Goal: Task Accomplishment & Management: Manage account settings

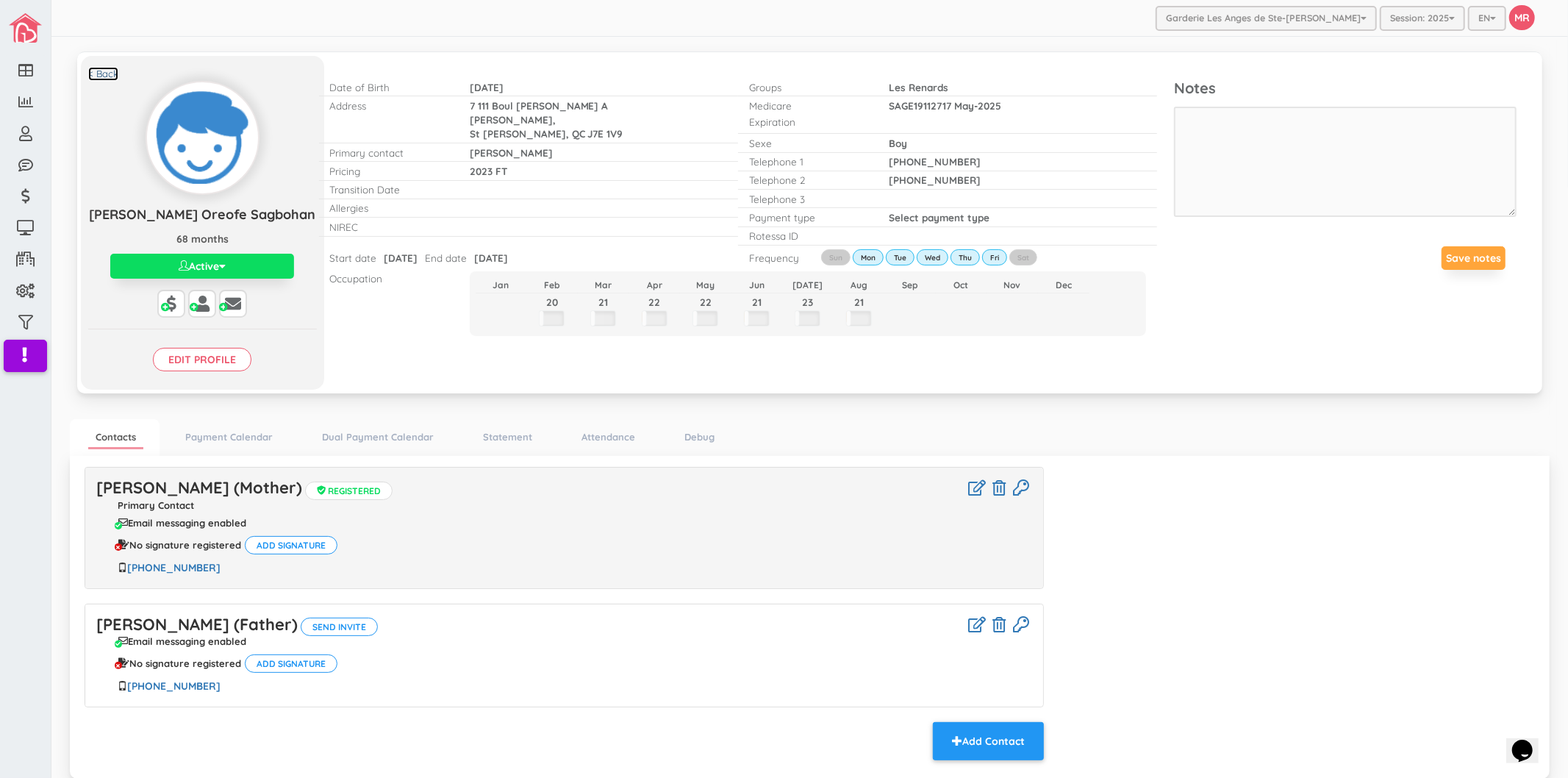
click at [112, 76] on link "< Back" at bounding box center [103, 74] width 30 height 14
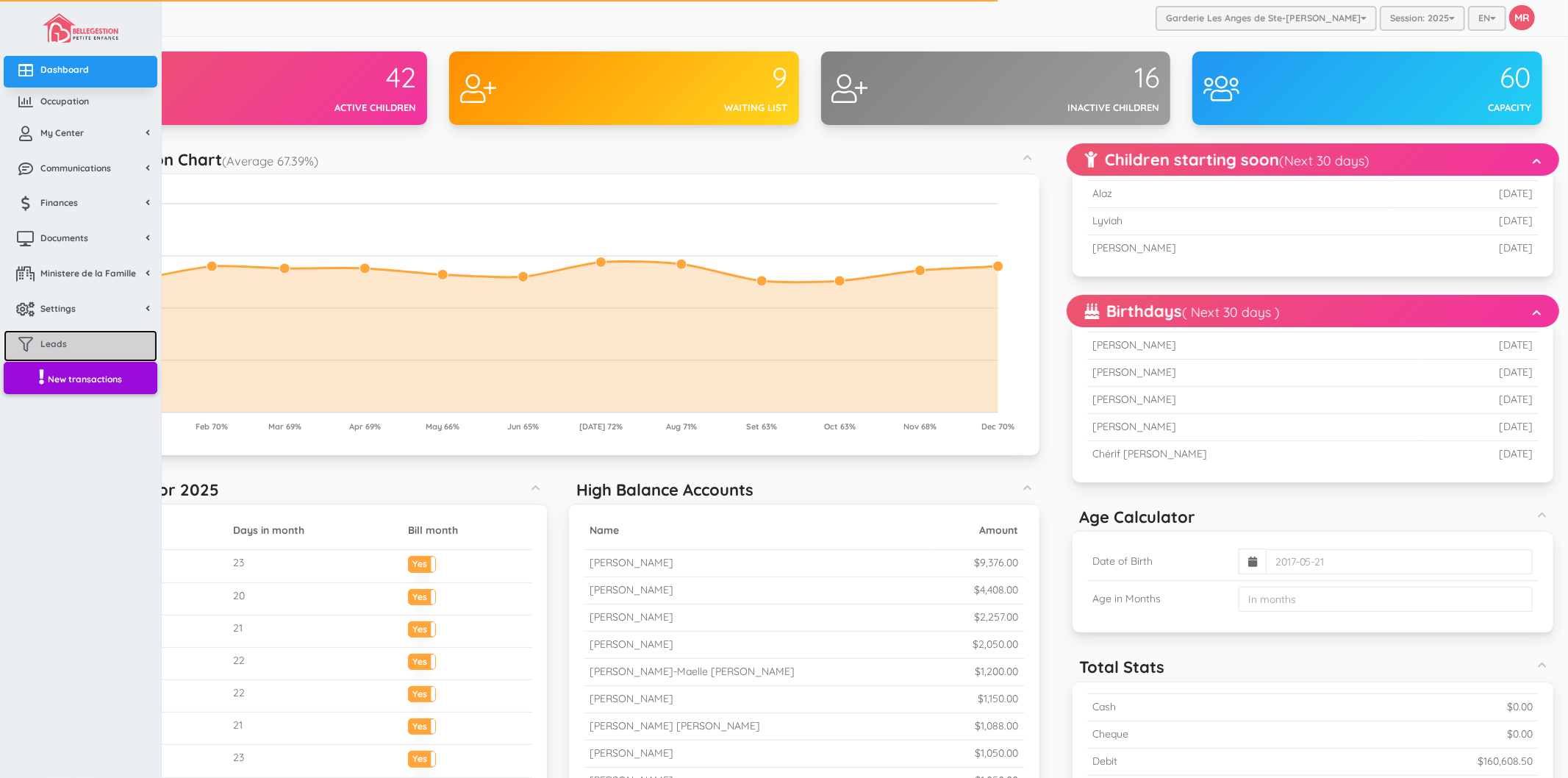
click at [76, 343] on link "Leads" at bounding box center [80, 346] width 154 height 32
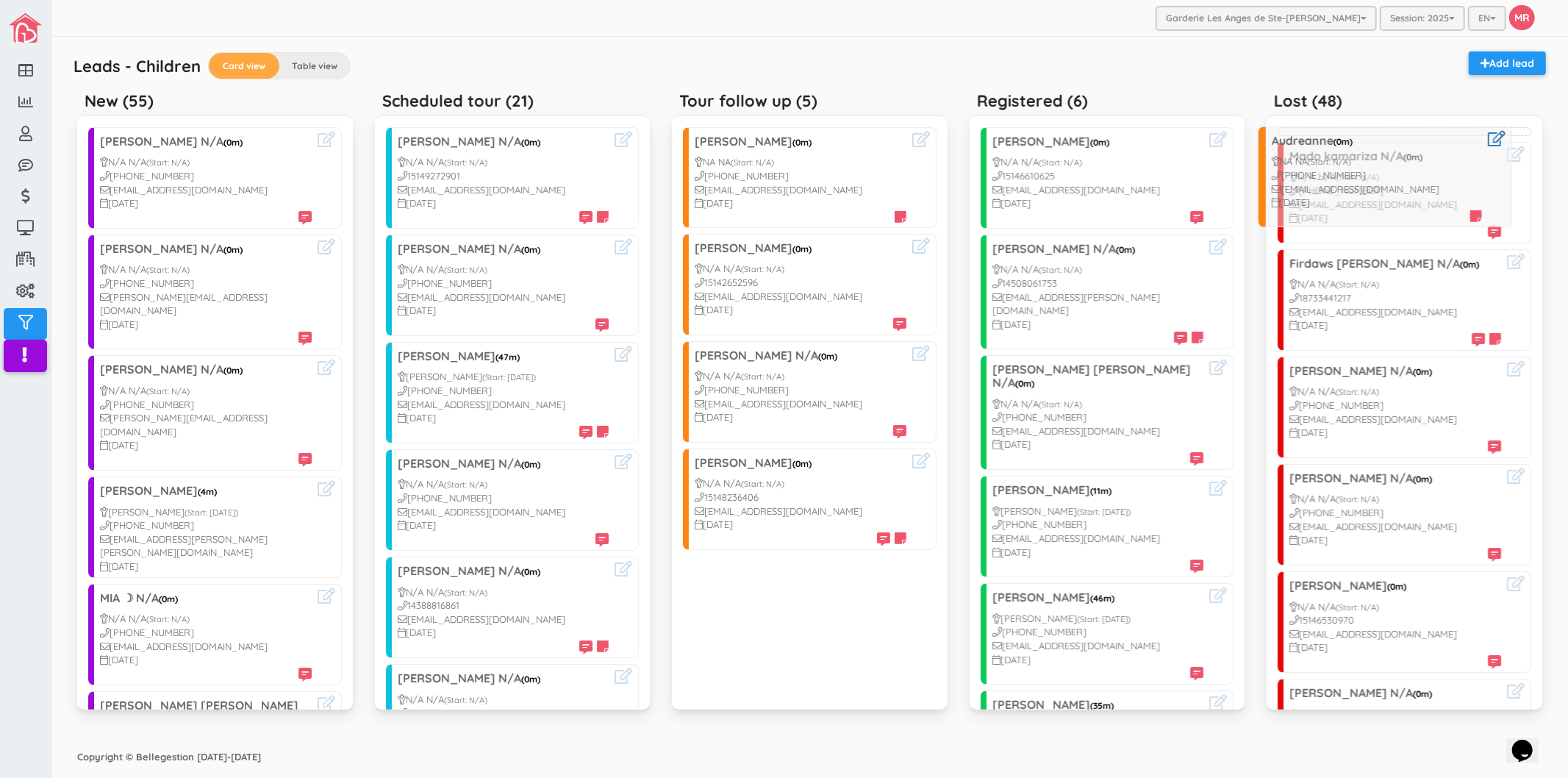
drag, startPoint x: 768, startPoint y: 284, endPoint x: 1343, endPoint y: 177, distance: 584.9
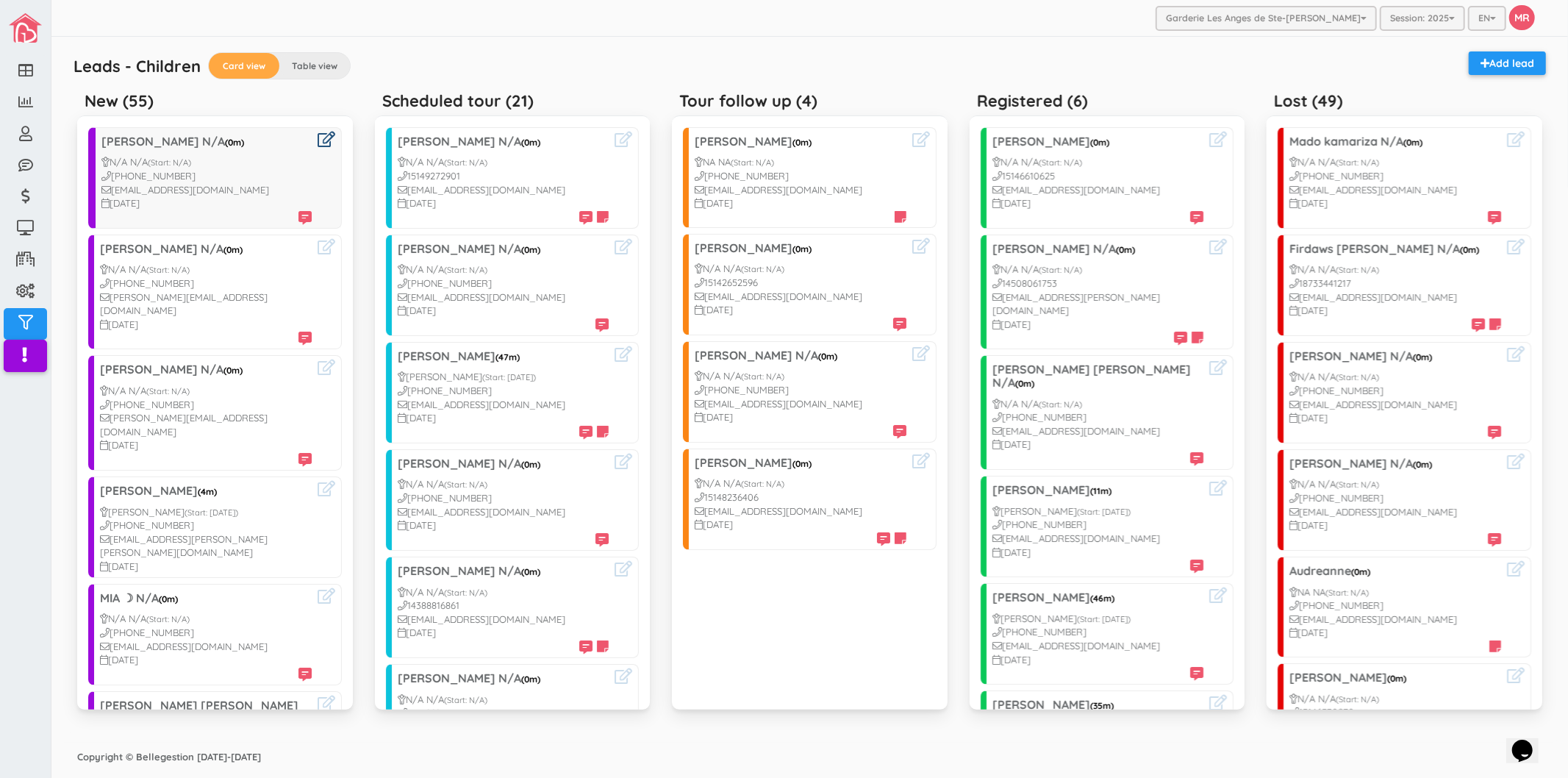
click at [317, 145] on icon at bounding box center [326, 139] width 18 height 15
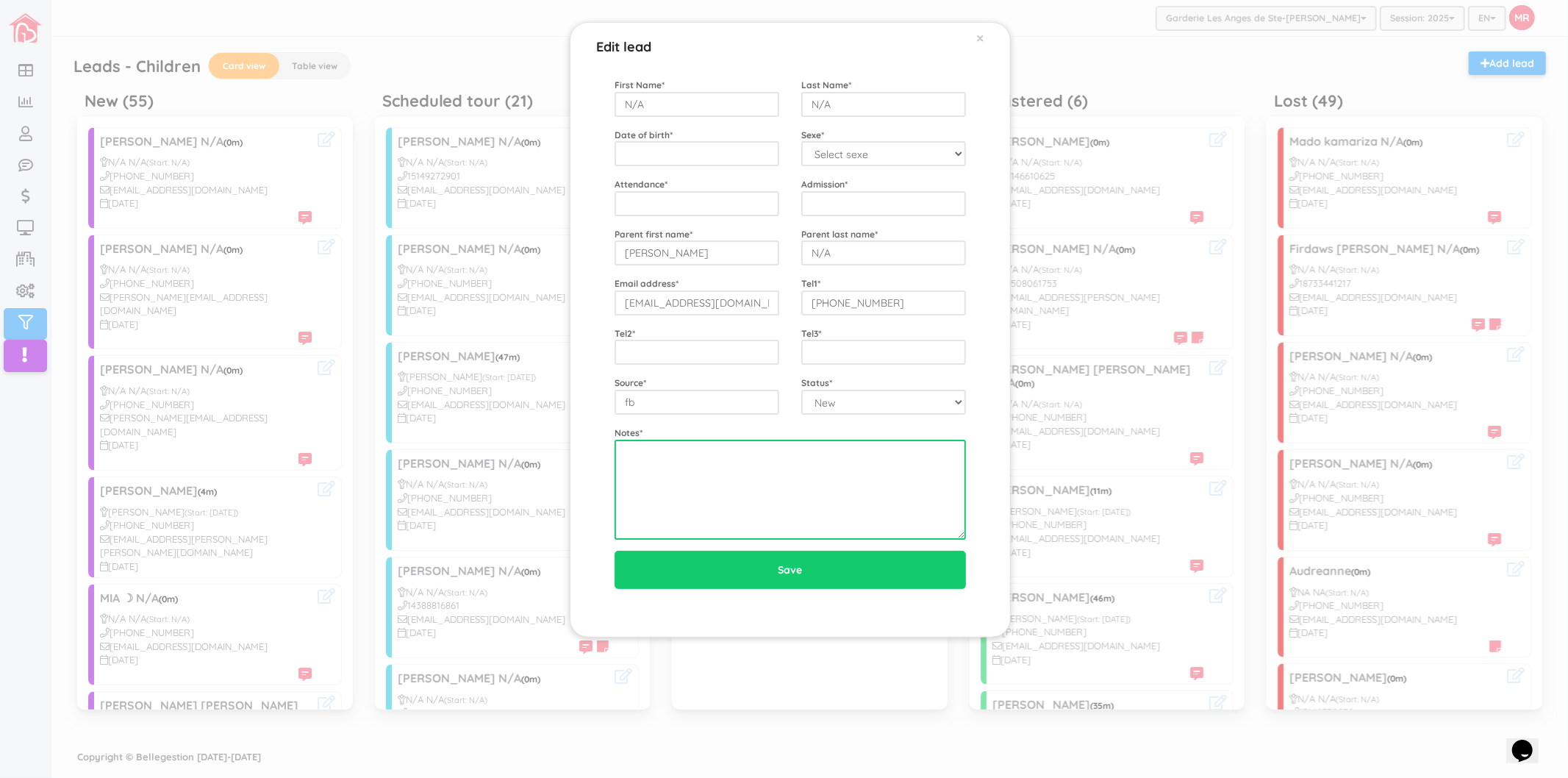
click at [835, 511] on textarea at bounding box center [789, 490] width 351 height 100
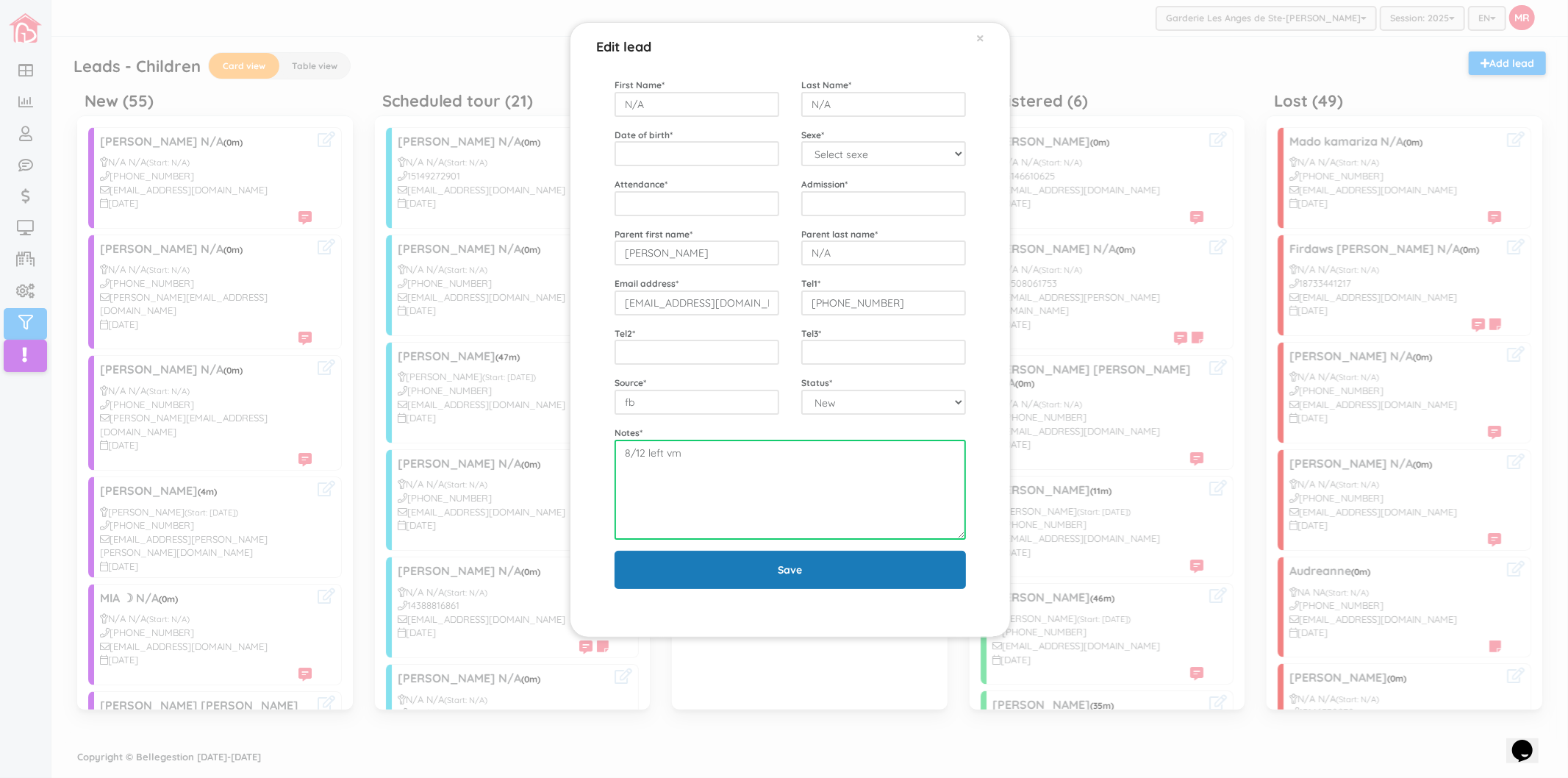
type textarea "8/12 left vm"
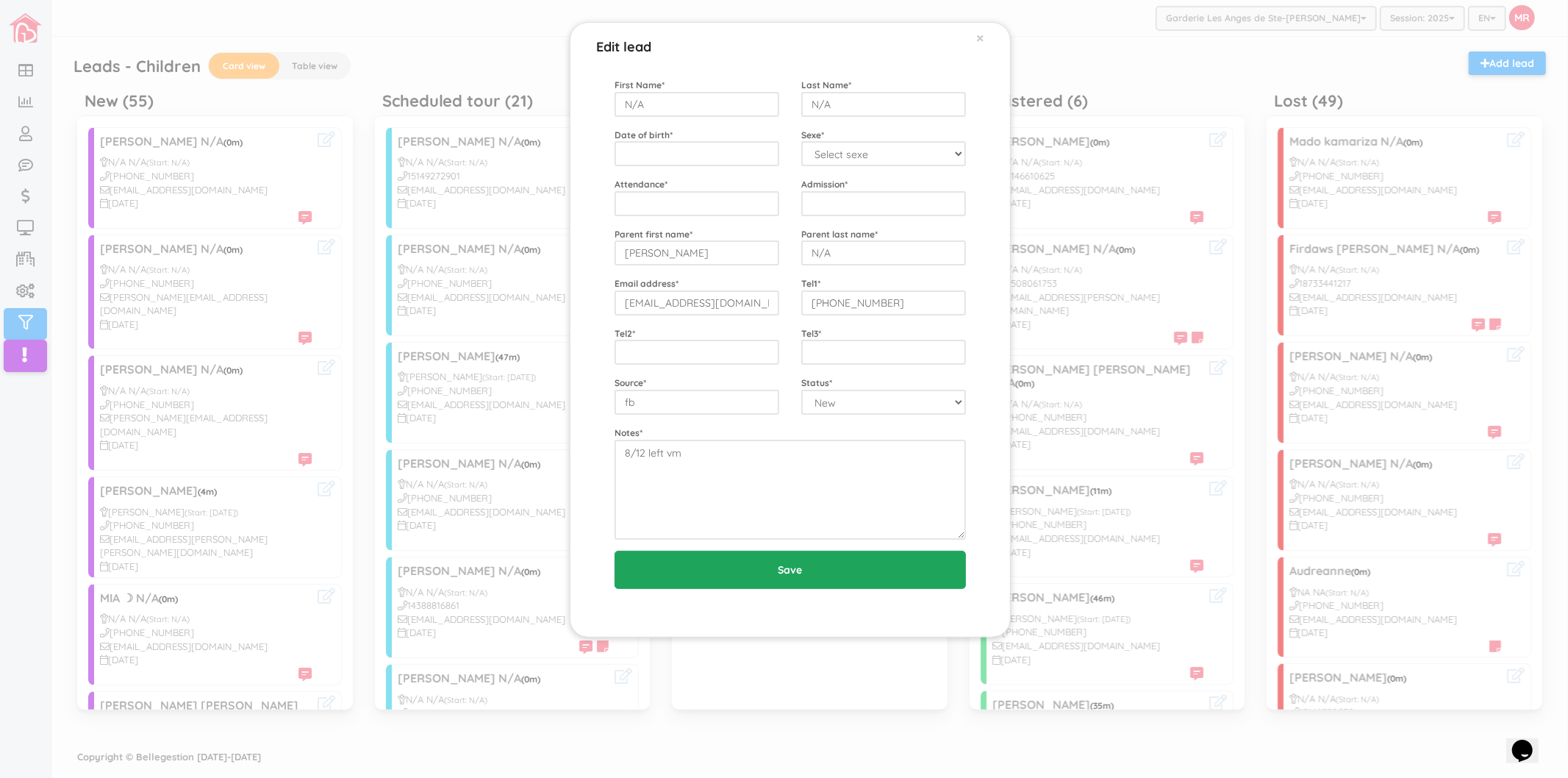
click at [821, 561] on input "Save" at bounding box center [789, 570] width 351 height 38
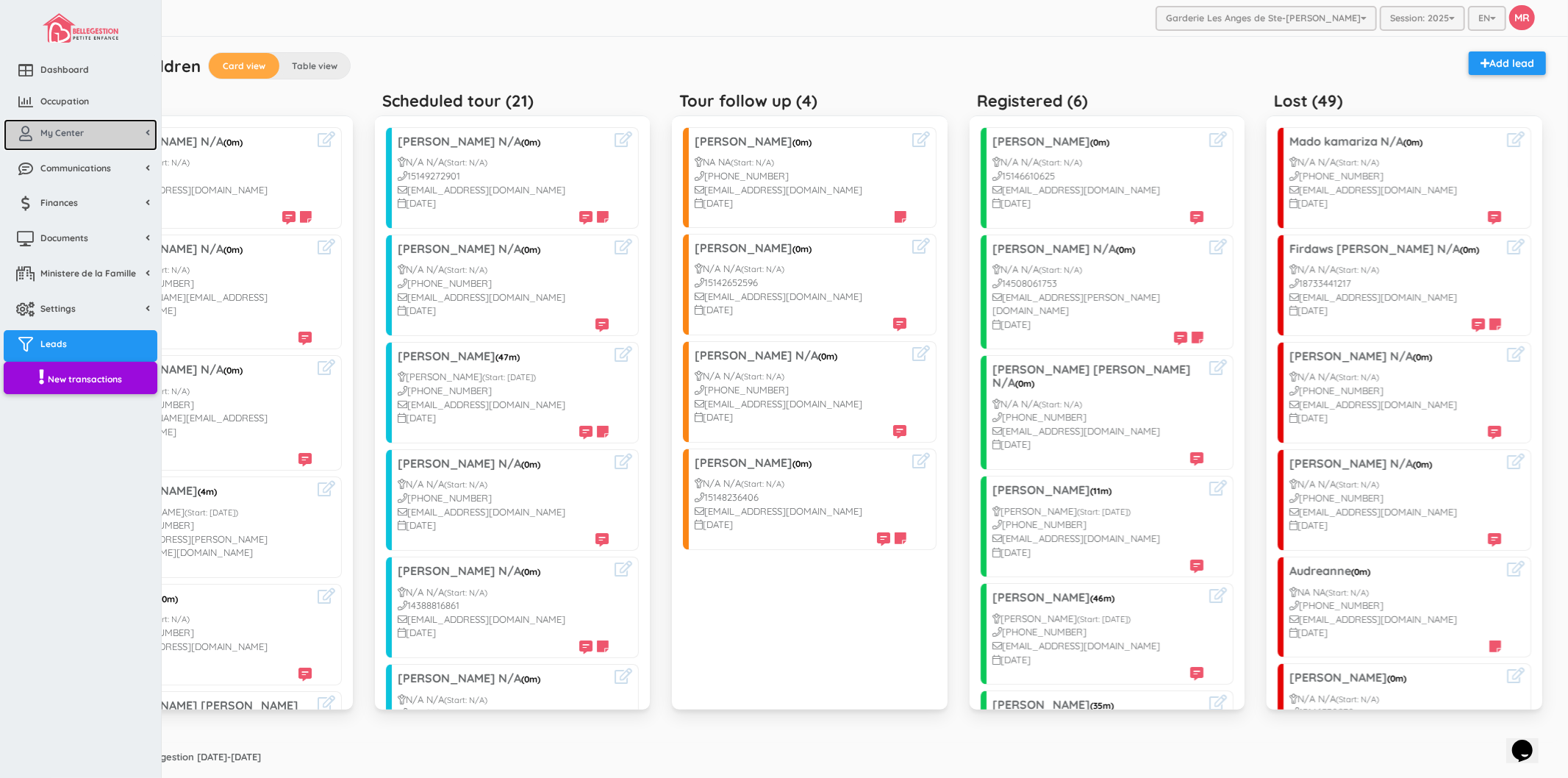
click at [92, 142] on link "My Center" at bounding box center [80, 135] width 154 height 32
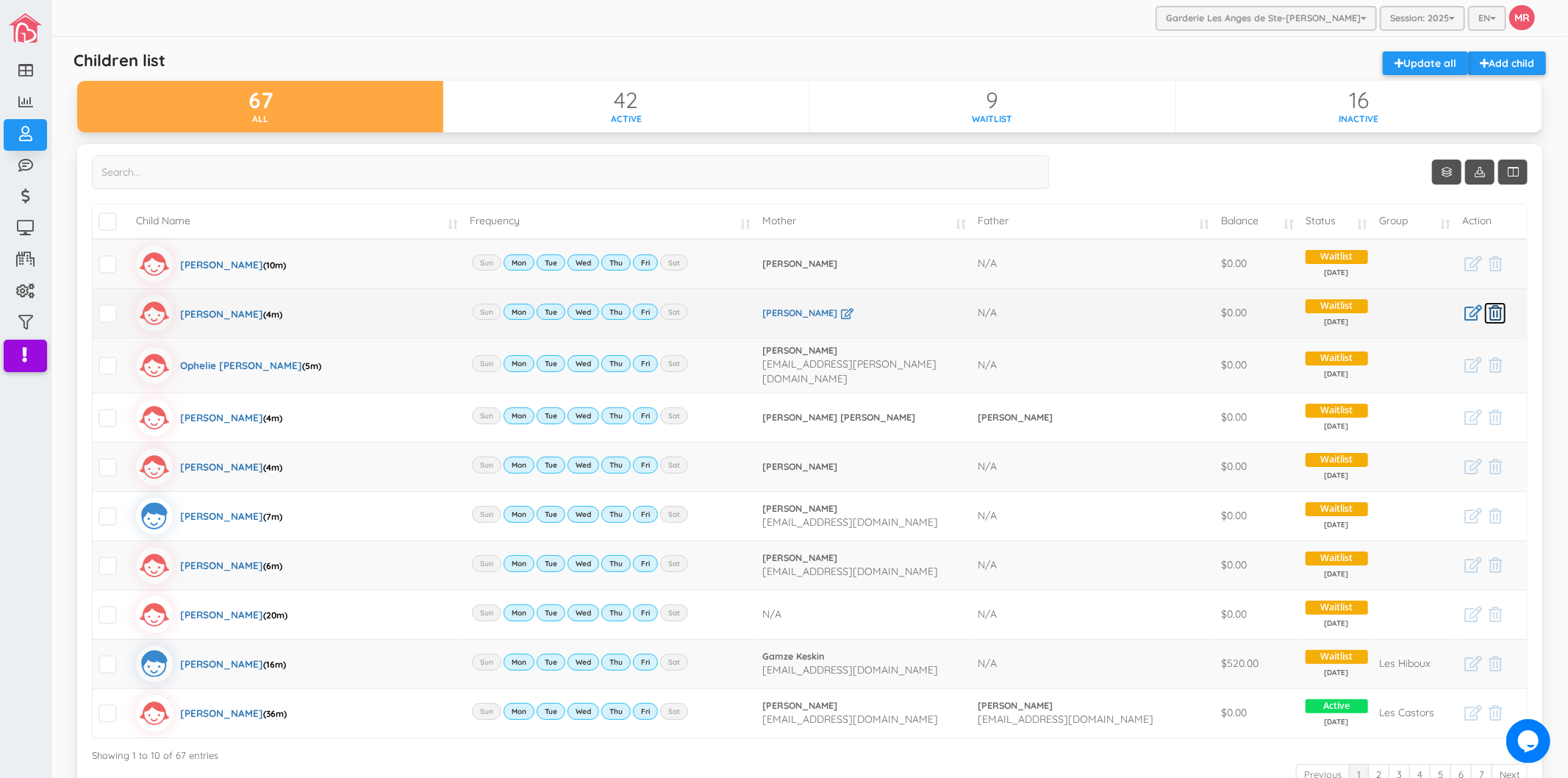
click at [1489, 309] on icon at bounding box center [1495, 312] width 13 height 15
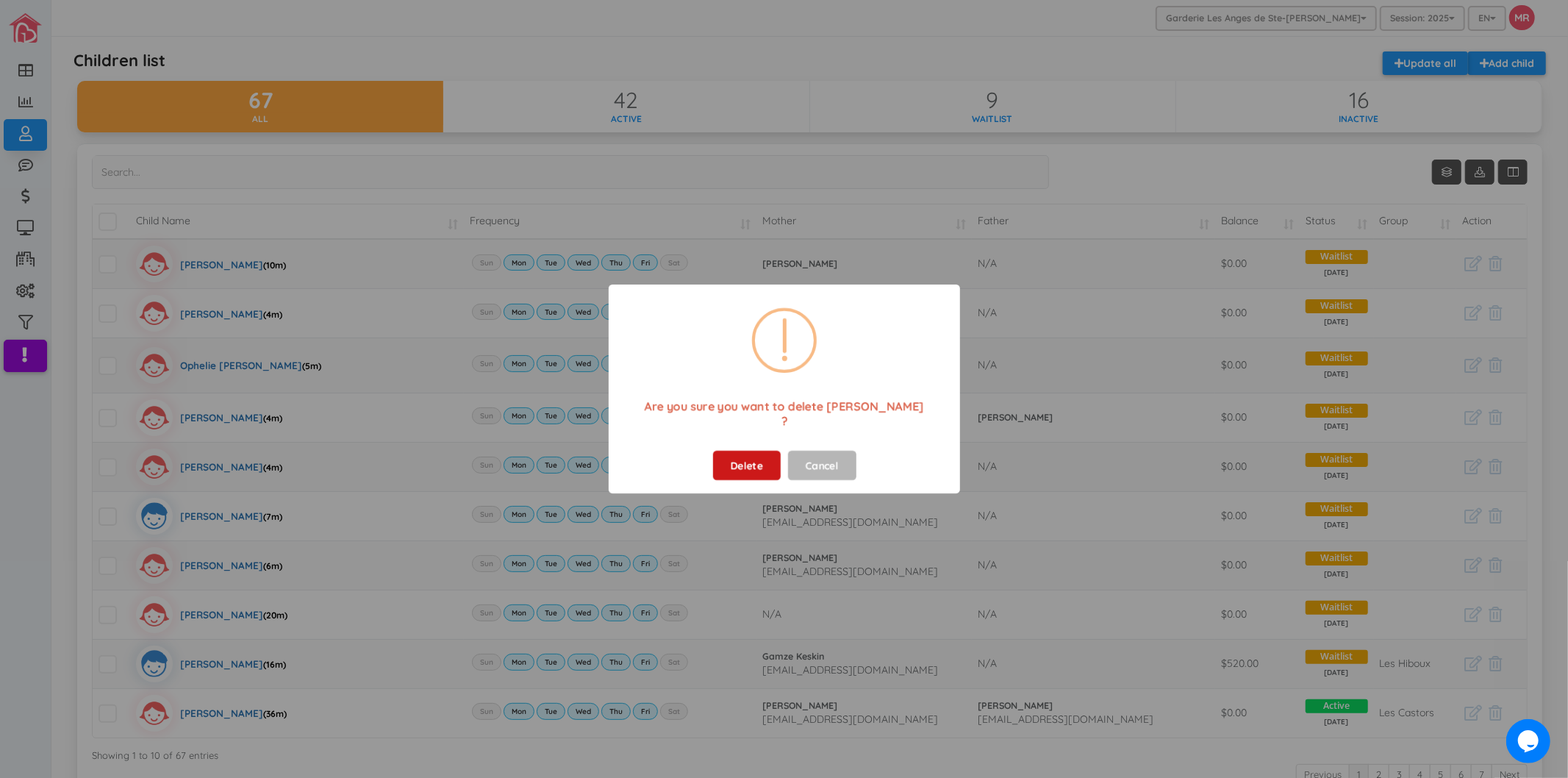
click at [741, 458] on button "Delete" at bounding box center [746, 465] width 68 height 29
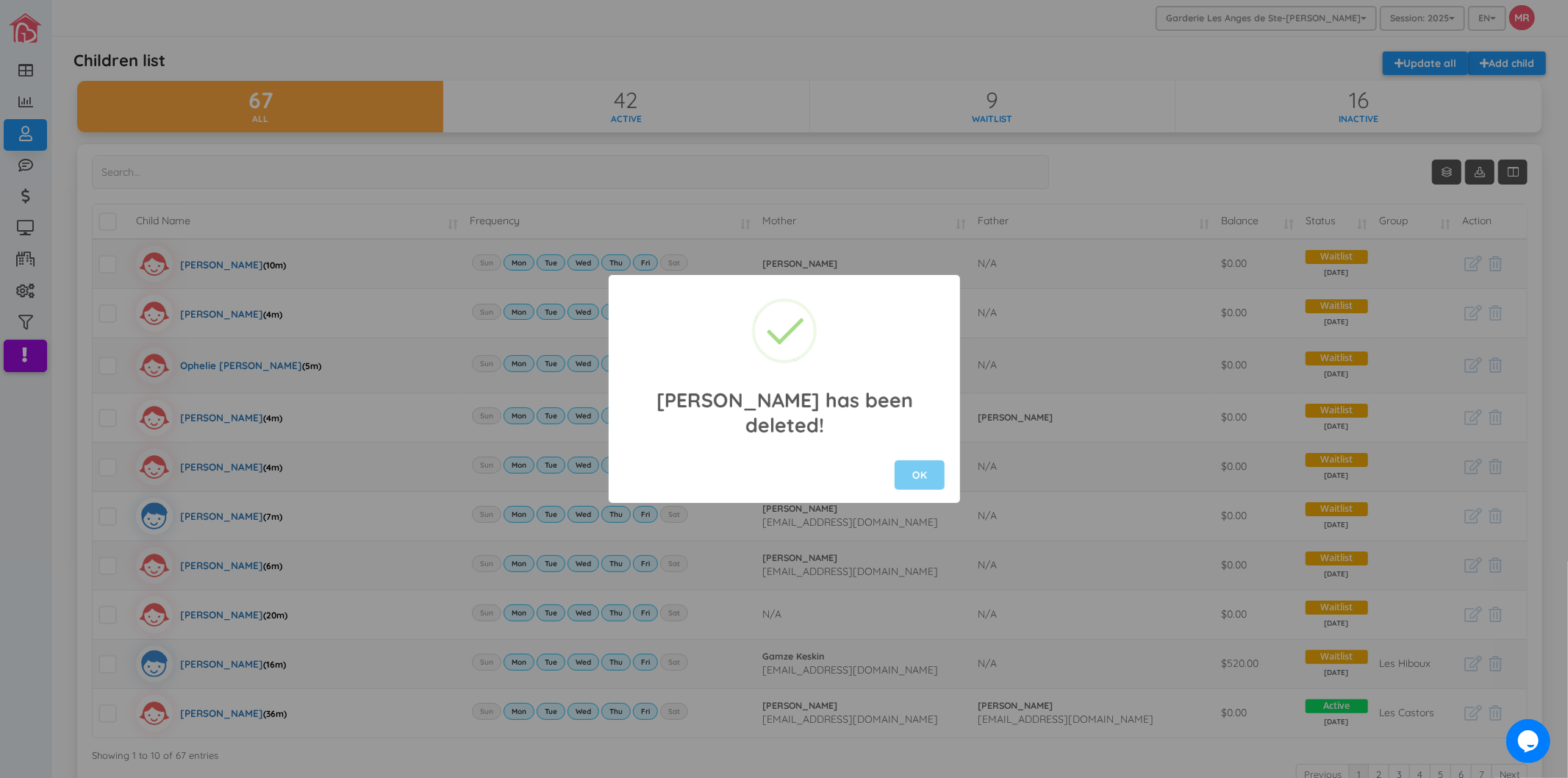
click at [912, 461] on button "OK" at bounding box center [920, 475] width 50 height 29
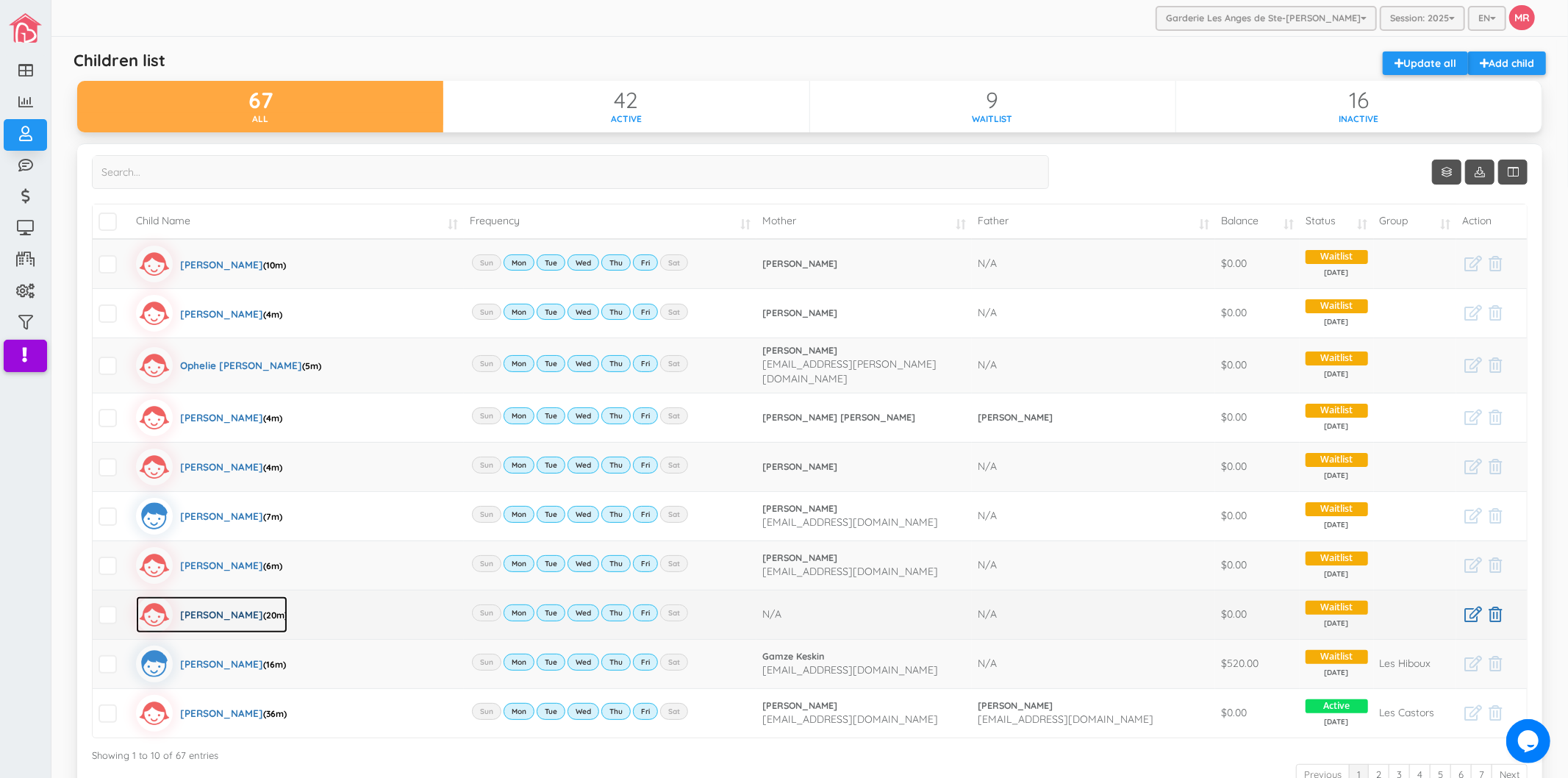
click at [240, 602] on div "Karolane Dallaire (20m)" at bounding box center [234, 614] width 108 height 36
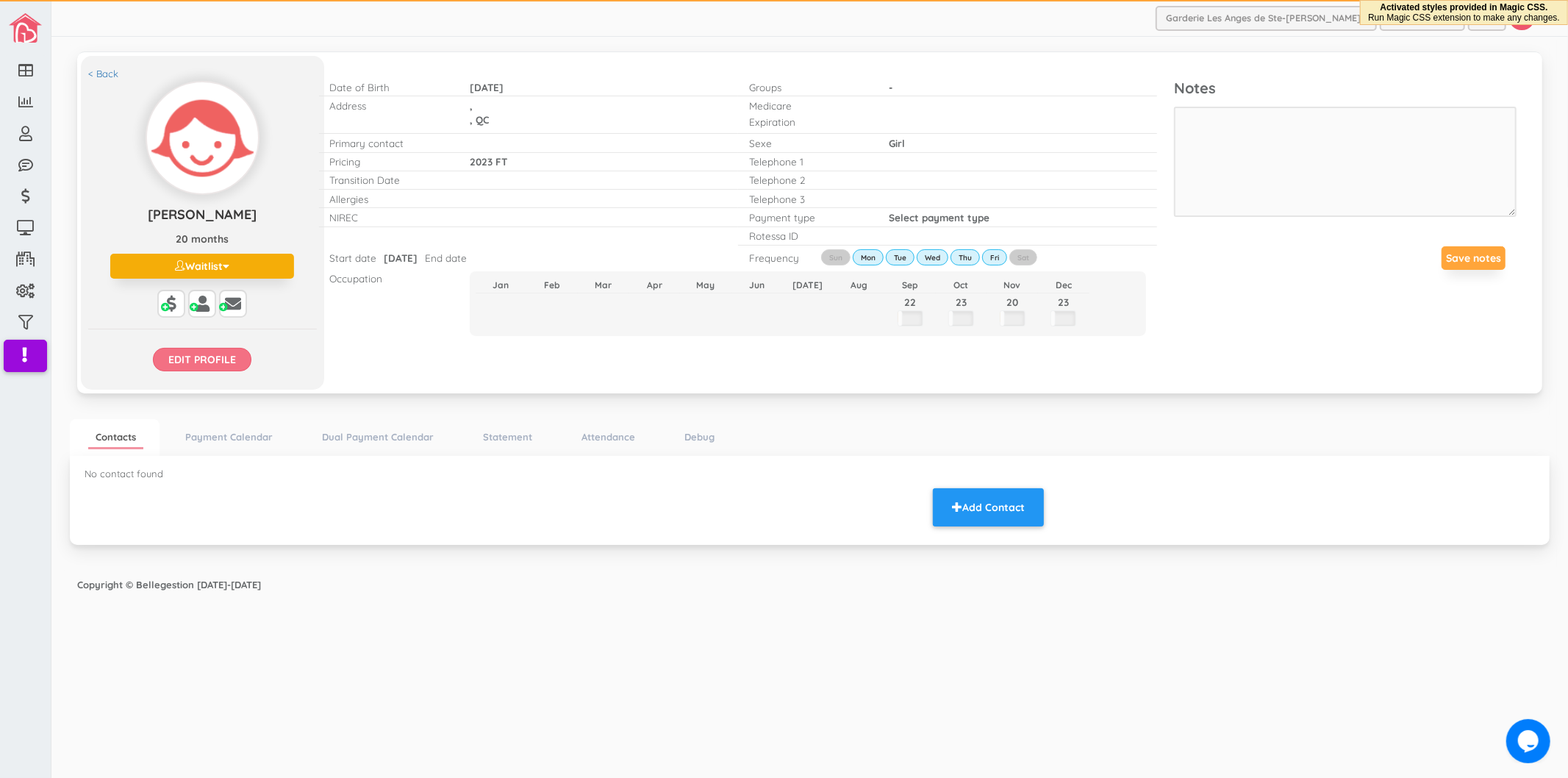
click at [207, 360] on input "Edit profile" at bounding box center [202, 359] width 99 height 23
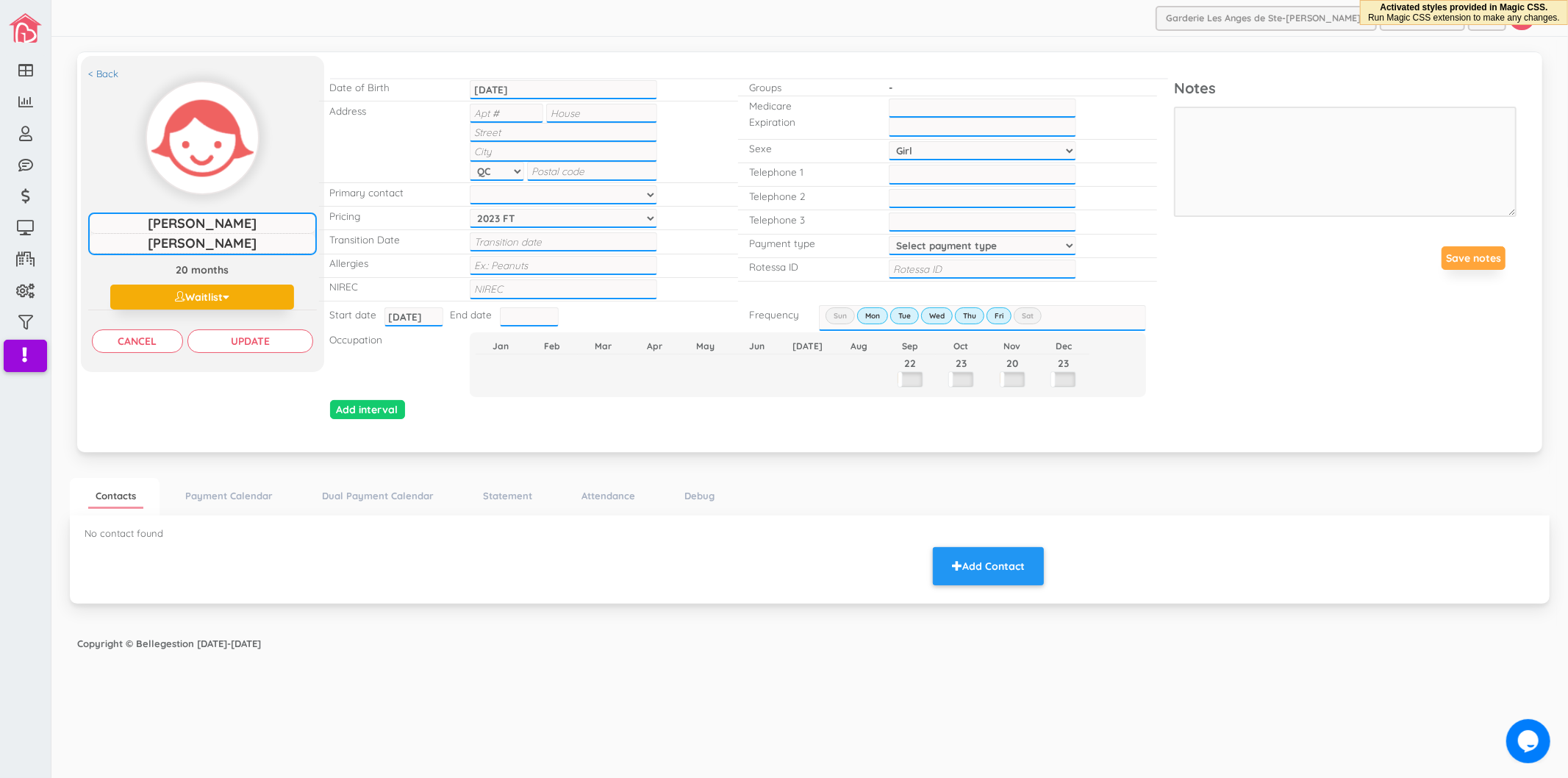
click at [443, 310] on div "Start date 2025-09-01 2025-09-01 End date" at bounding box center [528, 317] width 419 height 23
click at [425, 312] on input "2025-09-01" at bounding box center [414, 317] width 59 height 20
click at [463, 381] on td "2" at bounding box center [457, 378] width 22 height 22
type input "[DATE]"
click at [254, 350] on input "Update" at bounding box center [250, 341] width 125 height 23
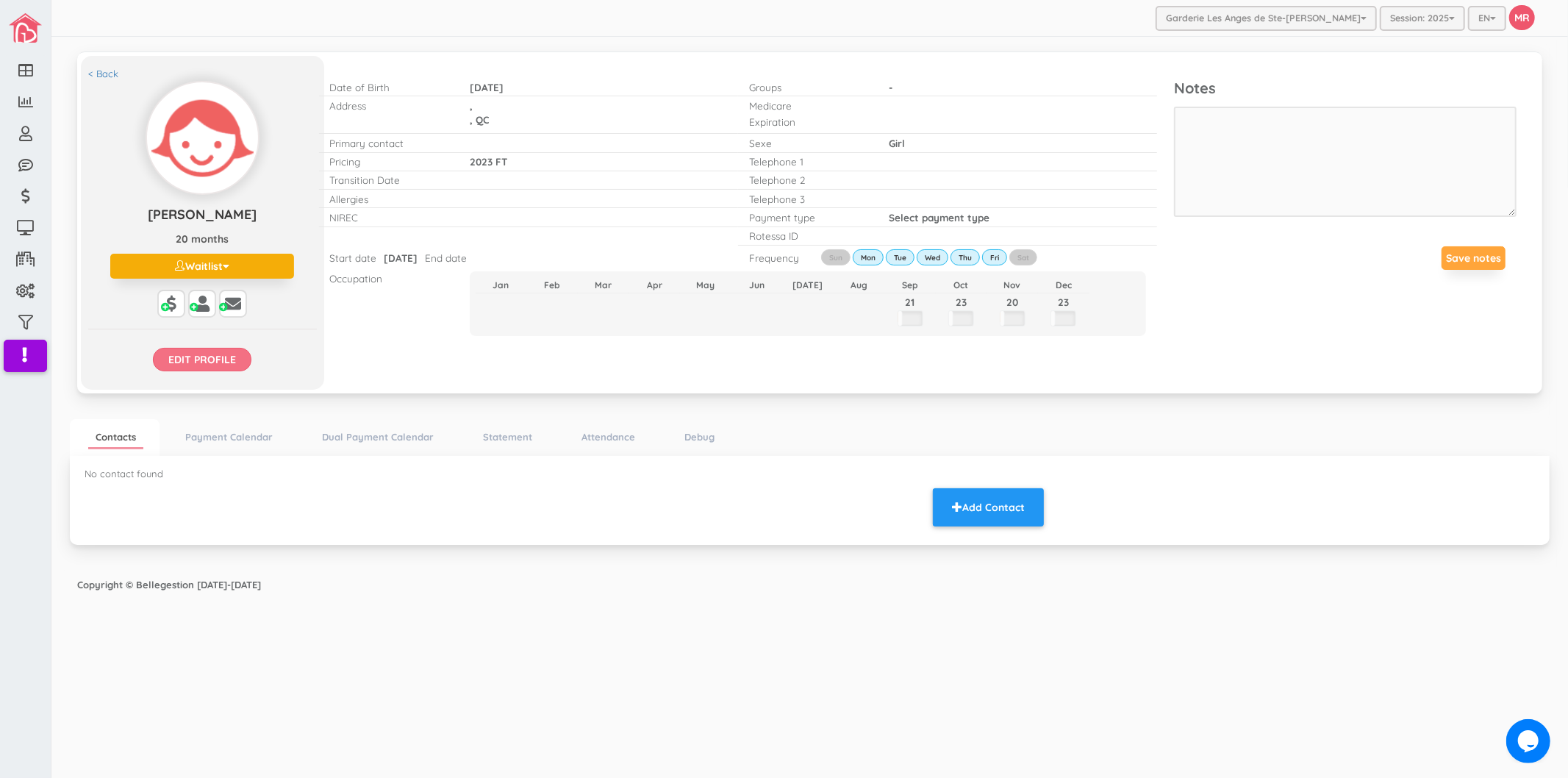
click at [199, 349] on input "Edit profile" at bounding box center [202, 359] width 99 height 23
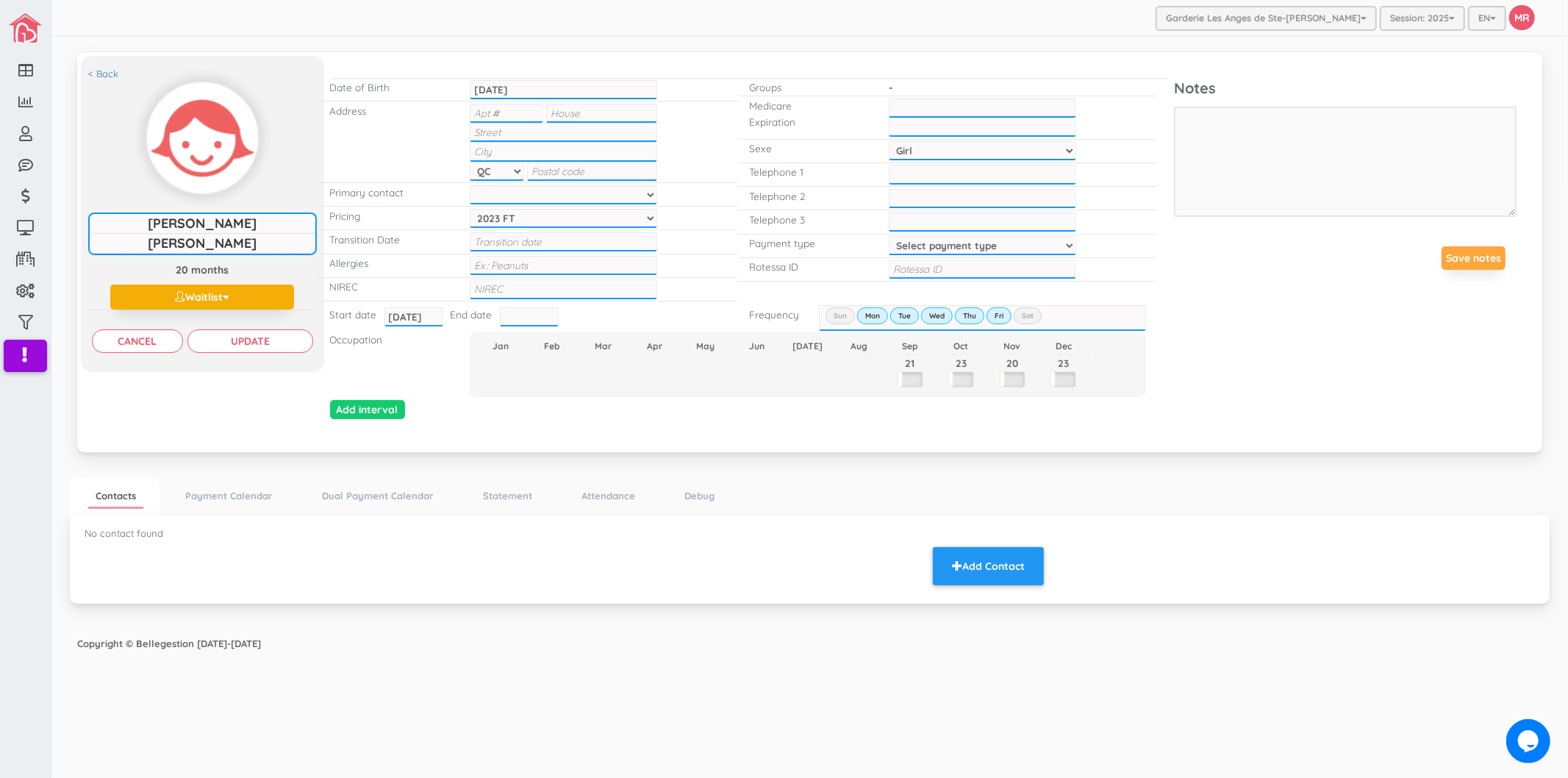
click at [568, 113] on input "text" at bounding box center [602, 114] width 111 height 20
type input "71"
type input "Rue Saint-Jacques O"
type input "Ste-[PERSON_NAME]"
type input "j"
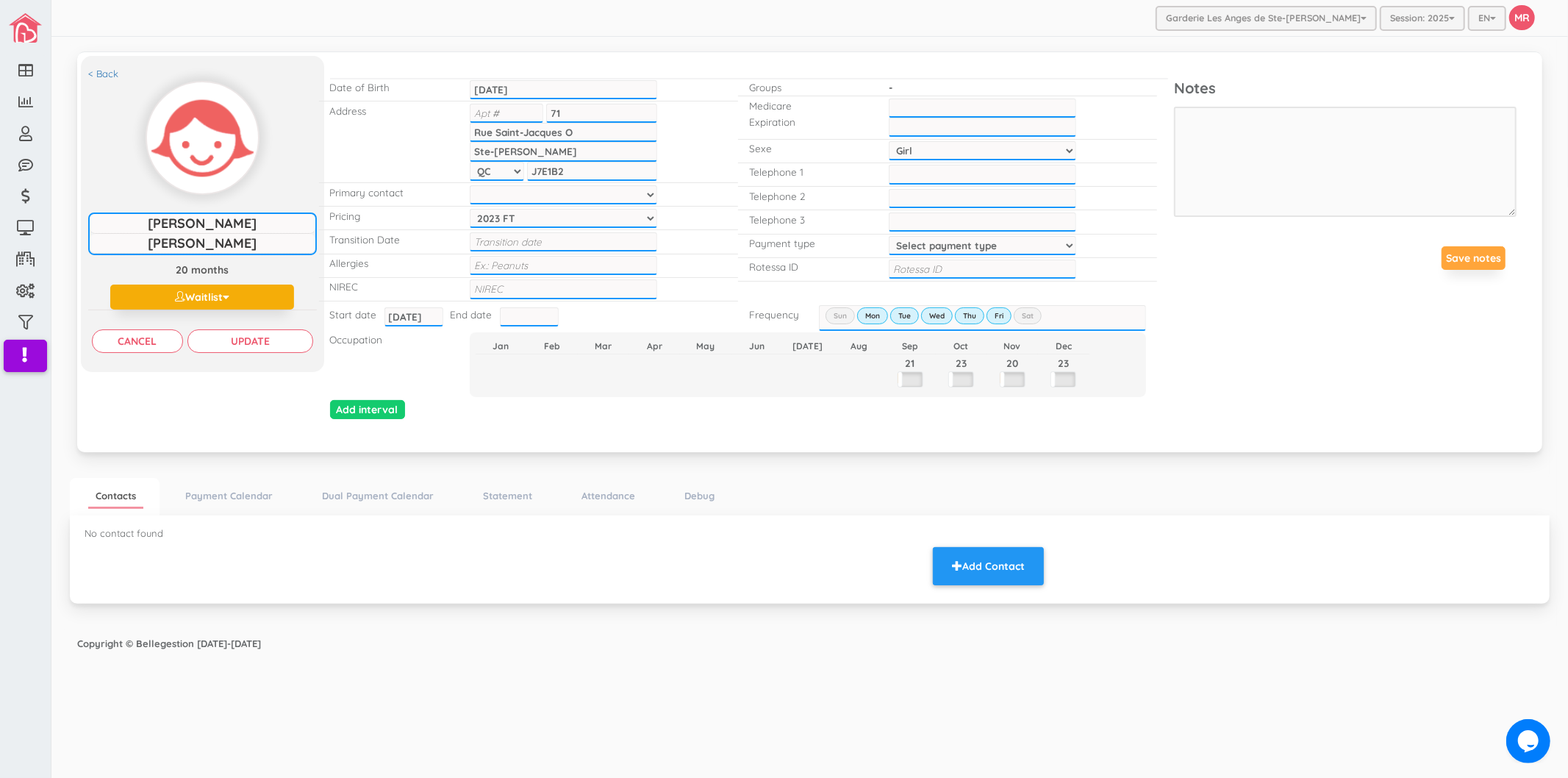
type input "J7E1B2"
click at [510, 192] on select at bounding box center [564, 195] width 188 height 20
click at [280, 338] on input "Update" at bounding box center [250, 341] width 125 height 23
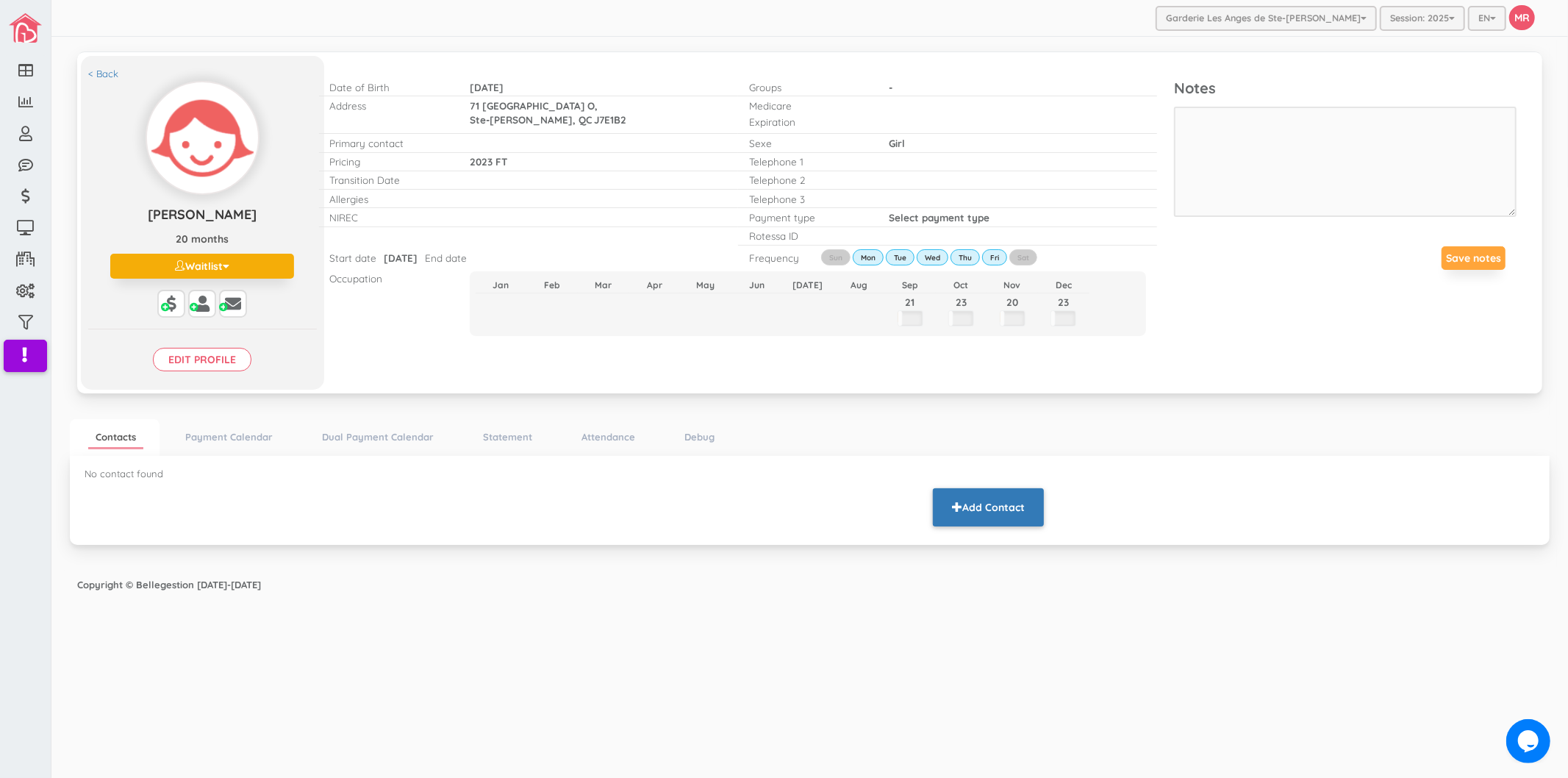
click at [1007, 506] on button "Add Contact" at bounding box center [988, 507] width 111 height 38
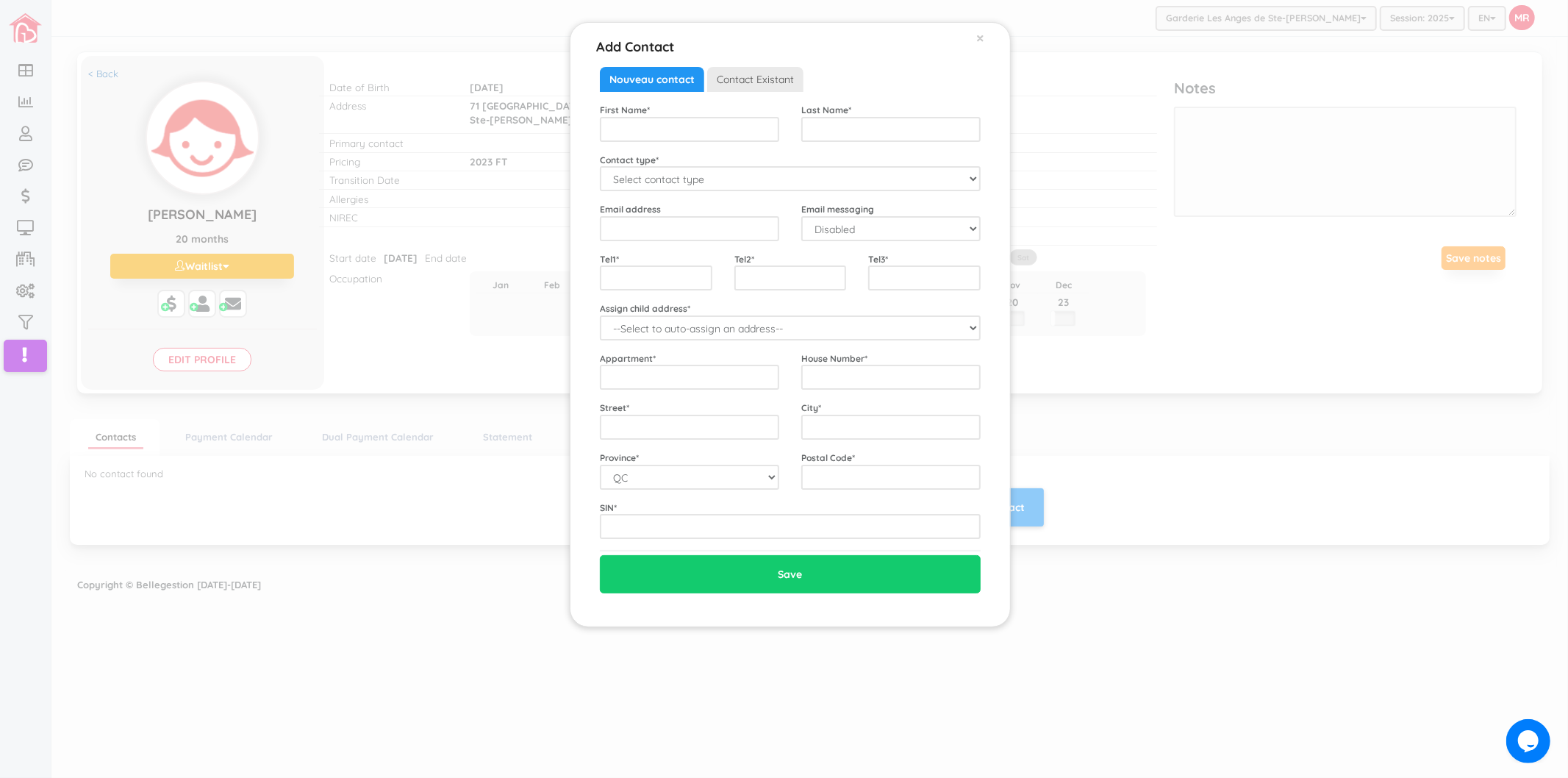
click at [691, 197] on div "First Name * Last Name * Contact type * Select contact type Mother Father Emerg…" at bounding box center [790, 321] width 380 height 436
click at [679, 180] on select "Select contact type Mother Father Emergency" at bounding box center [790, 179] width 380 height 25
select select "Mother"
click at [600, 166] on select "Select contact type Mother Father Emergency" at bounding box center [790, 179] width 380 height 25
click at [687, 324] on select "--Select to auto-assign an address-- Karolane (71 Rue Saint-Jacques O, Ste-Ther…" at bounding box center [790, 328] width 380 height 25
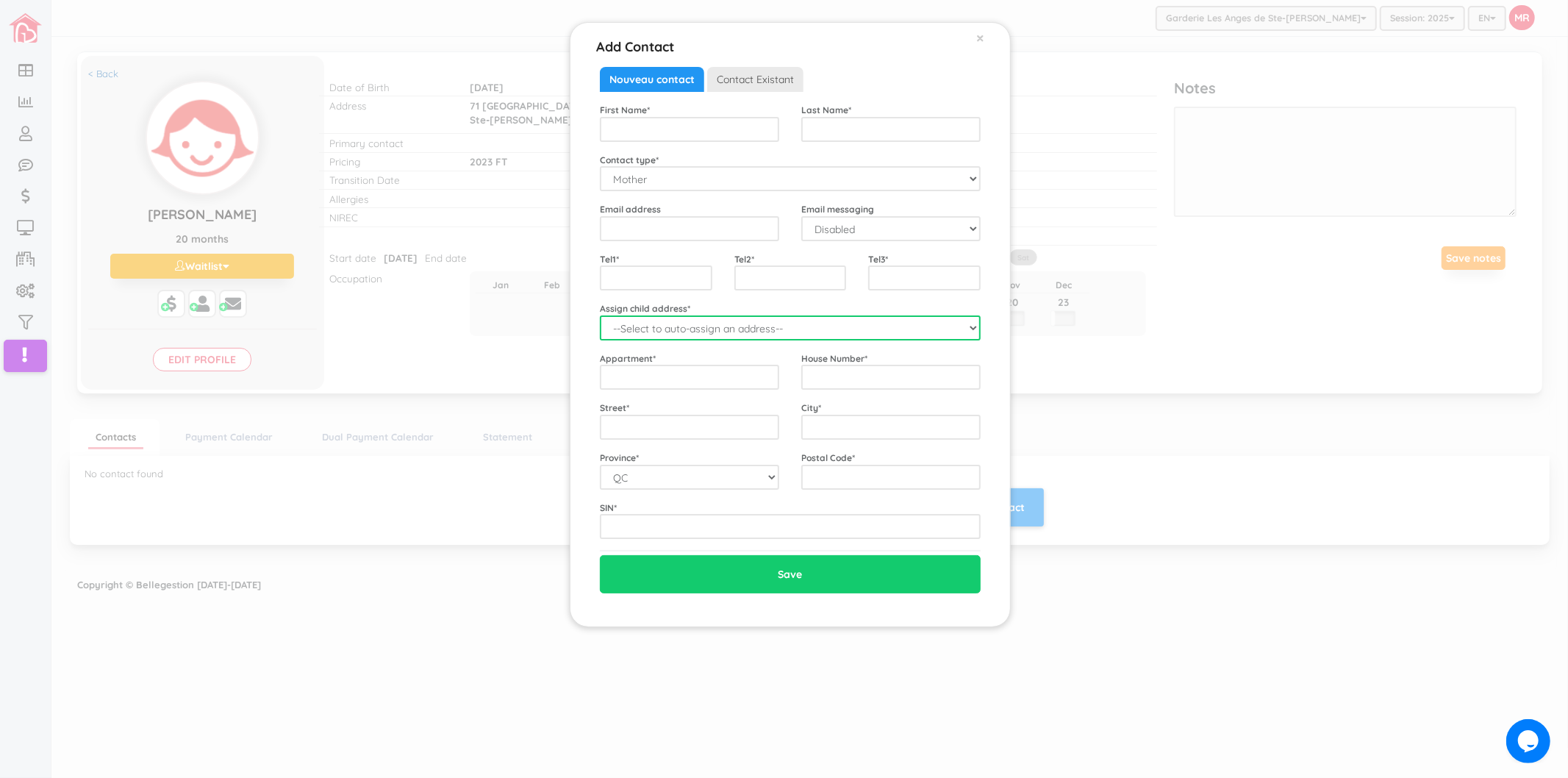
select select "2196"
click at [600, 316] on select "--Select to auto-assign an address-- Karolane (71 Rue Saint-Jacques O, Ste-Ther…" at bounding box center [790, 328] width 380 height 25
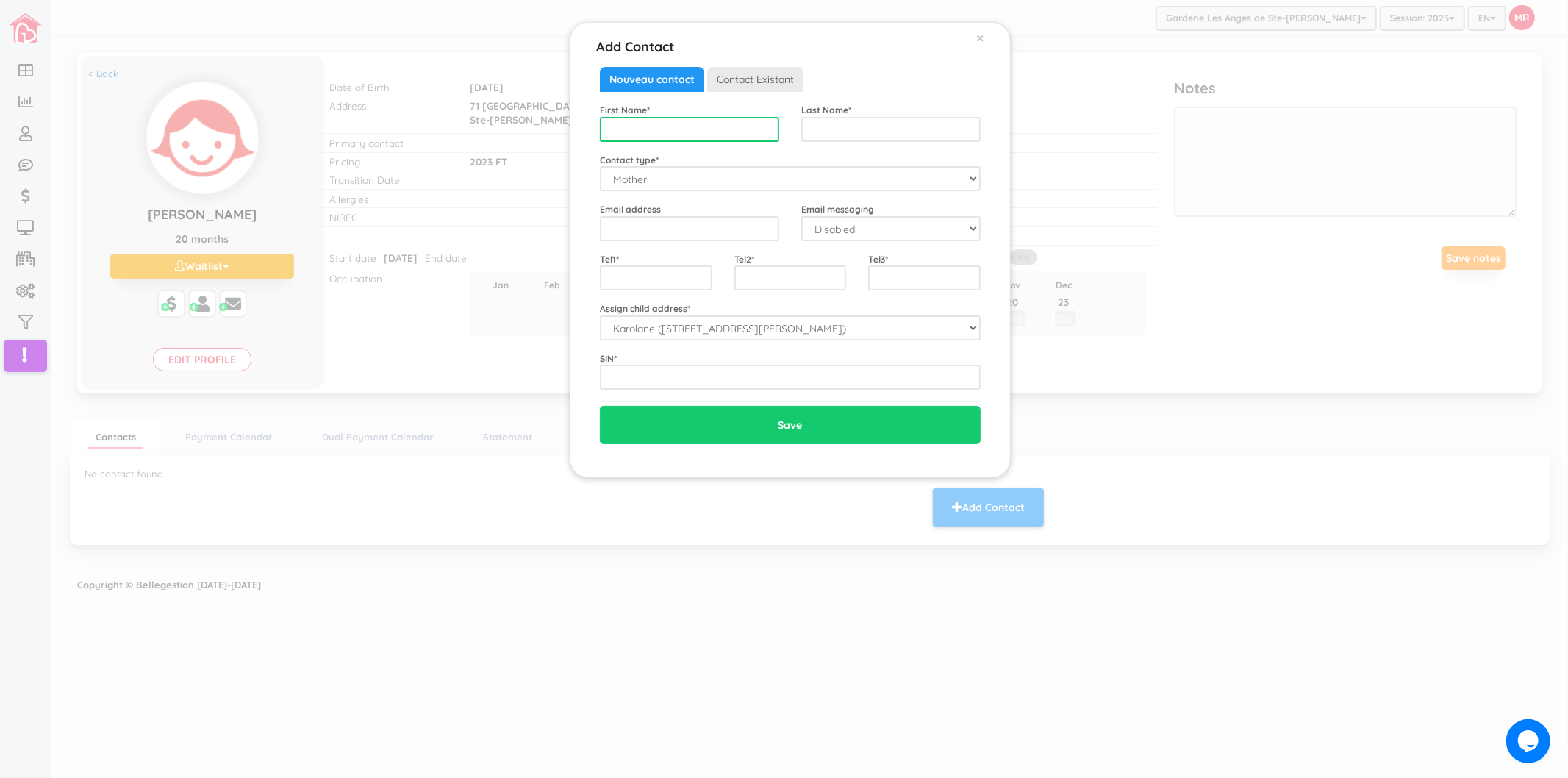
click at [699, 128] on input "text" at bounding box center [690, 130] width 180 height 25
type input "[PERSON_NAME]-[PERSON_NAME]"
type input "Fievre-[PERSON_NAME]"
click at [707, 229] on input "email" at bounding box center [690, 229] width 180 height 25
type input "[EMAIL_ADDRESS][DOMAIN_NAME]"
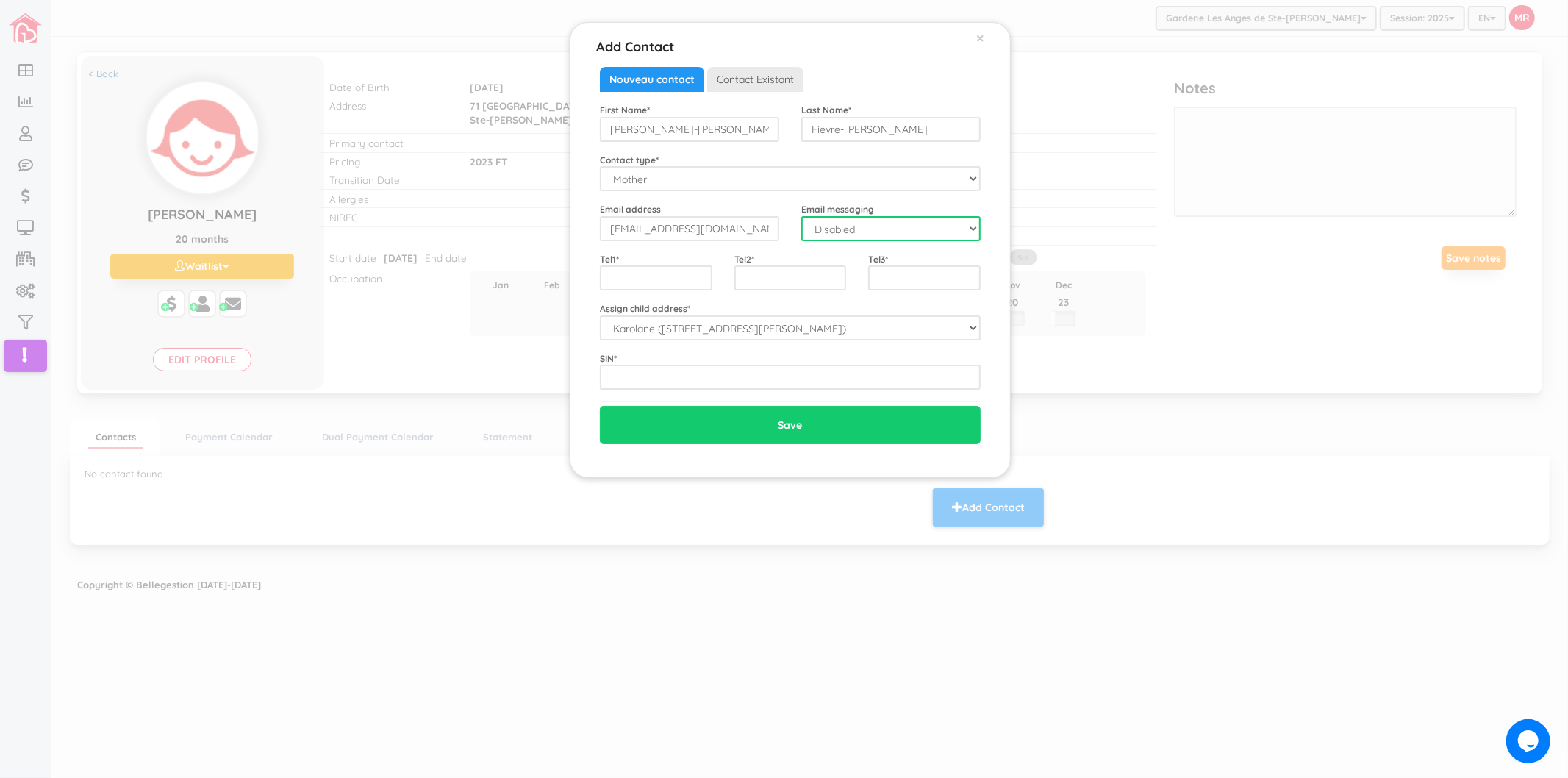
select select "1"
type input "5144422054"
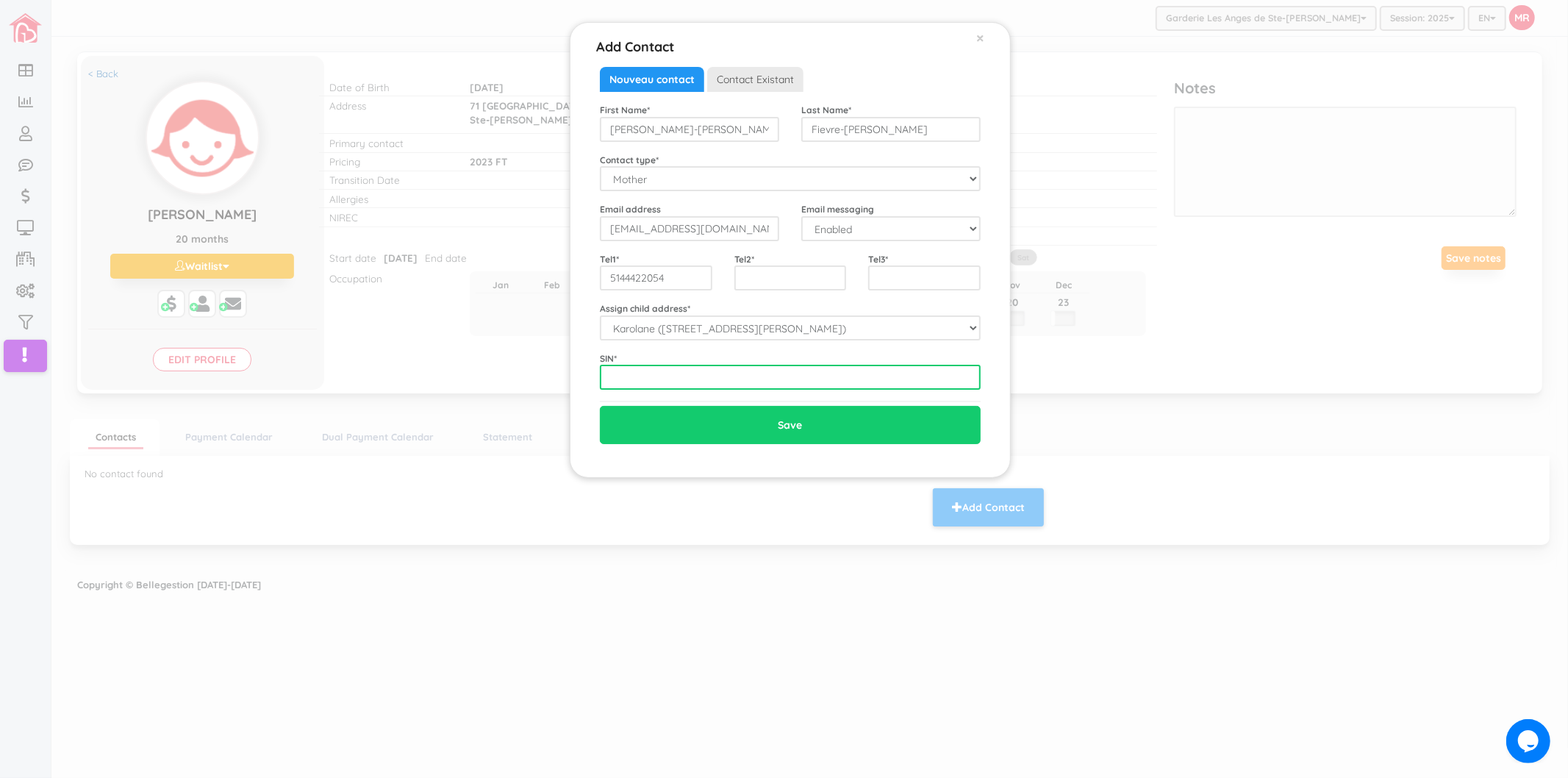
click at [657, 371] on input "text" at bounding box center [790, 377] width 380 height 25
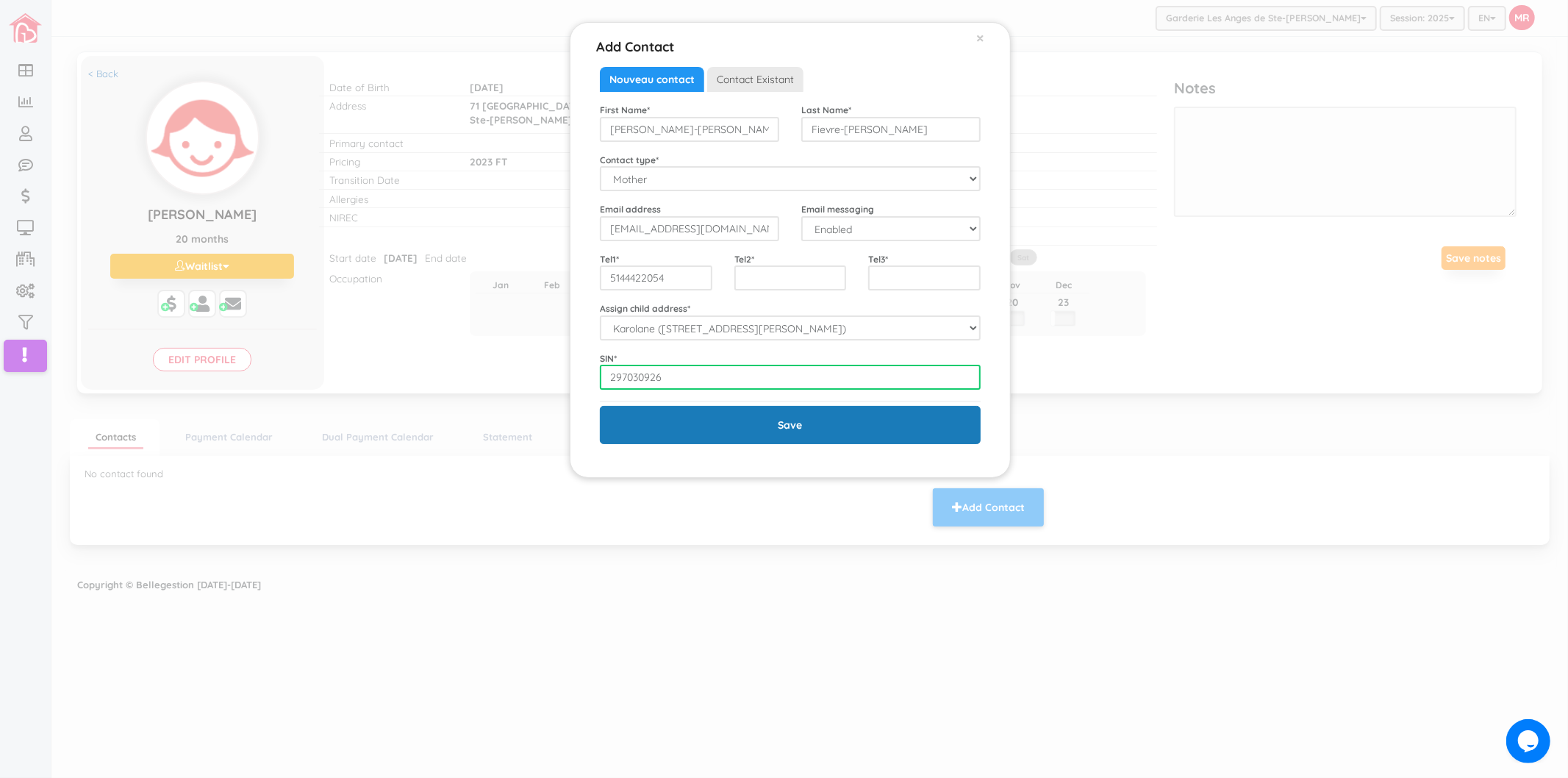
type input "297030926"
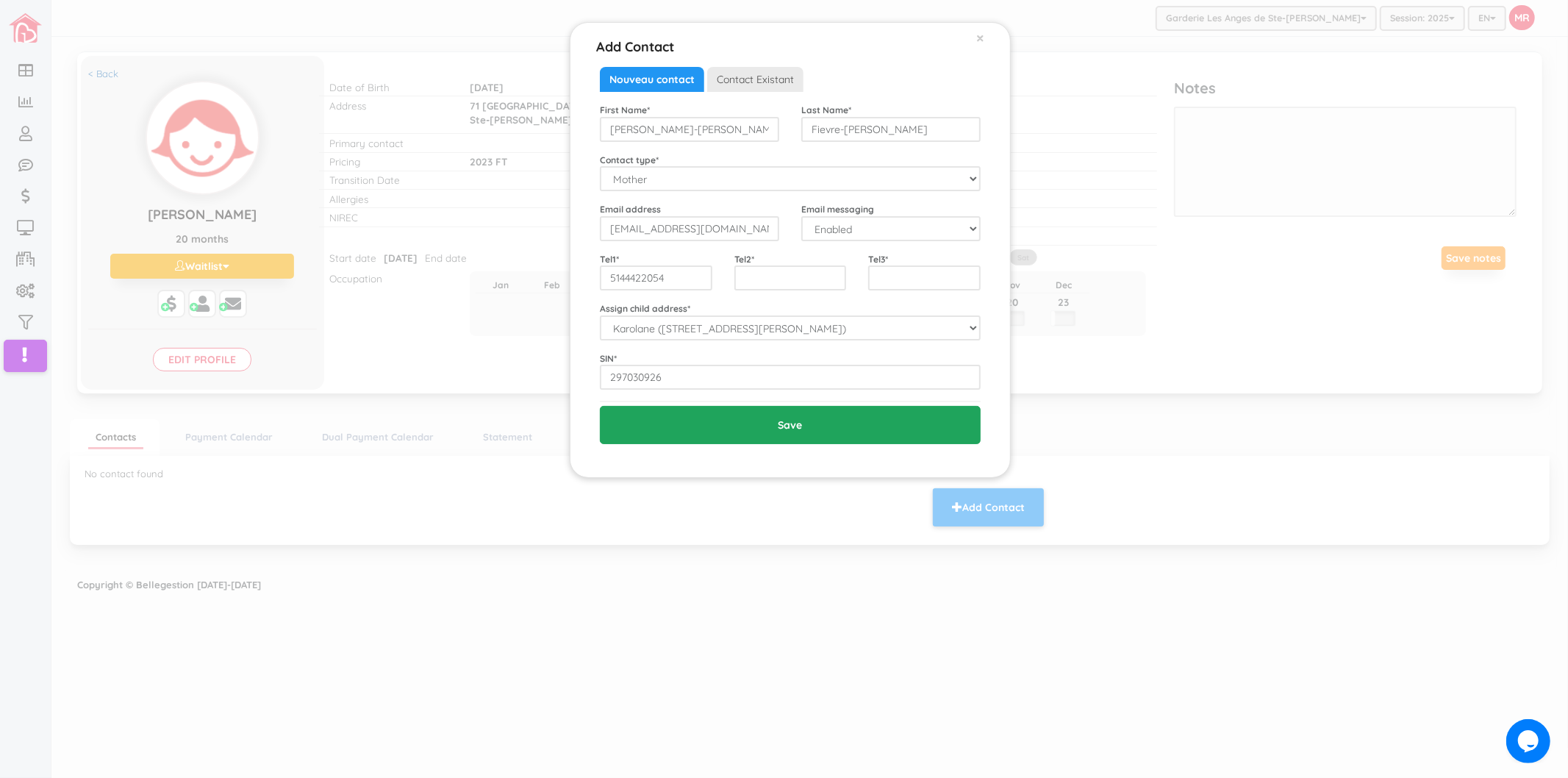
click at [700, 428] on input "Save" at bounding box center [790, 425] width 380 height 38
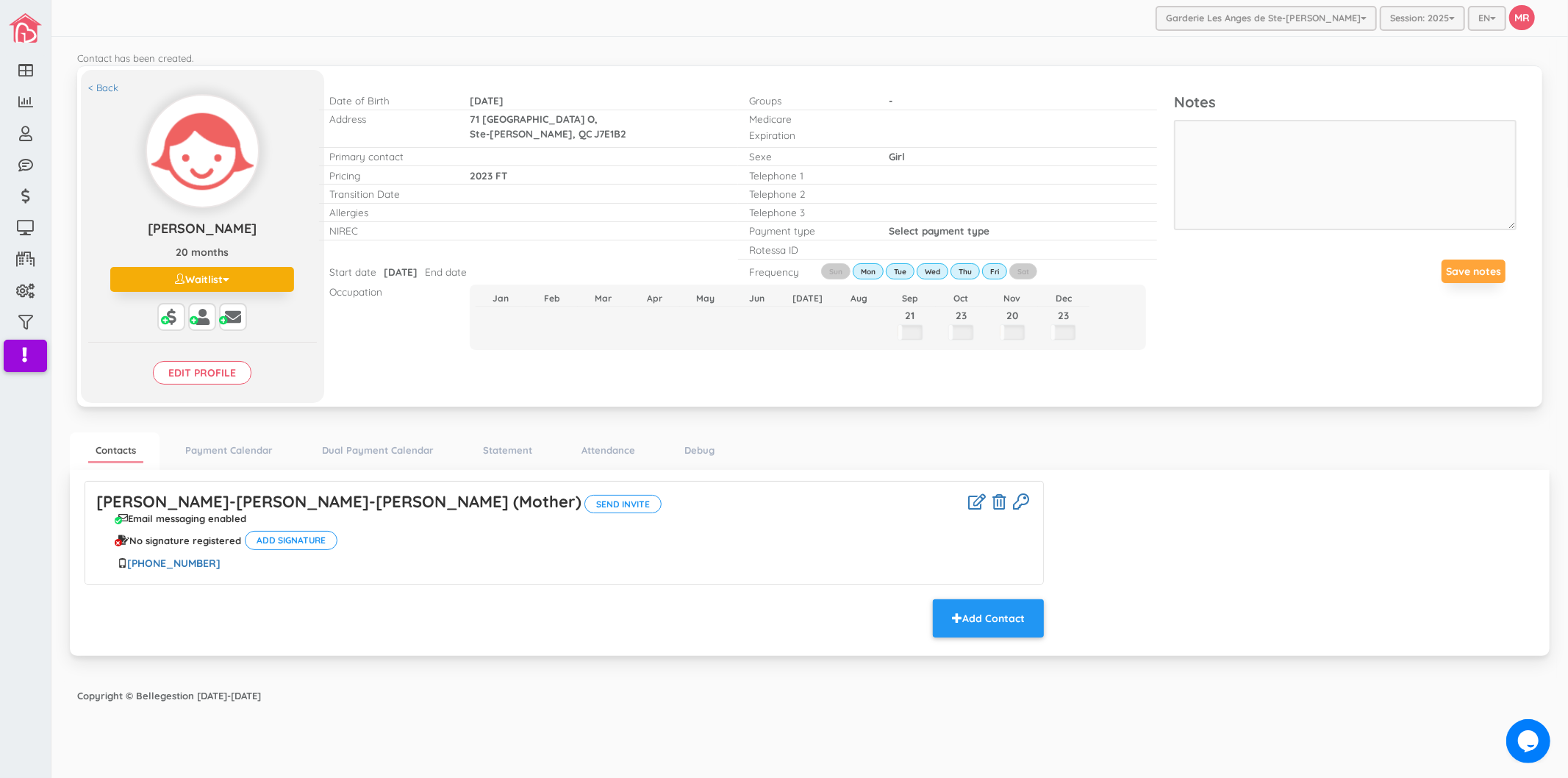
click at [211, 387] on div "< Back Karolane Dallaire Karolane Dallaire 20 months Waitlist Active Inactive W…" at bounding box center [203, 237] width 244 height 334
click at [206, 383] on input "Edit profile" at bounding box center [202, 373] width 99 height 23
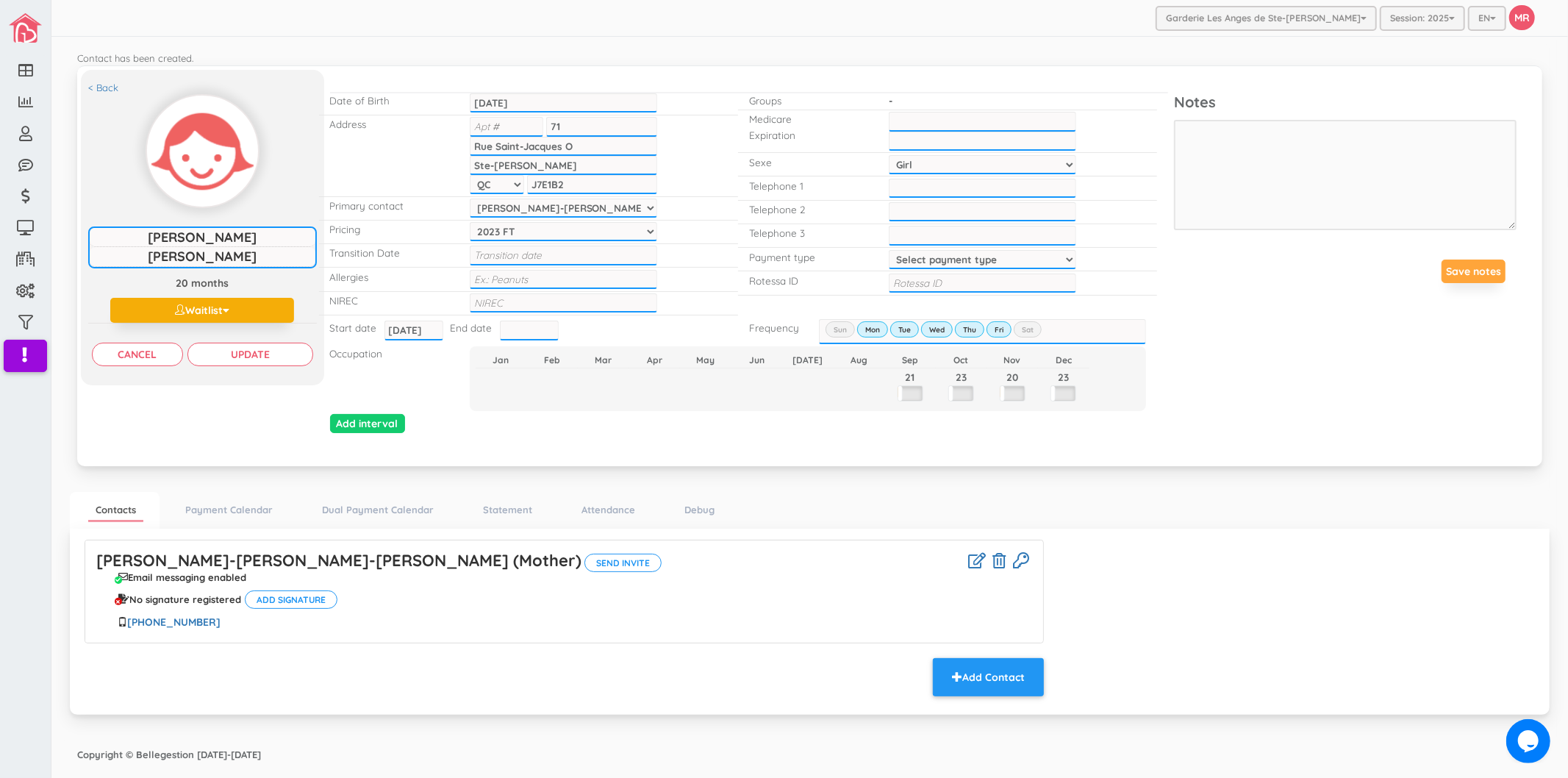
drag, startPoint x: 274, startPoint y: 245, endPoint x: 159, endPoint y: 240, distance: 115.1
click at [159, 240] on input "Karolane" at bounding box center [203, 237] width 226 height 20
type input "Aaliyah-Rose"
type input "Fievre-[PERSON_NAME]"
click at [250, 355] on input "Update" at bounding box center [250, 354] width 125 height 23
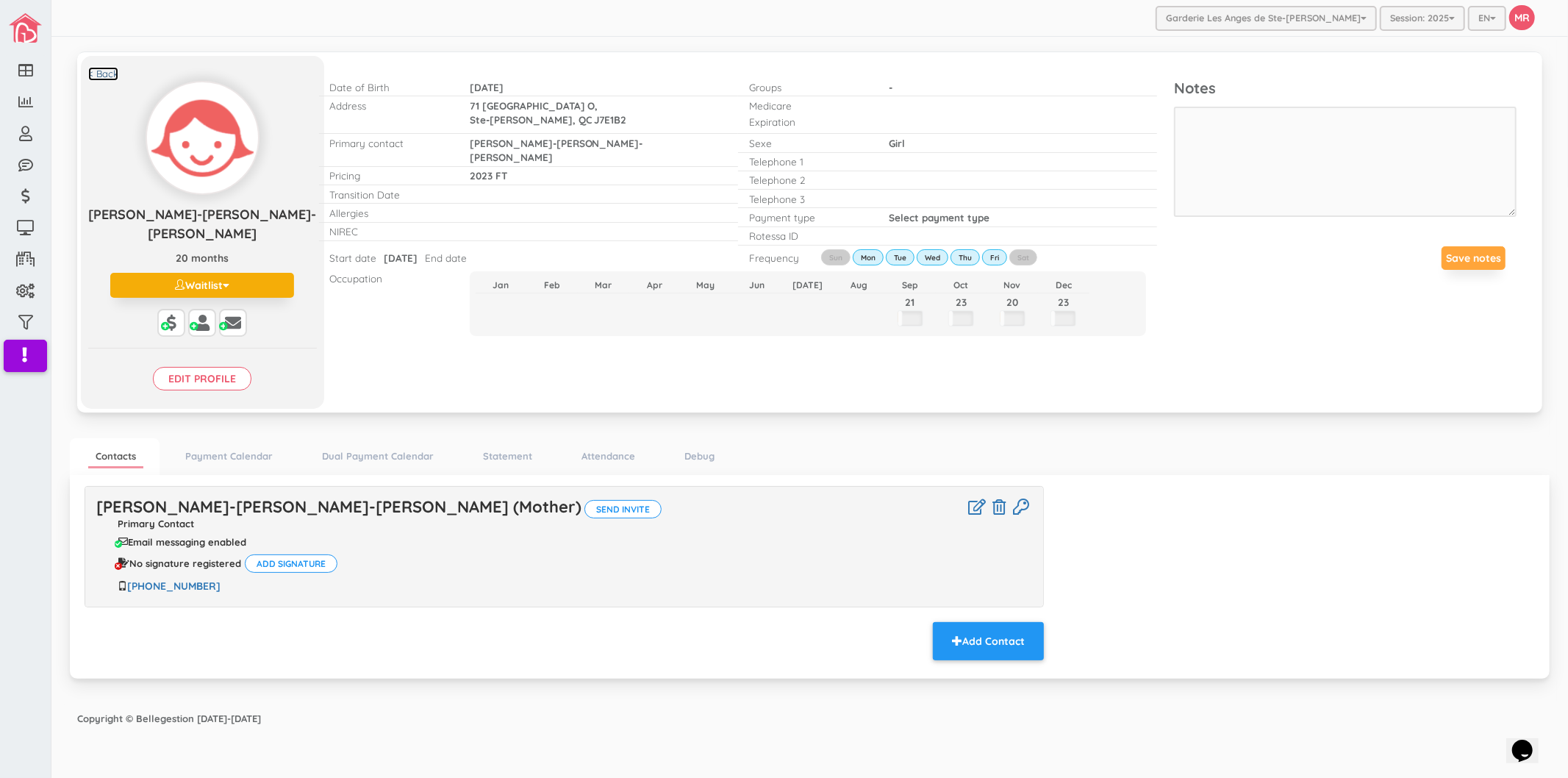
click at [103, 68] on link "< Back" at bounding box center [103, 74] width 30 height 14
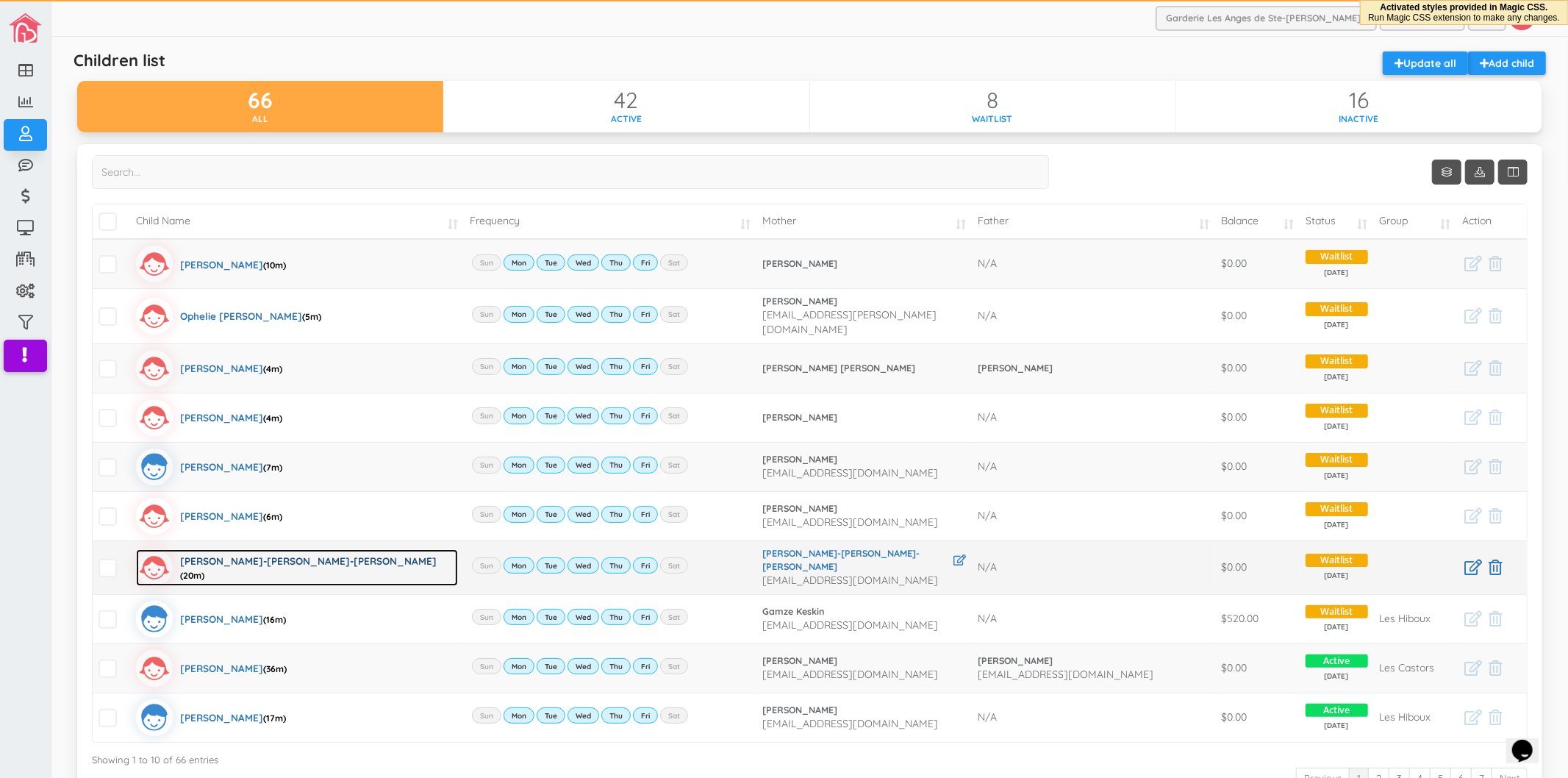
click at [232, 557] on div "[PERSON_NAME]-[PERSON_NAME]-[PERSON_NAME] (20m)" at bounding box center [319, 567] width 278 height 36
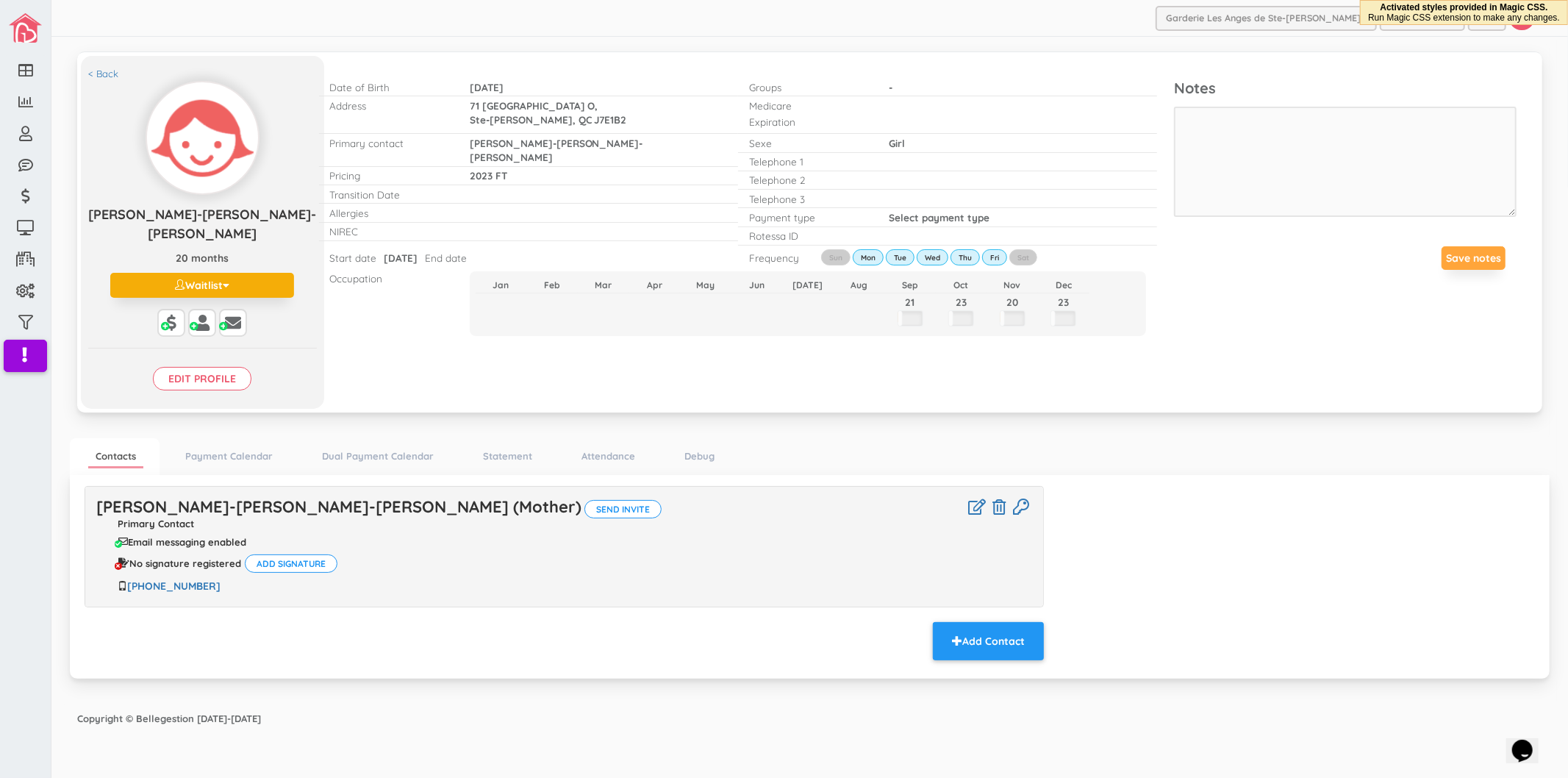
click at [212, 348] on p "Edit profile" at bounding box center [202, 369] width 228 height 43
click at [211, 367] on input "Edit profile" at bounding box center [202, 379] width 99 height 23
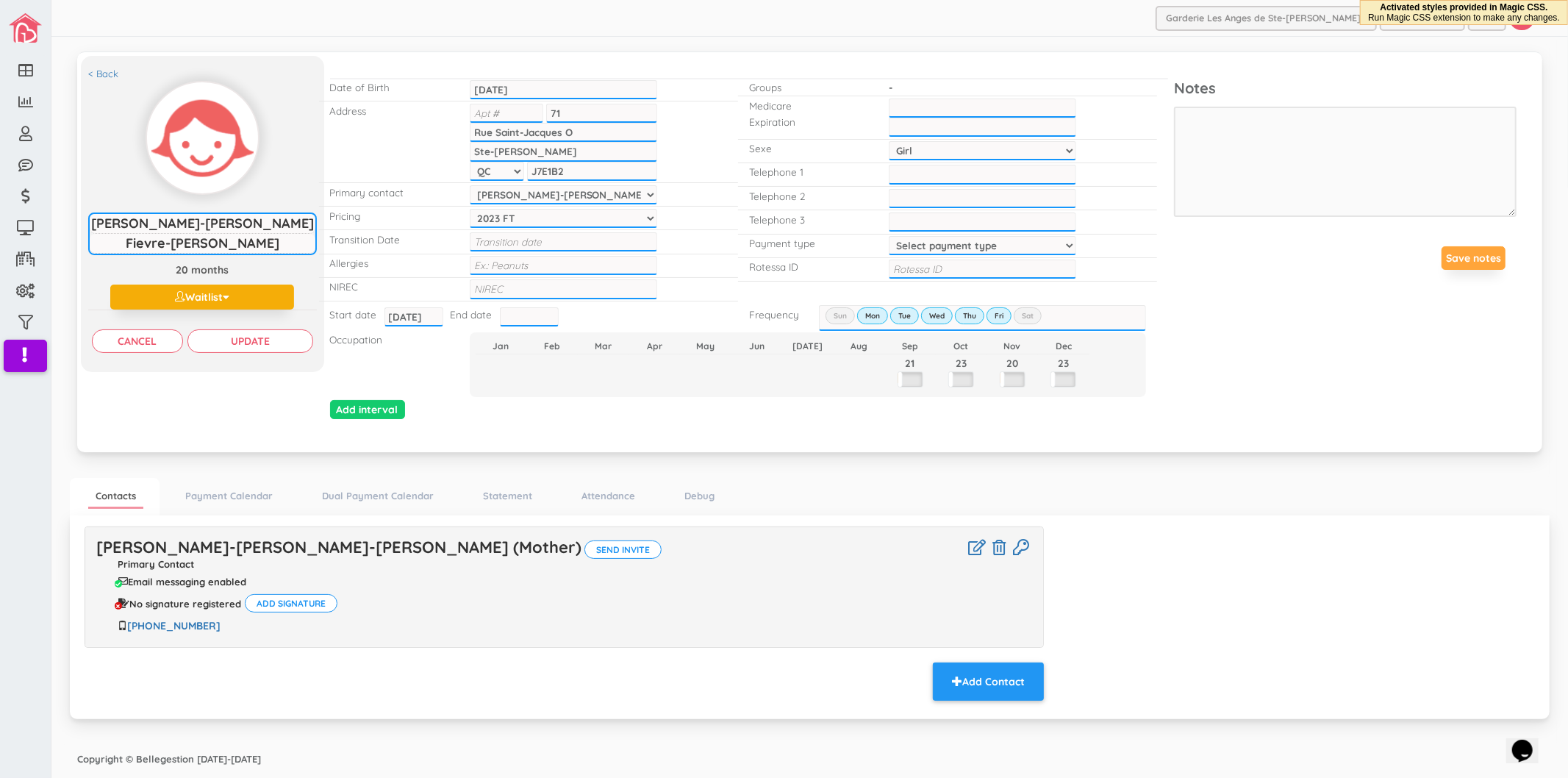
click at [559, 88] on input "2023-11-15" at bounding box center [564, 90] width 188 height 20
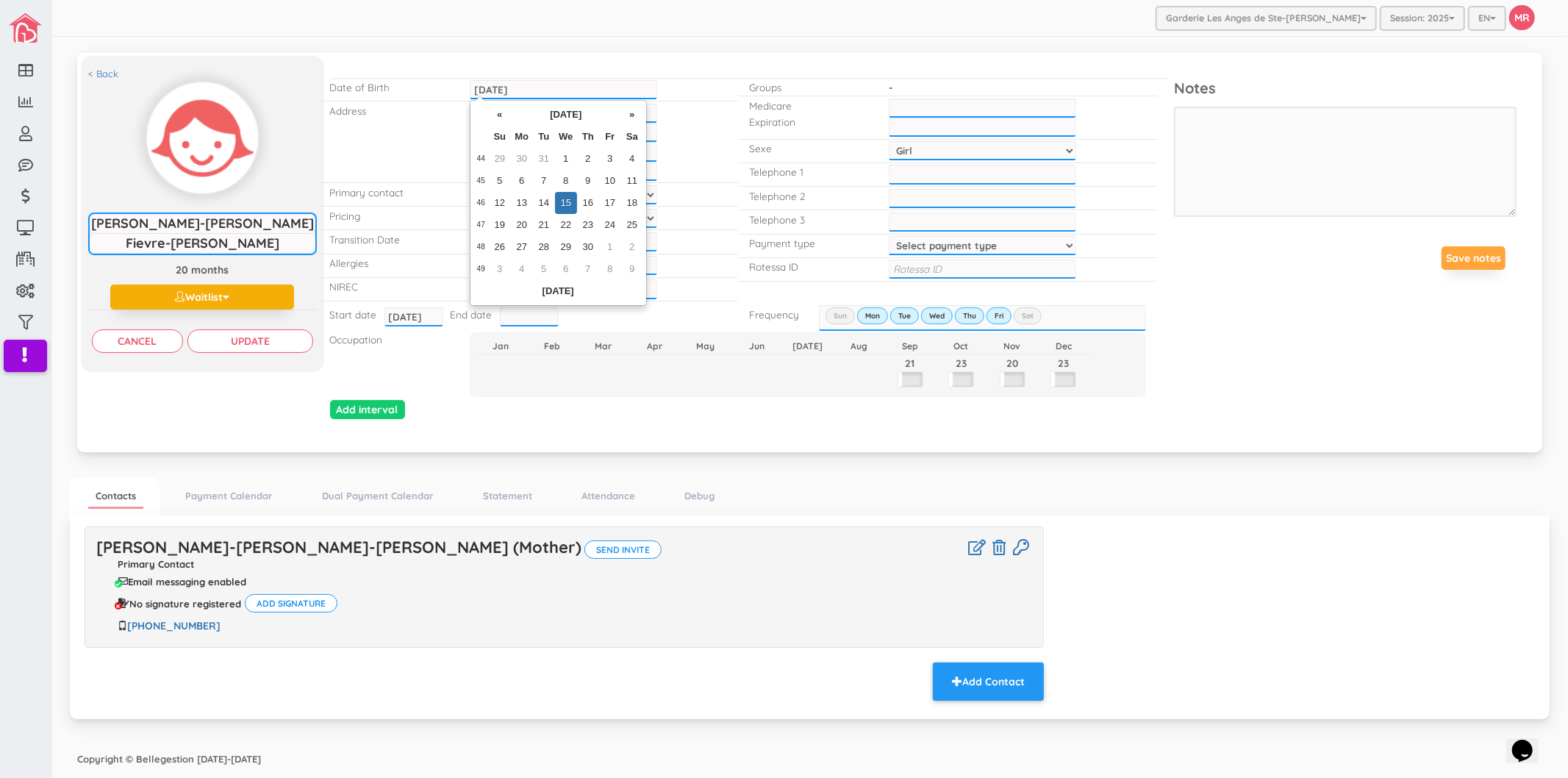
click at [497, 82] on input "2023-11-15" at bounding box center [564, 90] width 188 height 20
click at [562, 86] on input "2021-11-15" at bounding box center [564, 90] width 188 height 20
click at [504, 91] on input "2021-11-3" at bounding box center [564, 90] width 188 height 20
type input "2021-7-3"
click at [710, 131] on div "Address 71 71 Rue Saint-Jacques O, Rue Saint-Jacques O Ste-Therese, Ste-Therese…" at bounding box center [528, 142] width 419 height 82
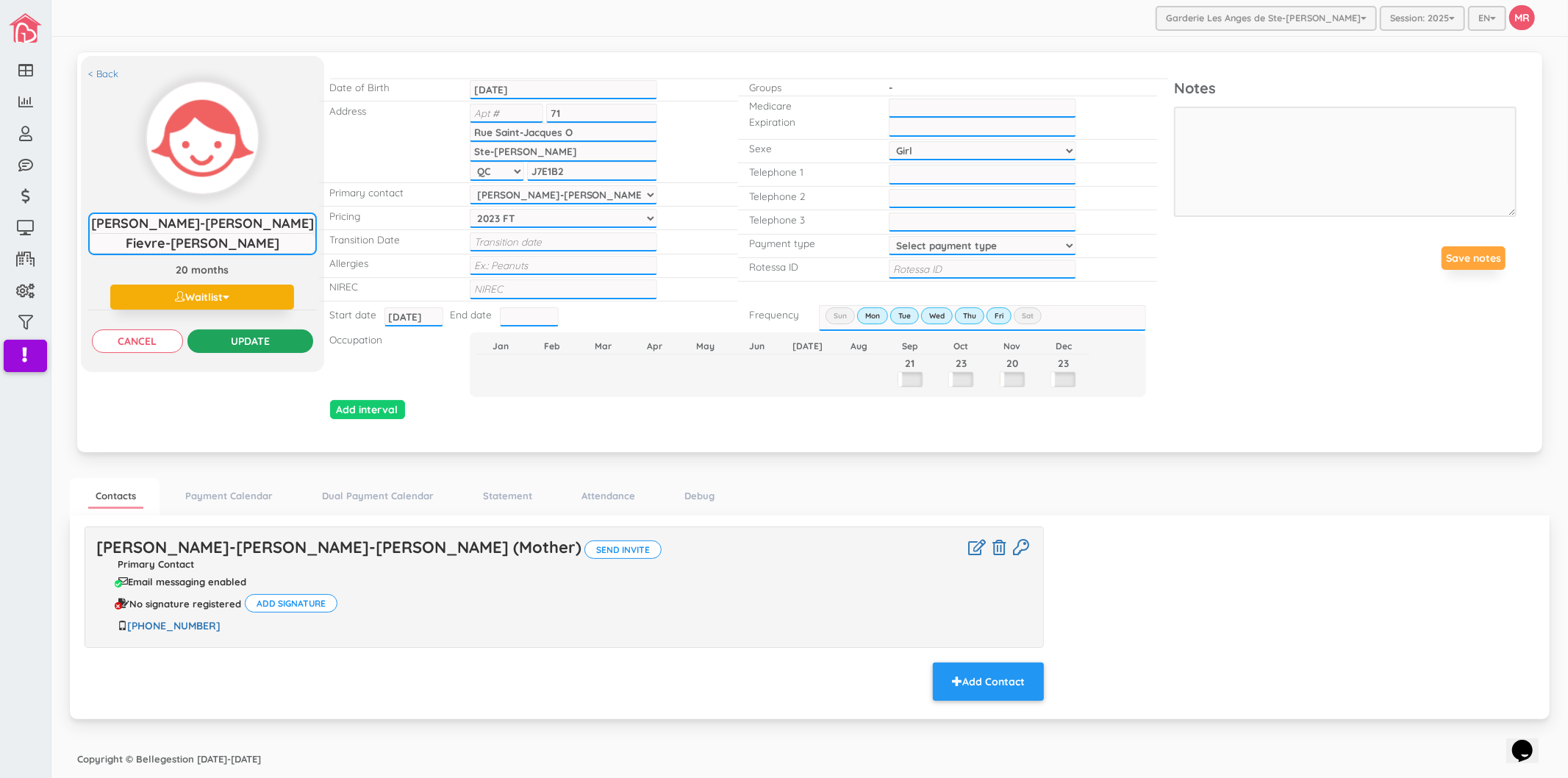
click at [292, 347] on input "Update" at bounding box center [250, 341] width 125 height 23
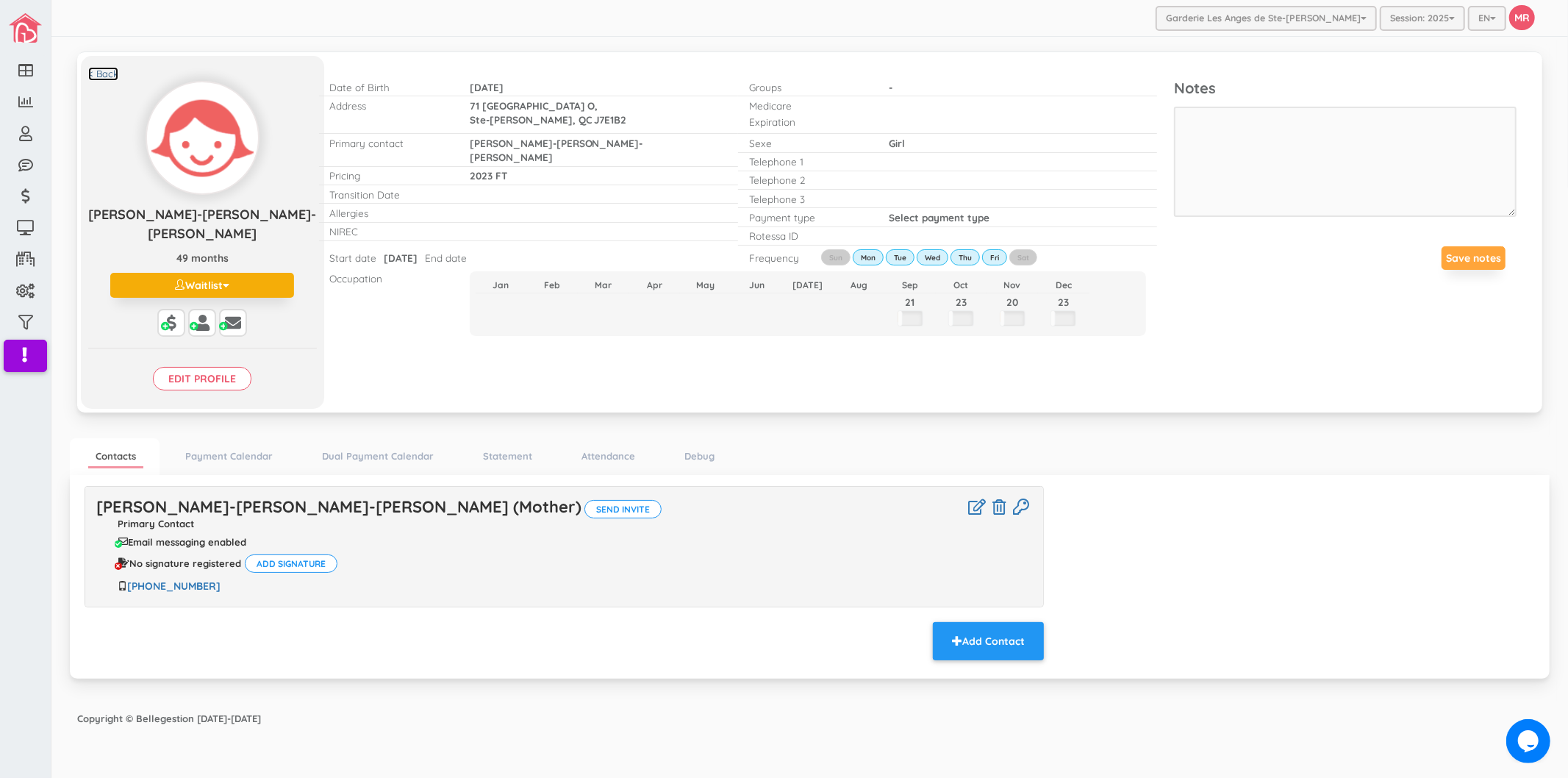
click at [100, 71] on link "< Back" at bounding box center [103, 74] width 30 height 14
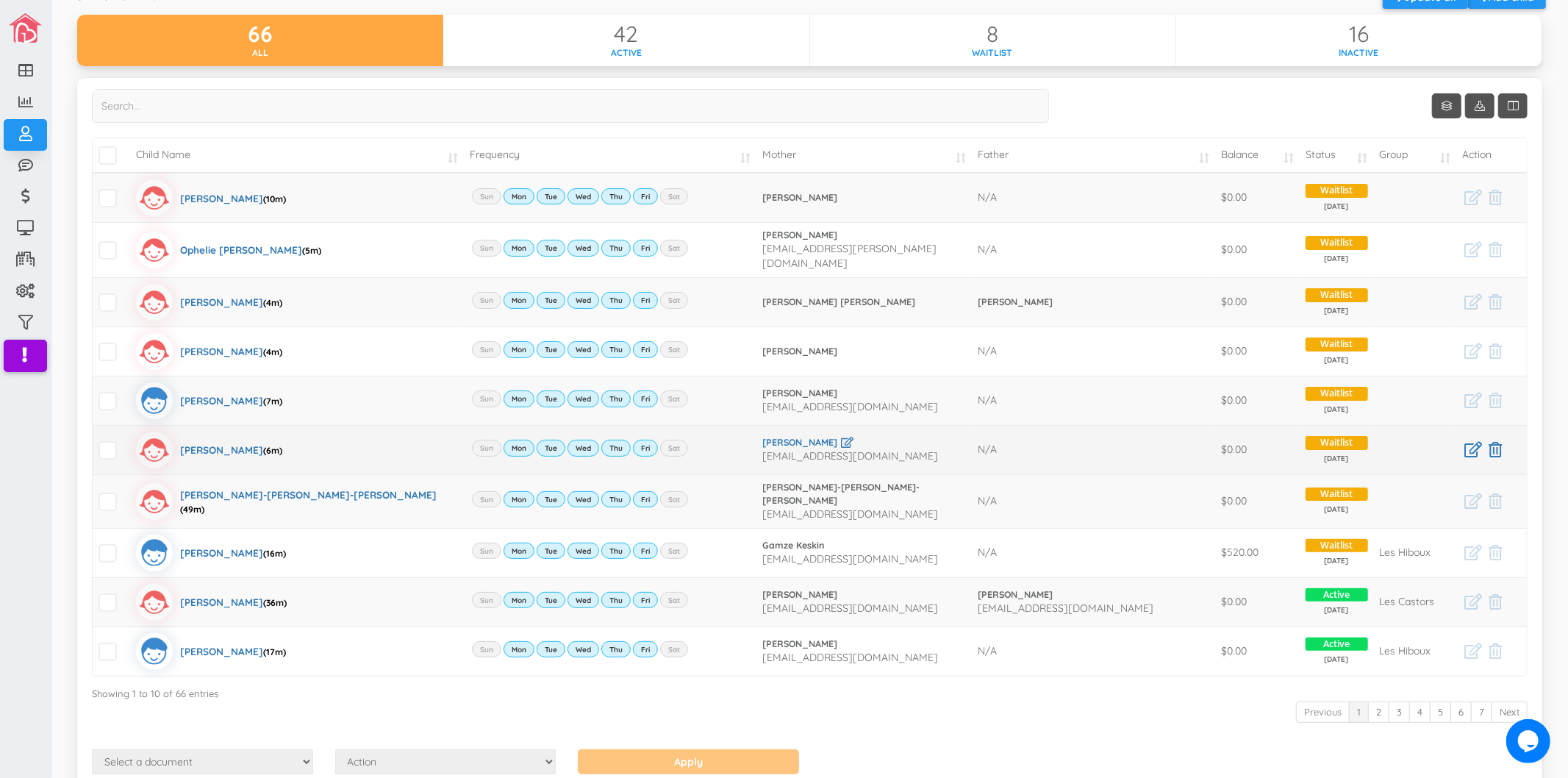
scroll to position [134, 0]
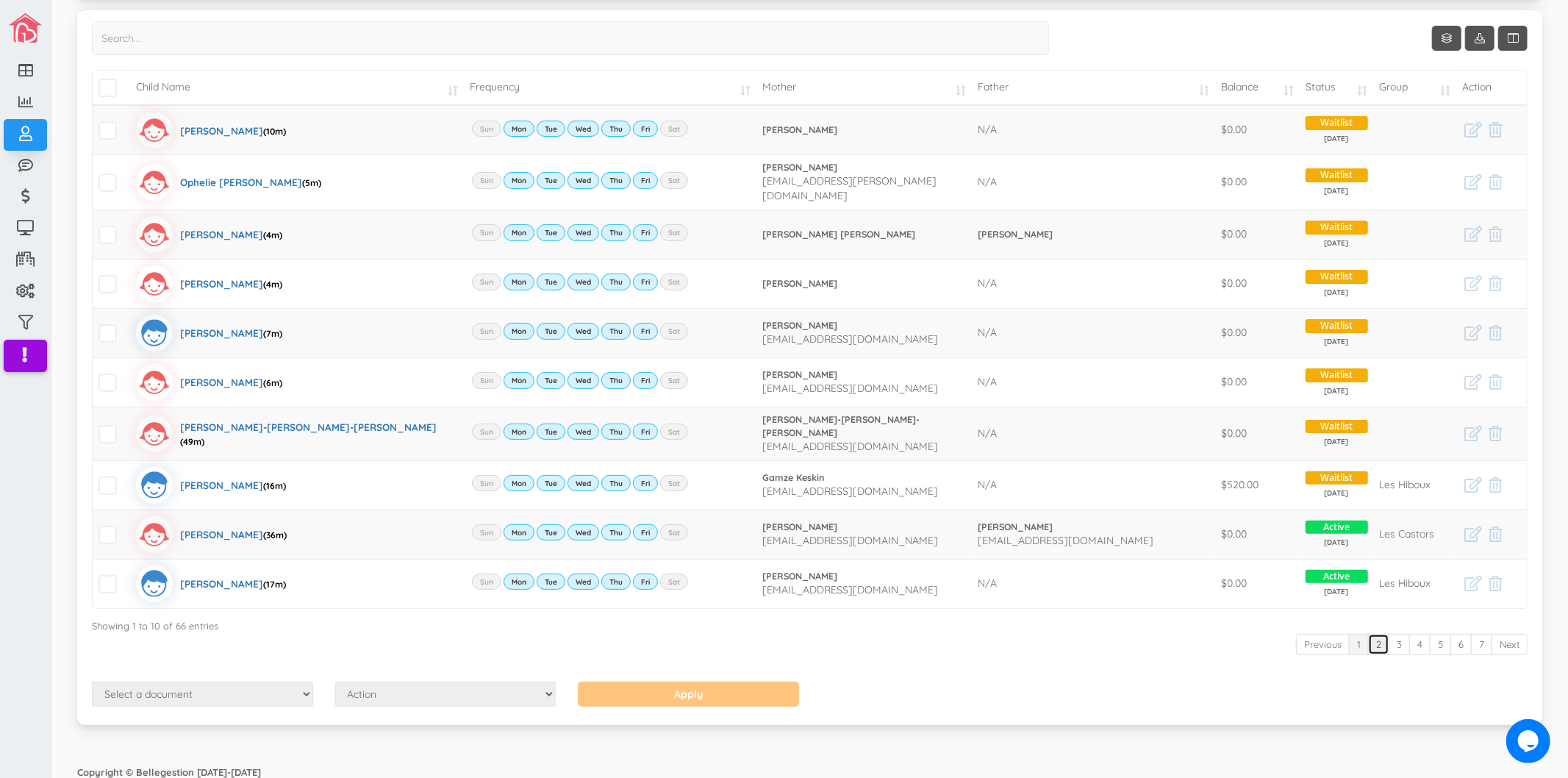
click at [1368, 634] on link "2" at bounding box center [1379, 645] width 21 height 21
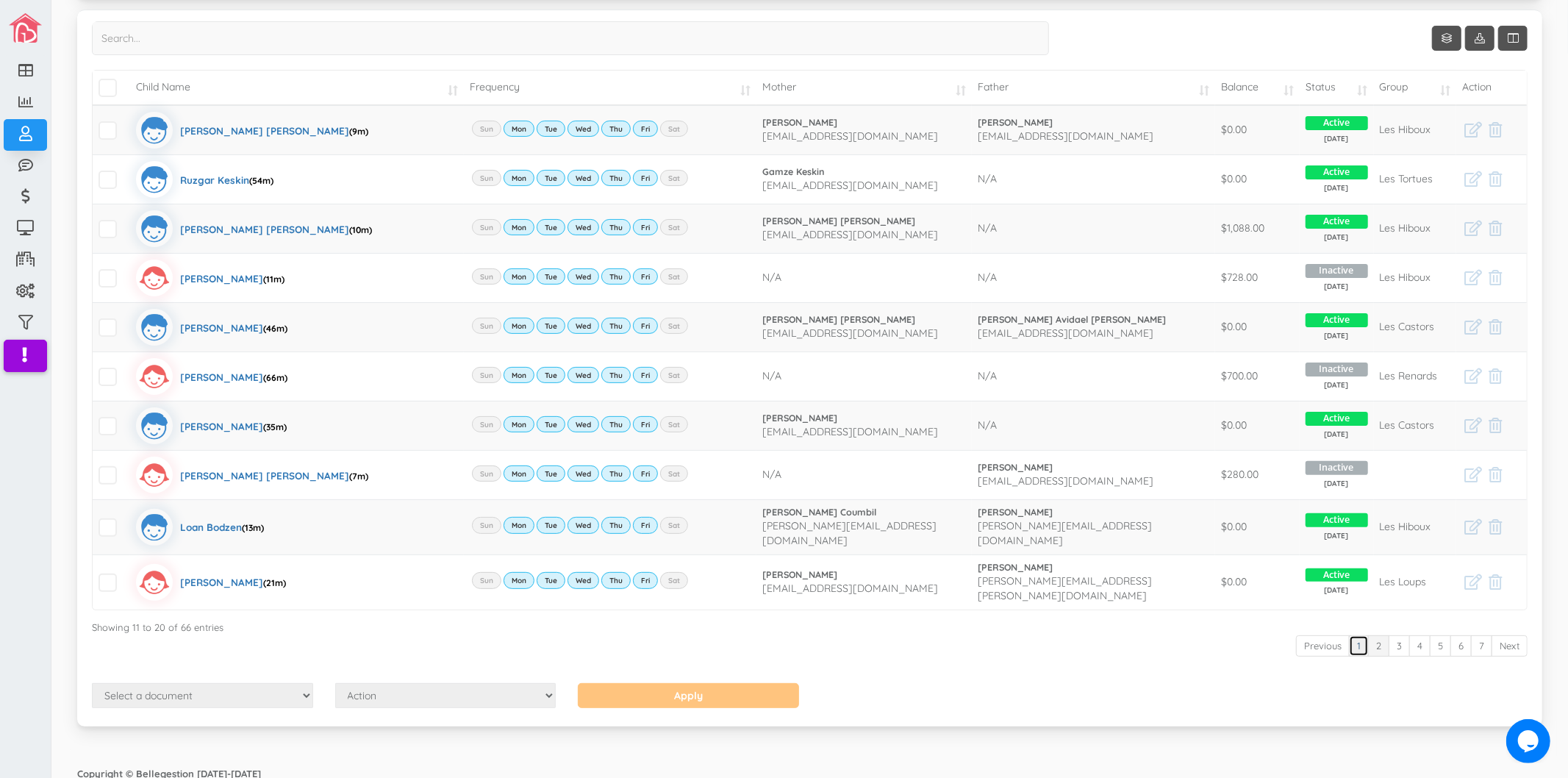
click at [1349, 640] on link "1" at bounding box center [1359, 646] width 20 height 21
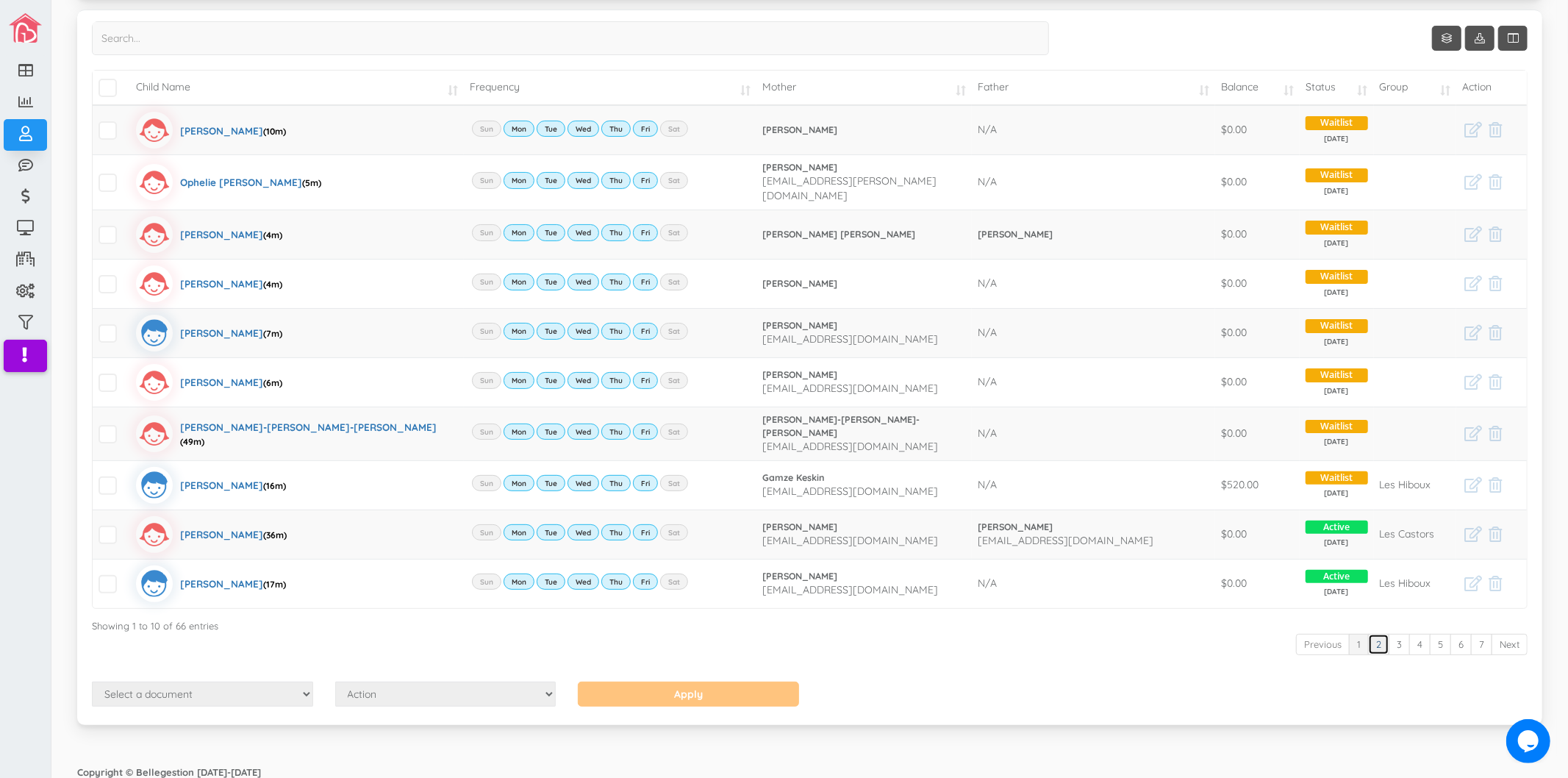
click at [1368, 641] on link "2" at bounding box center [1379, 645] width 21 height 21
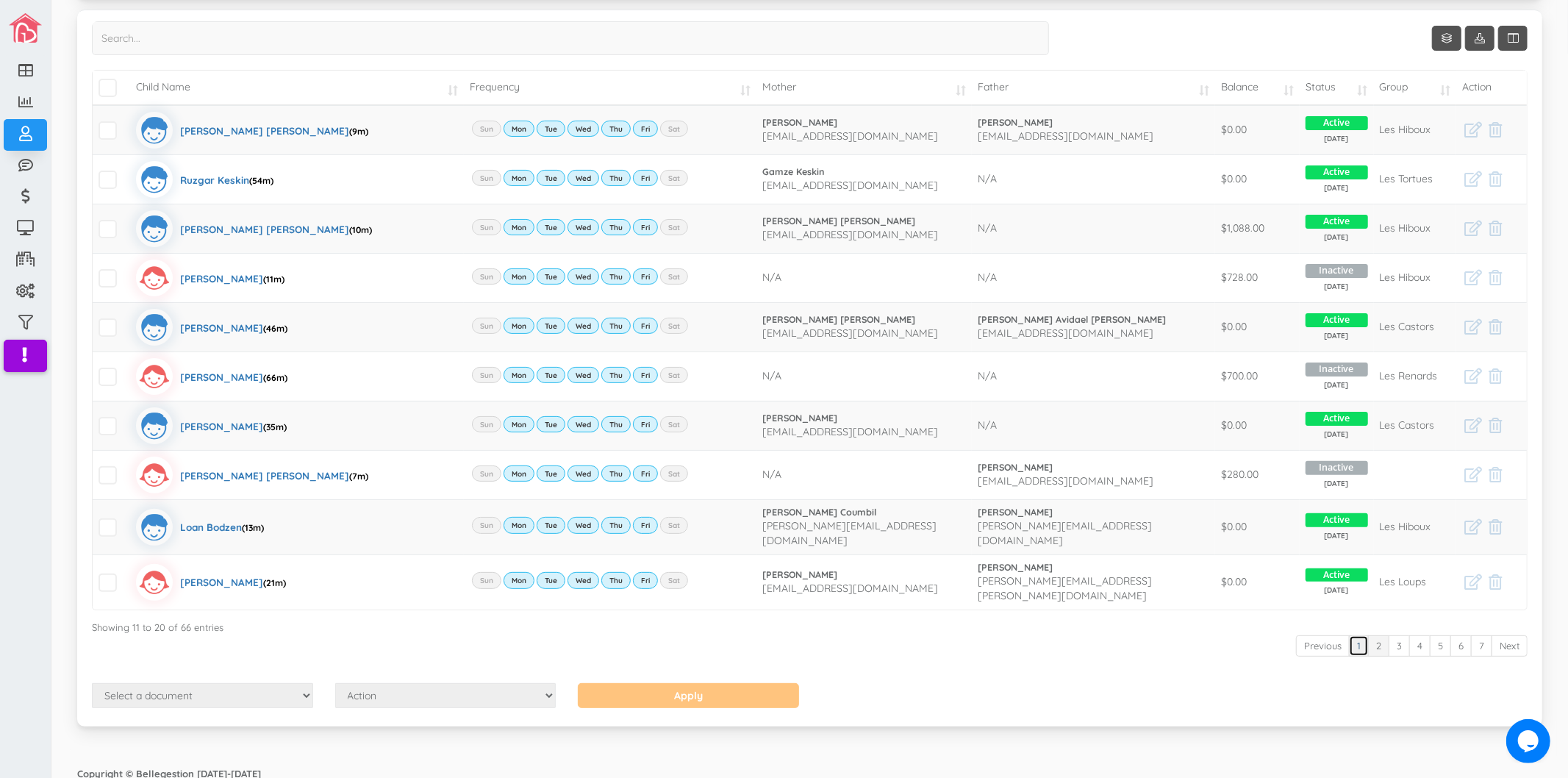
click at [1349, 636] on link "1" at bounding box center [1359, 646] width 20 height 21
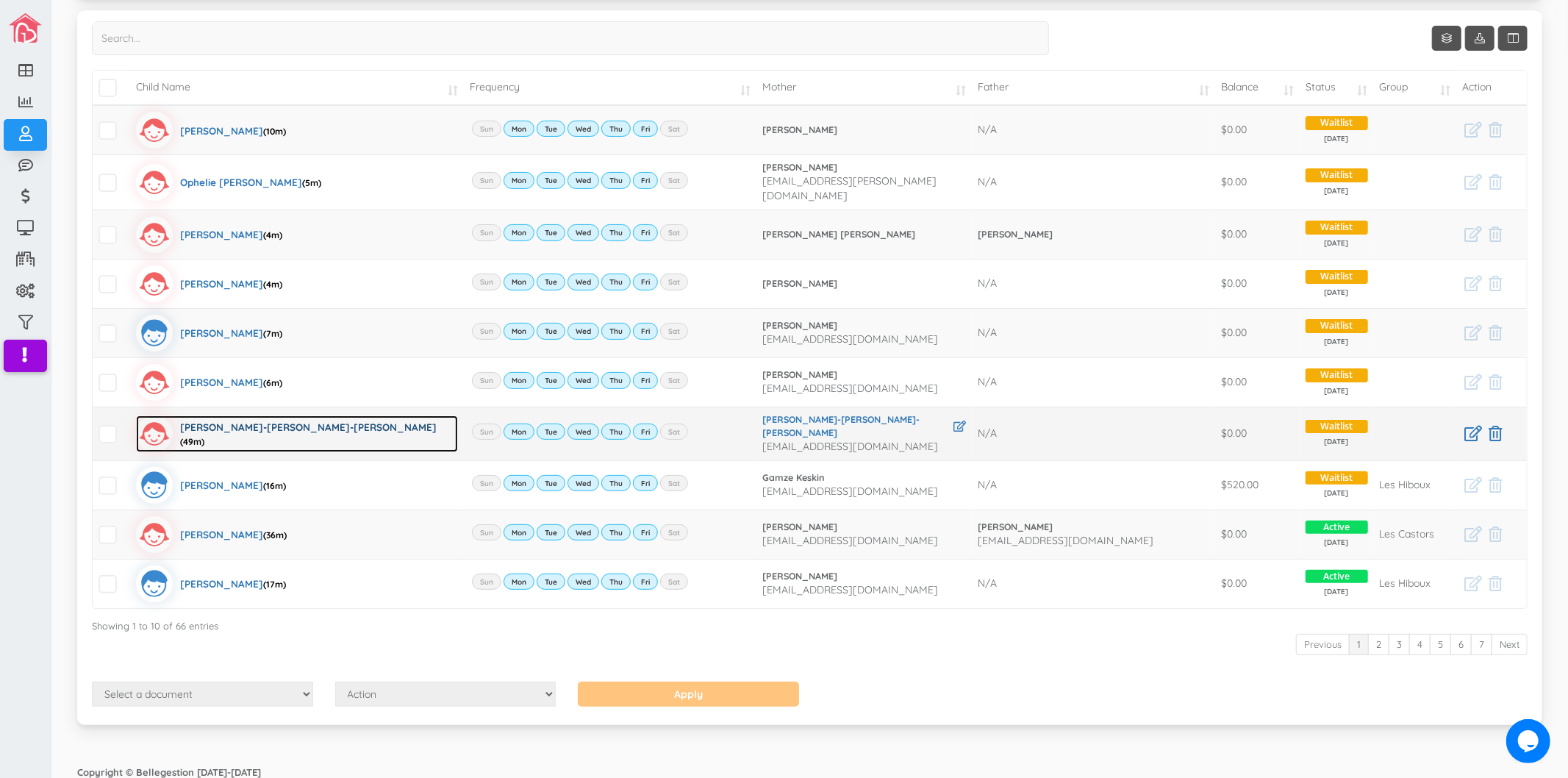
click at [281, 424] on div "Aaliyah-Rose Fievre-Rene (49m)" at bounding box center [319, 433] width 278 height 36
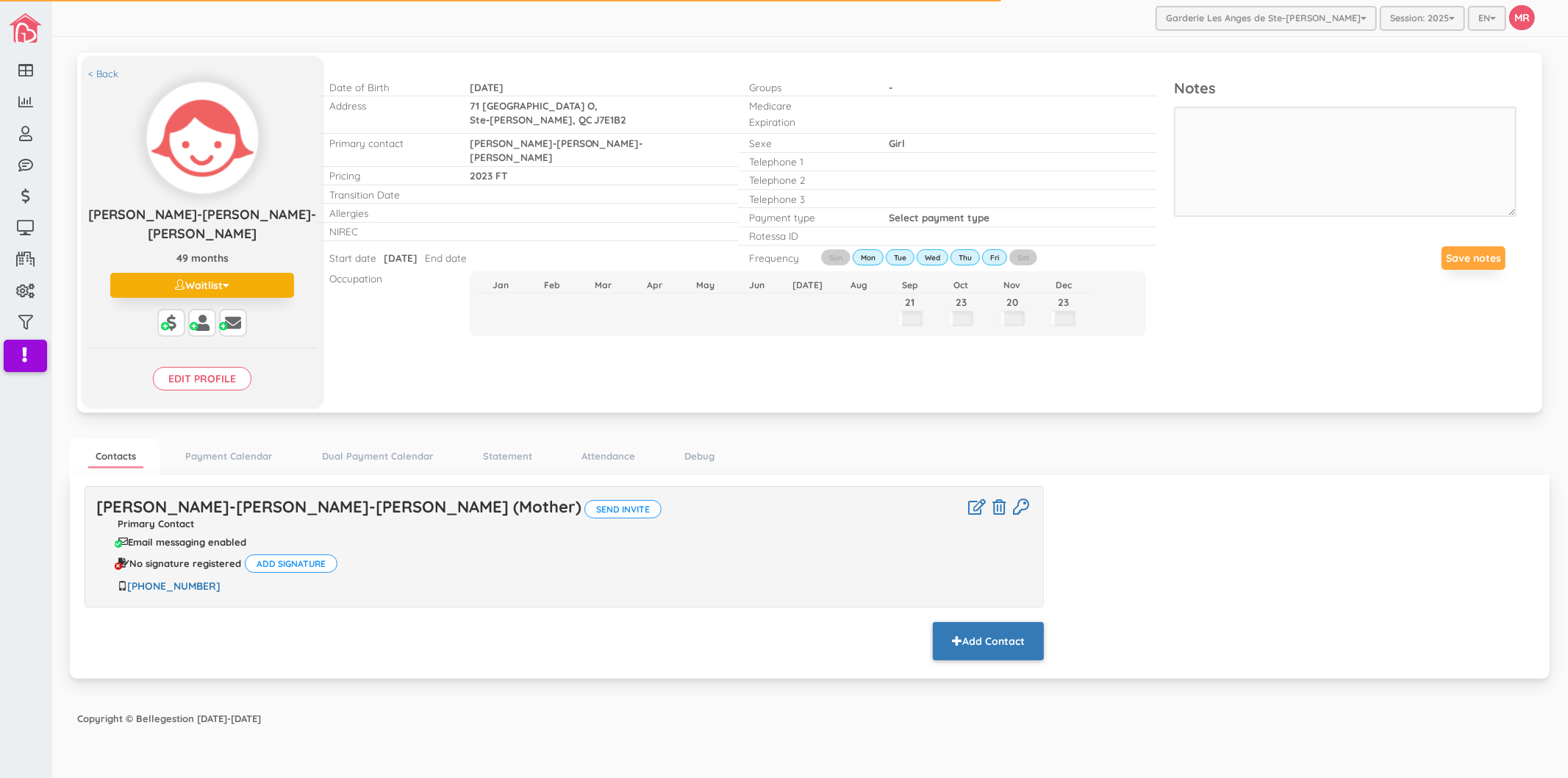
click at [1040, 623] on button "Add Contact" at bounding box center [988, 641] width 111 height 38
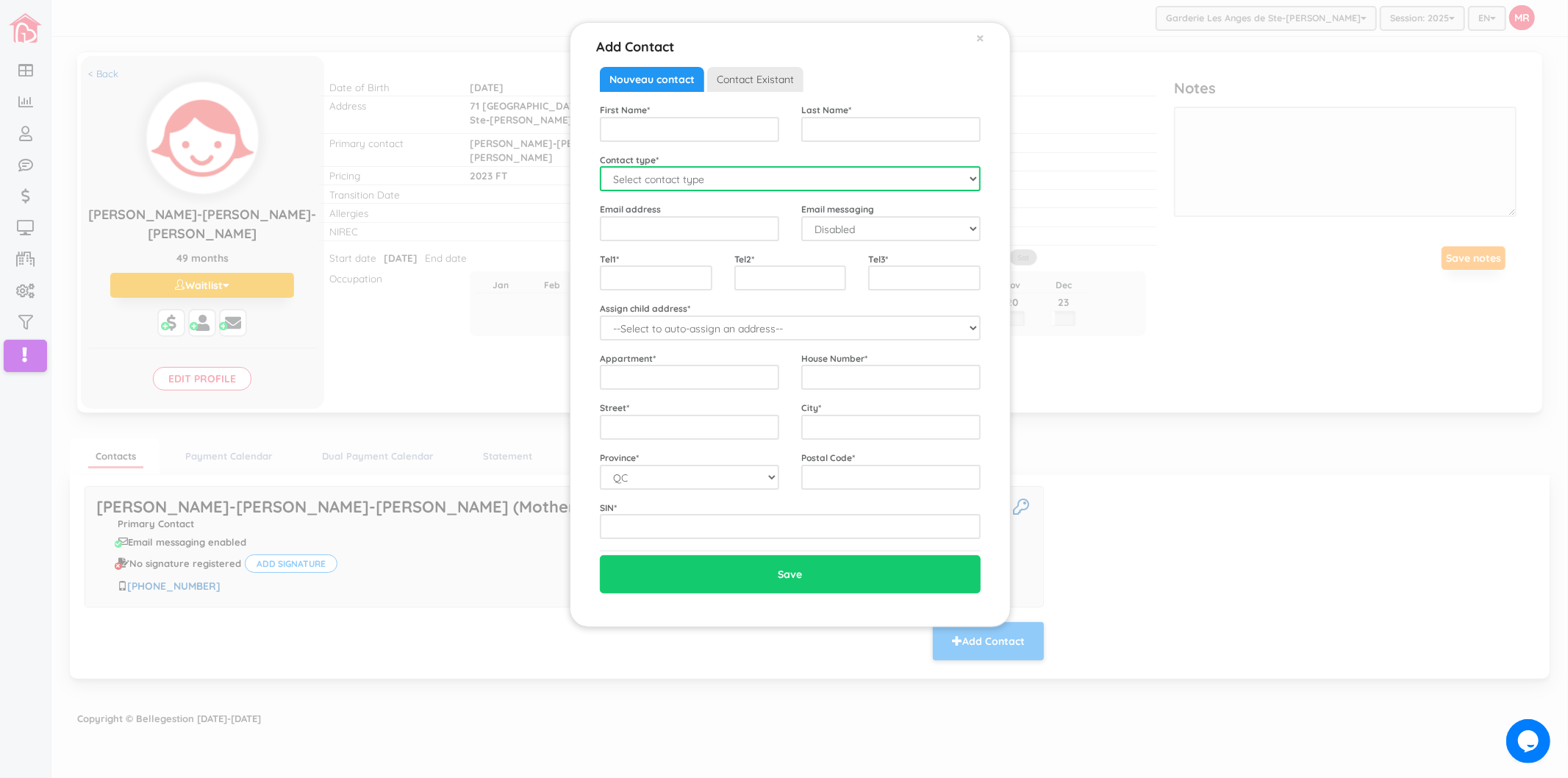
click at [666, 187] on select "Select contact type Mother Father Emergency" at bounding box center [790, 179] width 380 height 25
select select "Father"
click at [600, 166] on select "Select contact type Mother Father Emergency" at bounding box center [790, 179] width 380 height 25
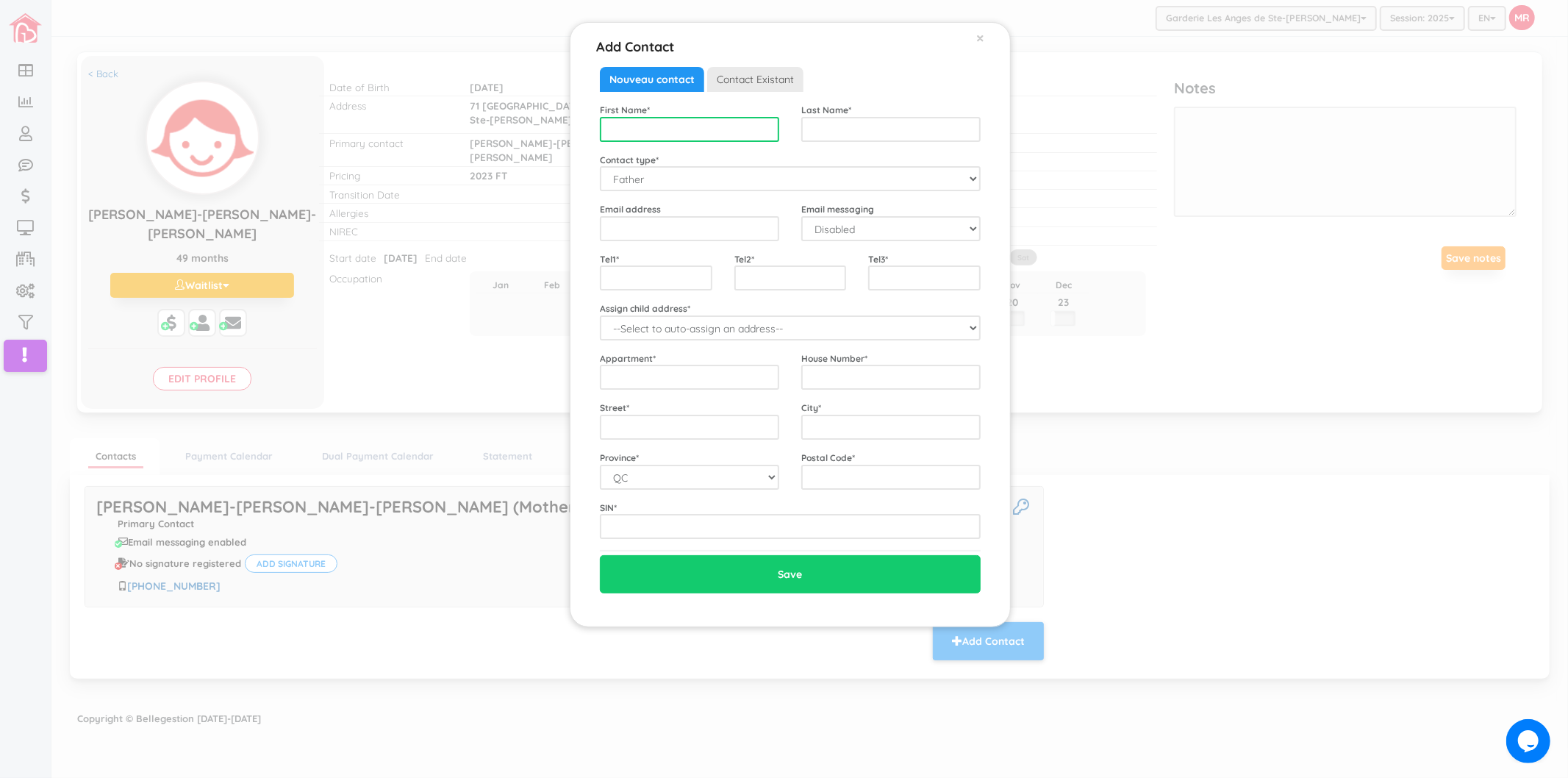
click at [651, 128] on input "text" at bounding box center [690, 130] width 180 height 25
type input "Fabrice"
type input "Fievre-[PERSON_NAME]"
type input "[EMAIL_ADDRESS][DOMAIN_NAME]"
select select "1"
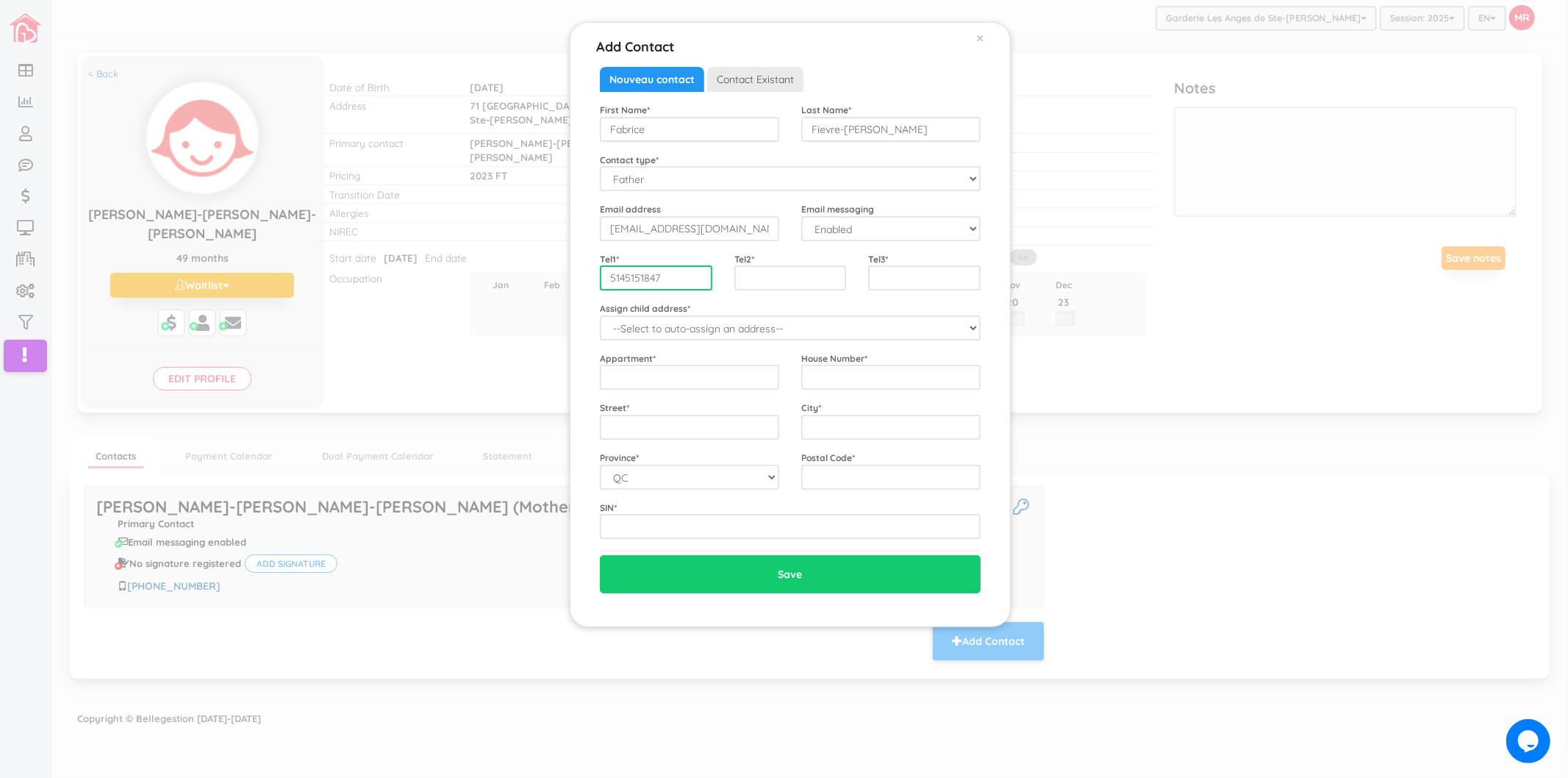
type input "5145151847"
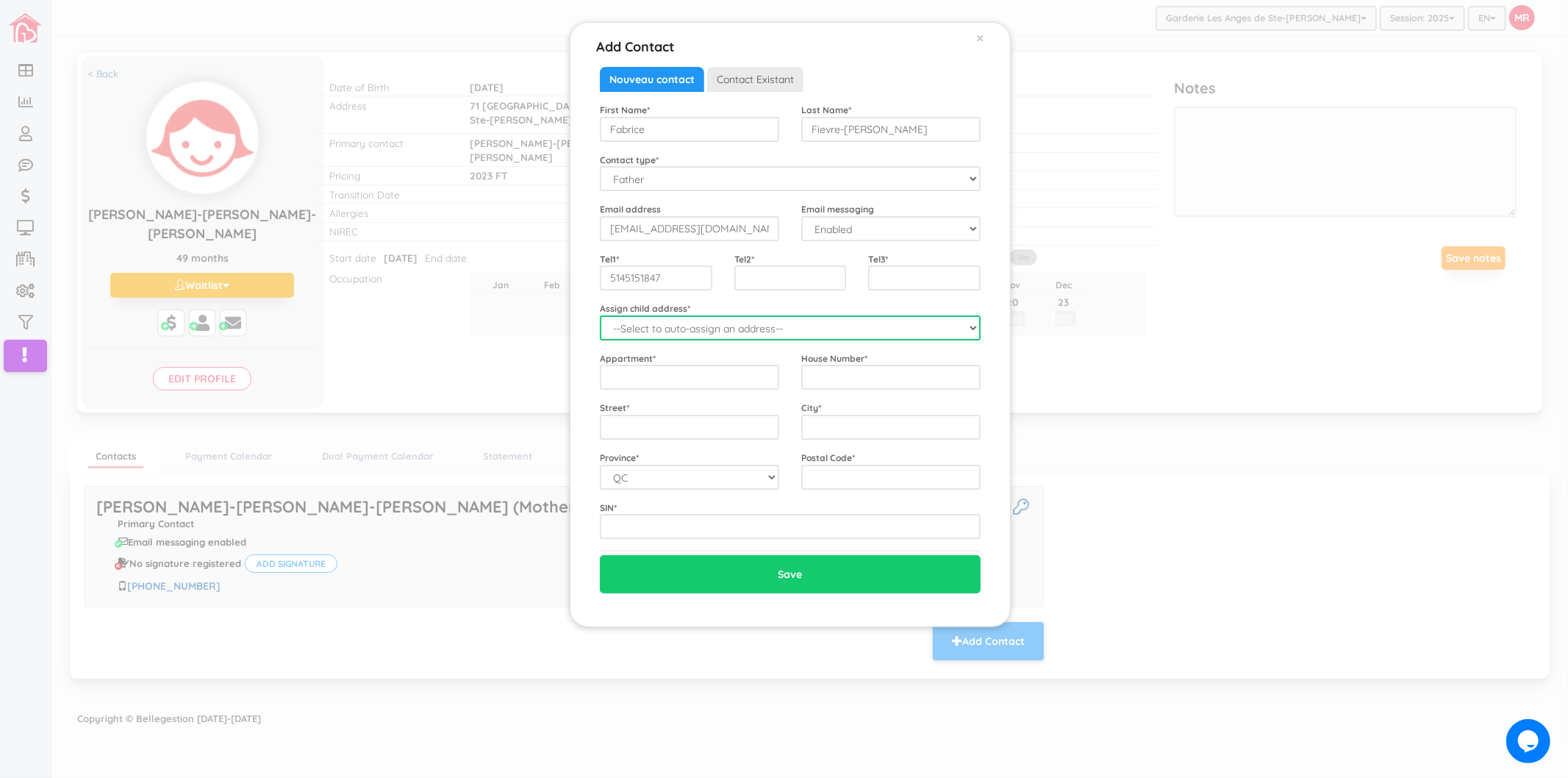
click at [797, 317] on select "--Select to auto-assign an address-- [GEOGRAPHIC_DATA]-[PERSON_NAME] ([STREET_A…" at bounding box center [790, 328] width 380 height 25
select select "2196"
click at [600, 316] on select "--Select to auto-assign an address-- [GEOGRAPHIC_DATA]-[PERSON_NAME] ([STREET_A…" at bounding box center [790, 328] width 380 height 25
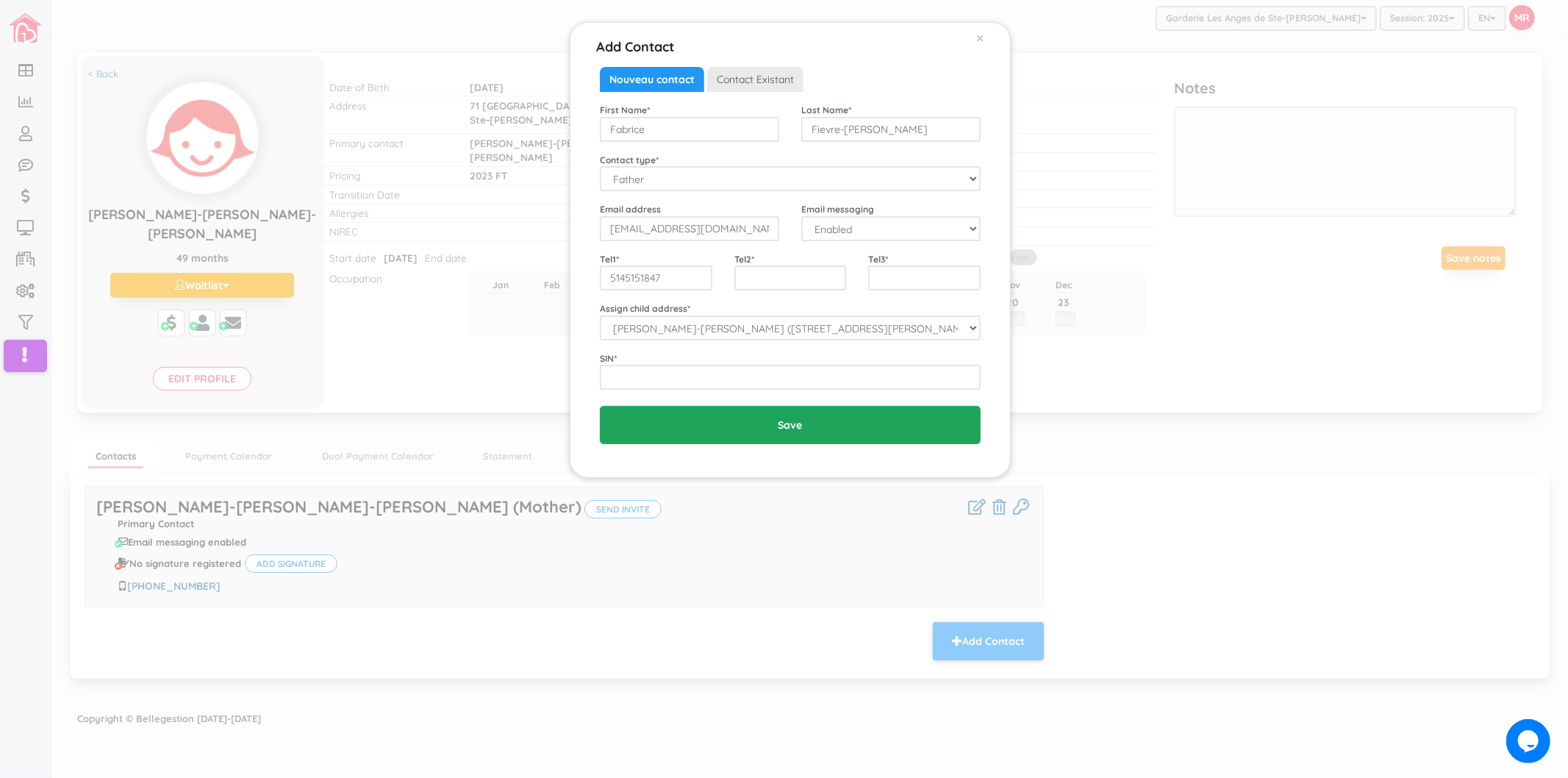
click at [723, 410] on input "Save" at bounding box center [790, 425] width 380 height 38
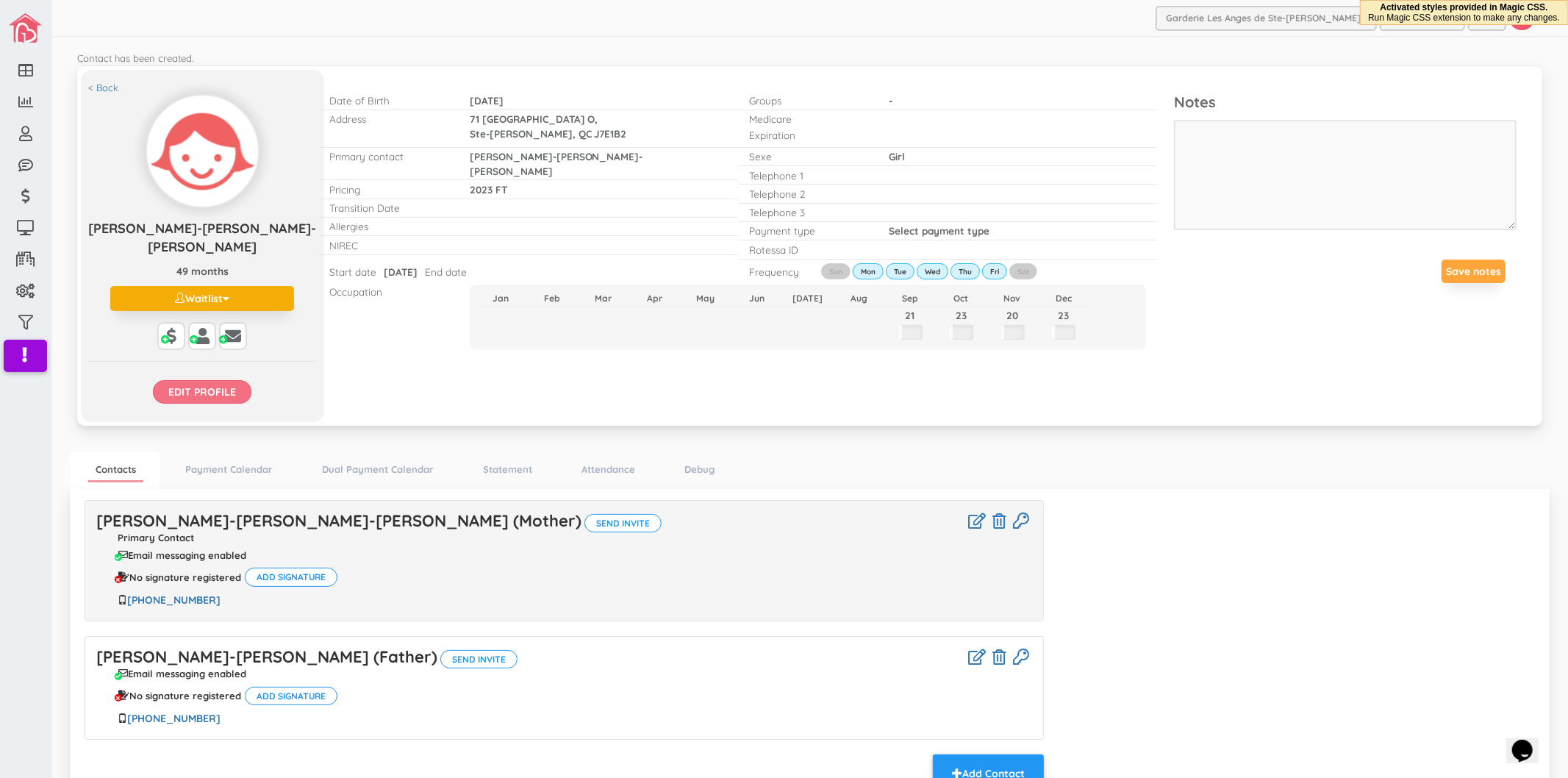
click at [216, 385] on input "Edit profile" at bounding box center [202, 392] width 99 height 23
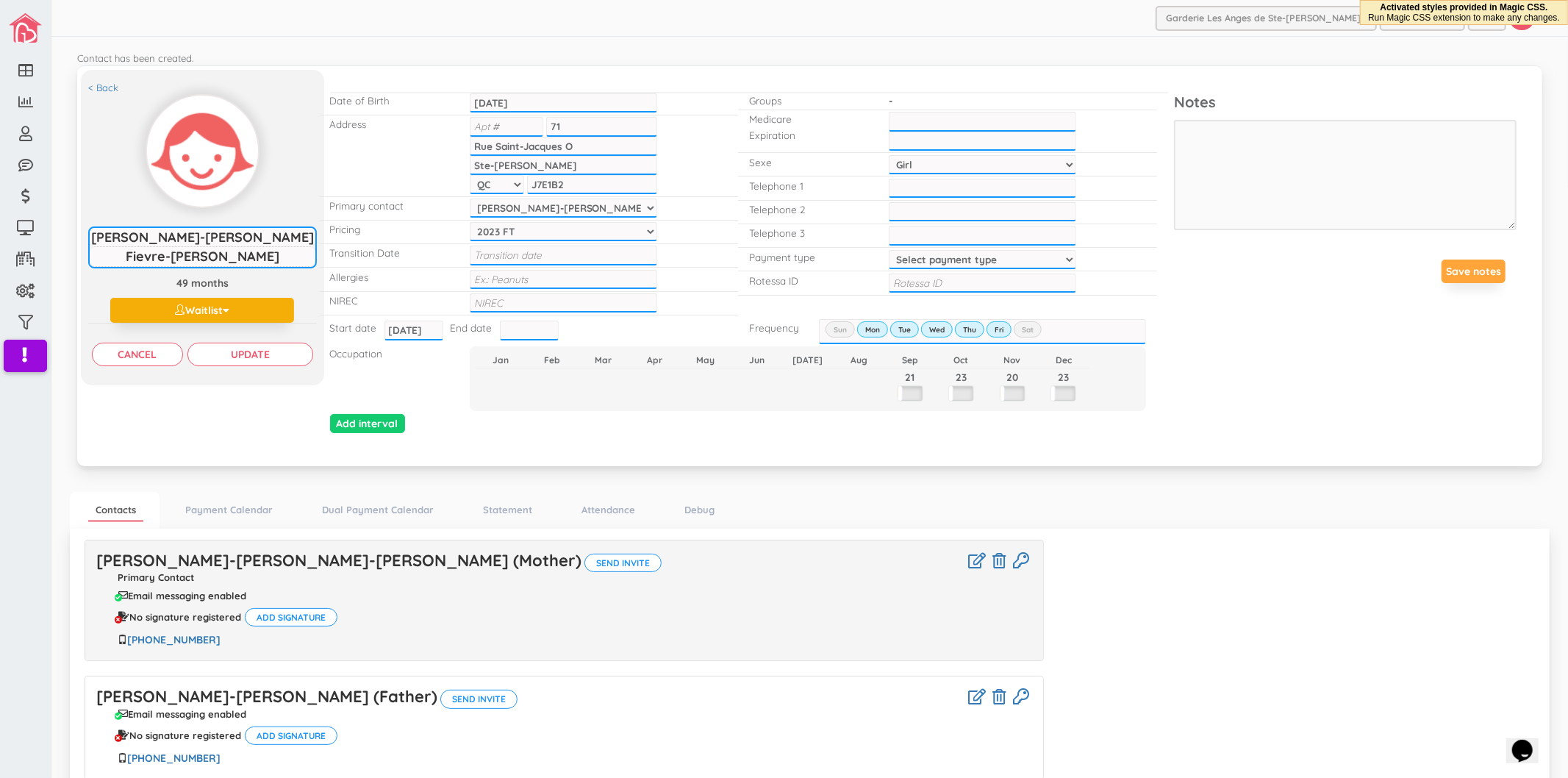
click at [519, 293] on input "text" at bounding box center [564, 303] width 188 height 20
type input "1202104438077"
click at [951, 118] on input "text" at bounding box center [982, 122] width 188 height 20
type input "f"
type input "FIEA21570313"
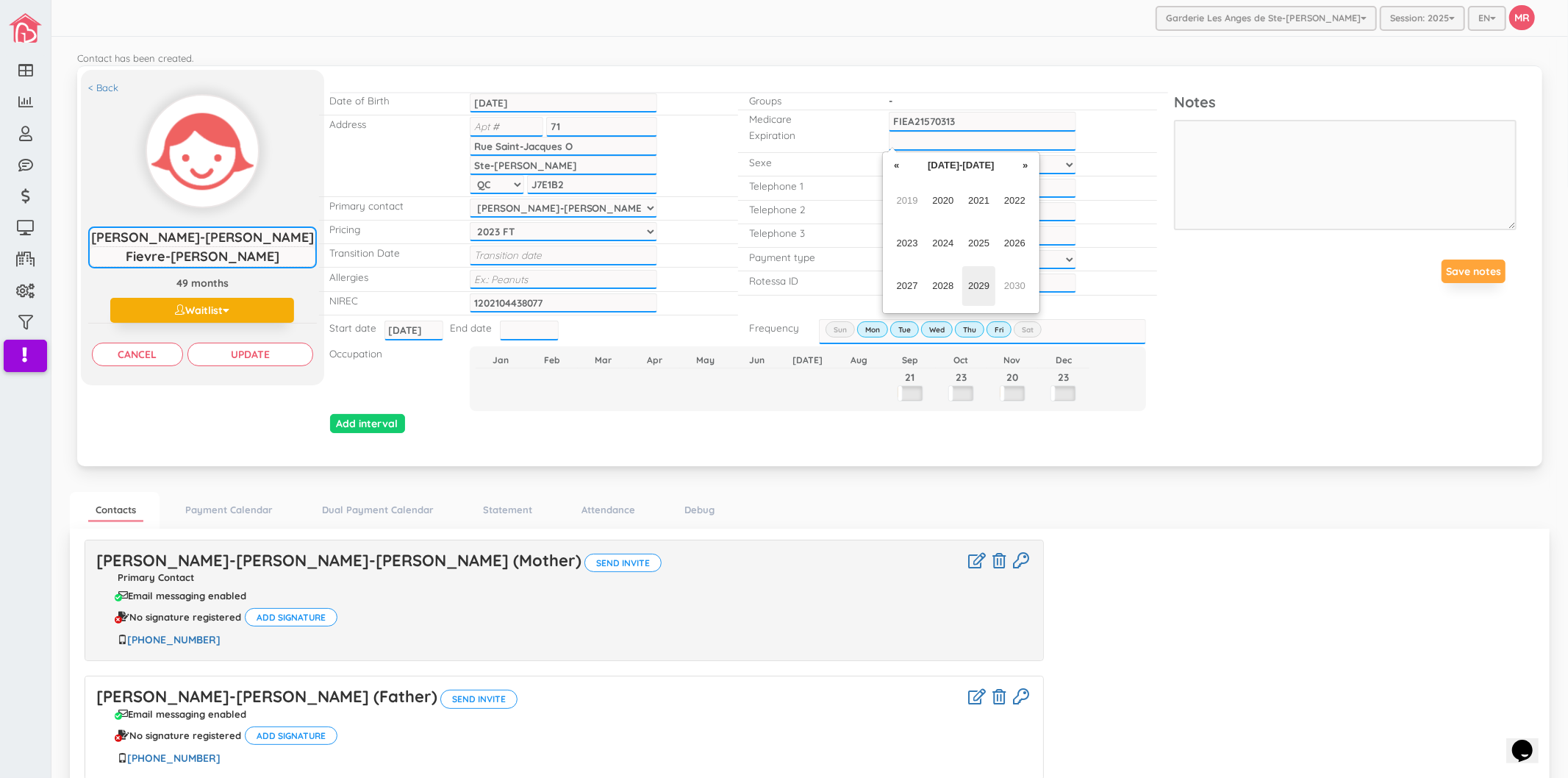
click at [986, 280] on span "2029" at bounding box center [979, 285] width 33 height 40
click at [981, 248] on span "Jul" at bounding box center [979, 243] width 33 height 40
type input "Jul-2029"
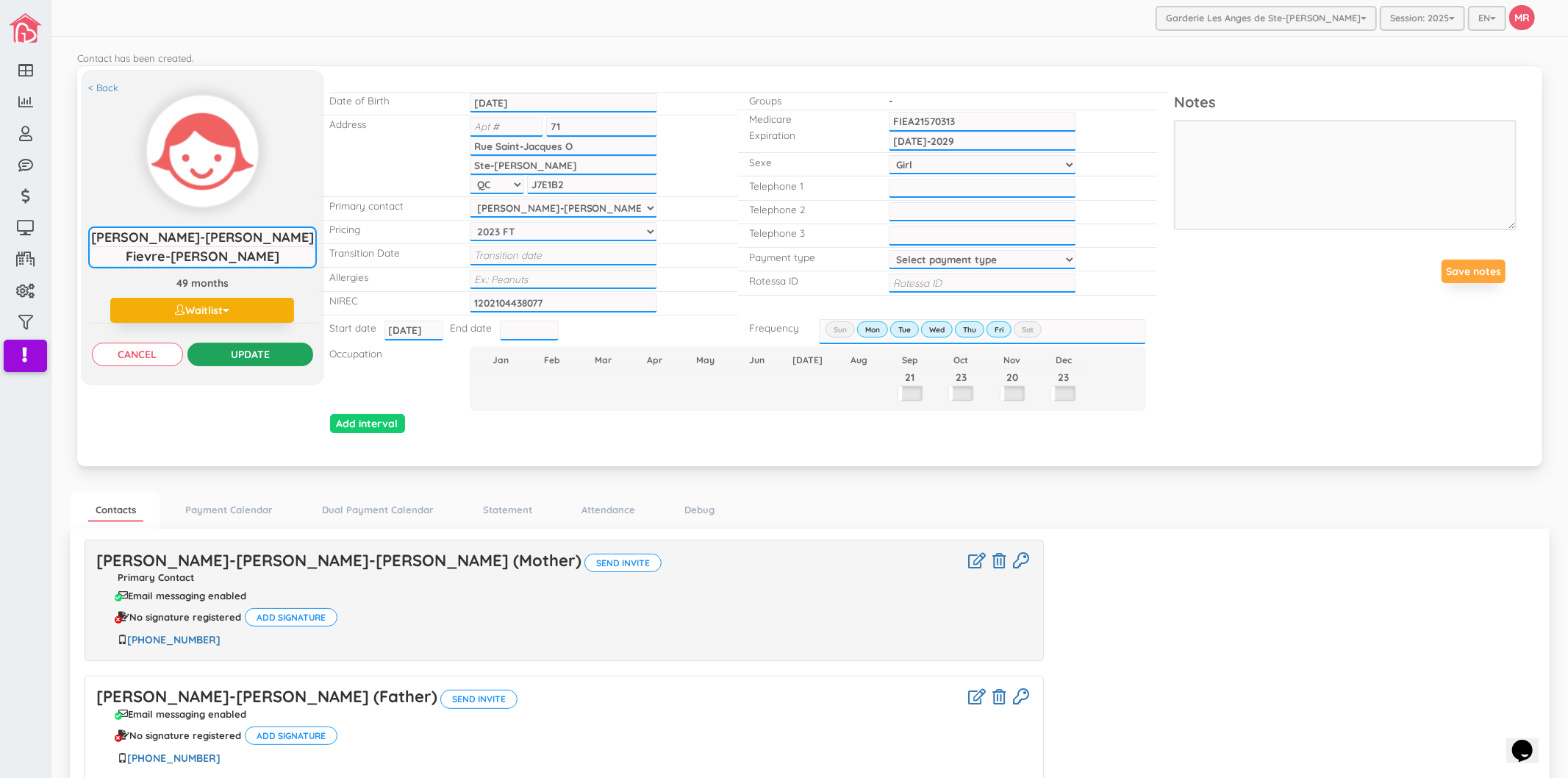
click at [266, 364] on input "Update" at bounding box center [250, 354] width 125 height 23
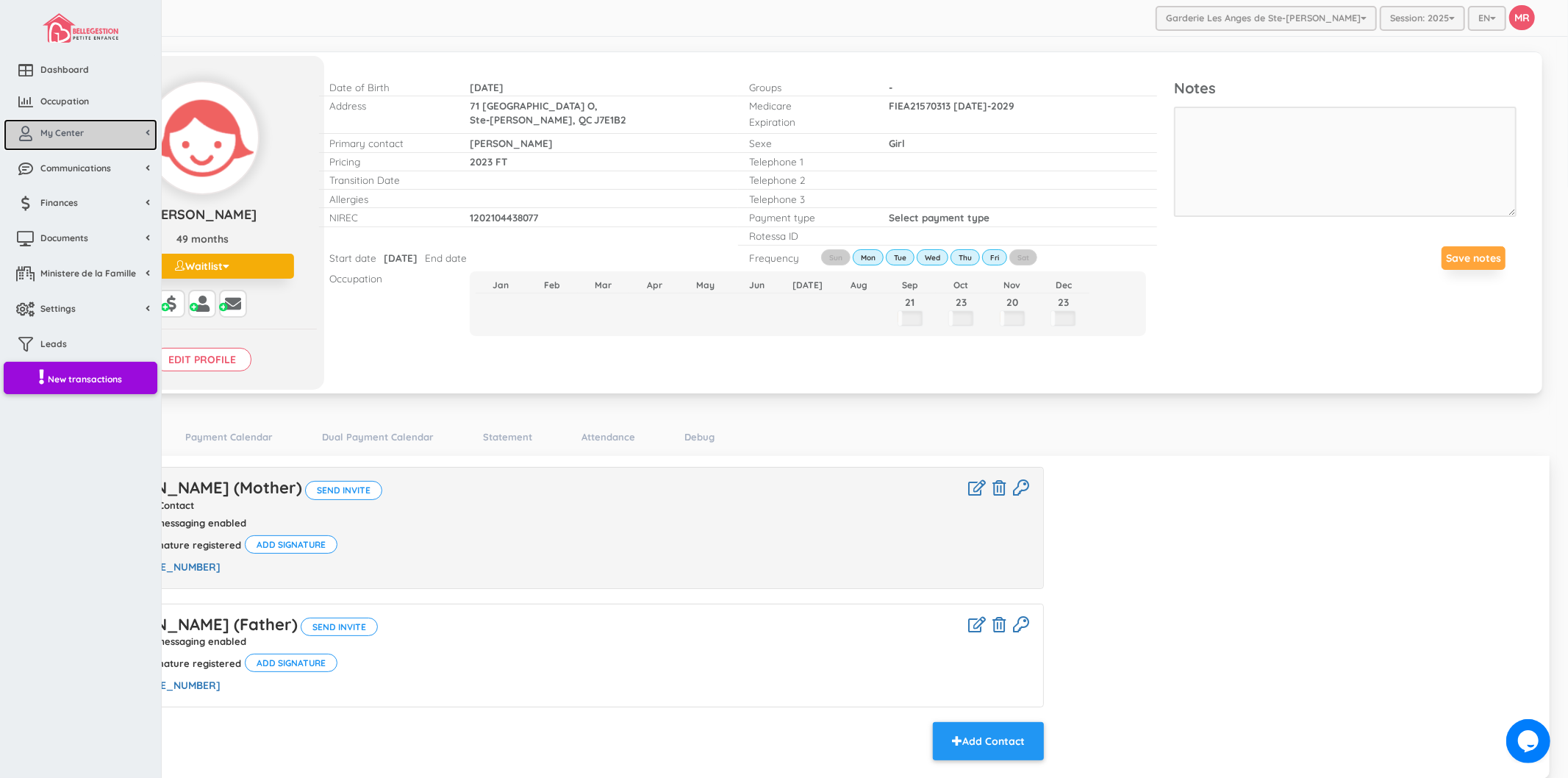
click at [64, 142] on link "My Center" at bounding box center [80, 135] width 154 height 32
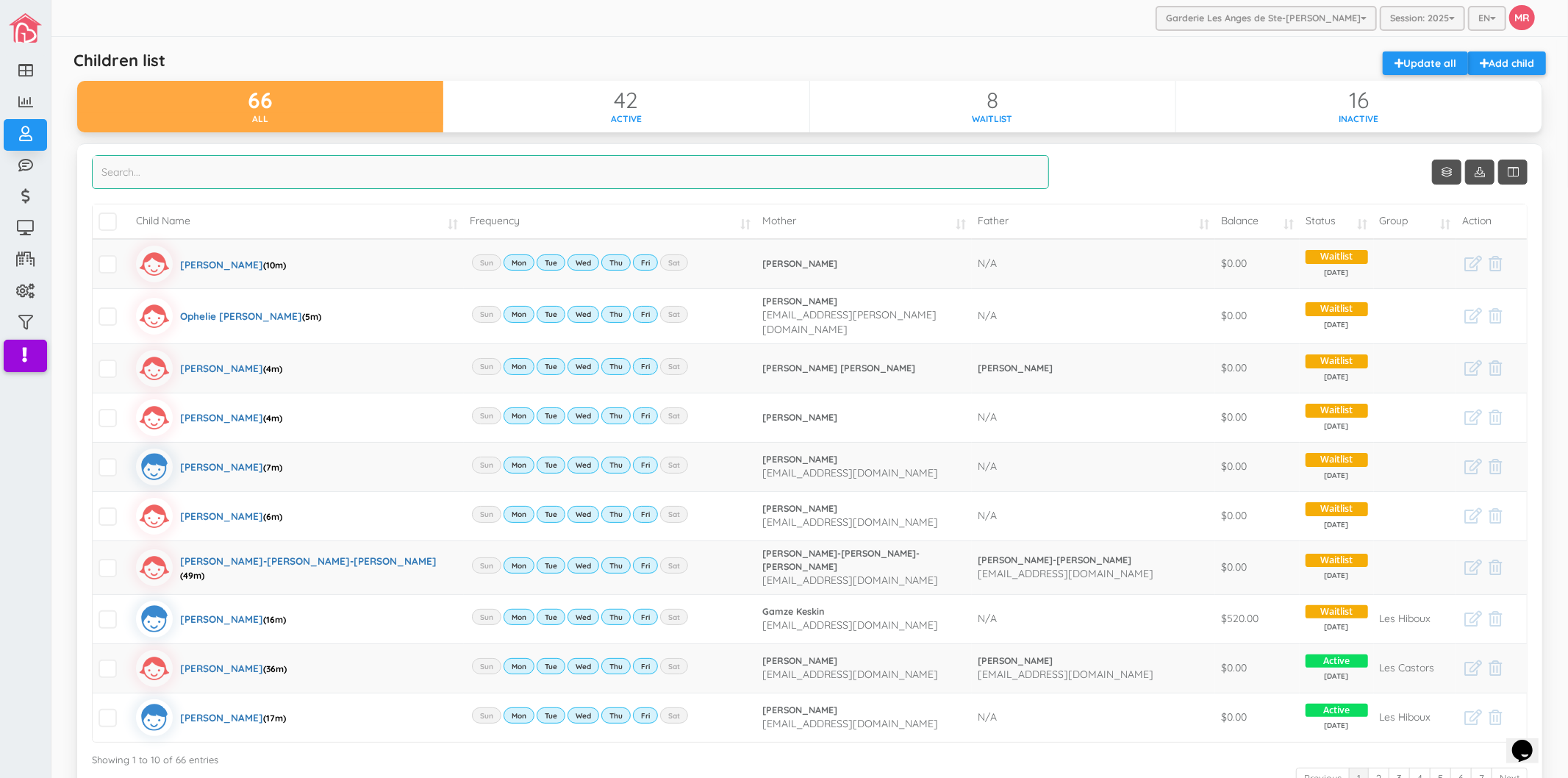
click at [819, 185] on input "search" at bounding box center [570, 172] width 957 height 34
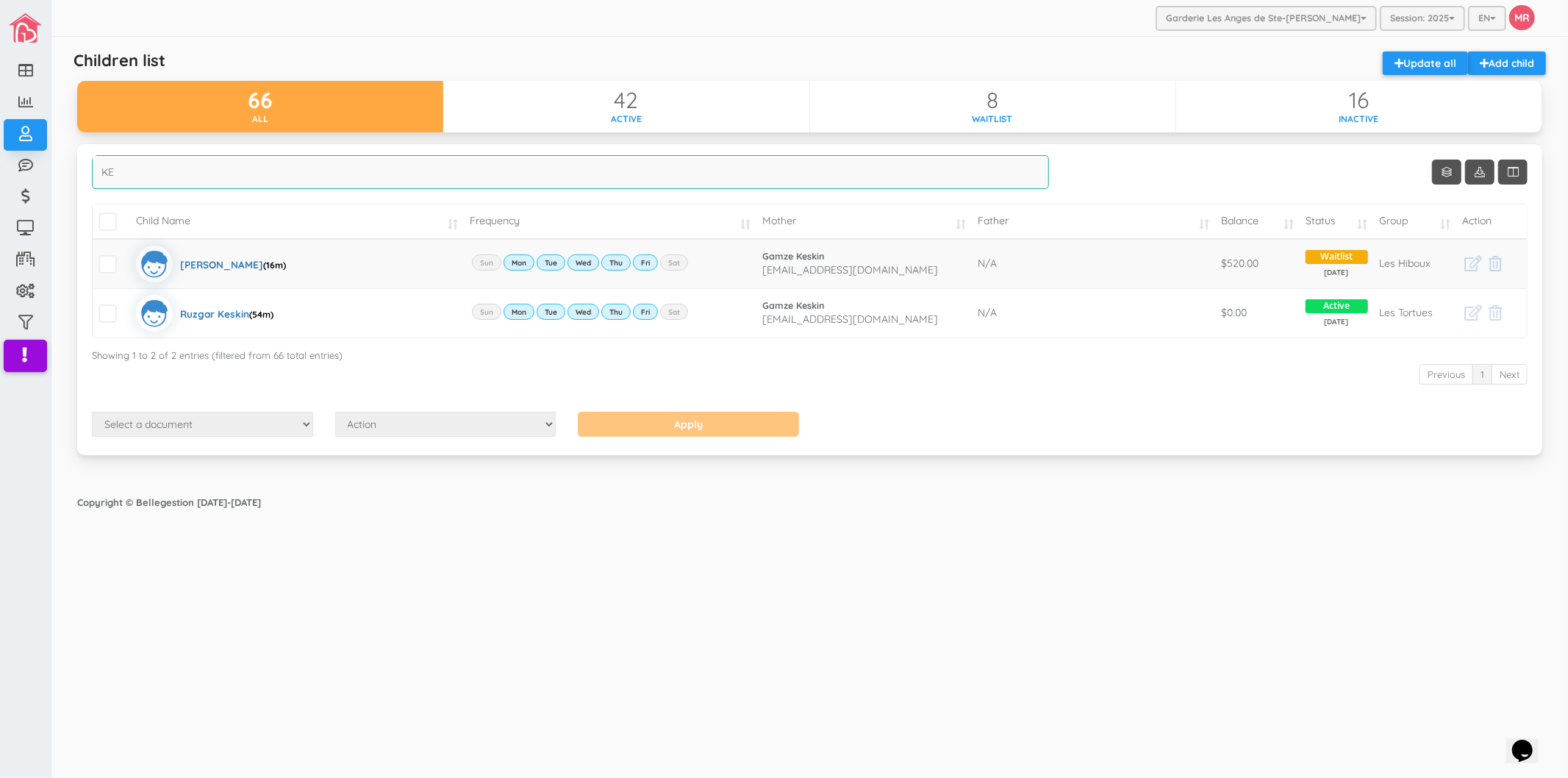
type input "K"
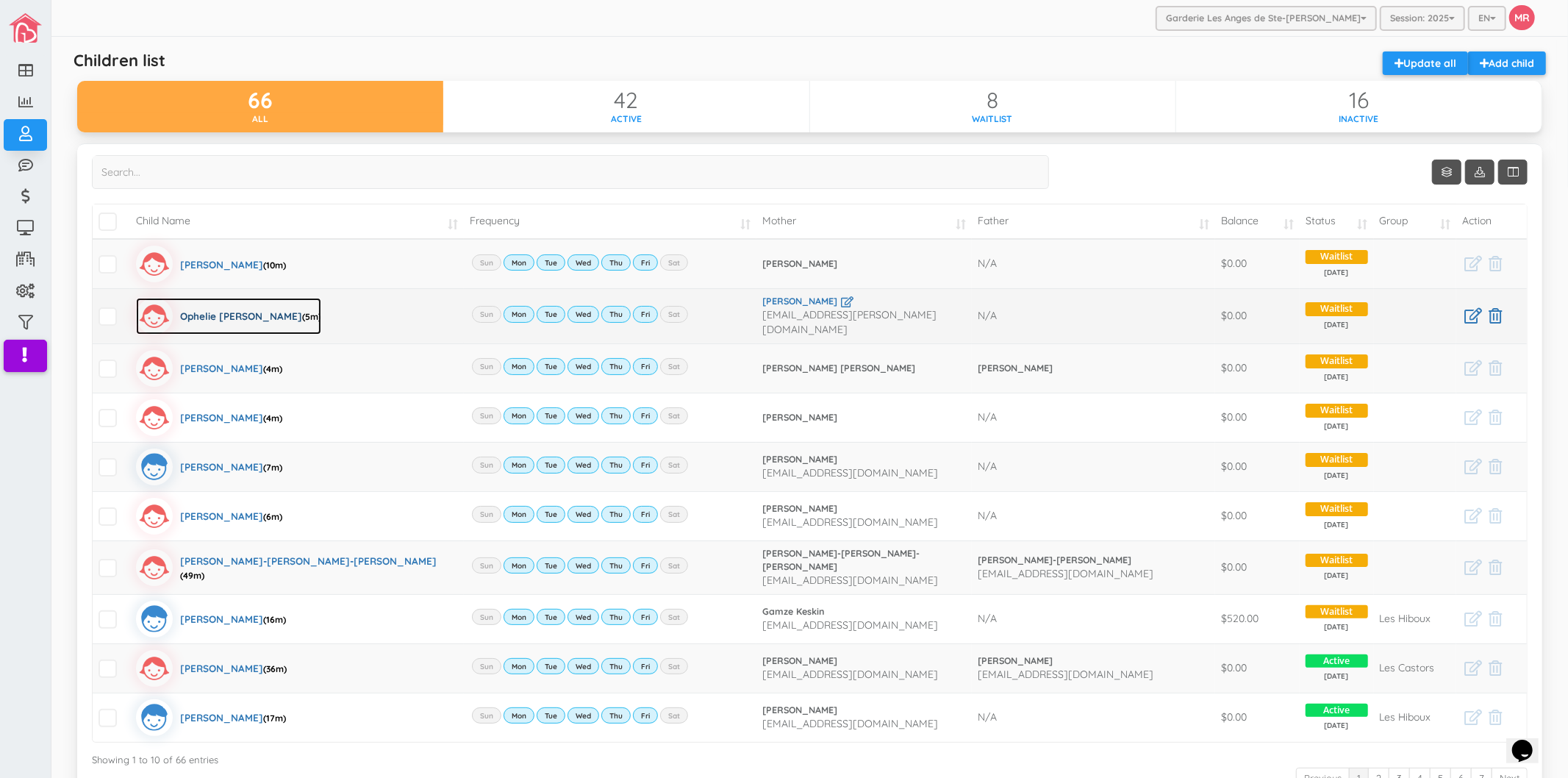
click at [199, 317] on div "Ophelie [PERSON_NAME] (5m)" at bounding box center [251, 316] width 141 height 36
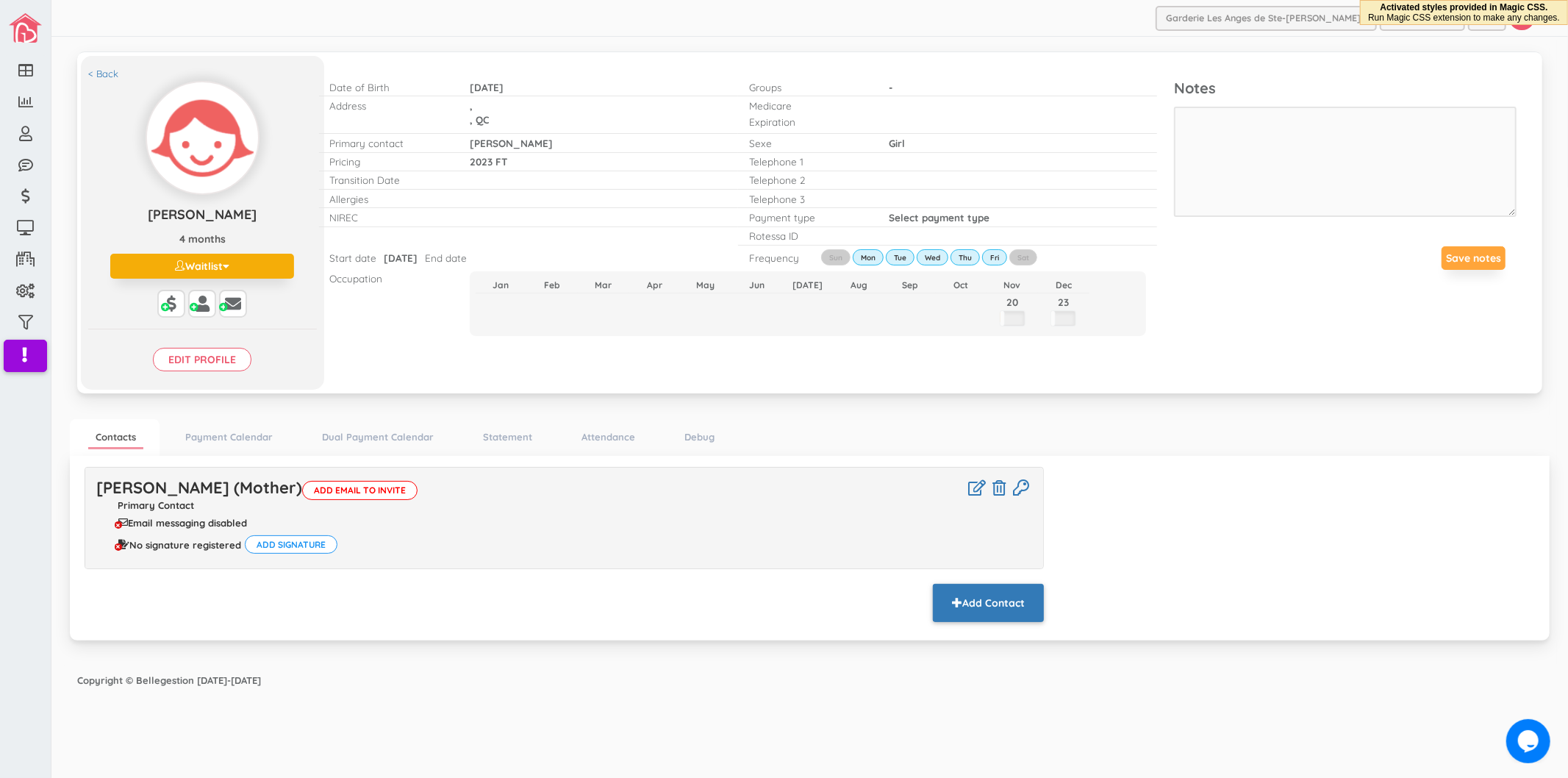
click at [1018, 607] on button "Add Contact" at bounding box center [988, 603] width 111 height 38
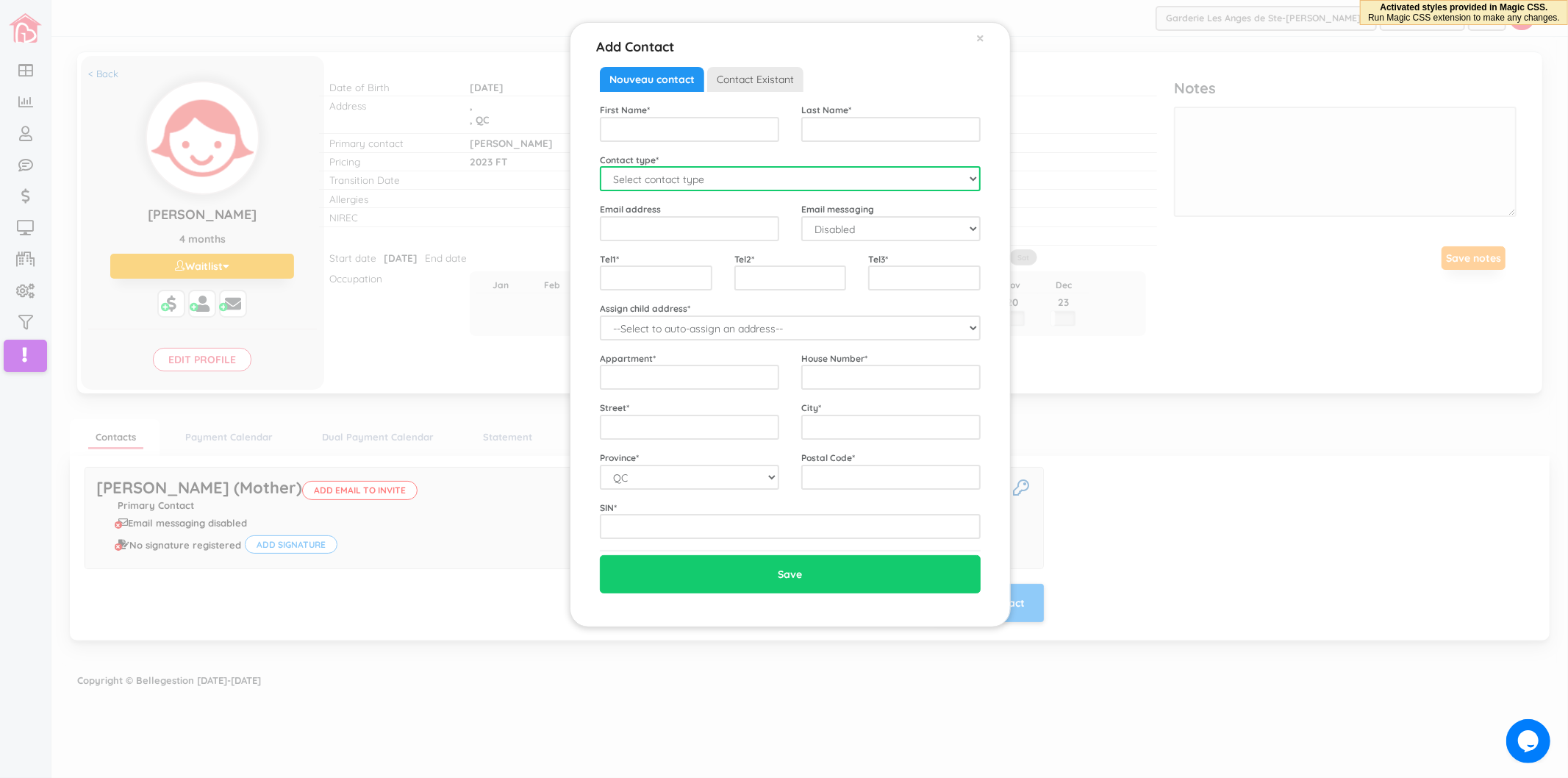
click at [713, 184] on select "Select contact type Mother Father Emergency" at bounding box center [790, 179] width 380 height 25
select select "Father"
click at [600, 166] on select "Select contact type Mother Father Emergency" at bounding box center [790, 179] width 380 height 25
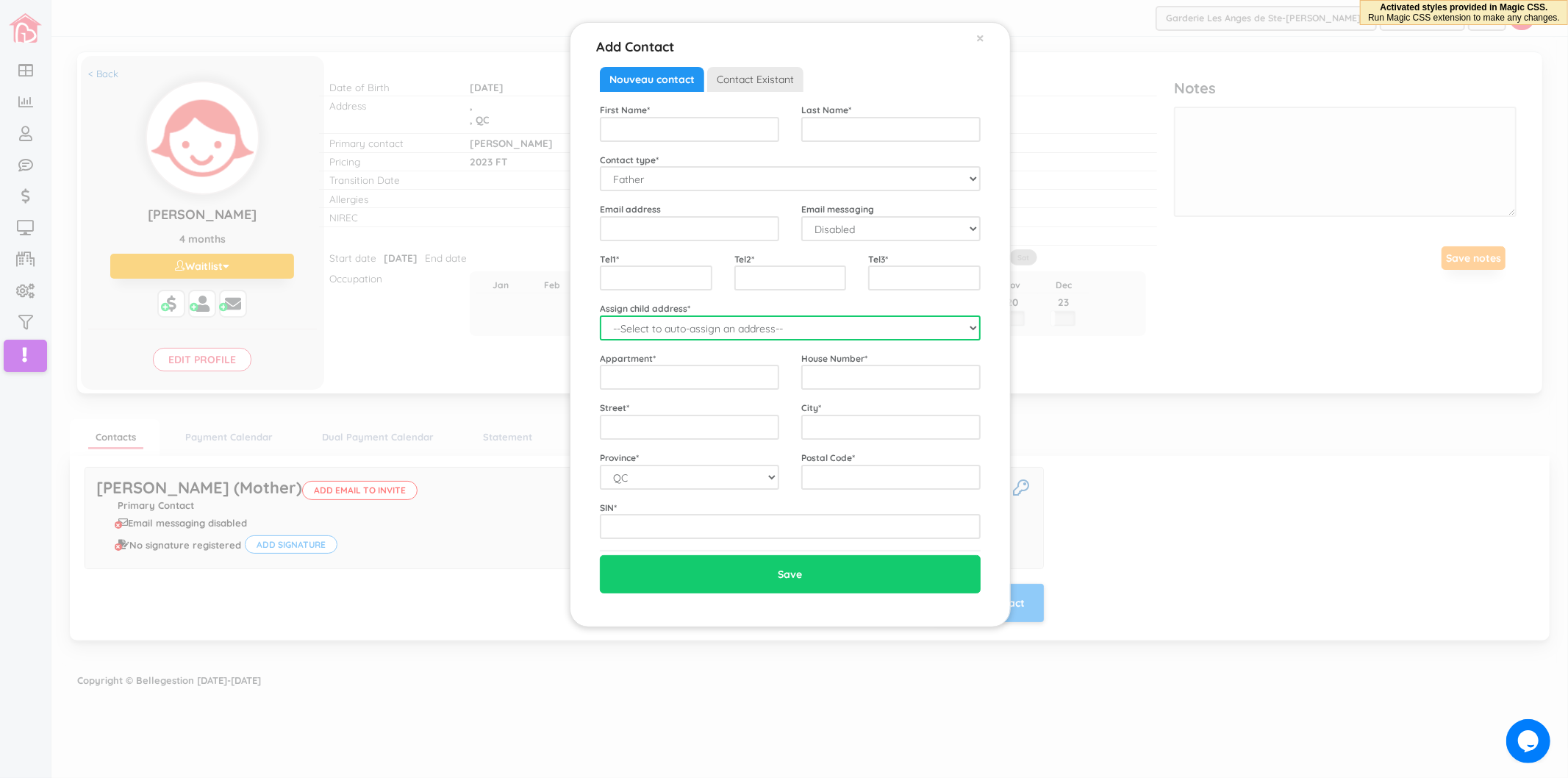
drag, startPoint x: 669, startPoint y: 320, endPoint x: 669, endPoint y: 330, distance: 10.0
click at [669, 320] on select "--Select to auto-assign an address-- [GEOGRAPHIC_DATA] ([GEOGRAPHIC_DATA],)" at bounding box center [790, 328] width 380 height 25
select select "2201"
click at [600, 316] on select "--Select to auto-assign an address-- [GEOGRAPHIC_DATA] ([GEOGRAPHIC_DATA],)" at bounding box center [790, 328] width 380 height 25
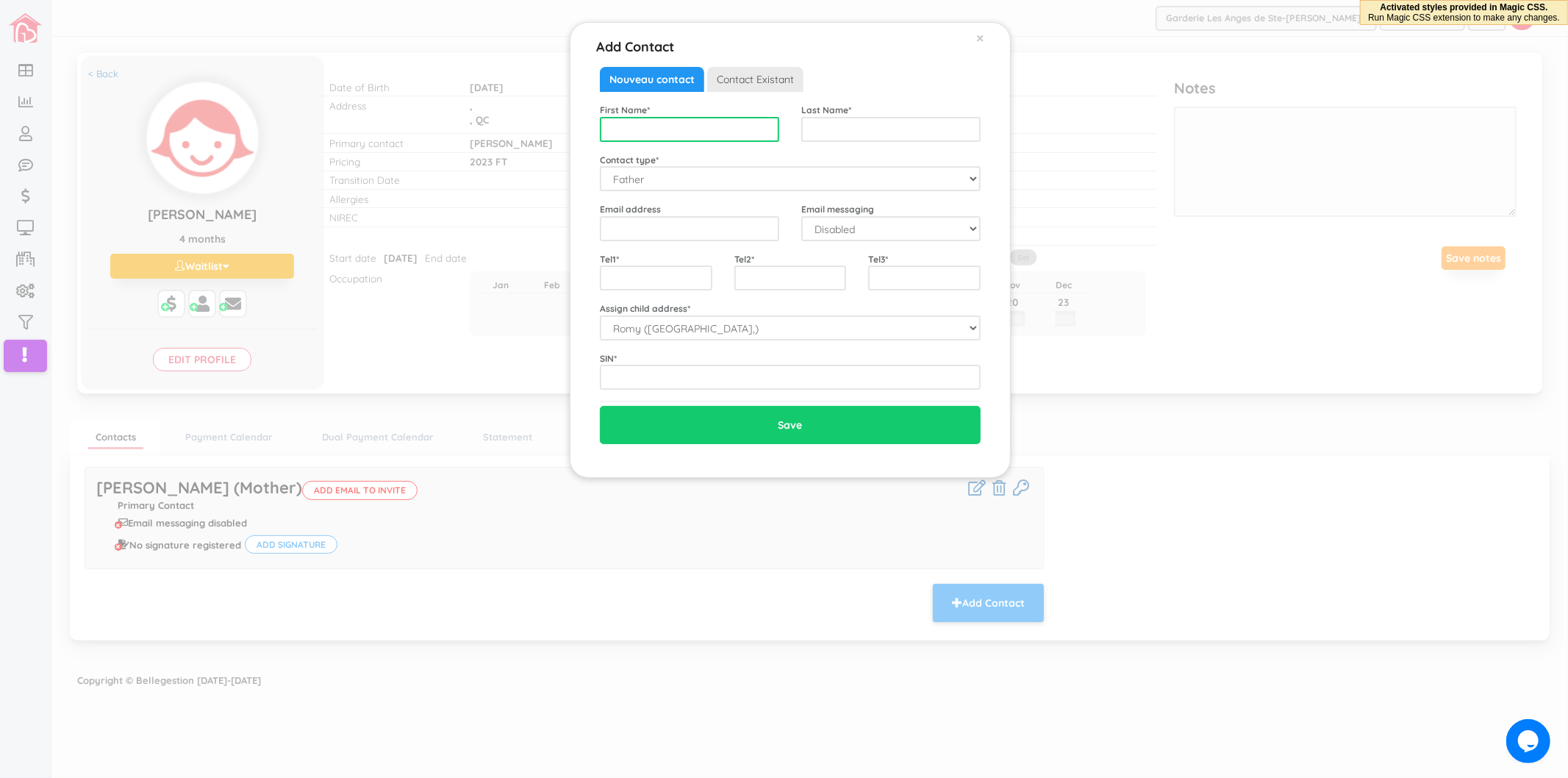
click at [700, 129] on input "text" at bounding box center [690, 130] width 180 height 25
type input "x"
type input "[PERSON_NAME]"
click at [700, 217] on input "email" at bounding box center [690, 229] width 180 height 25
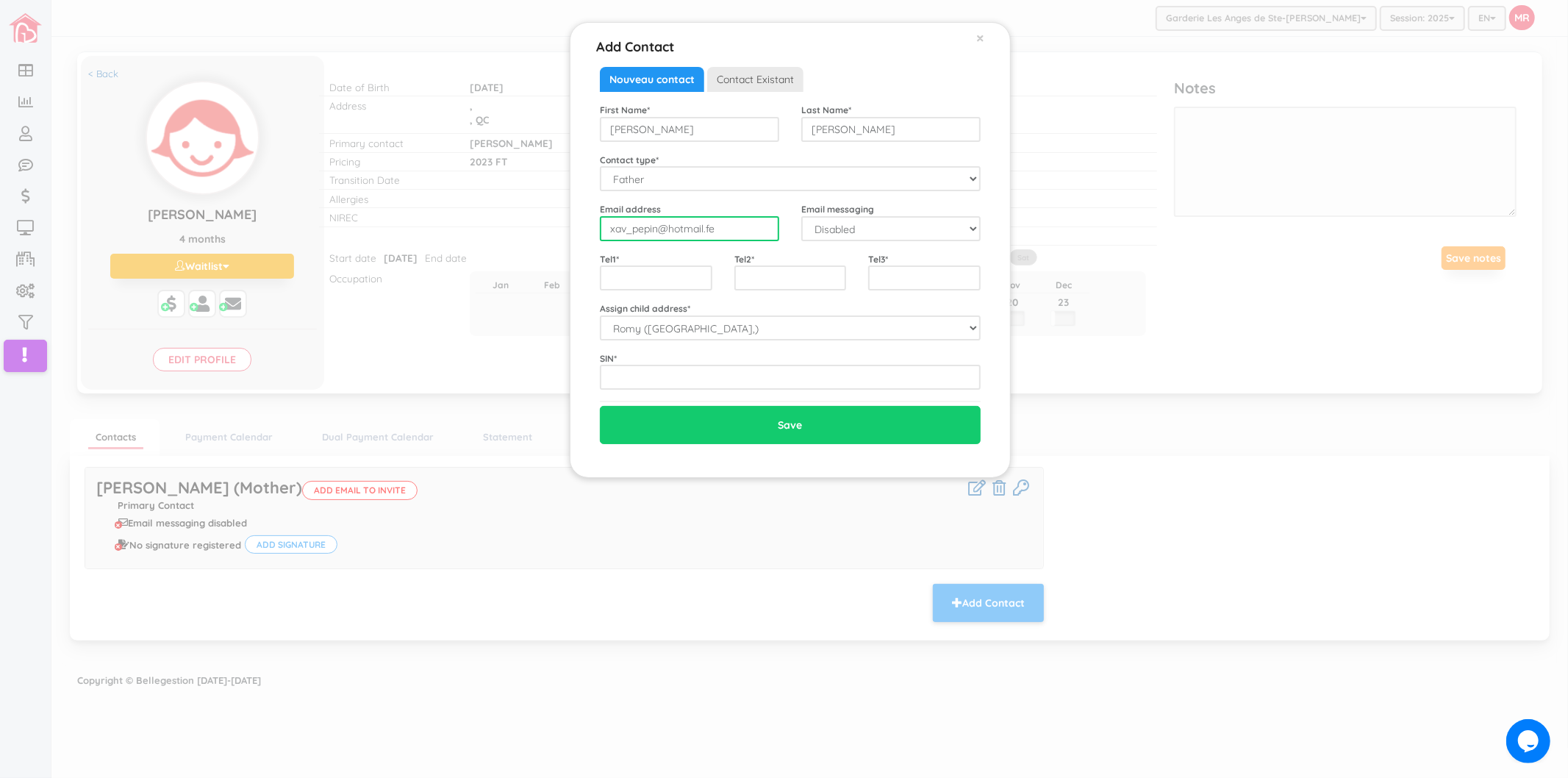
type input "xav_pepin@hotmail.fe"
select select "1"
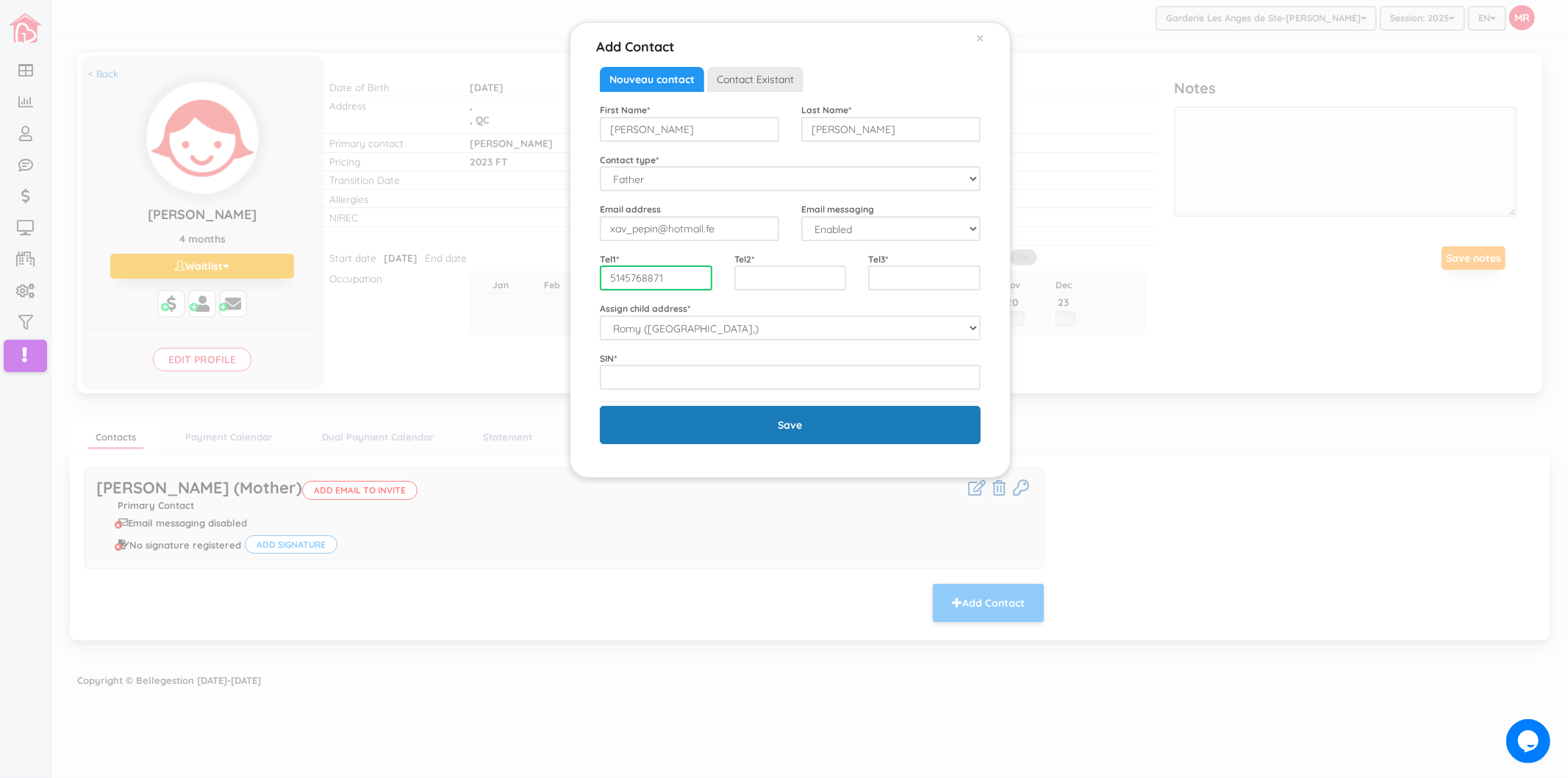
type input "5145768871"
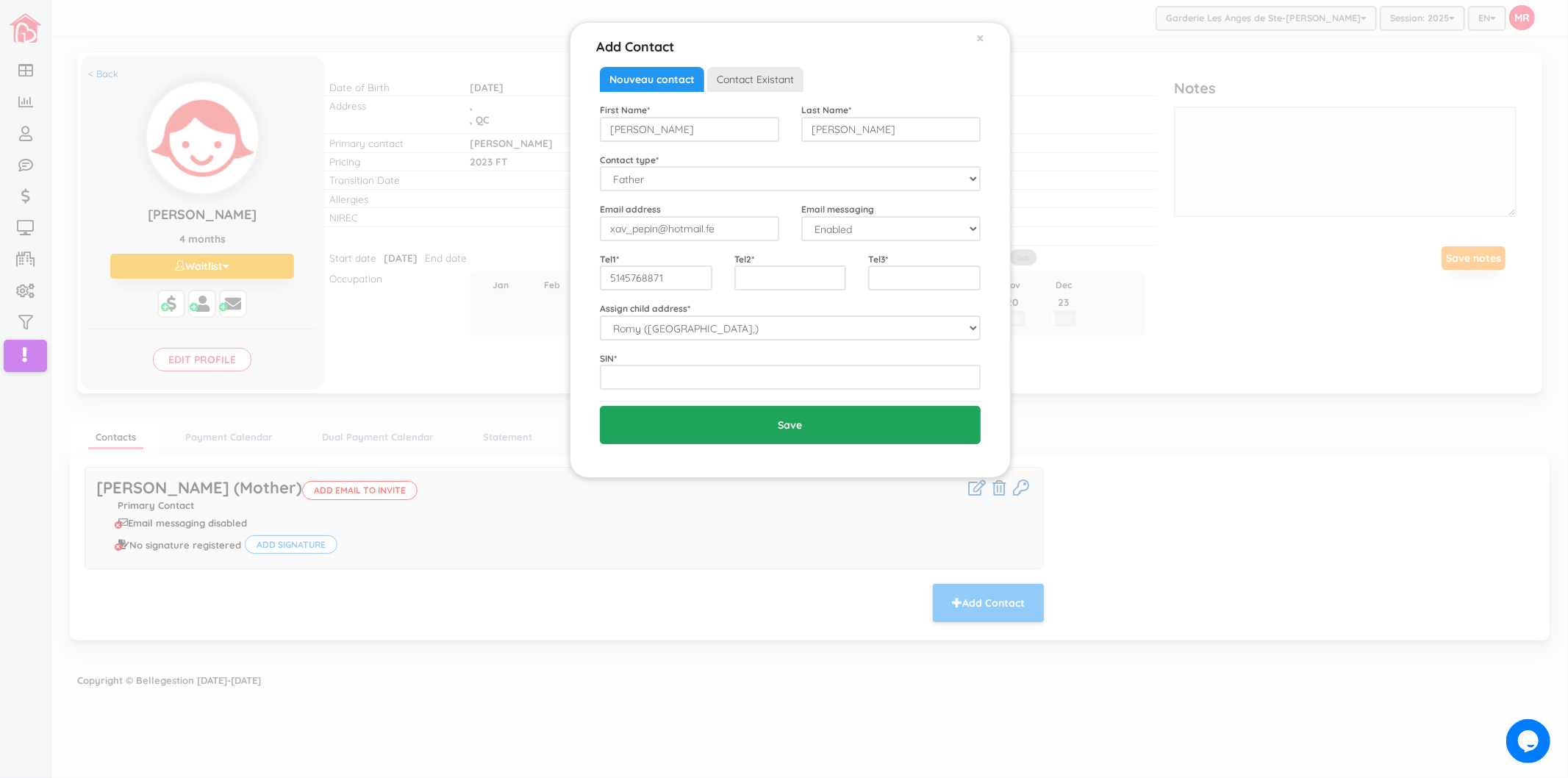
click at [704, 421] on input "Save" at bounding box center [790, 425] width 380 height 38
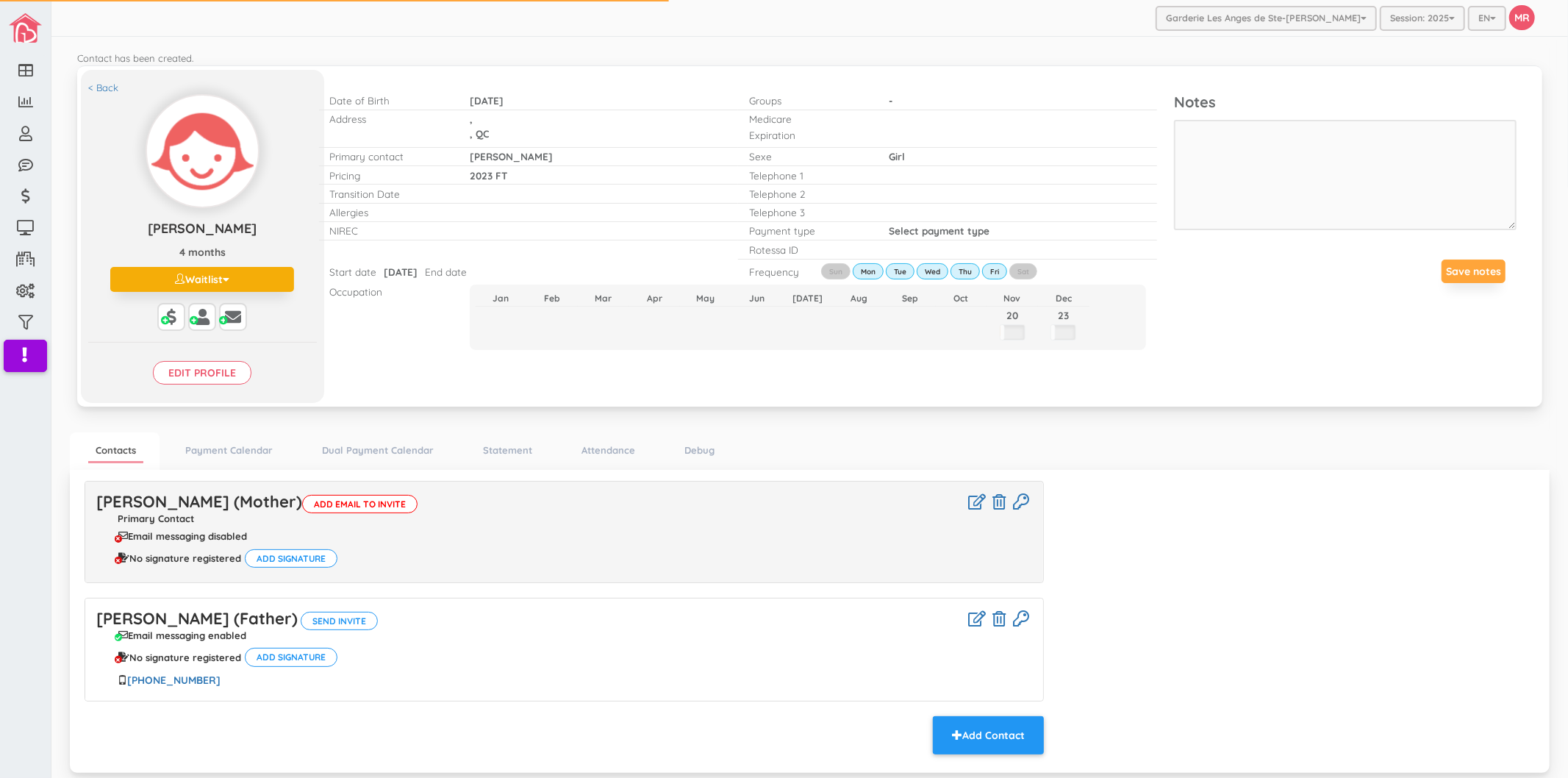
click at [233, 376] on input "Edit profile" at bounding box center [202, 373] width 99 height 23
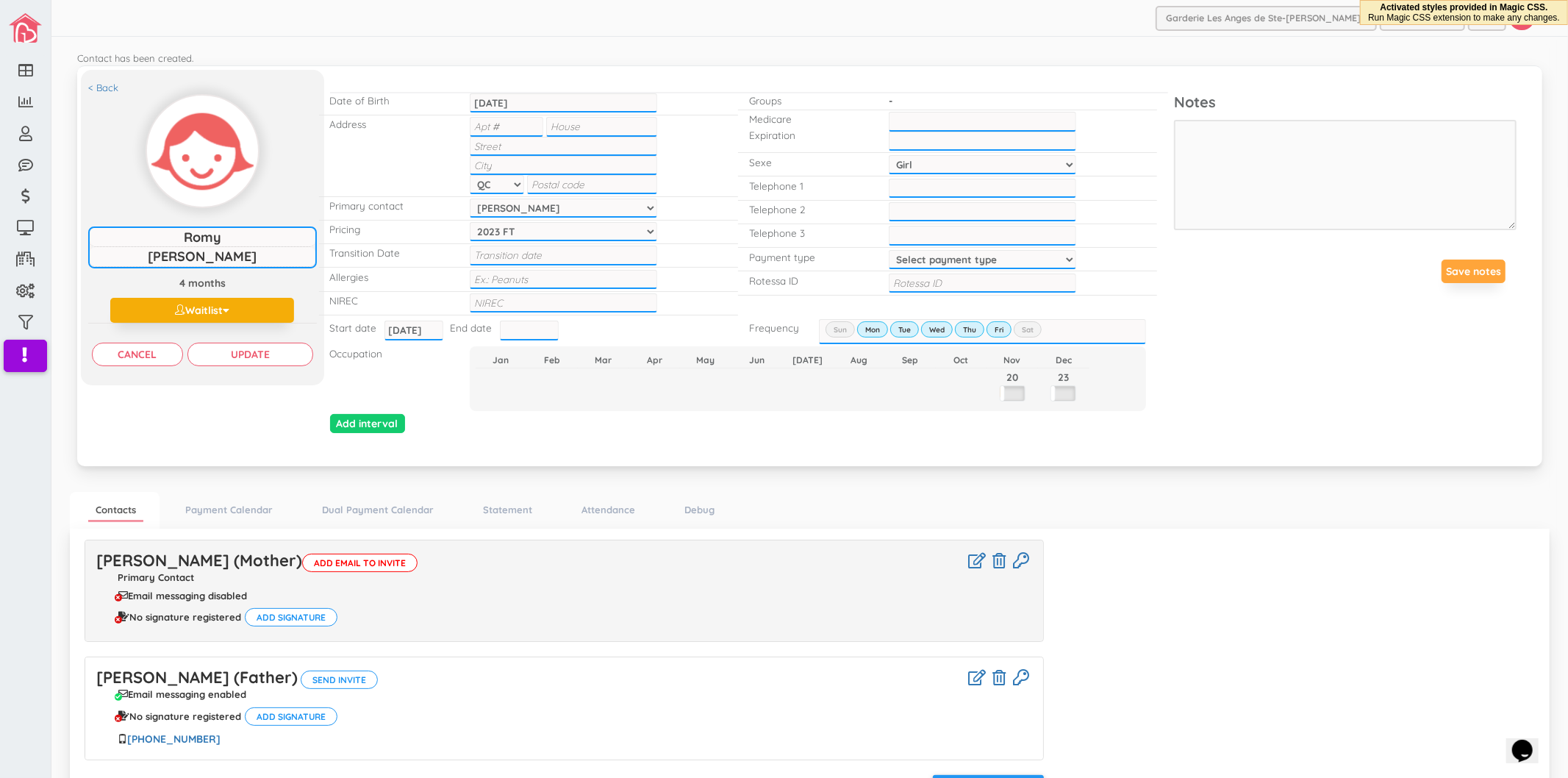
click at [550, 293] on input "text" at bounding box center [564, 303] width 188 height 20
type input "1202504418299"
click at [980, 126] on input "text" at bounding box center [982, 122] width 188 height 20
type input "P"
type input "PEPR25533114"
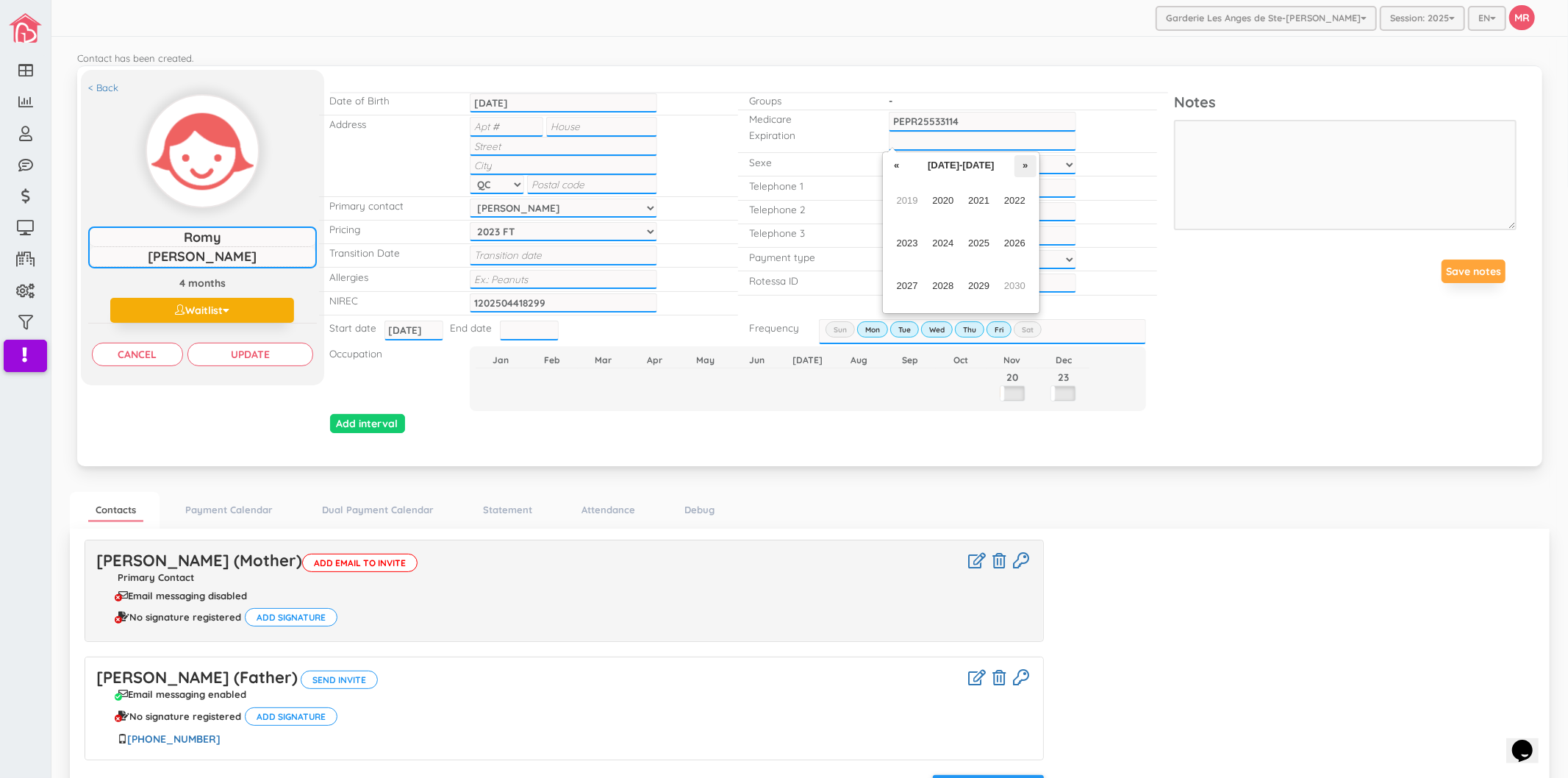
click at [1033, 166] on th "»" at bounding box center [1025, 166] width 22 height 22
click at [920, 237] on span "2033" at bounding box center [907, 243] width 33 height 40
click at [988, 199] on span "Mar" at bounding box center [979, 200] width 33 height 40
type input "Mar-2033"
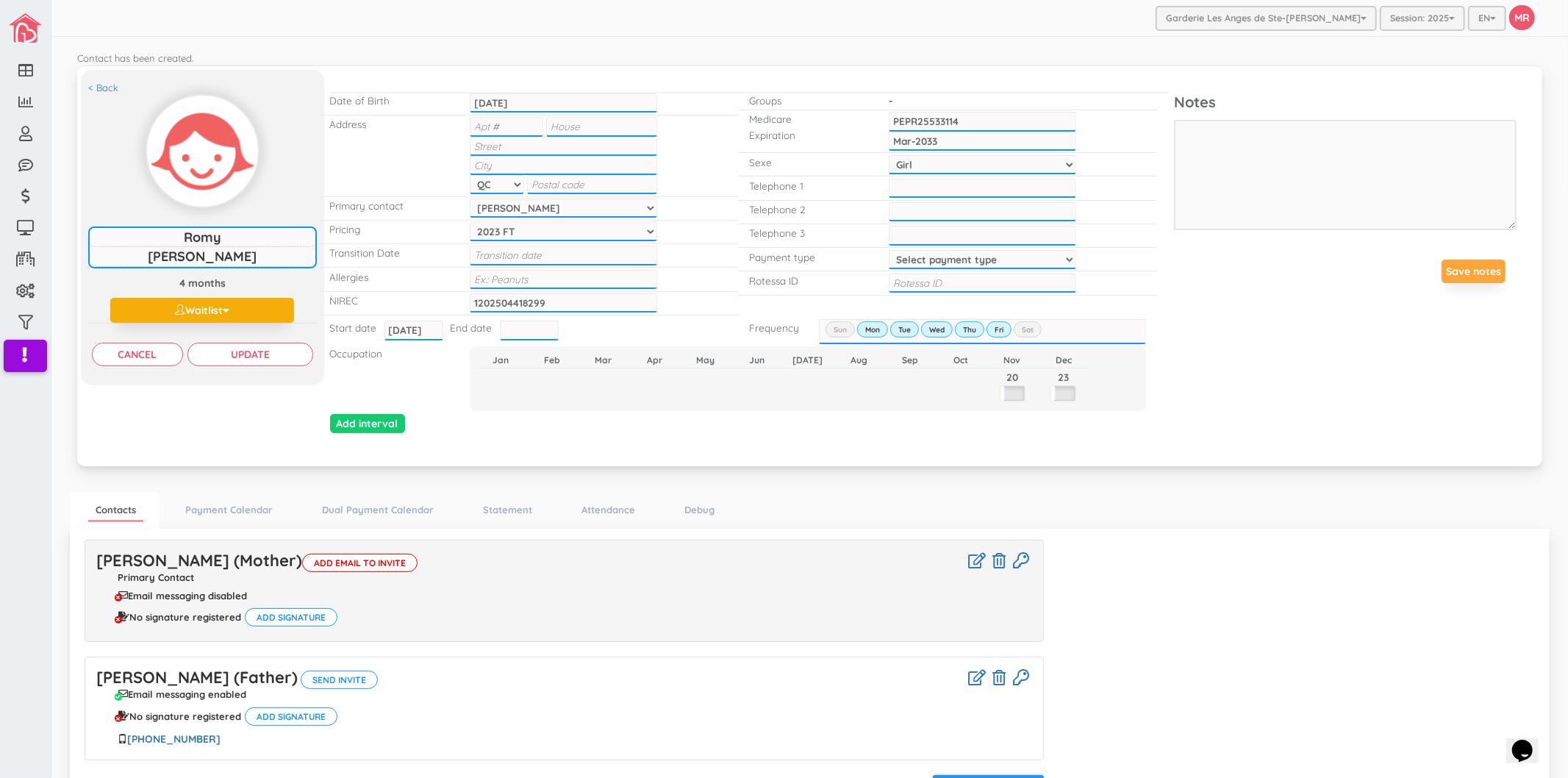
click at [580, 128] on input "text" at bounding box center [602, 127] width 111 height 20
type input "9"
type input "r"
type input "Rue de l'Armistice"
type input "Blainville"
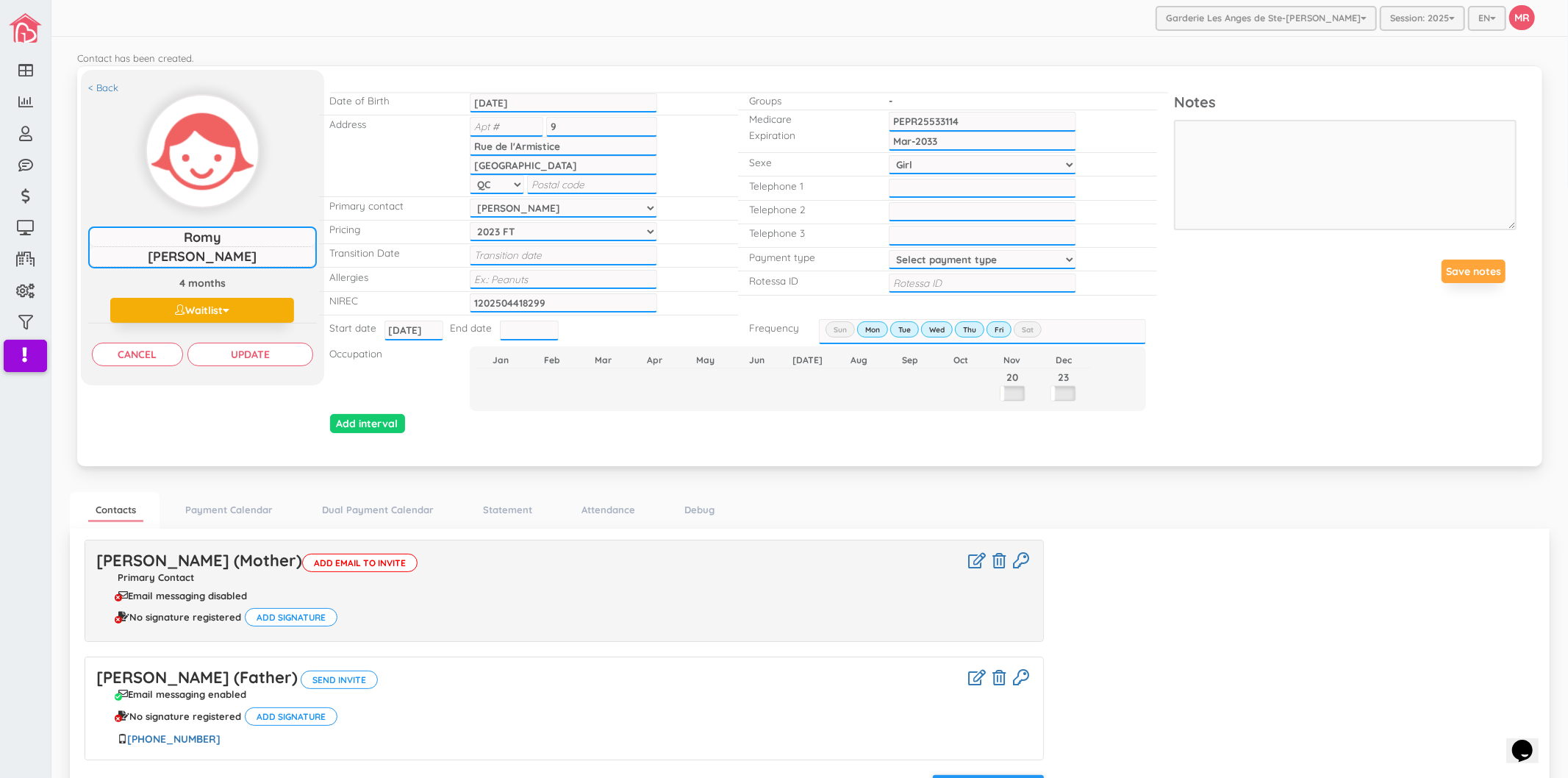
paste input "J7C 4W8"
click at [548, 182] on input "J7C 4W8" at bounding box center [592, 185] width 130 height 20
type input "J7C4W8"
click at [257, 358] on input "Update" at bounding box center [250, 354] width 125 height 23
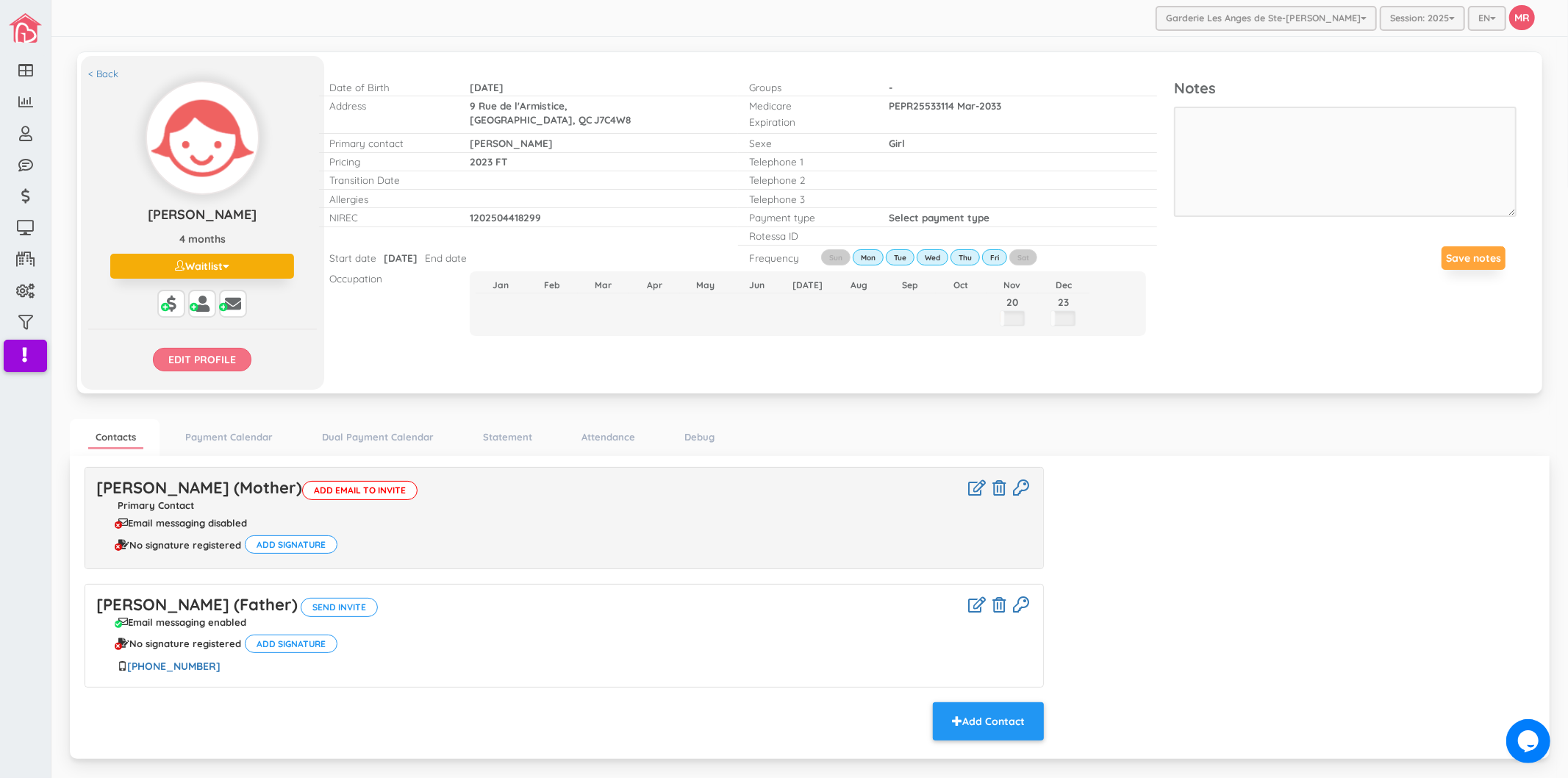
click at [221, 359] on input "Edit profile" at bounding box center [202, 359] width 99 height 23
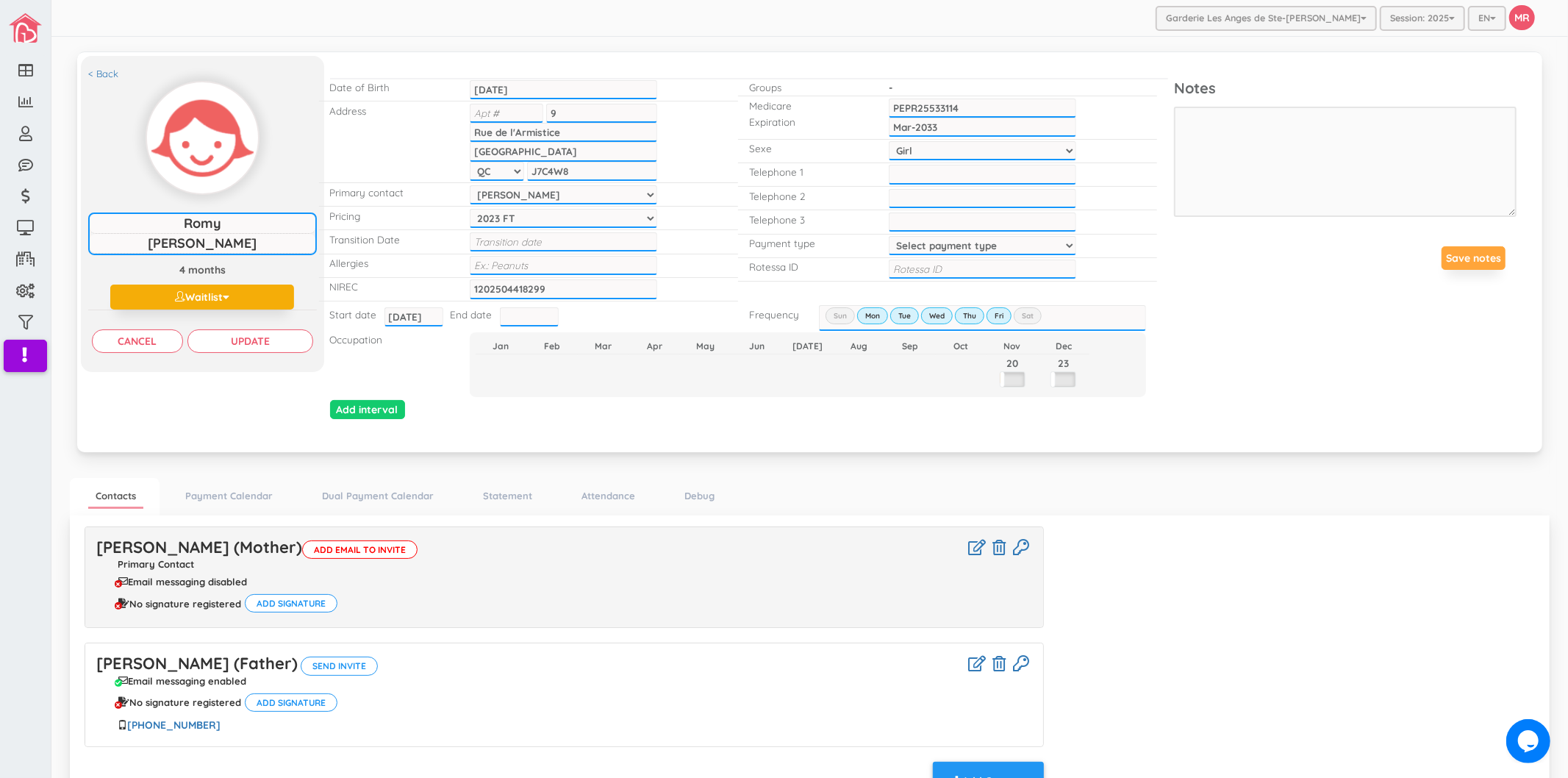
drag, startPoint x: 934, startPoint y: 237, endPoint x: 931, endPoint y: 245, distance: 8.5
click at [934, 237] on select "Select payment type 1 payment on 1st 2 payments 50/50 1 payment on 15th Custom …" at bounding box center [982, 246] width 188 height 20
select select "1"
click at [889, 237] on select "Select payment type 1 payment on 1st 2 payments 50/50 1 payment on 15th Custom …" at bounding box center [982, 246] width 188 height 20
click at [222, 341] on input "Update" at bounding box center [250, 341] width 125 height 23
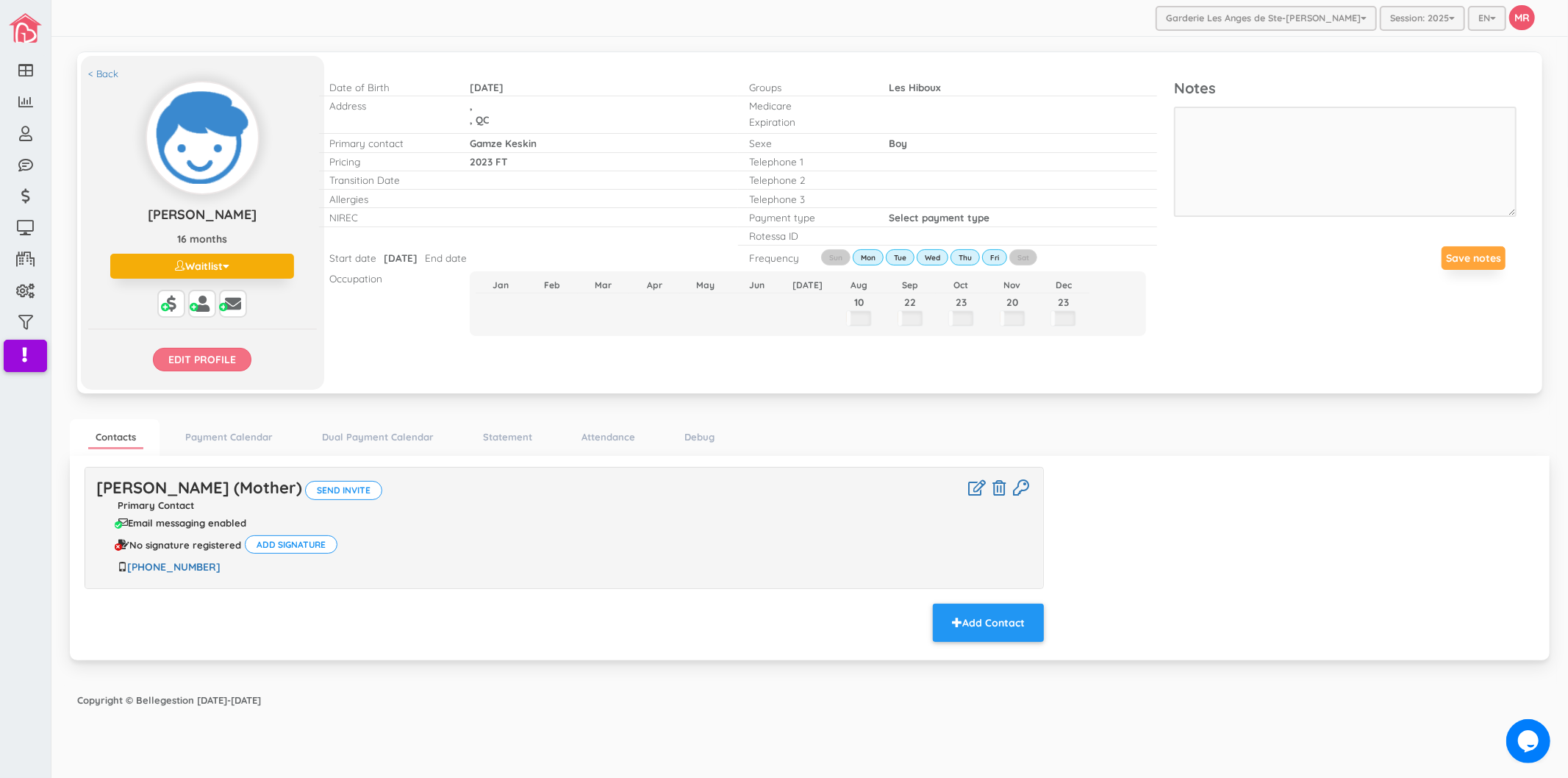
click at [206, 356] on input "Edit profile" at bounding box center [202, 359] width 99 height 23
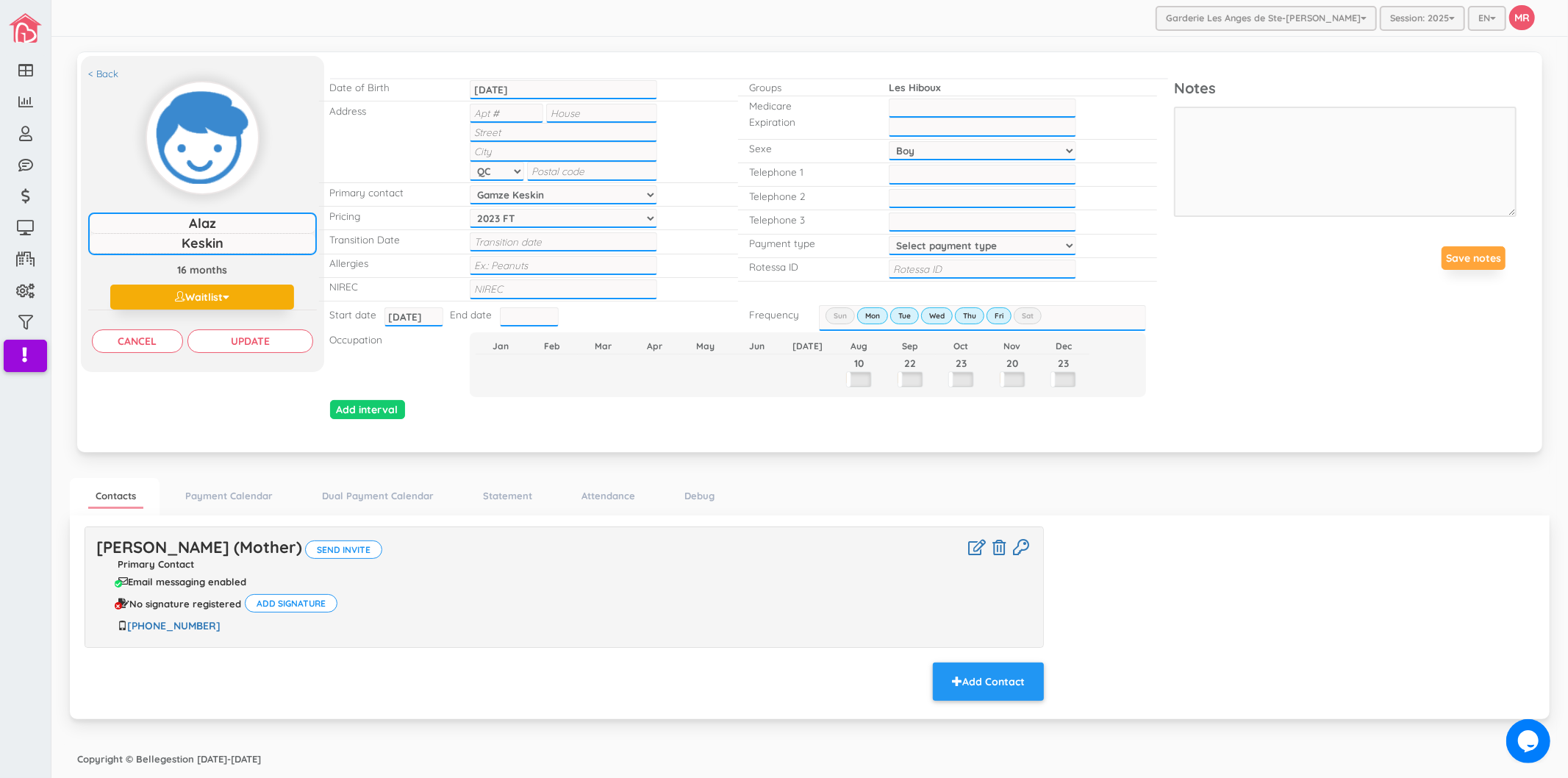
click at [579, 112] on input "text" at bounding box center [602, 114] width 111 height 20
type input "6"
type input "[GEOGRAPHIC_DATA][PERSON_NAME]"
type input "Ste-[PERSON_NAME]"
type input "J7E4V6"
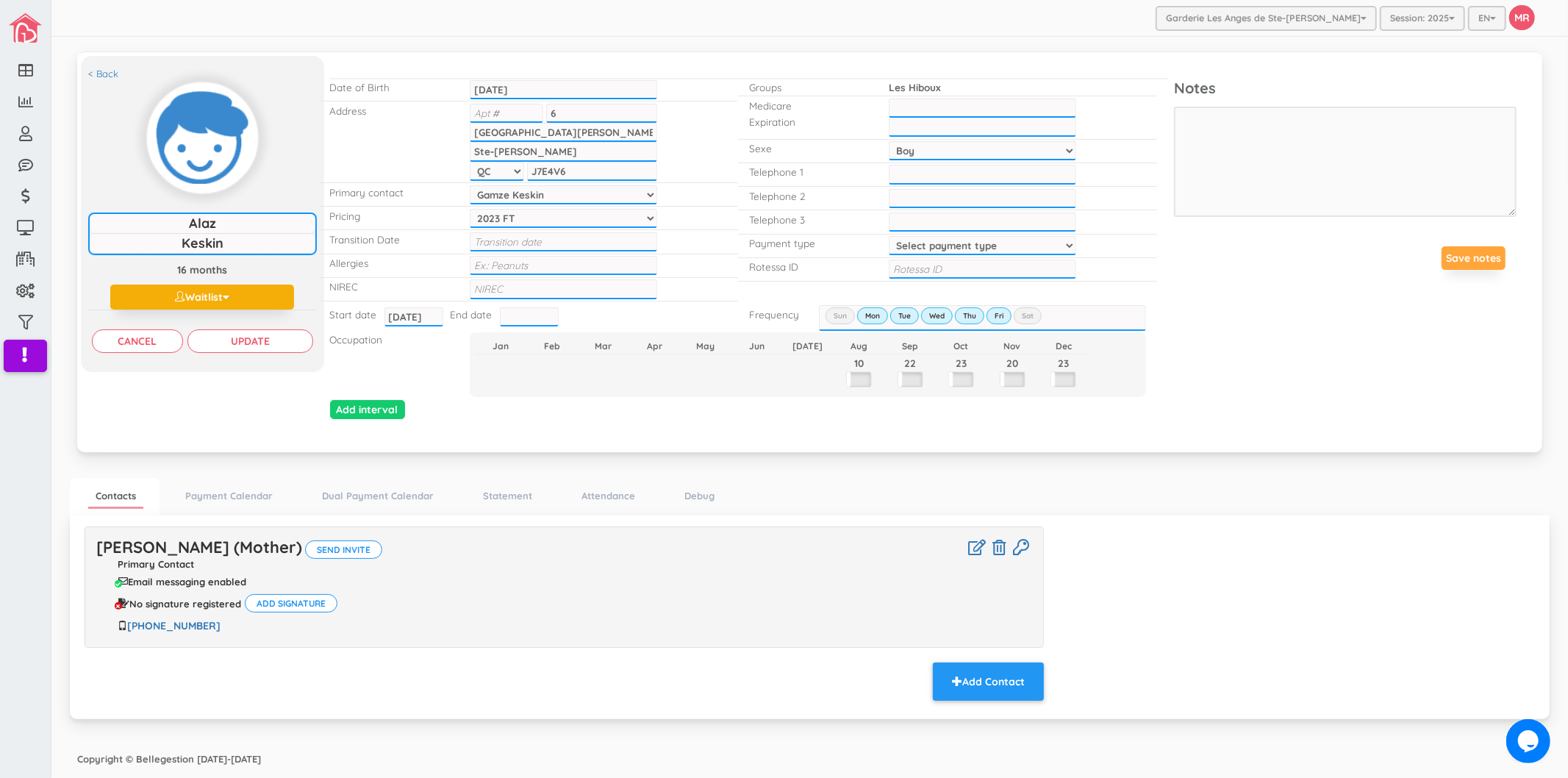
click at [612, 305] on div "Start date [DATE] [DATE] End date" at bounding box center [528, 317] width 419 height 23
click at [616, 280] on input "text" at bounding box center [564, 289] width 188 height 20
type input "1202404203378"
click at [1014, 105] on input "text" at bounding box center [982, 108] width 188 height 20
type input "KESA24040419"
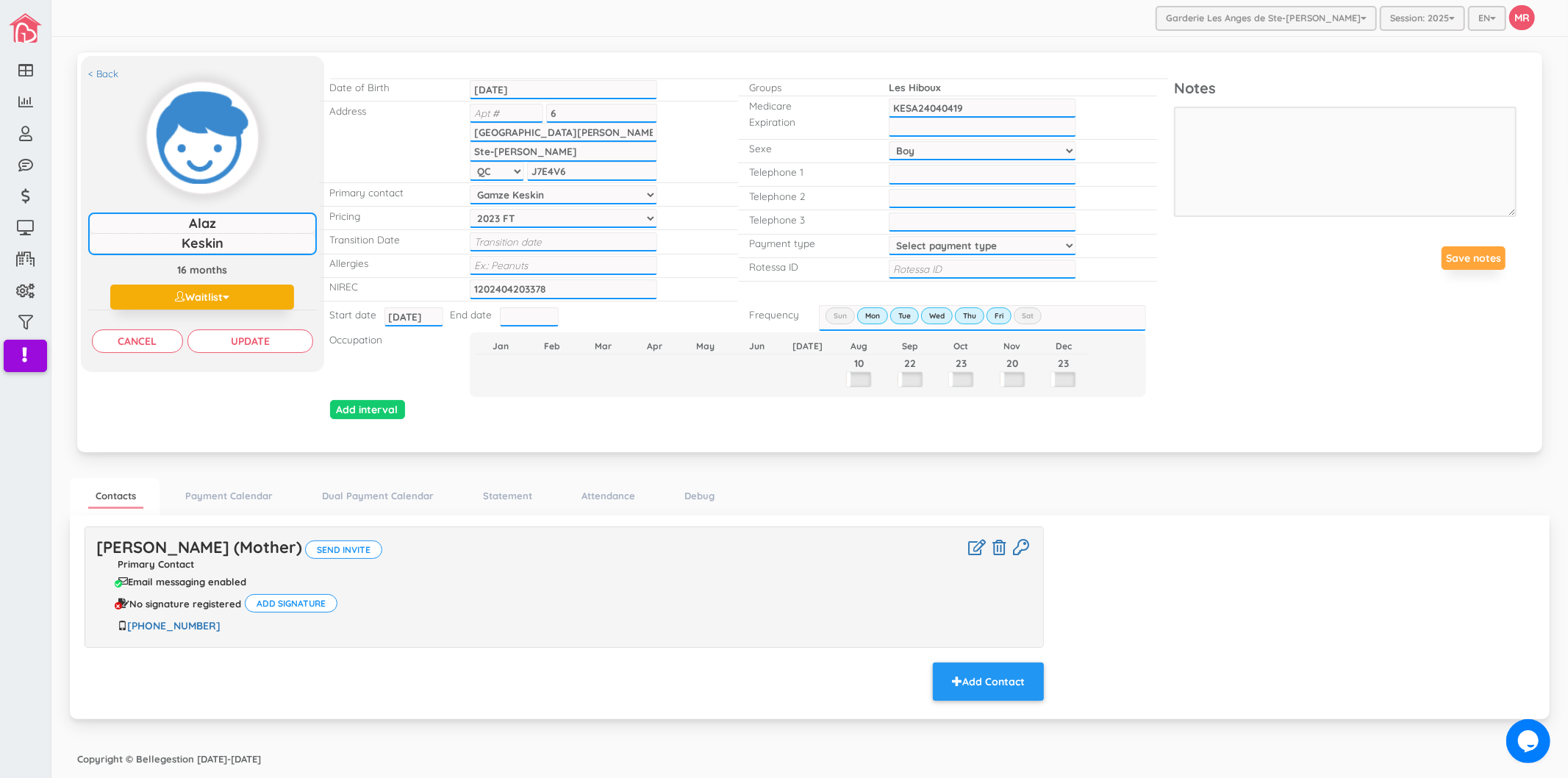
click at [981, 130] on input "text" at bounding box center [982, 127] width 188 height 20
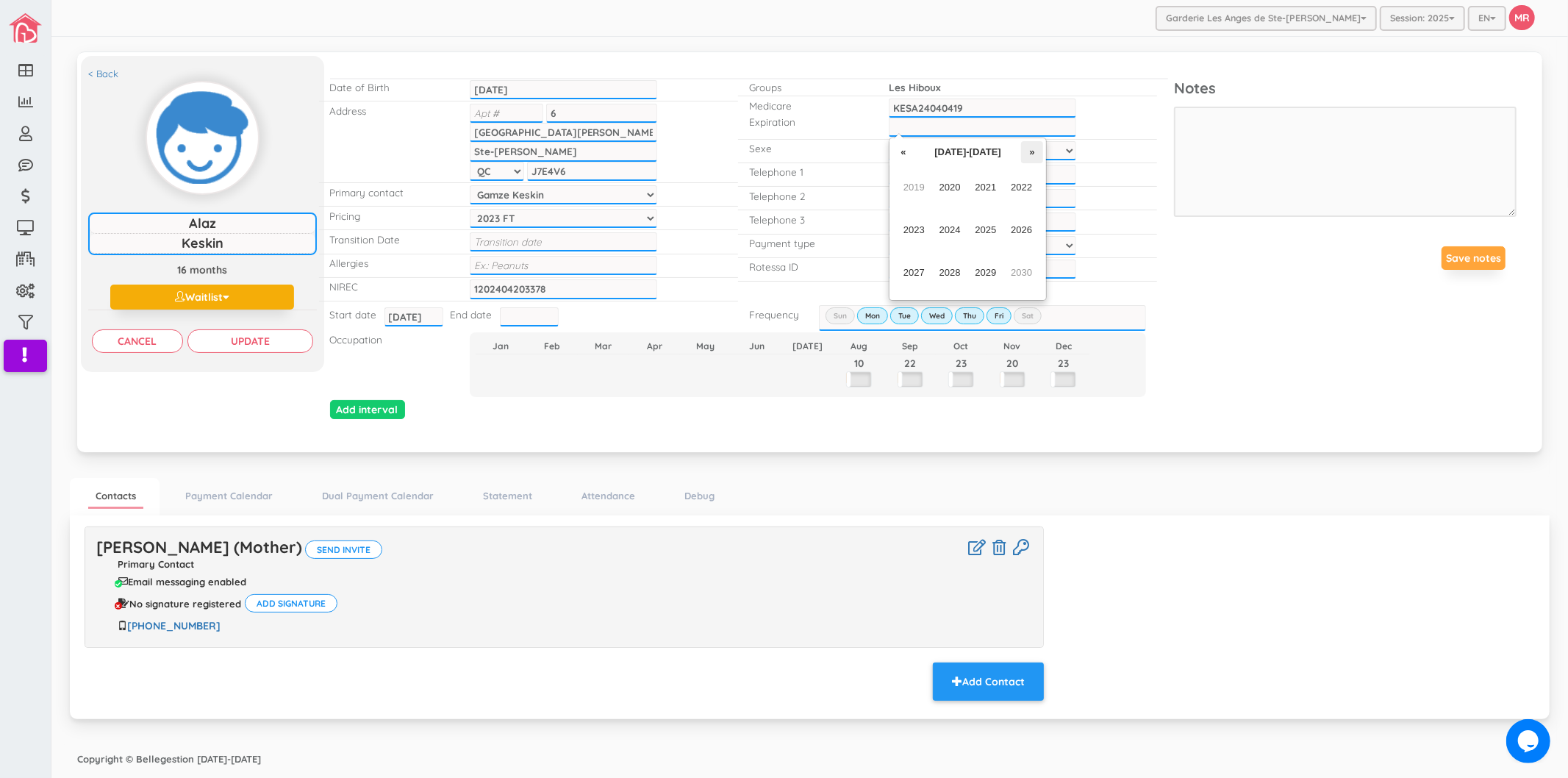
click at [1040, 152] on th "»" at bounding box center [1032, 152] width 22 height 22
click at [1025, 196] on span "2032" at bounding box center [1021, 188] width 33 height 40
click at [1019, 186] on span "Apr" at bounding box center [1021, 188] width 33 height 40
type input "Apr-2032"
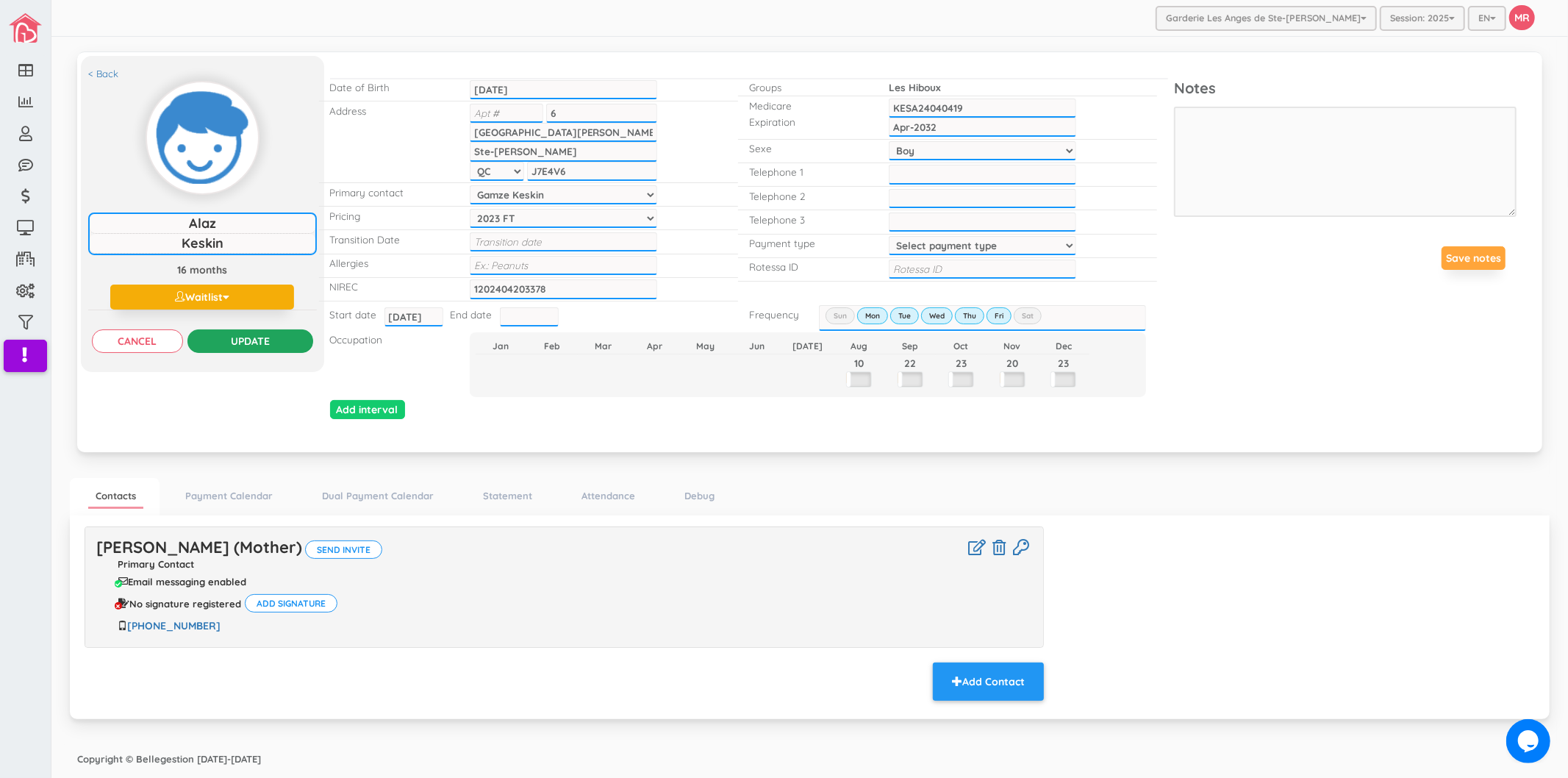
click at [296, 343] on input "Update" at bounding box center [250, 341] width 125 height 23
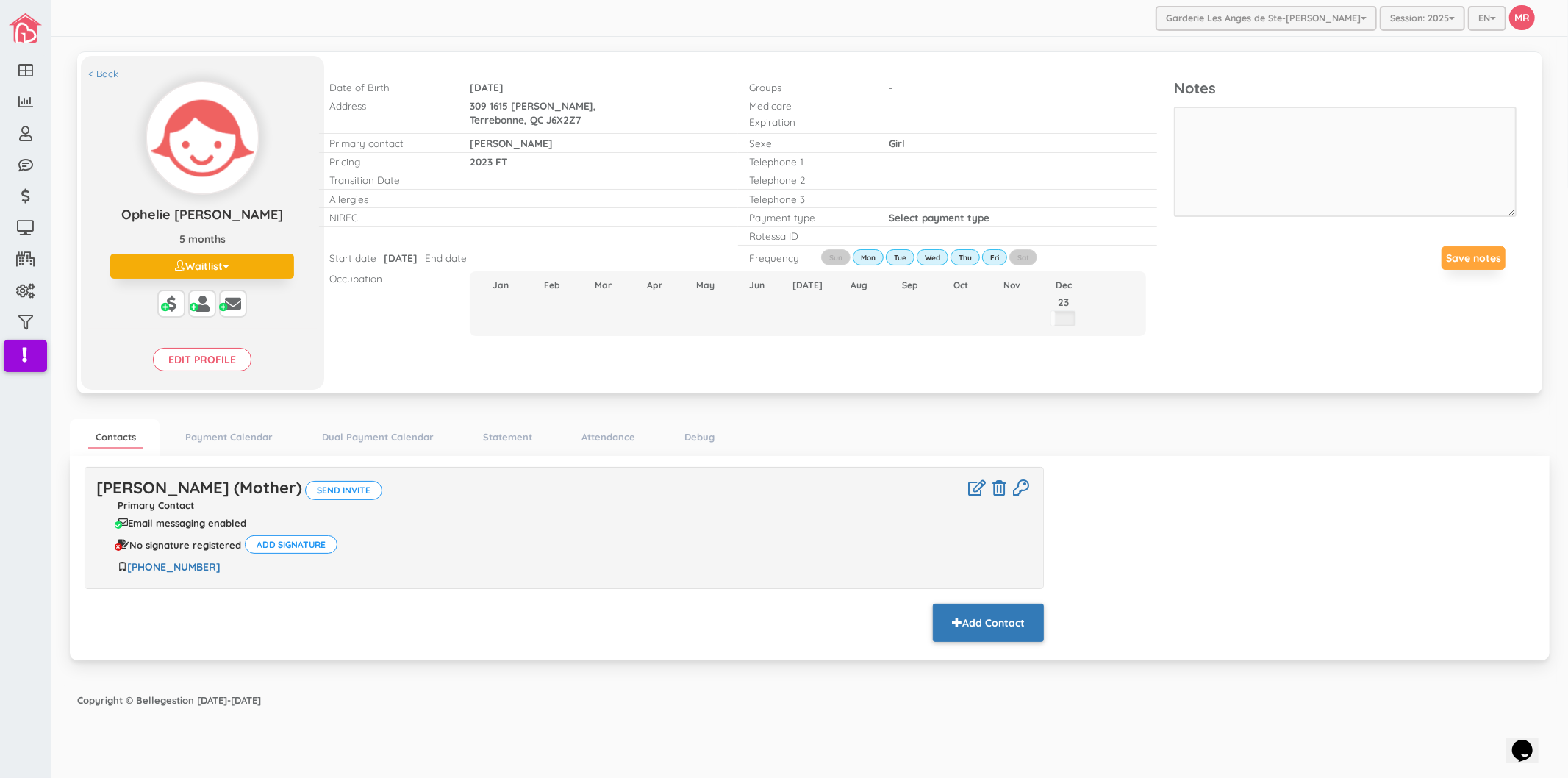
click at [959, 614] on button "Add Contact" at bounding box center [988, 622] width 111 height 38
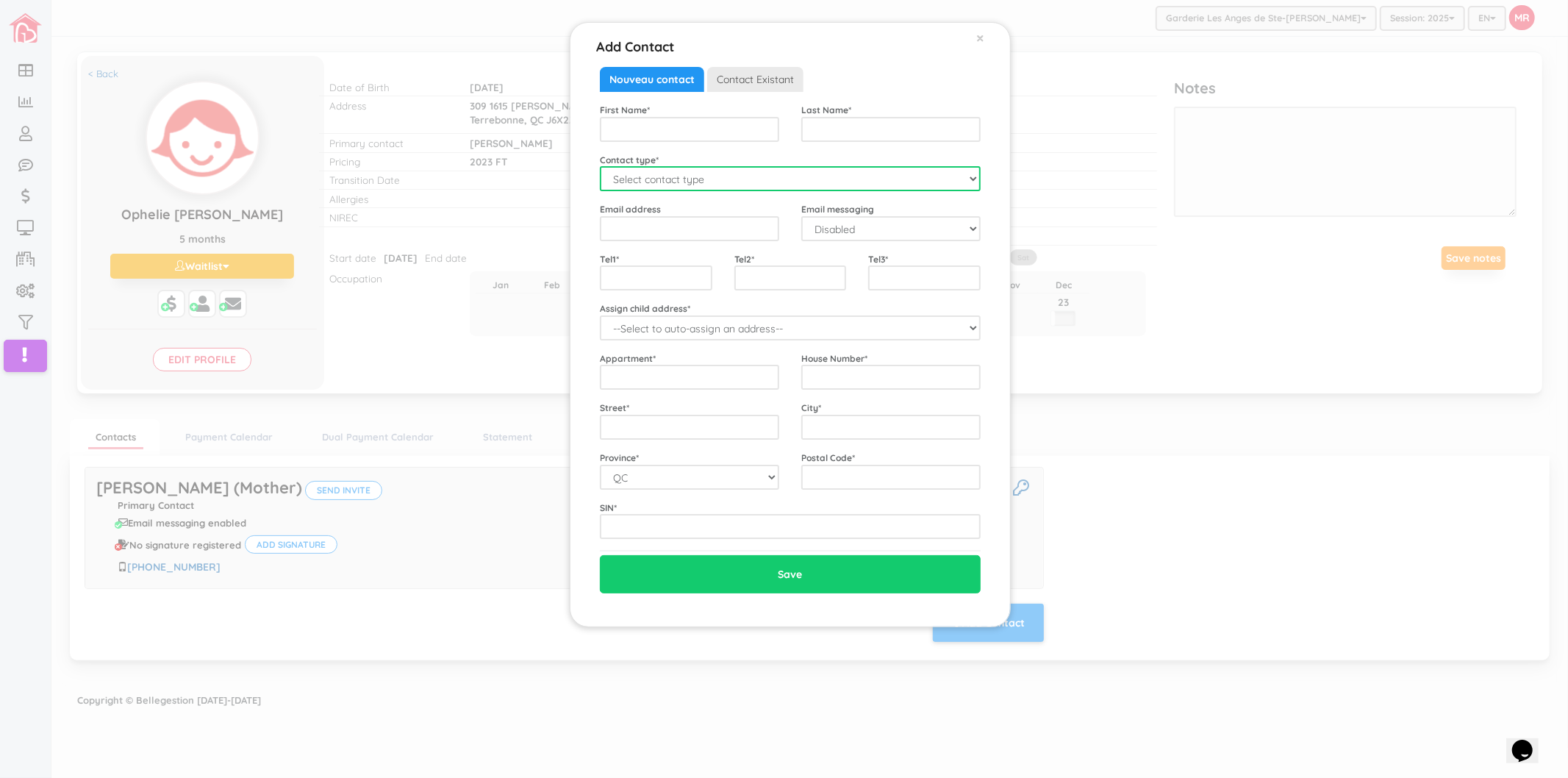
click at [713, 184] on select "Select contact type Mother Father Emergency" at bounding box center [790, 179] width 380 height 25
select select "Father"
click at [600, 166] on select "Select contact type Mother Father Emergency" at bounding box center [790, 179] width 380 height 25
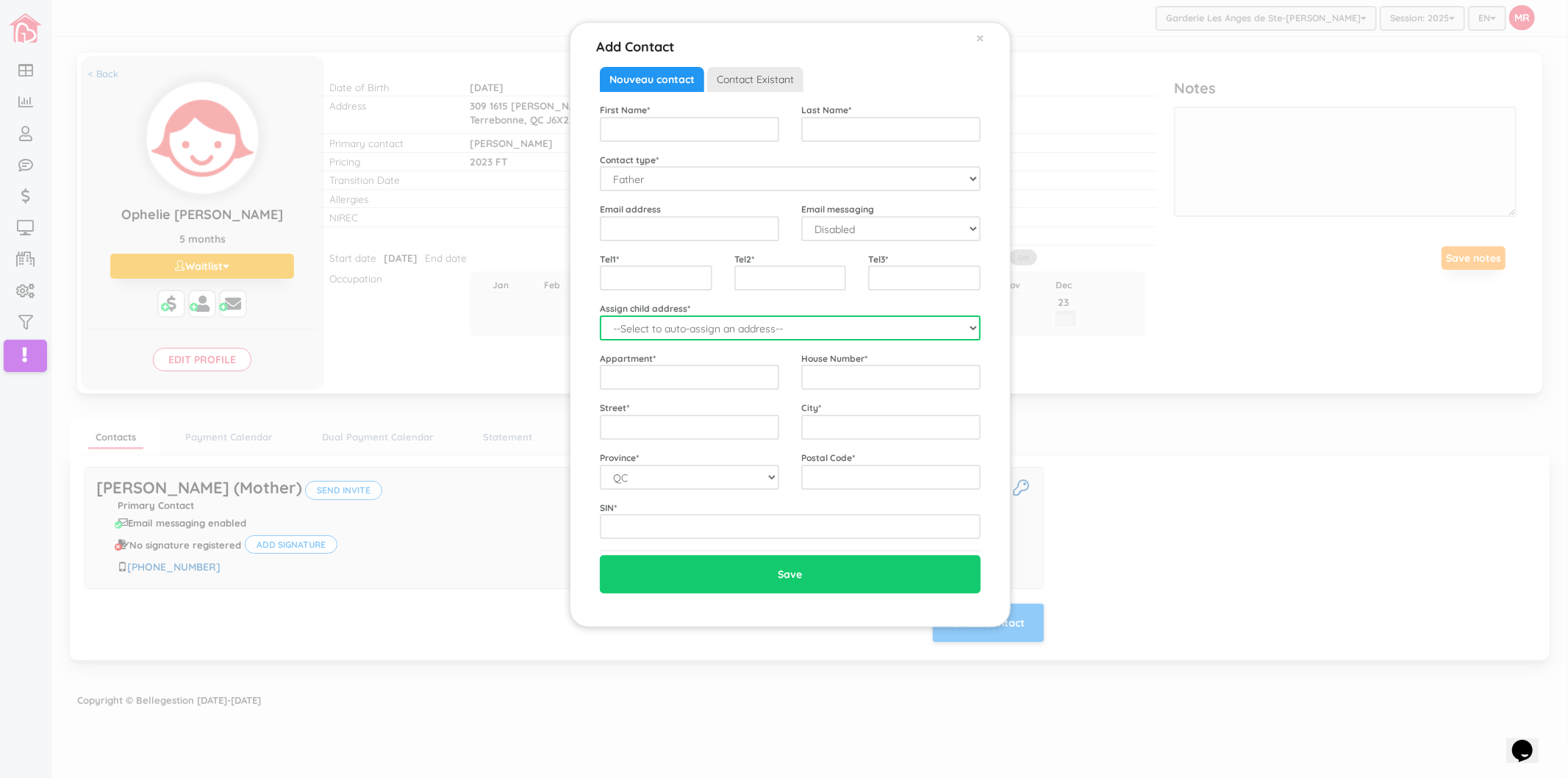
drag, startPoint x: 661, startPoint y: 320, endPoint x: 658, endPoint y: 333, distance: 13.3
click at [660, 320] on select "--Select to auto-assign an address-- Ophelie ([STREET_ADDRESS])" at bounding box center [790, 328] width 380 height 25
select select "2176"
click at [600, 316] on select "--Select to auto-assign an address-- Ophelie ([STREET_ADDRESS])" at bounding box center [790, 328] width 380 height 25
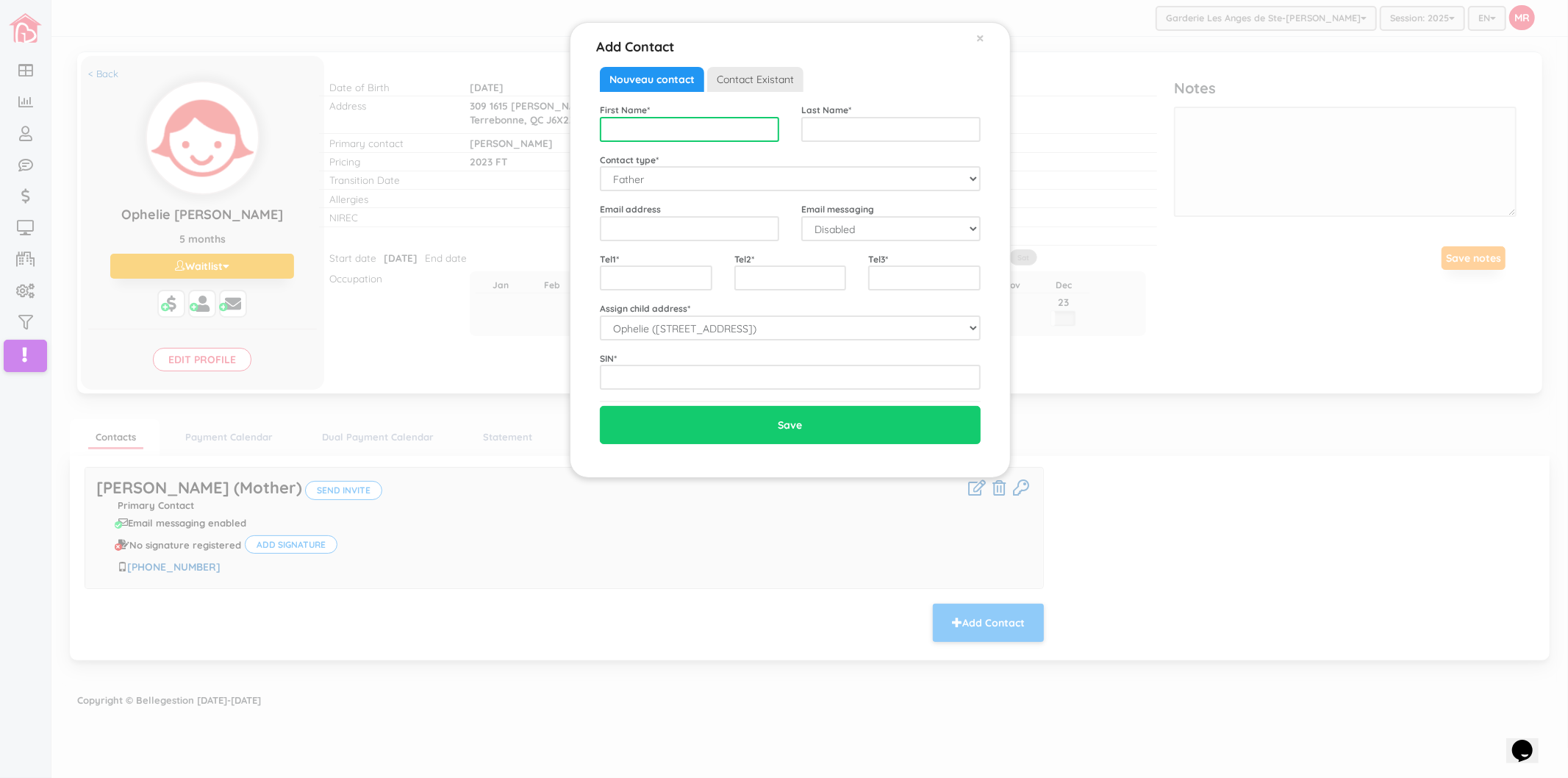
click at [709, 127] on input "text" at bounding box center [690, 130] width 180 height 25
type input "[PERSON_NAME]"
type input "[PERSON_NAME] [PERSON_NAME]"
type input "n"
type input "[EMAIL_ADDRESS][DOMAIN_NAME]"
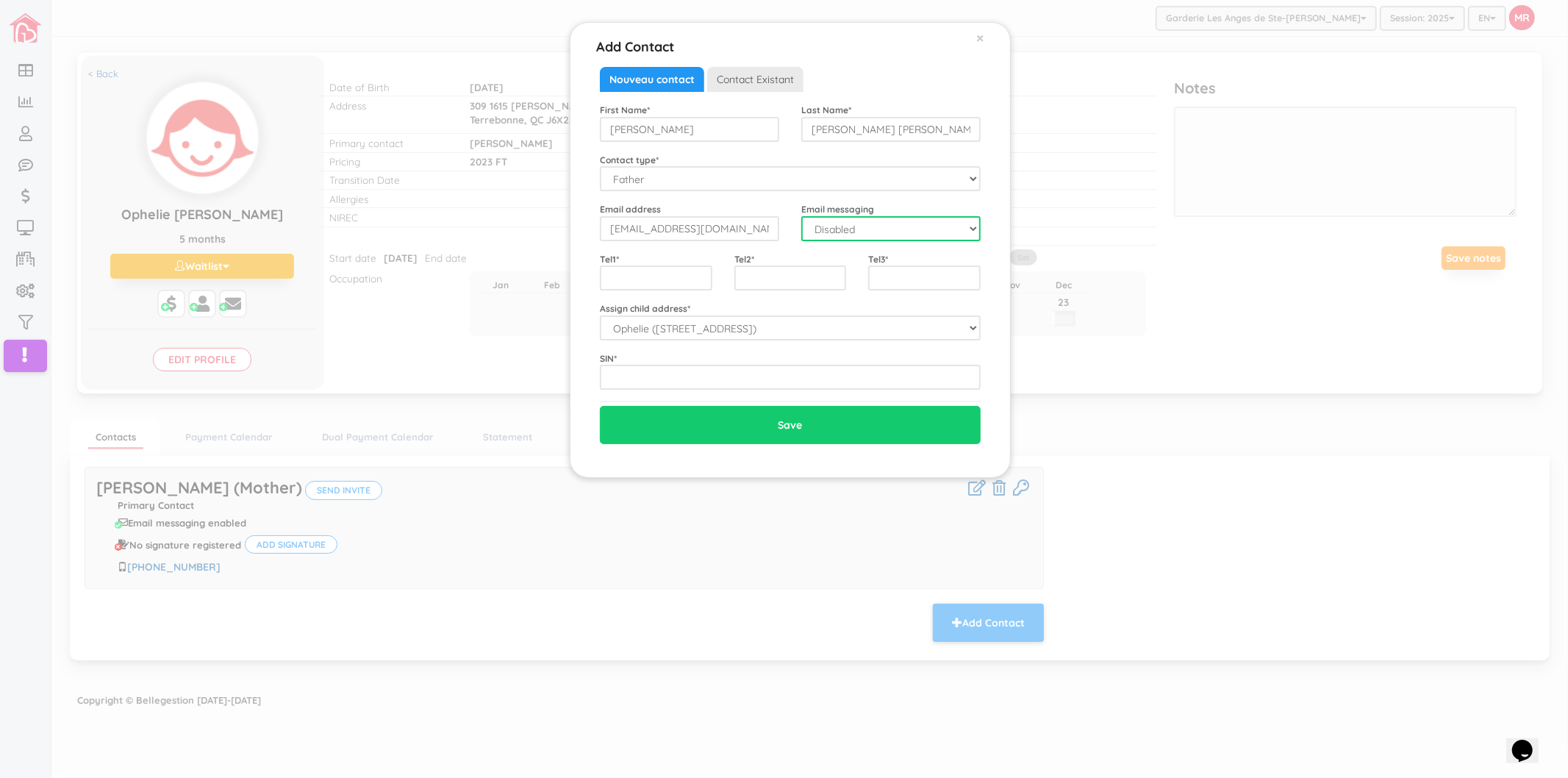
select select "1"
type input "5818883229"
click at [703, 253] on div "Tel1 * 5818883229" at bounding box center [656, 272] width 134 height 39
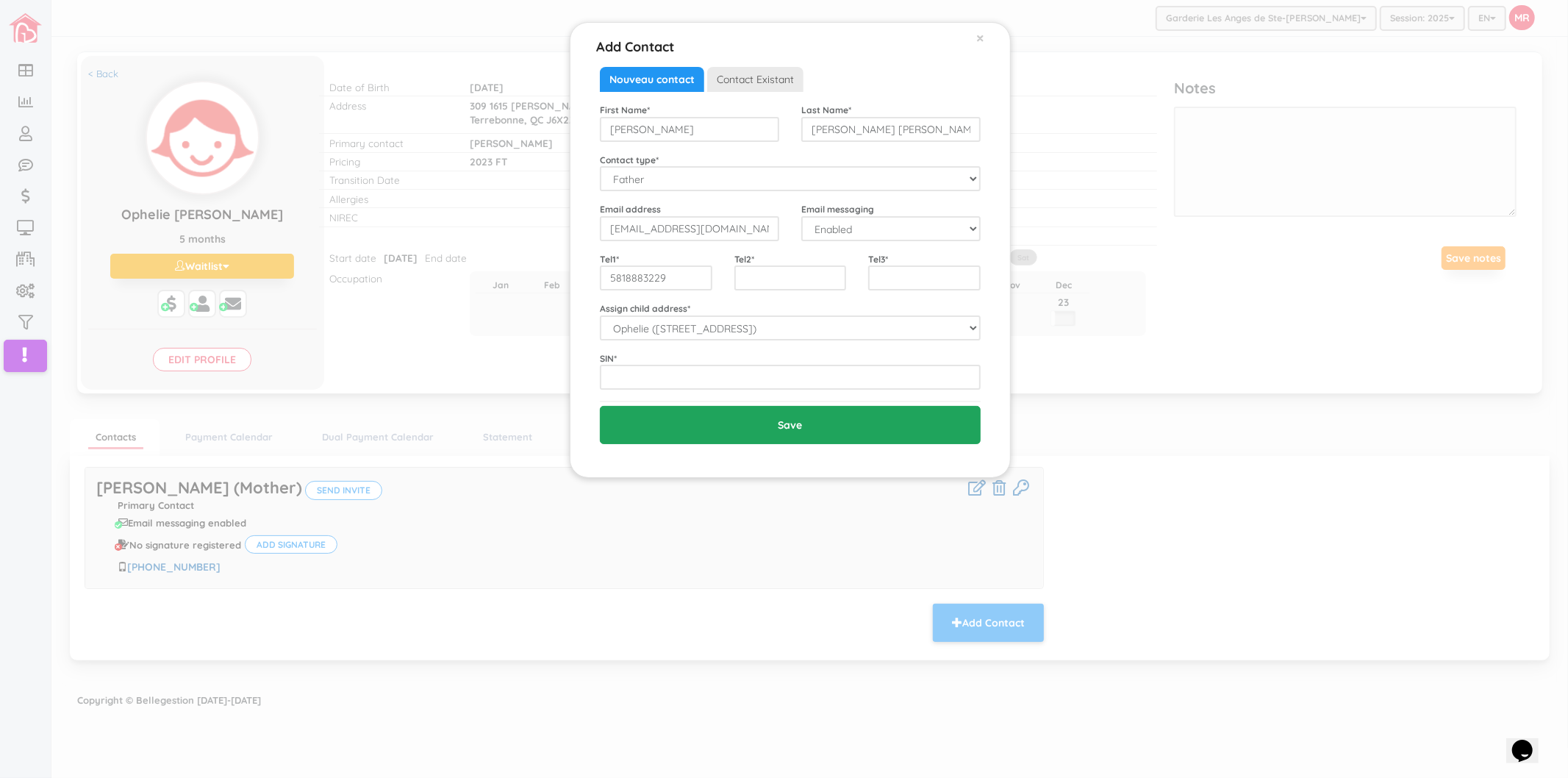
click at [723, 413] on input "Save" at bounding box center [790, 425] width 380 height 38
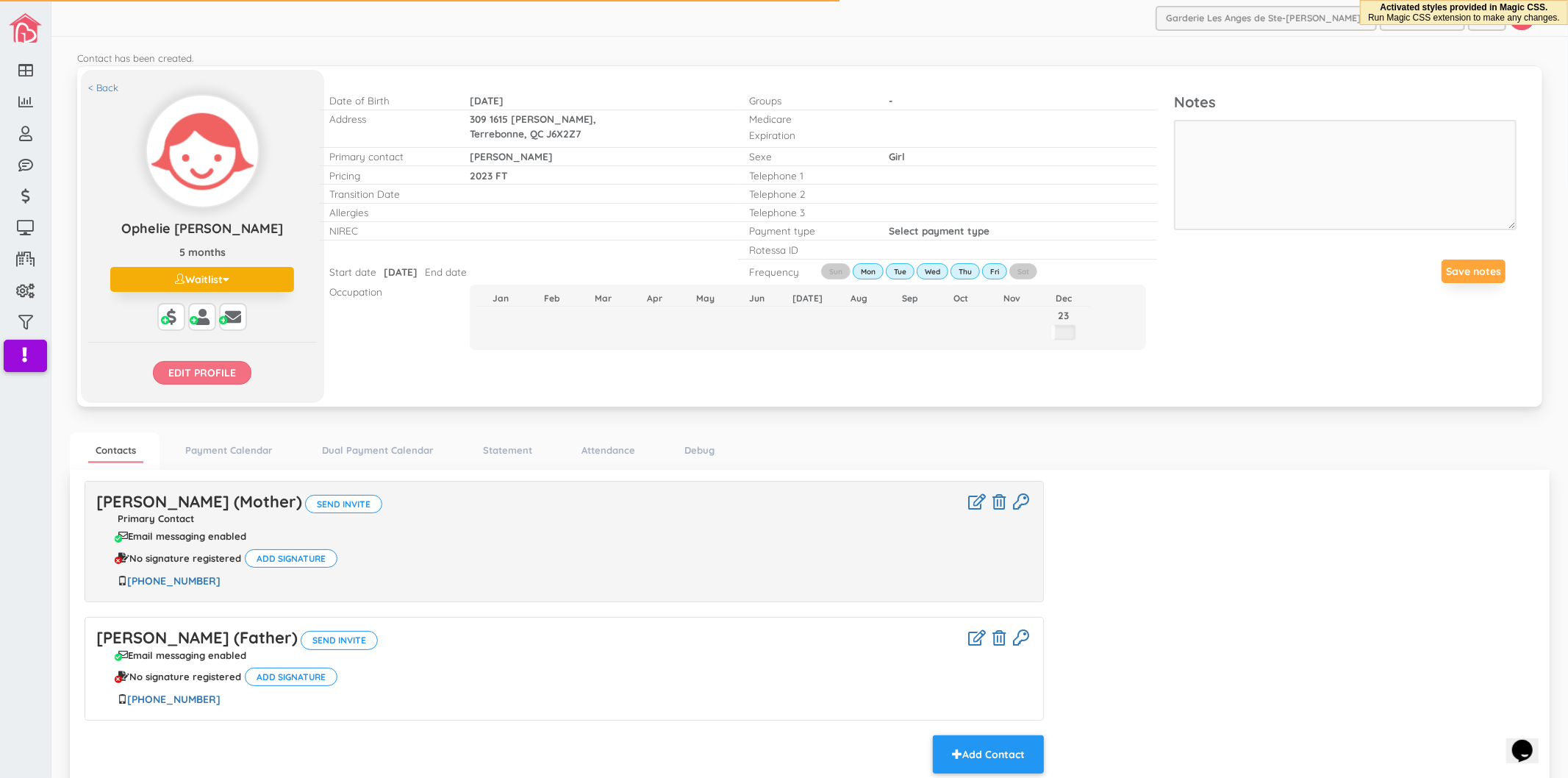
click at [210, 371] on input "Edit profile" at bounding box center [202, 373] width 99 height 23
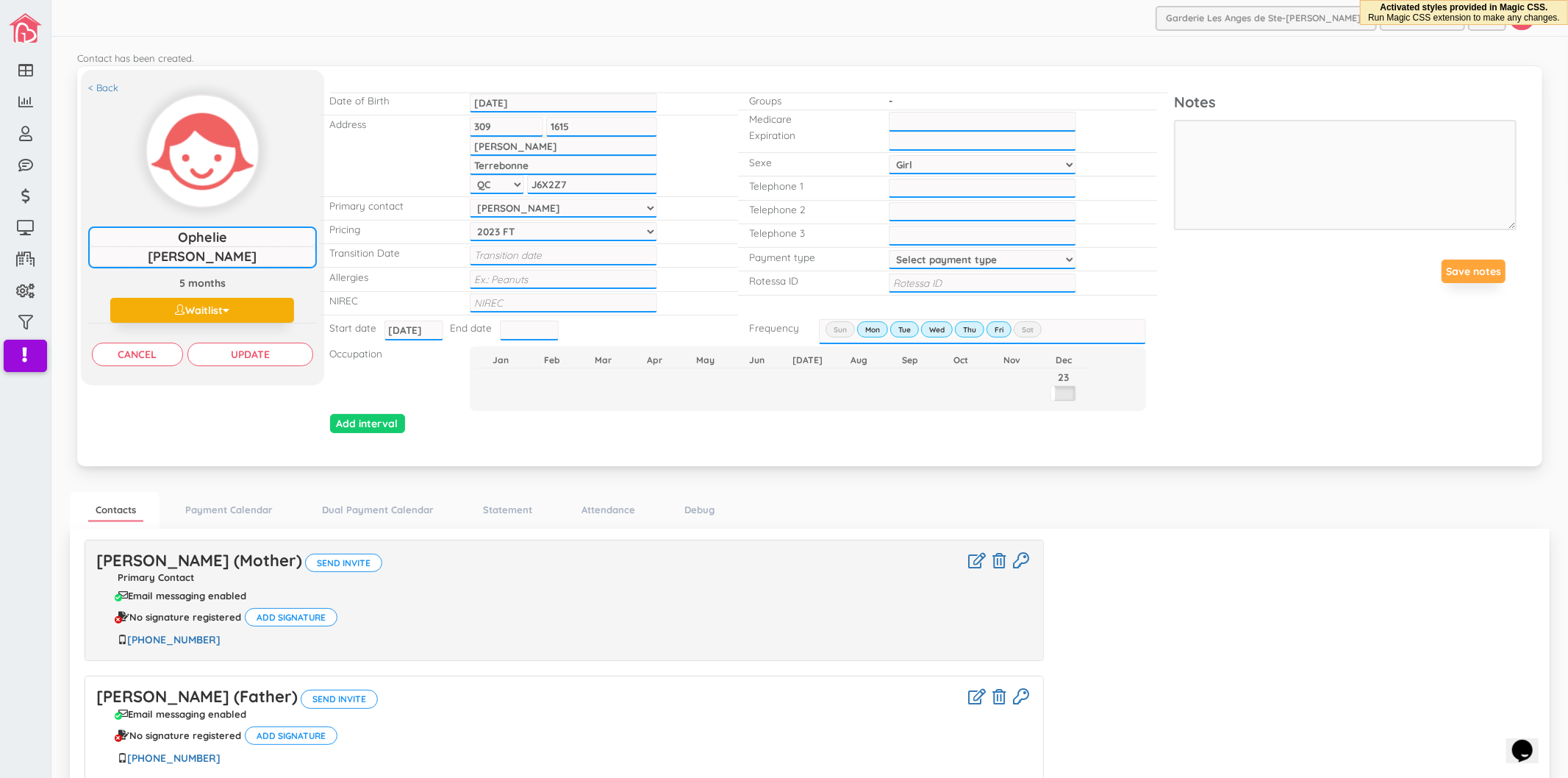
click at [522, 208] on select "[PERSON_NAME] [PERSON_NAME]" at bounding box center [564, 208] width 188 height 20
select select "1954"
click at [470, 198] on select "[PERSON_NAME] [PERSON_NAME]" at bounding box center [564, 208] width 188 height 20
click at [291, 354] on input "Update" at bounding box center [250, 354] width 125 height 23
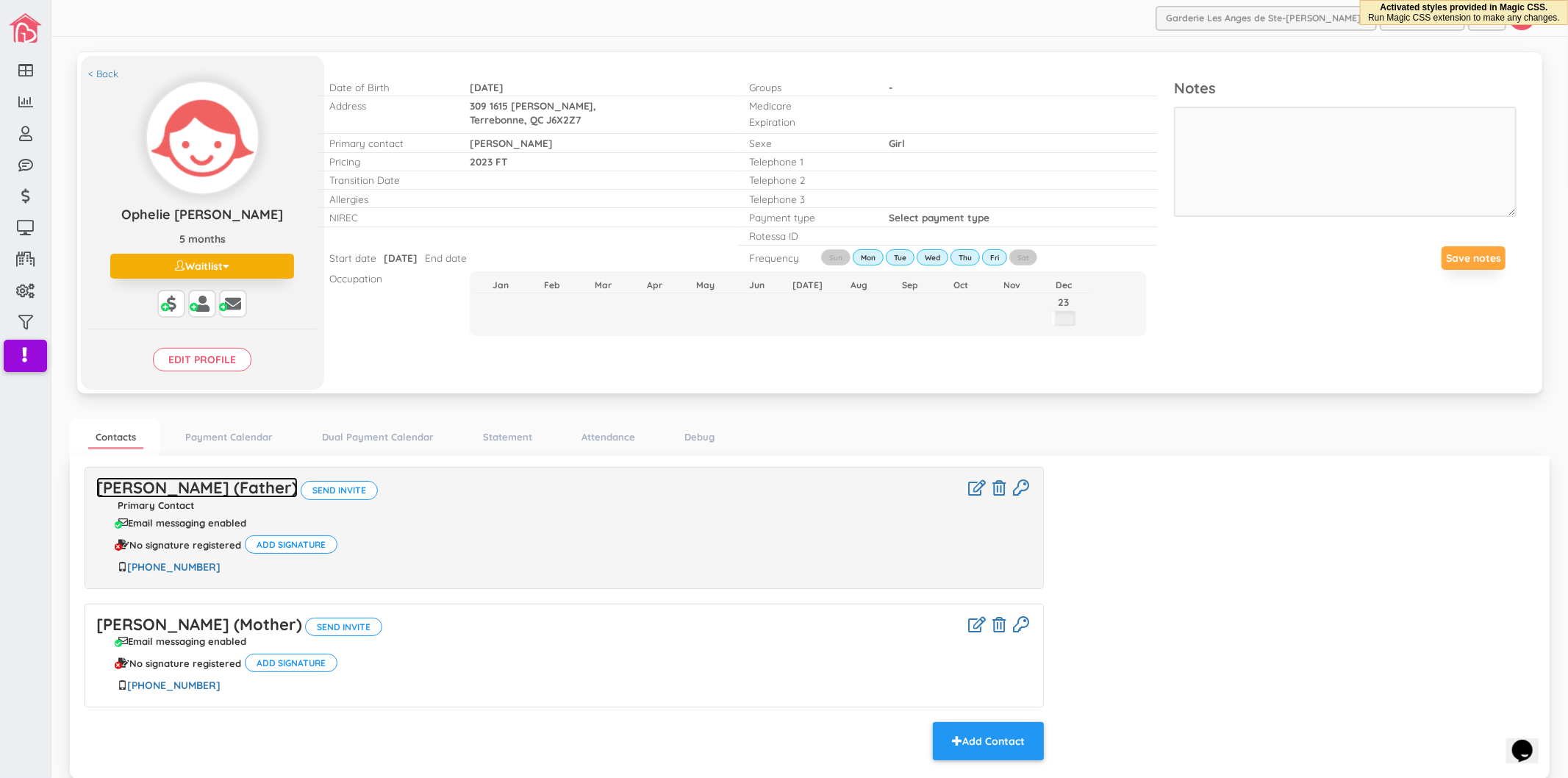
click at [251, 495] on link "Nicolas Bergeron Savard (Father)" at bounding box center [196, 487] width 202 height 20
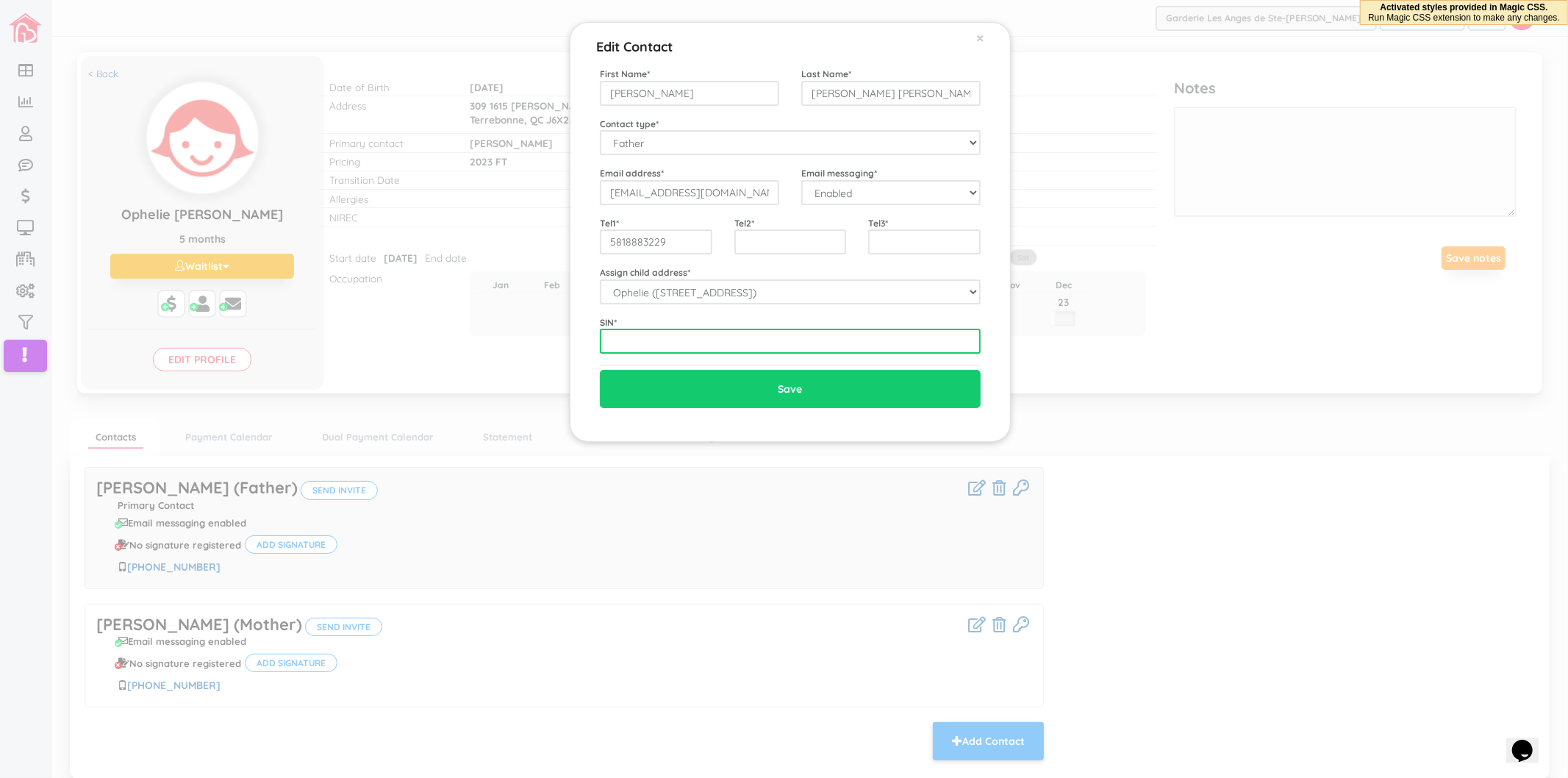
click at [652, 340] on input "text" at bounding box center [790, 341] width 380 height 25
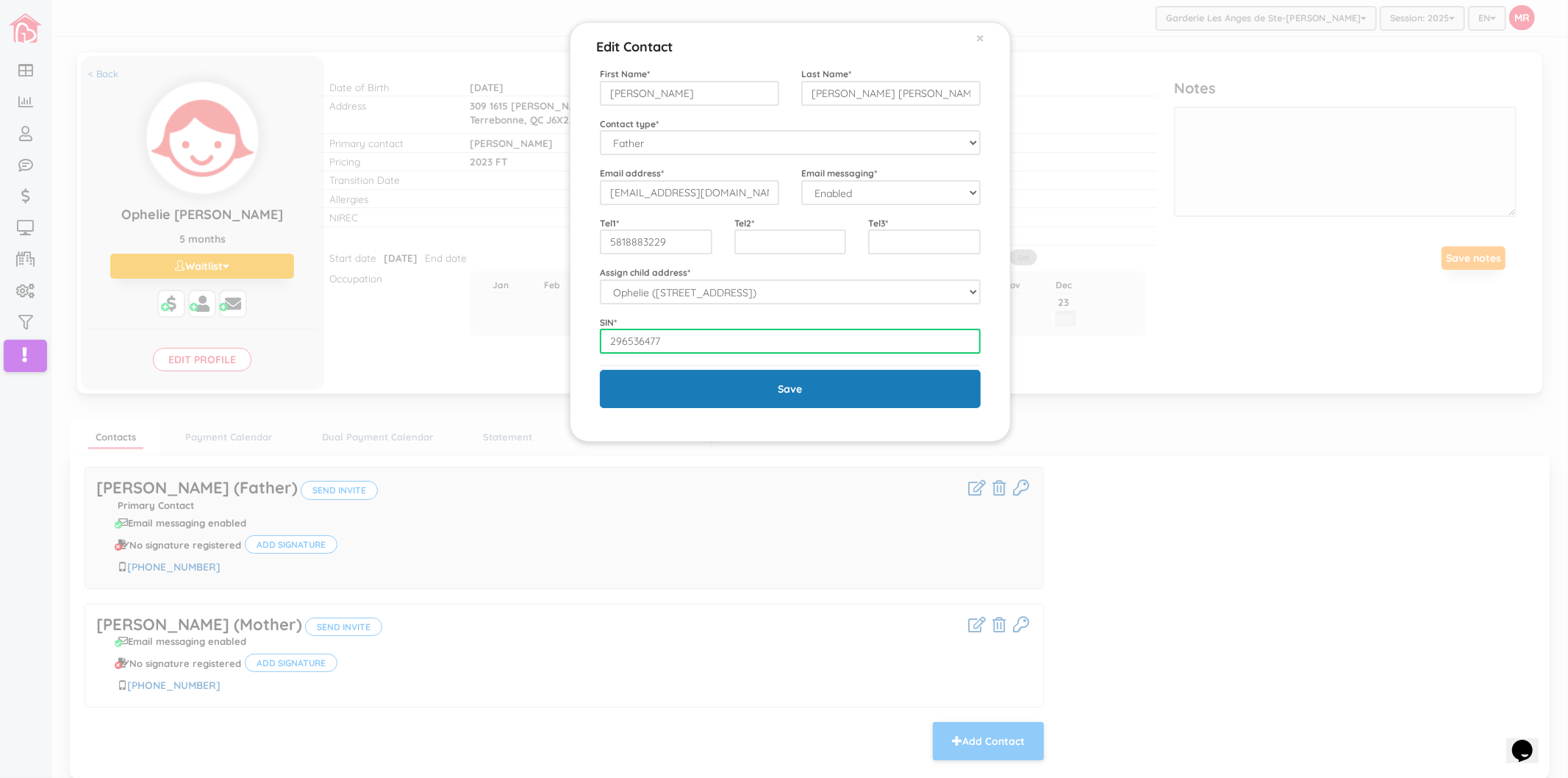
type input "296536477"
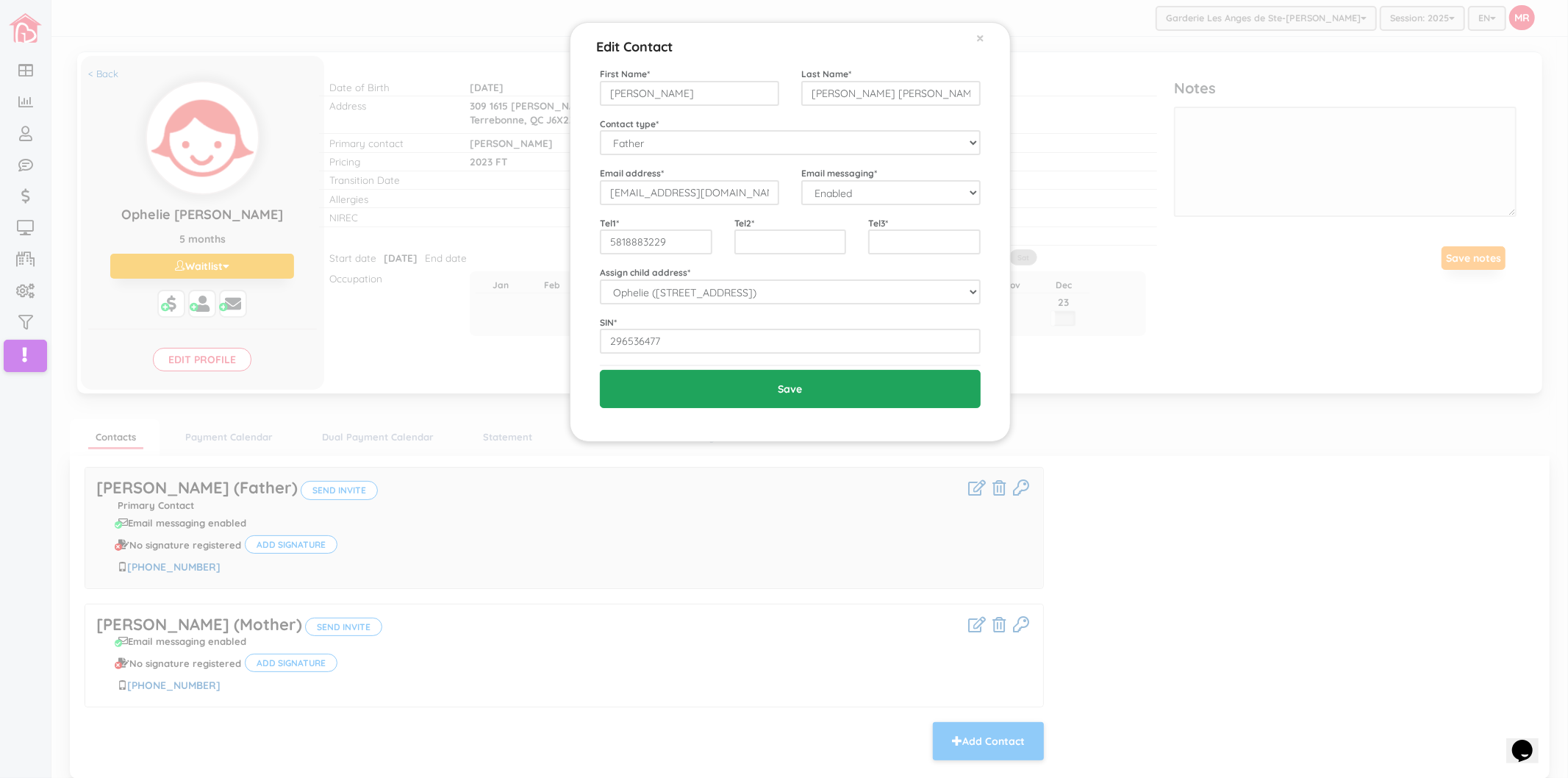
click at [661, 395] on input "Save" at bounding box center [790, 389] width 380 height 38
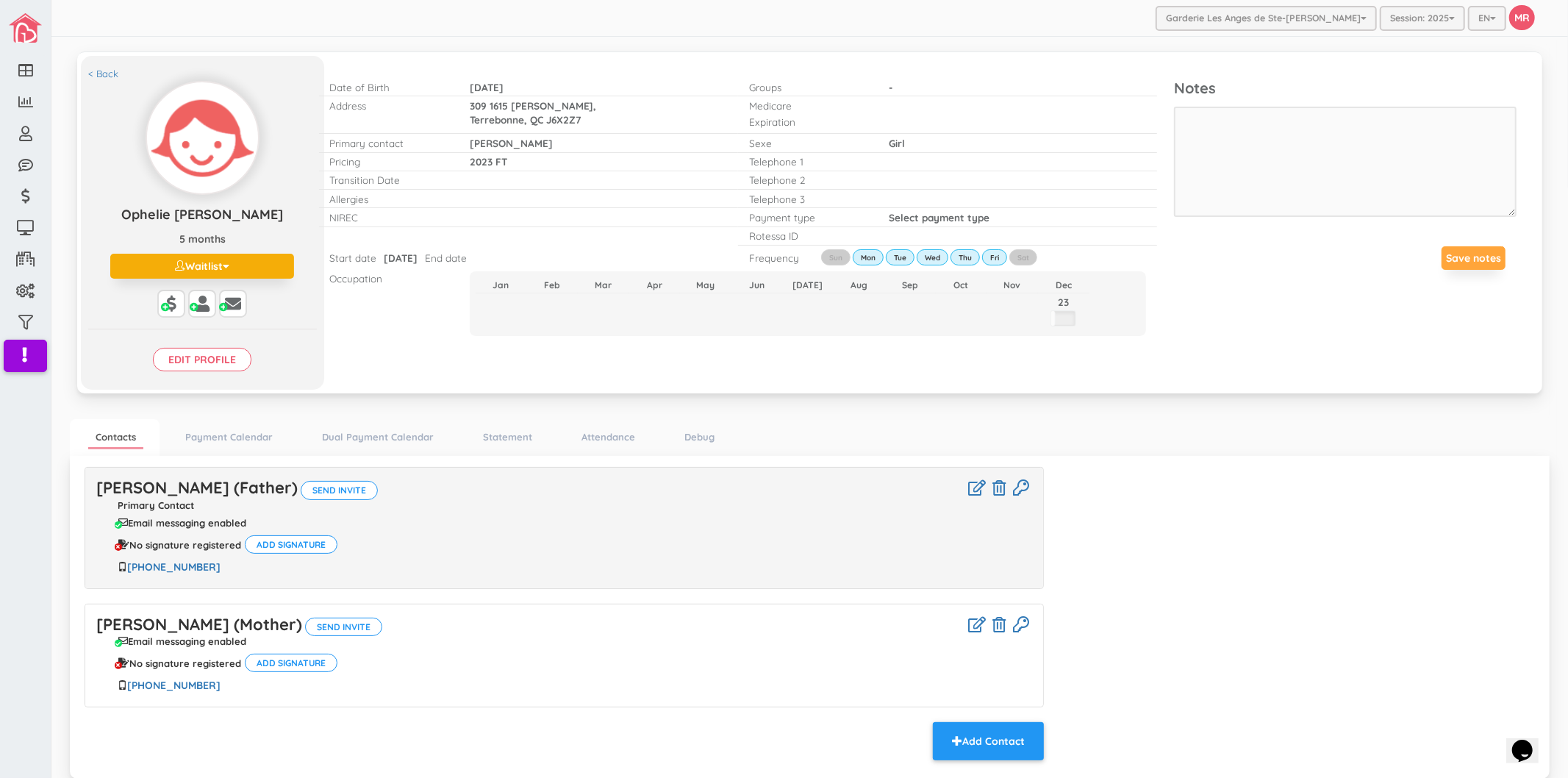
click at [103, 81] on div "< Back Ophelie Savard Ophelie Savard 5 months Waitlist Active Inactive Waitlist…" at bounding box center [203, 223] width 244 height 334
click at [104, 71] on link "< Back" at bounding box center [103, 74] width 30 height 14
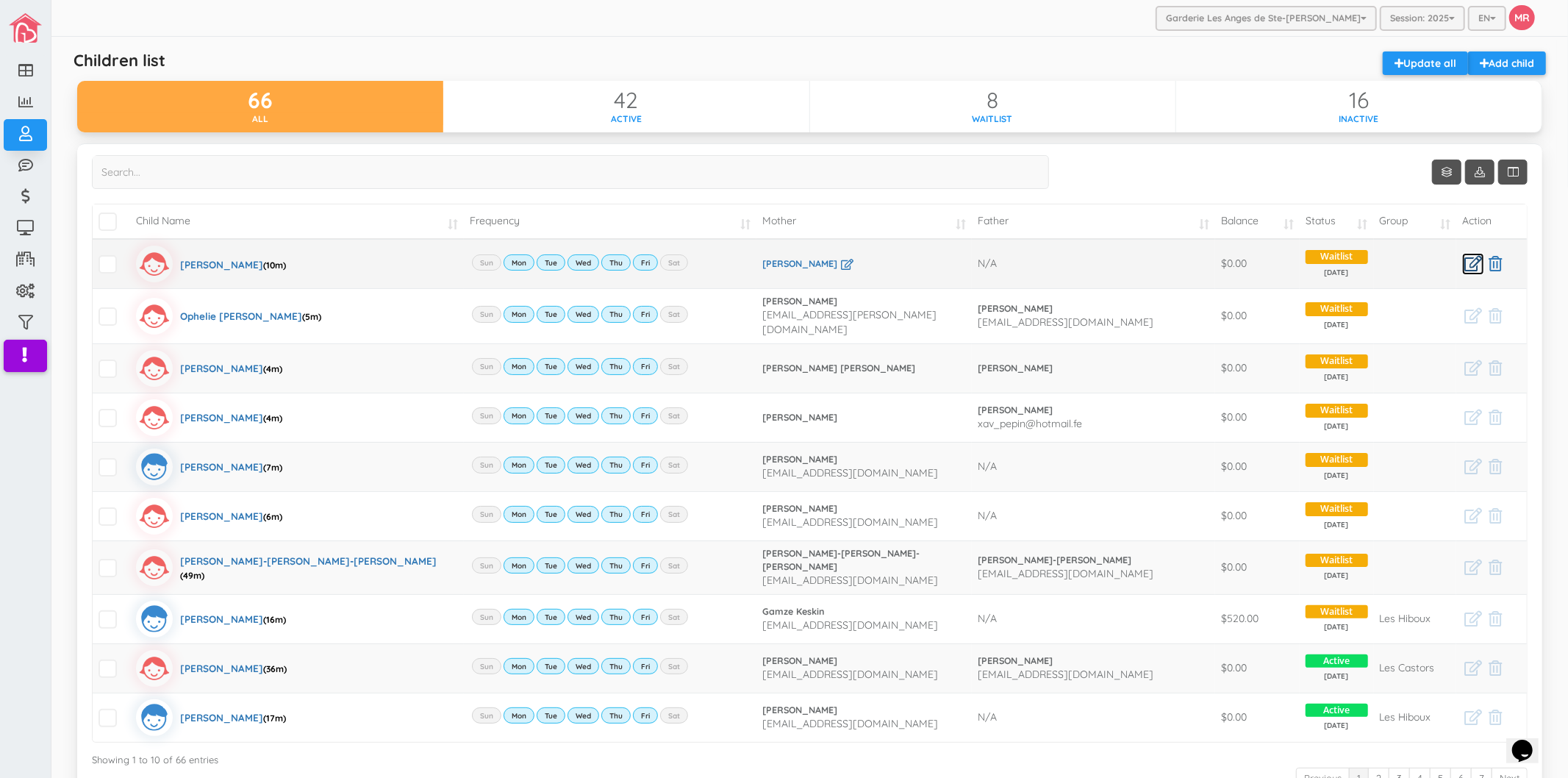
click at [1465, 263] on icon at bounding box center [1474, 263] width 18 height 15
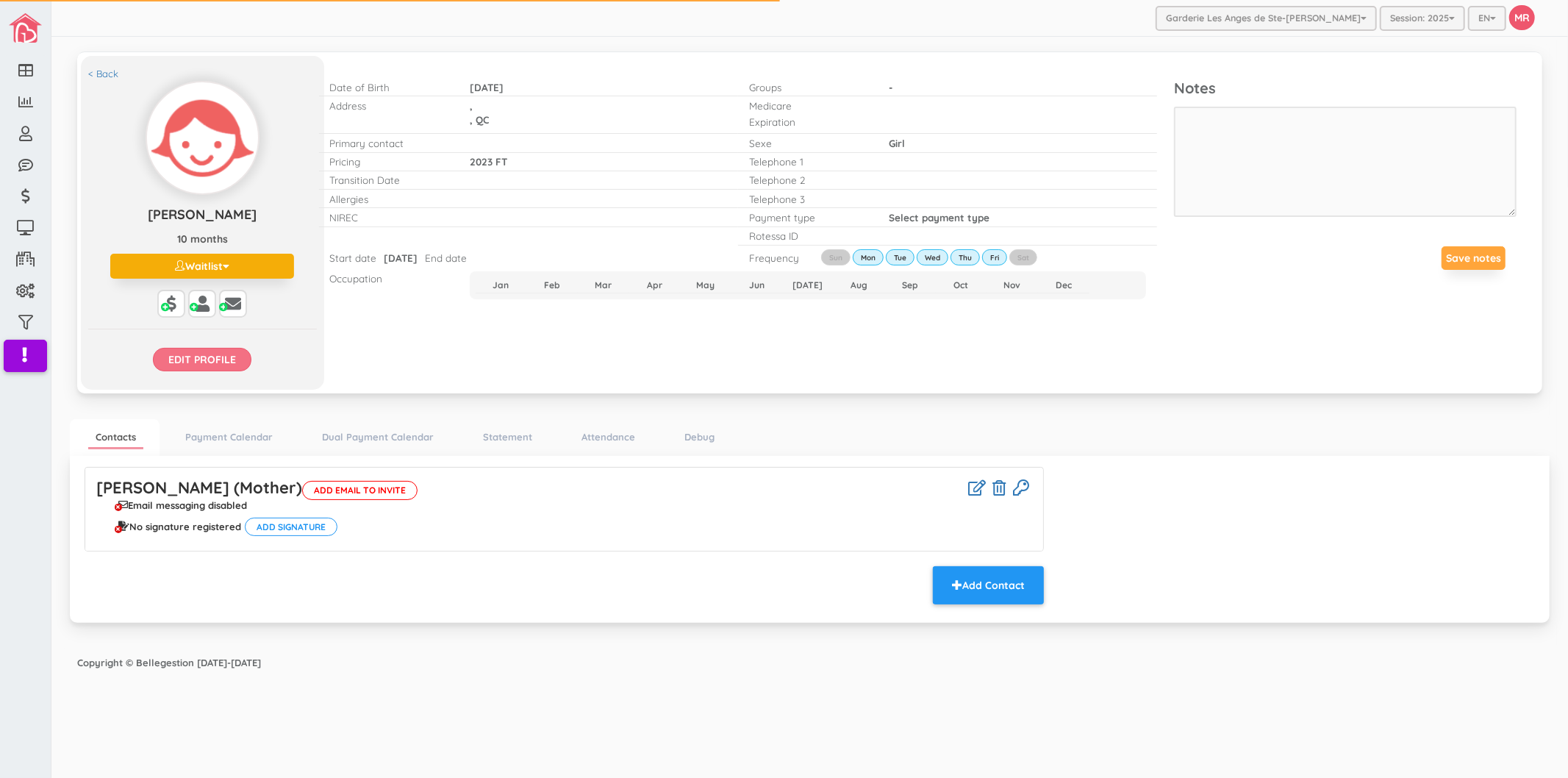
click at [234, 351] on input "Edit profile" at bounding box center [202, 359] width 99 height 23
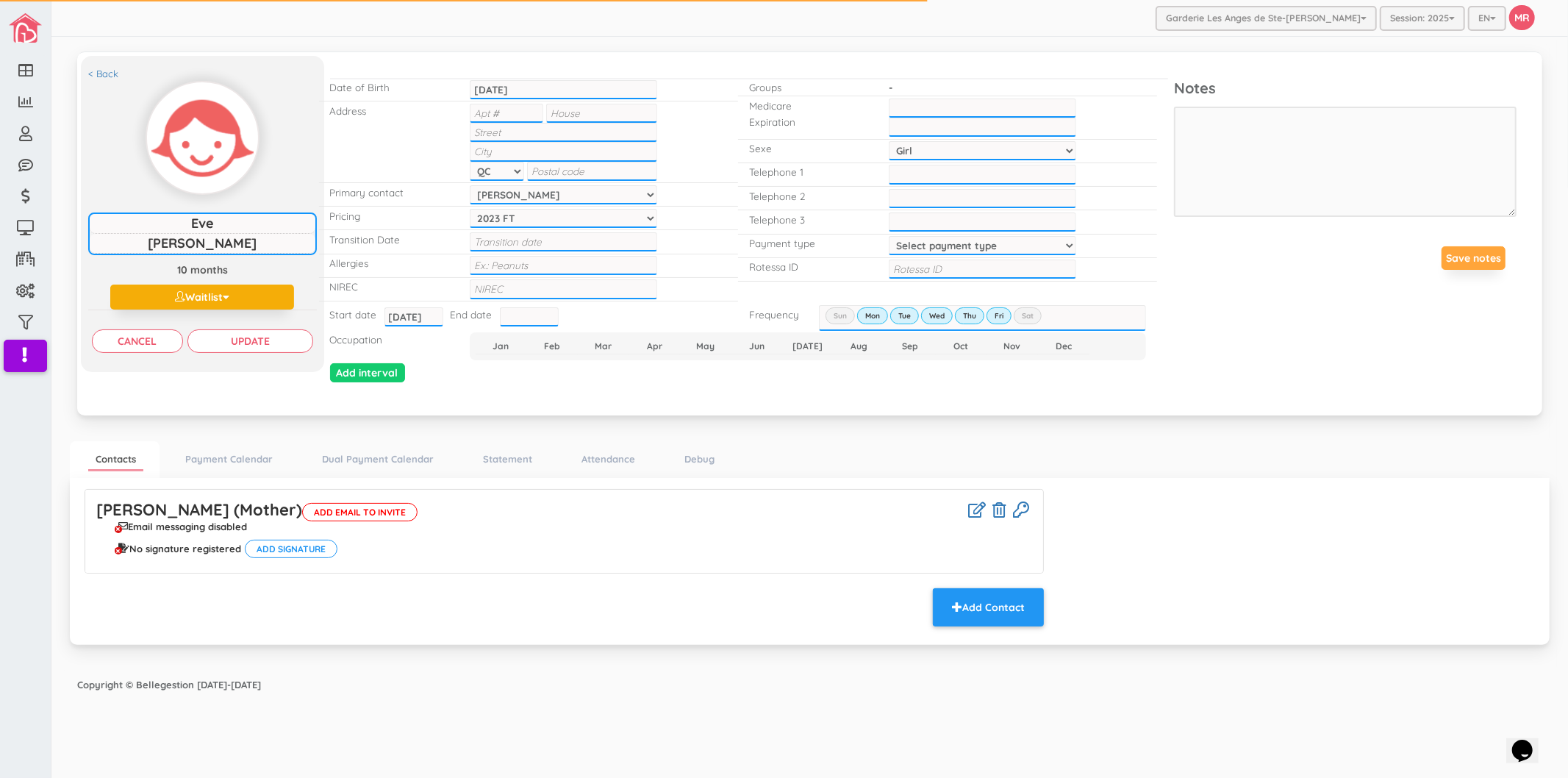
click at [247, 232] on input "Eve" at bounding box center [203, 224] width 226 height 20
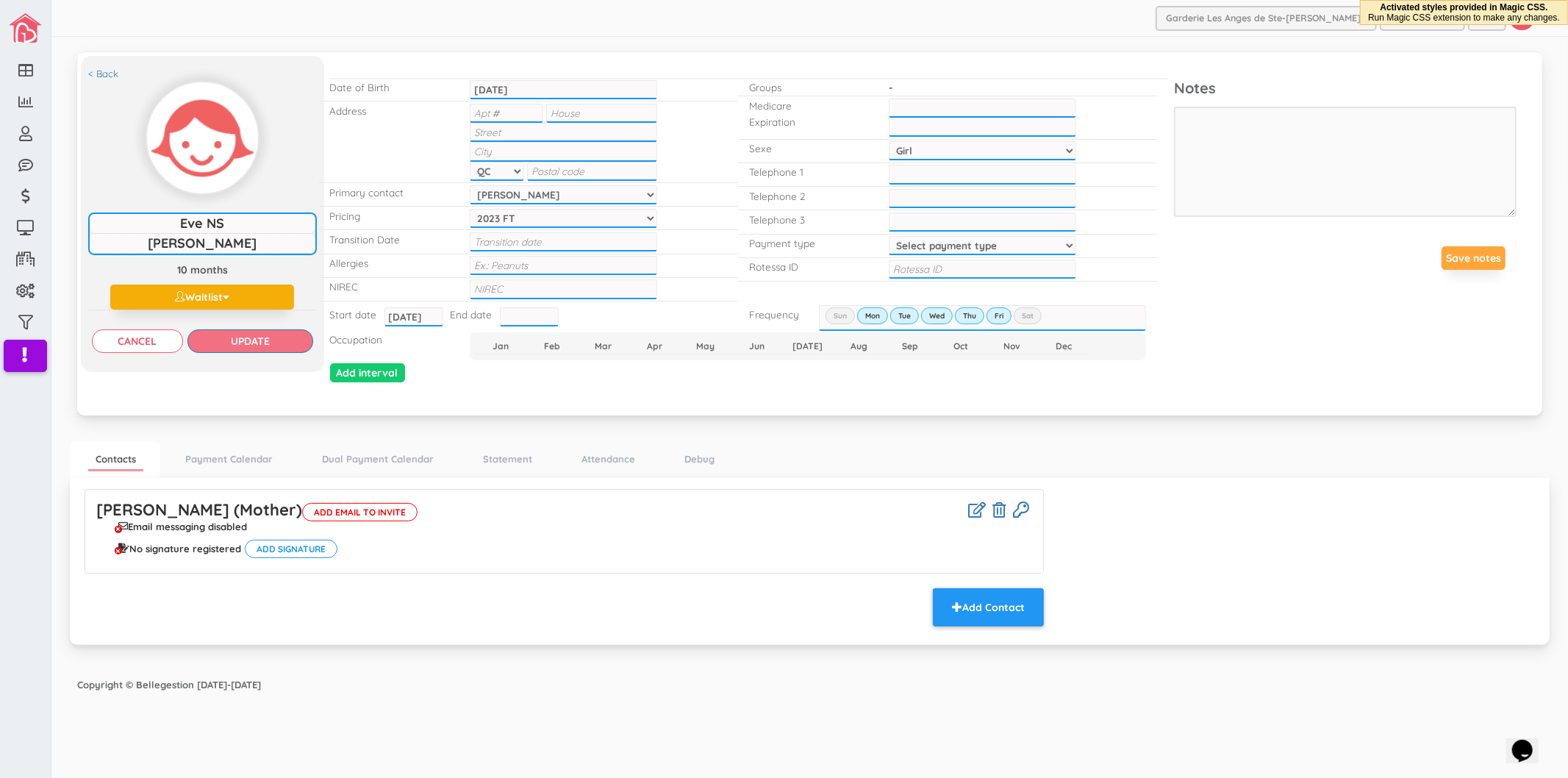
type input "Eve NS"
click at [241, 336] on input "Update" at bounding box center [250, 341] width 125 height 23
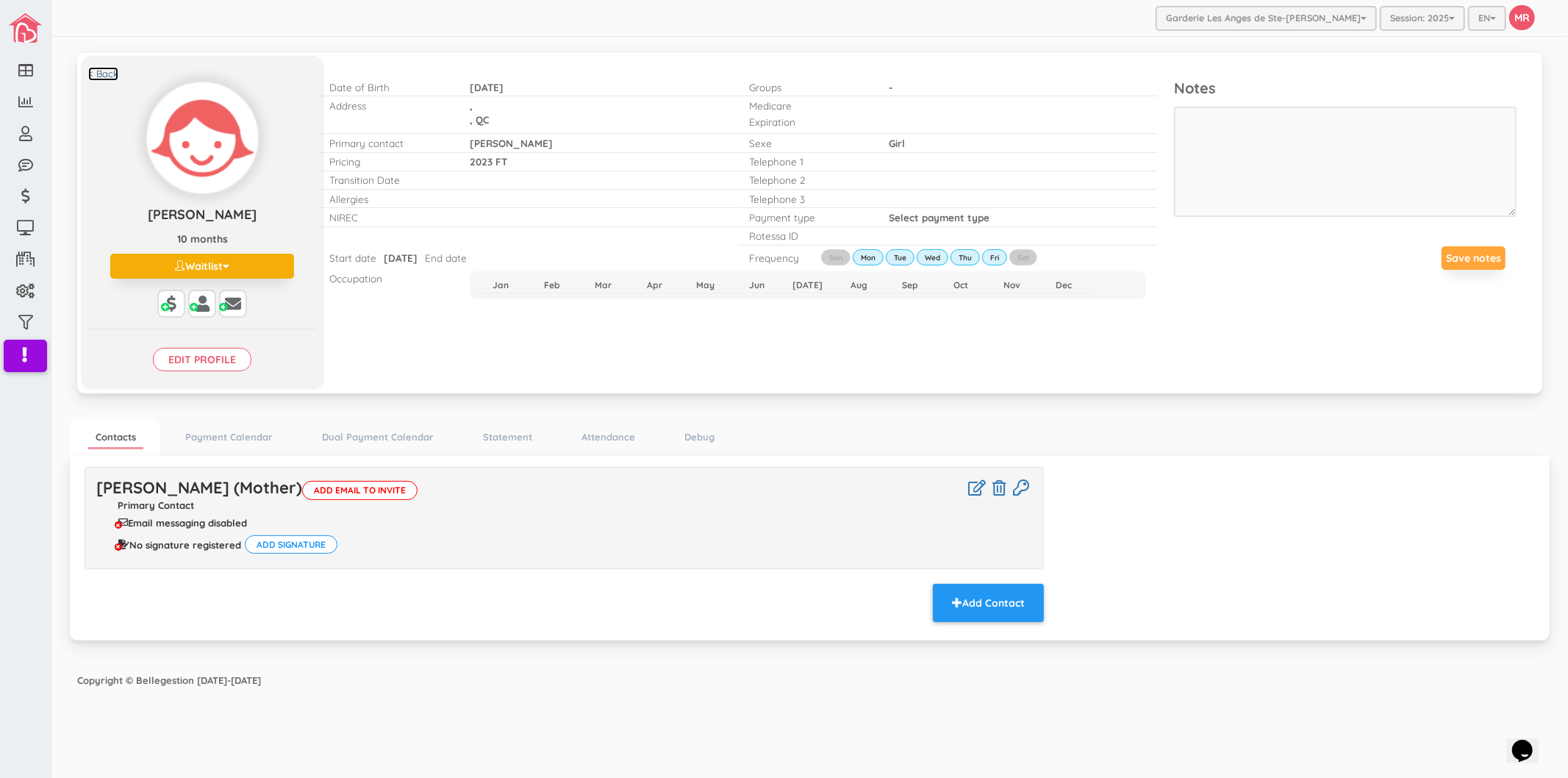
click at [113, 70] on link "< Back" at bounding box center [103, 74] width 30 height 14
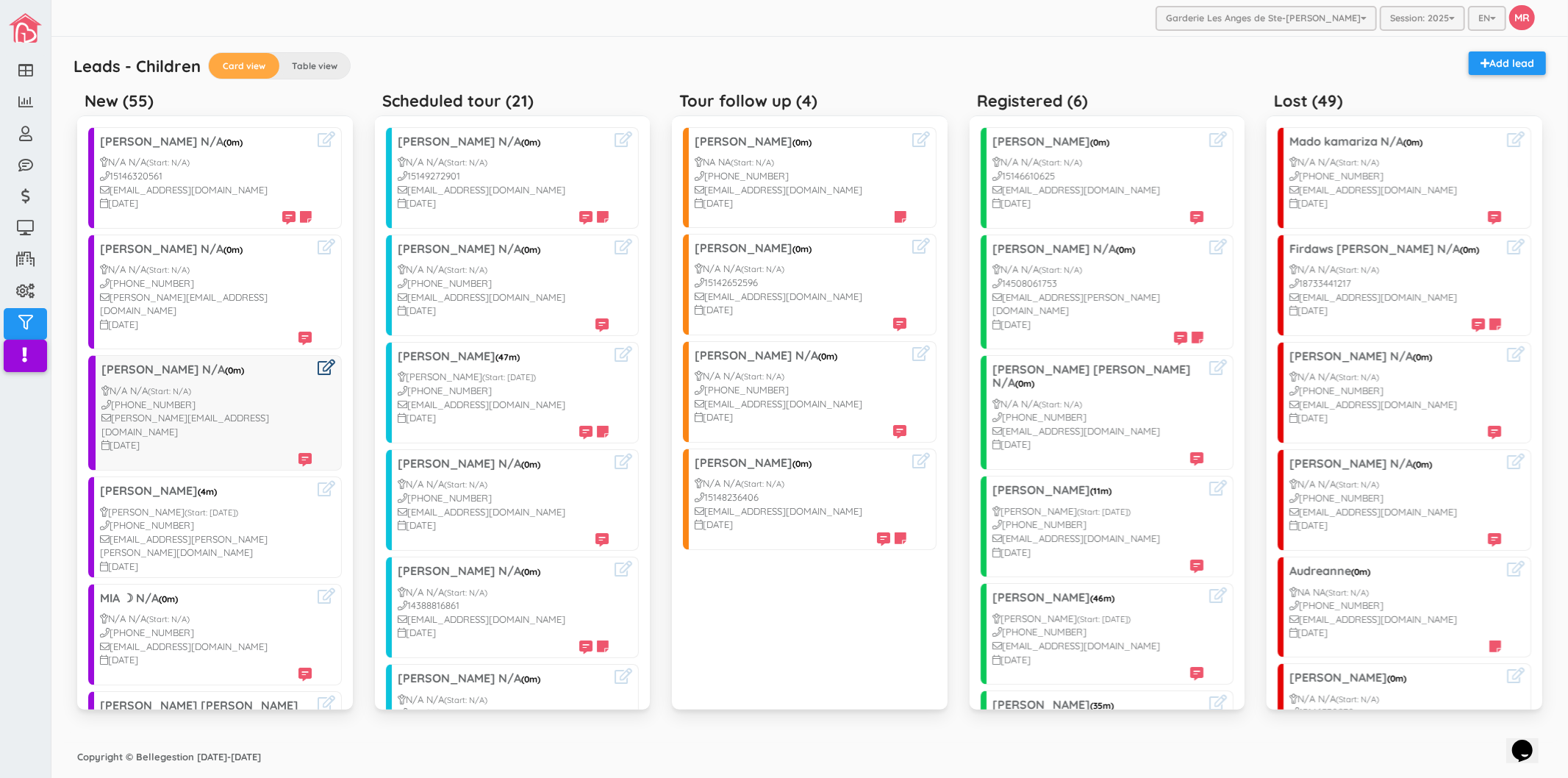
click at [321, 359] on icon at bounding box center [326, 366] width 18 height 15
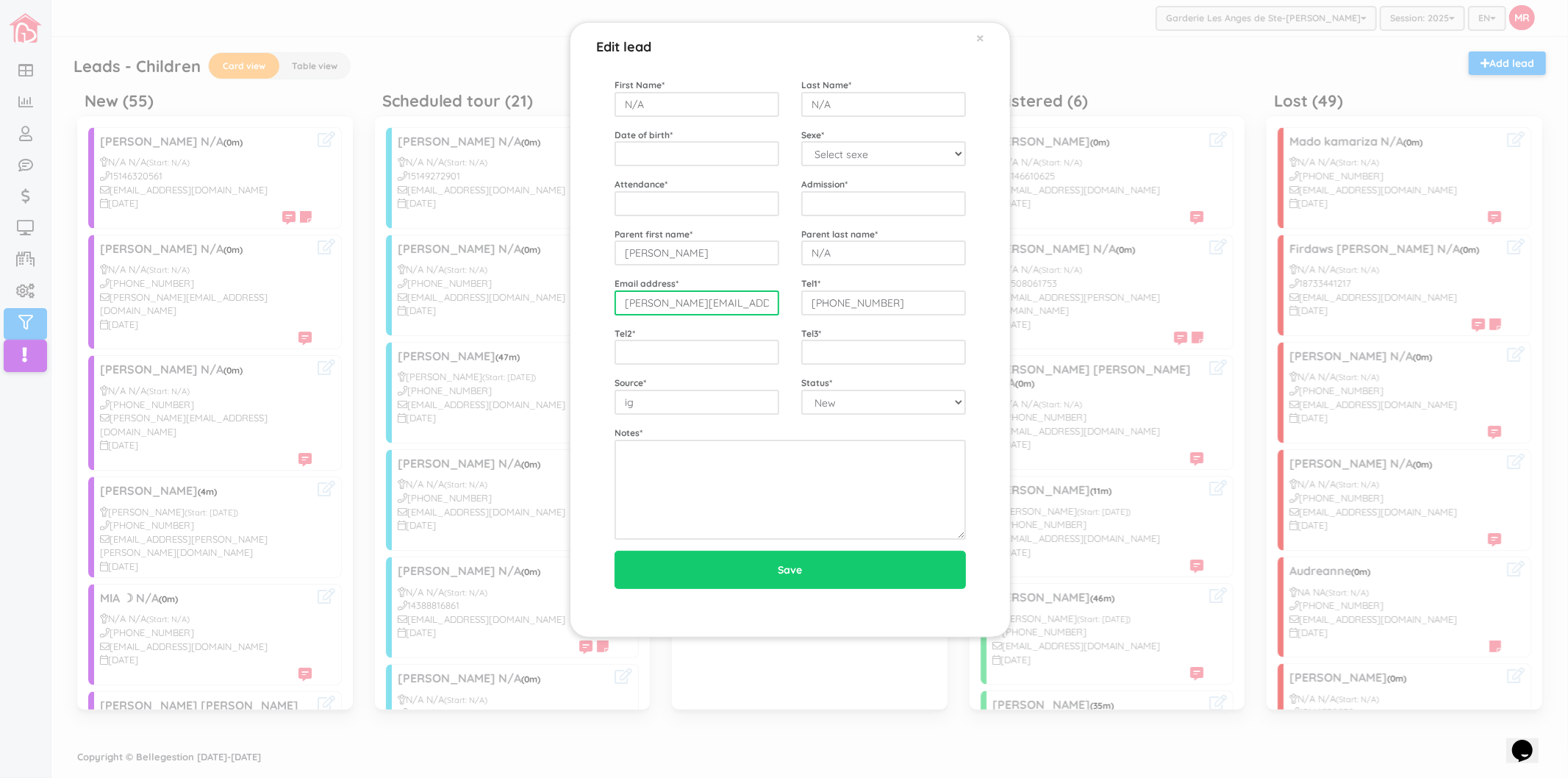
drag, startPoint x: 757, startPoint y: 304, endPoint x: 623, endPoint y: 299, distance: 134.1
click at [623, 299] on input "[PERSON_NAME][EMAIL_ADDRESS][DOMAIN_NAME]" at bounding box center [696, 303] width 164 height 25
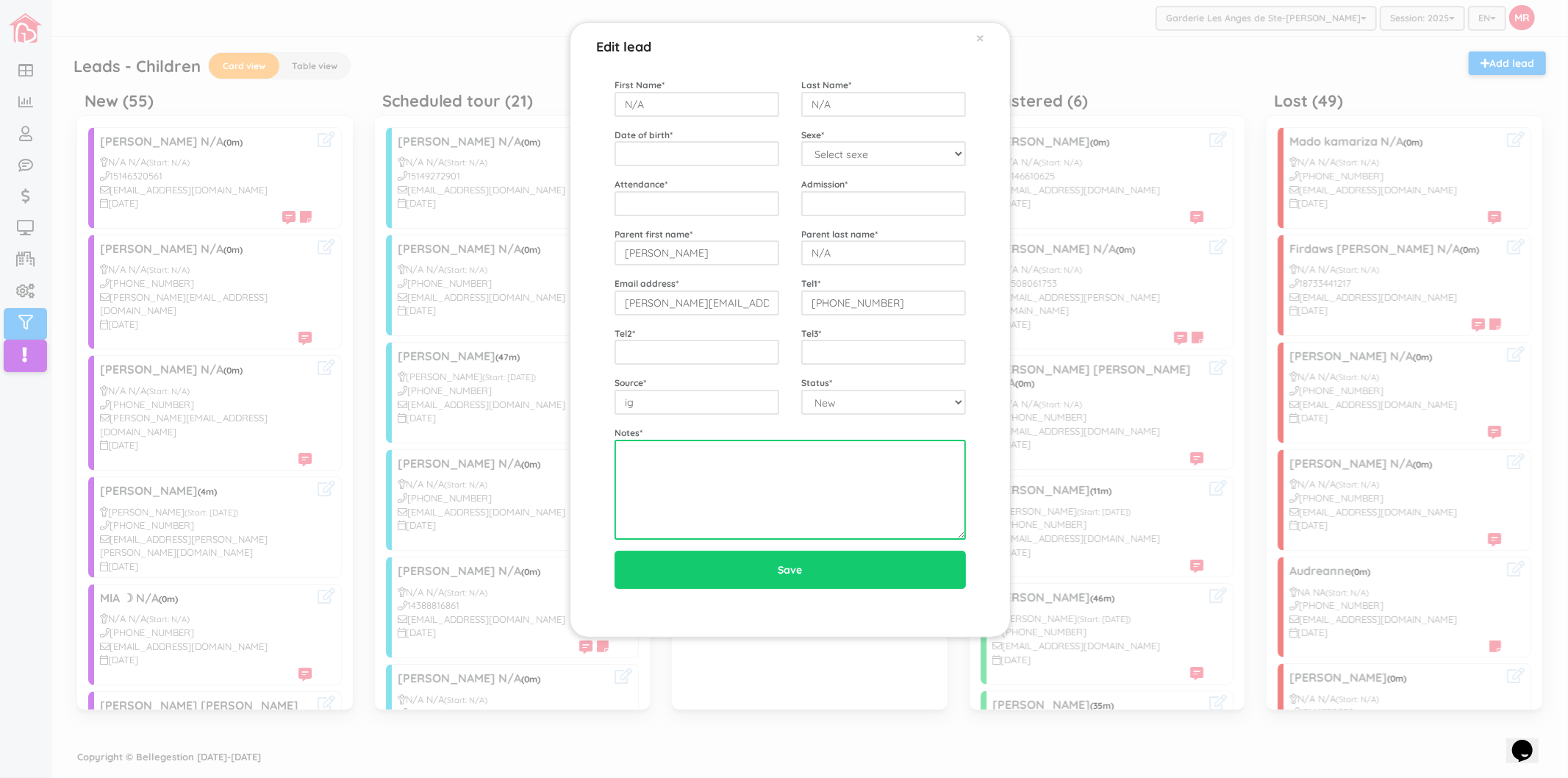
click at [752, 474] on textarea at bounding box center [789, 490] width 351 height 100
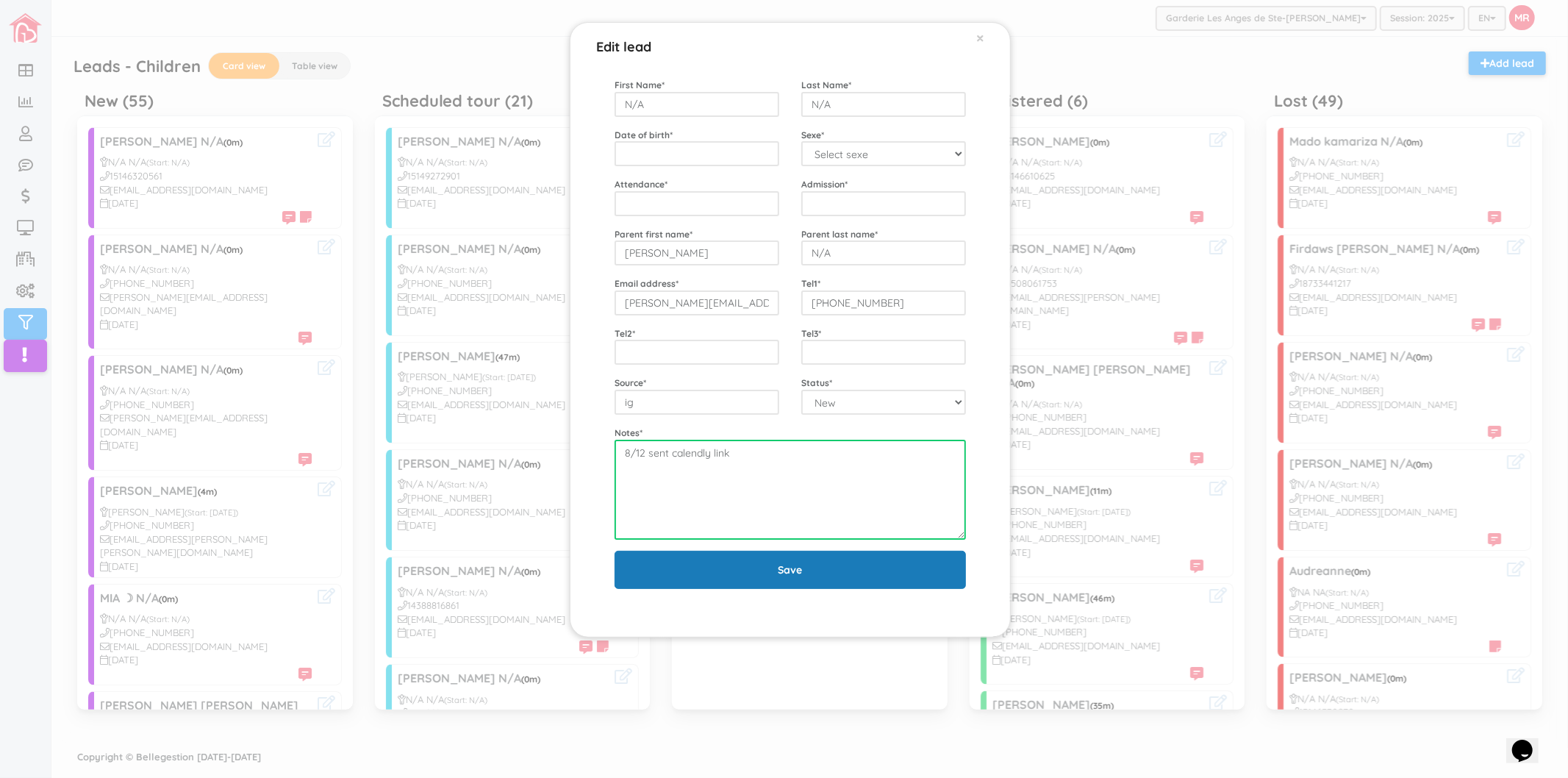
type textarea "8/12 sent calendly link"
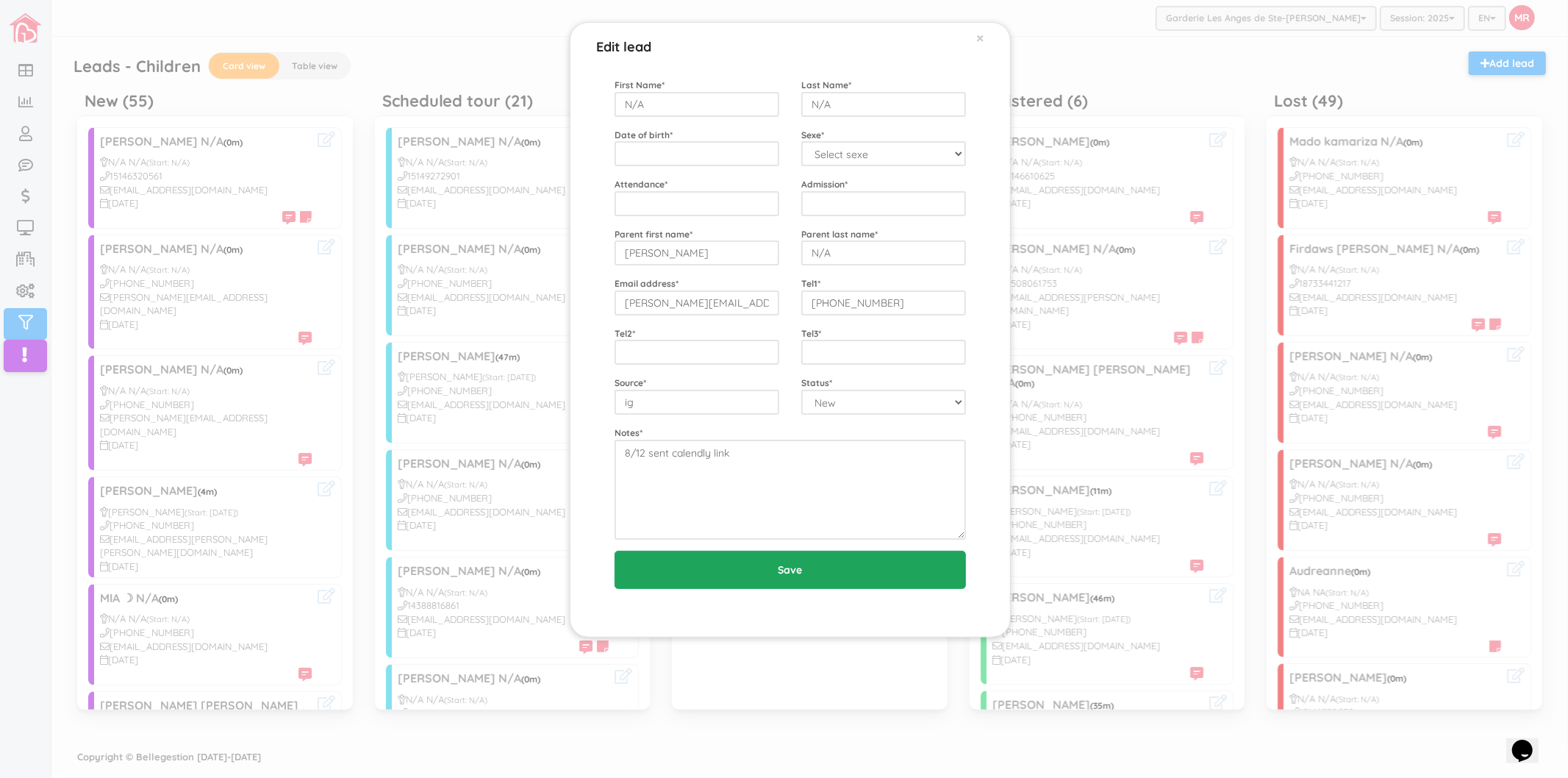
click at [787, 583] on input "Save" at bounding box center [789, 570] width 351 height 38
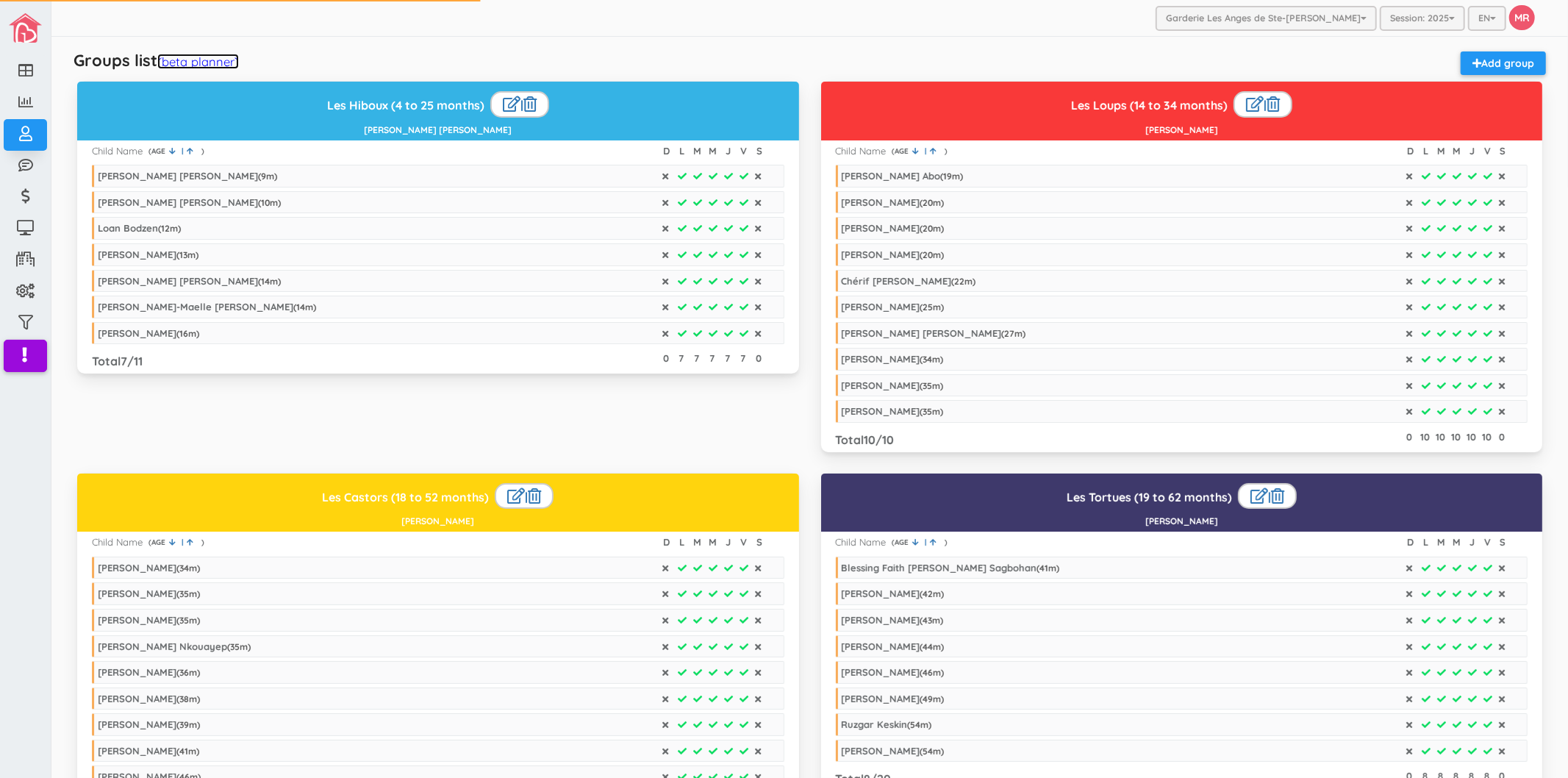
click at [179, 61] on link "(beta planner)" at bounding box center [198, 60] width 82 height 15
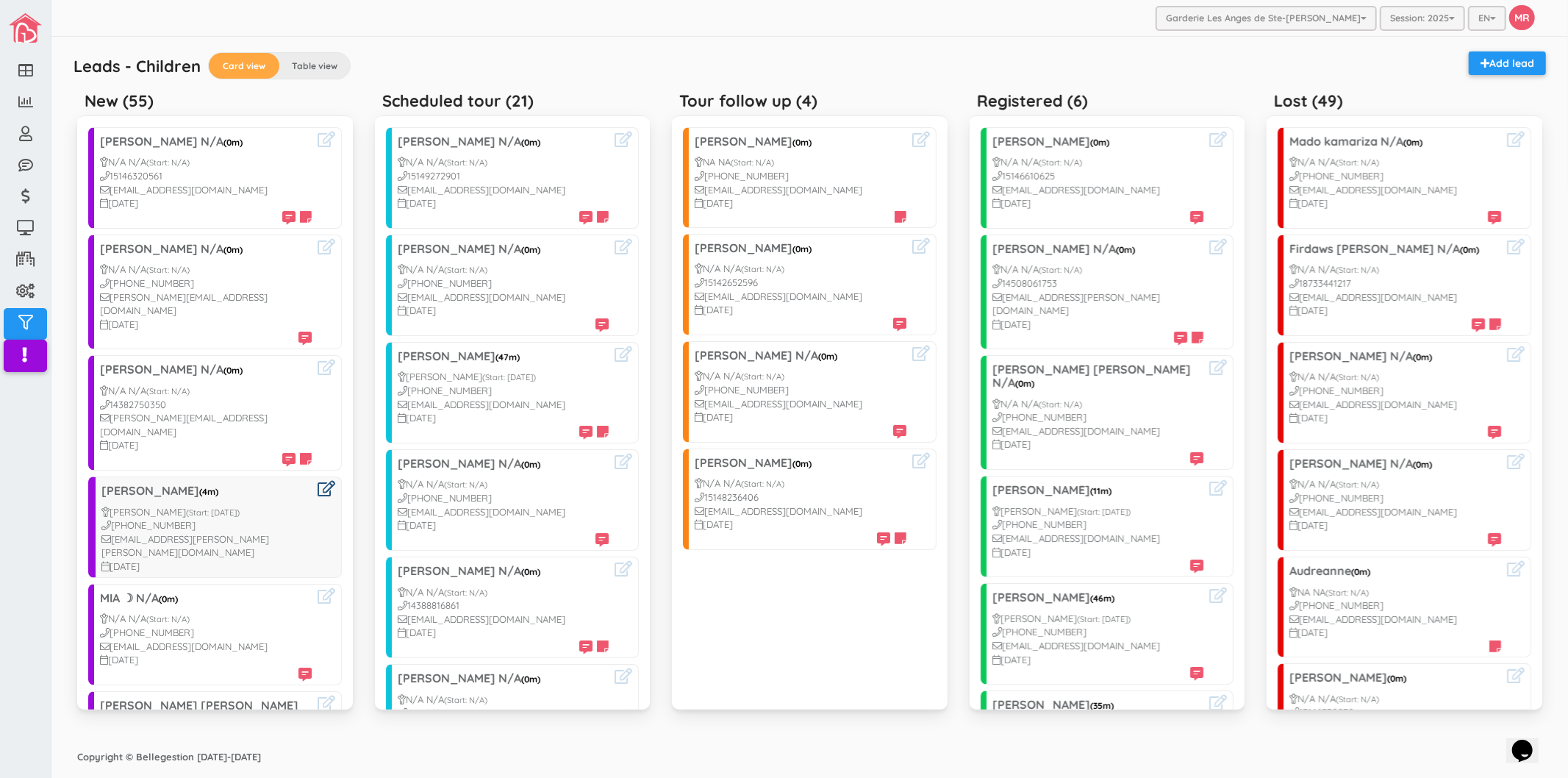
click at [317, 481] on icon at bounding box center [326, 488] width 18 height 15
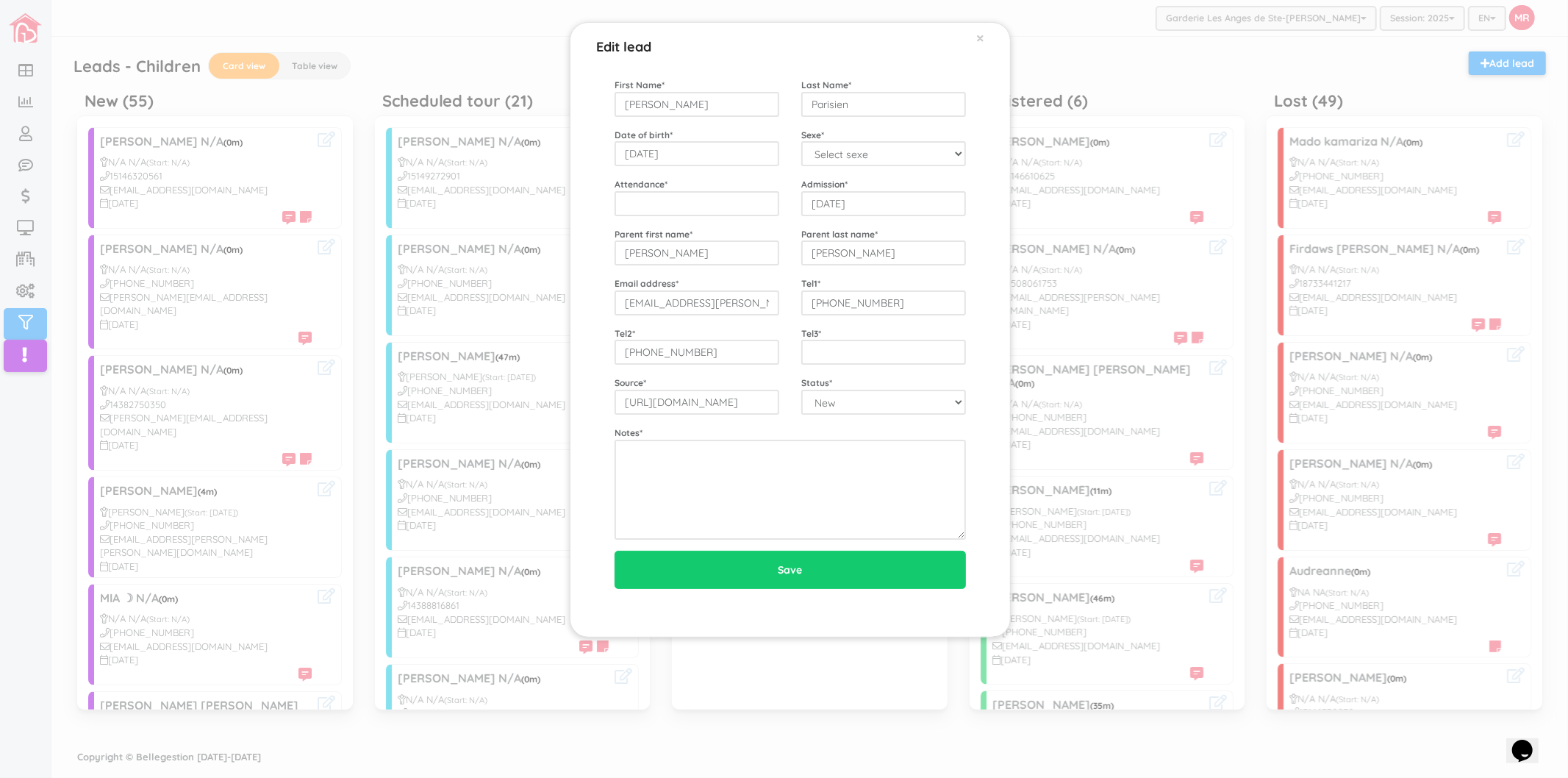
click at [255, 518] on div "Edit lead × First Name * Olivia Last Name * Parisien Date of birth * 2025-03-20…" at bounding box center [784, 389] width 1568 height 778
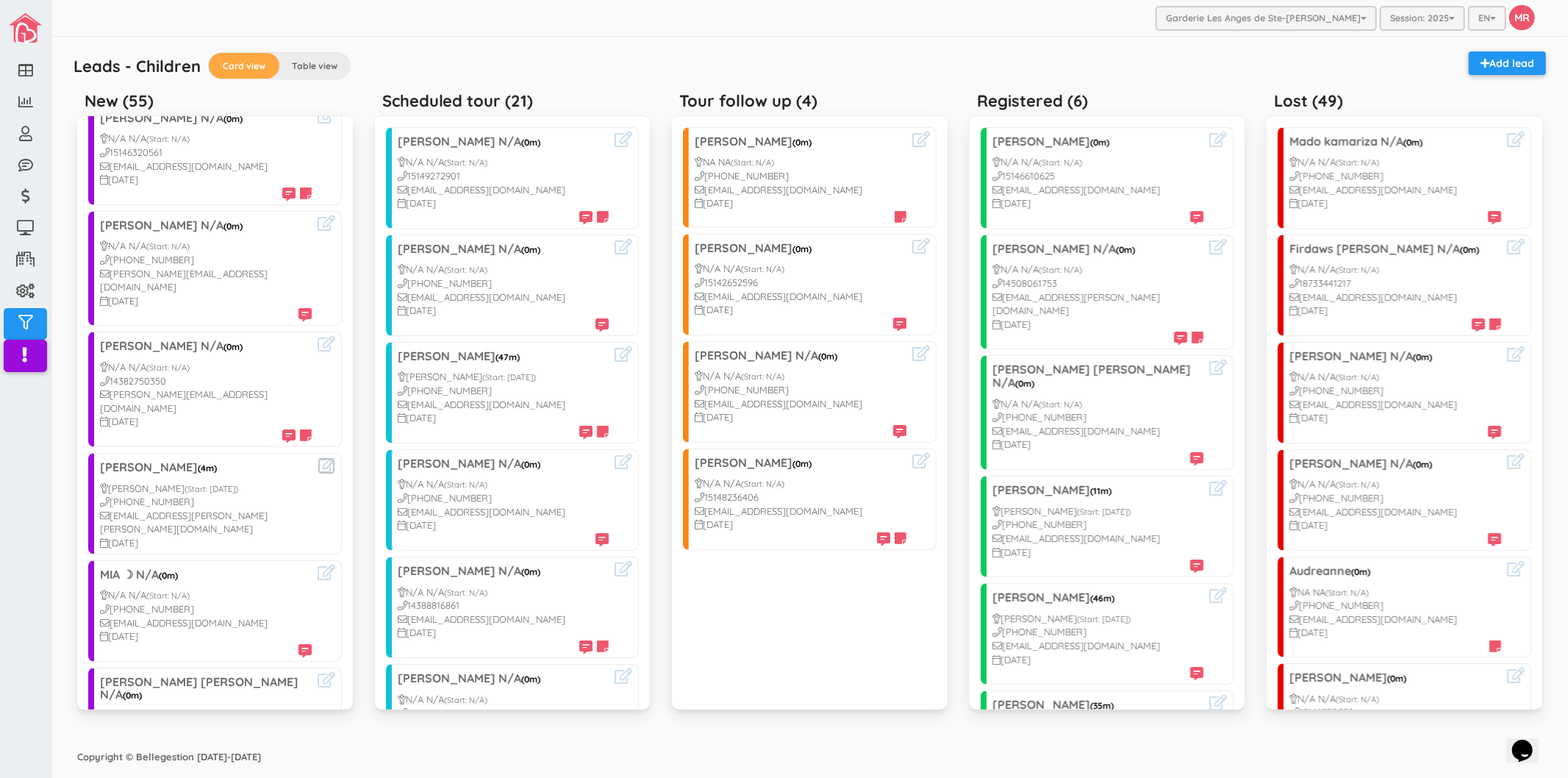
scroll to position [164, 0]
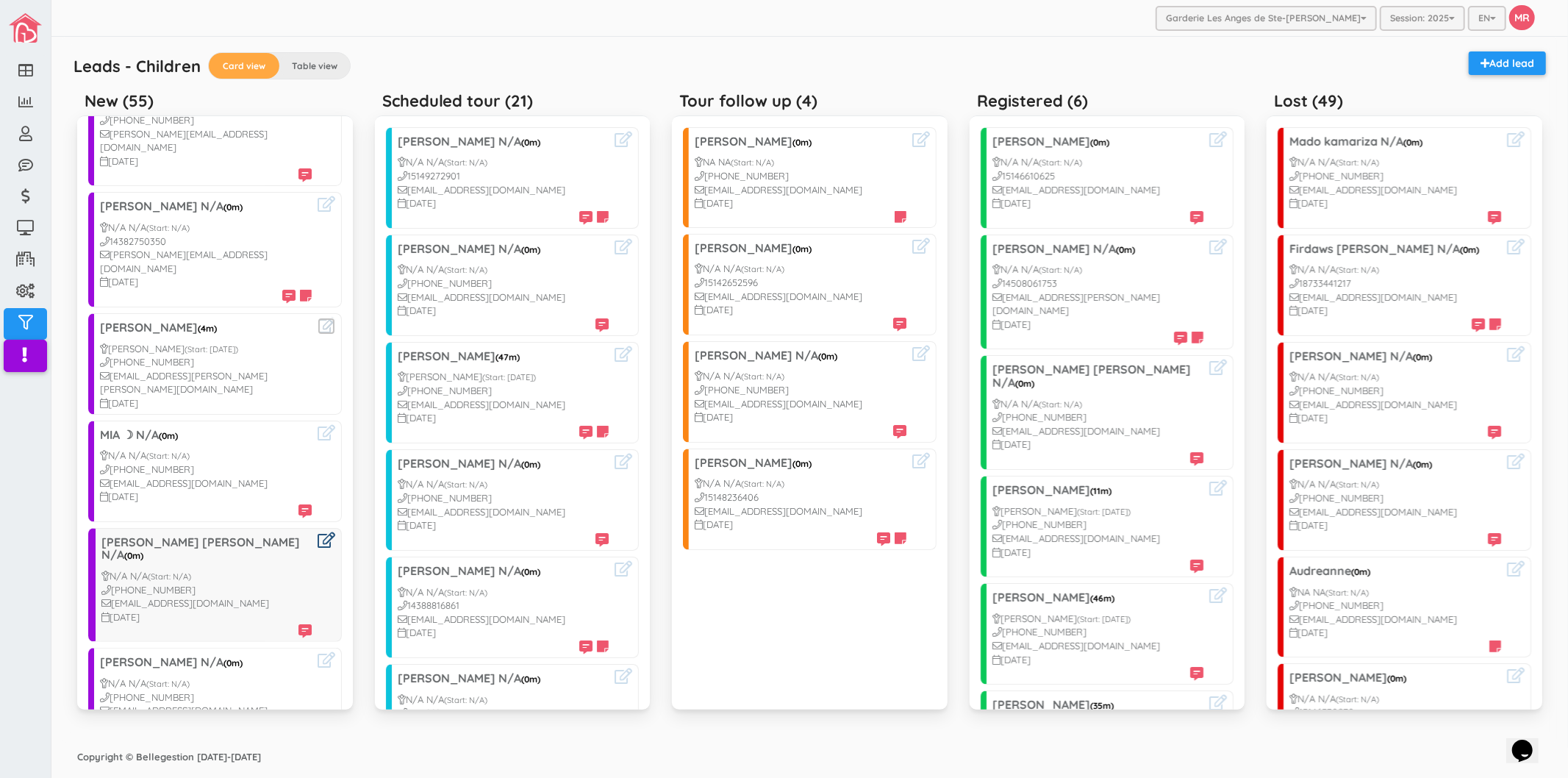
click at [317, 533] on icon at bounding box center [326, 540] width 18 height 15
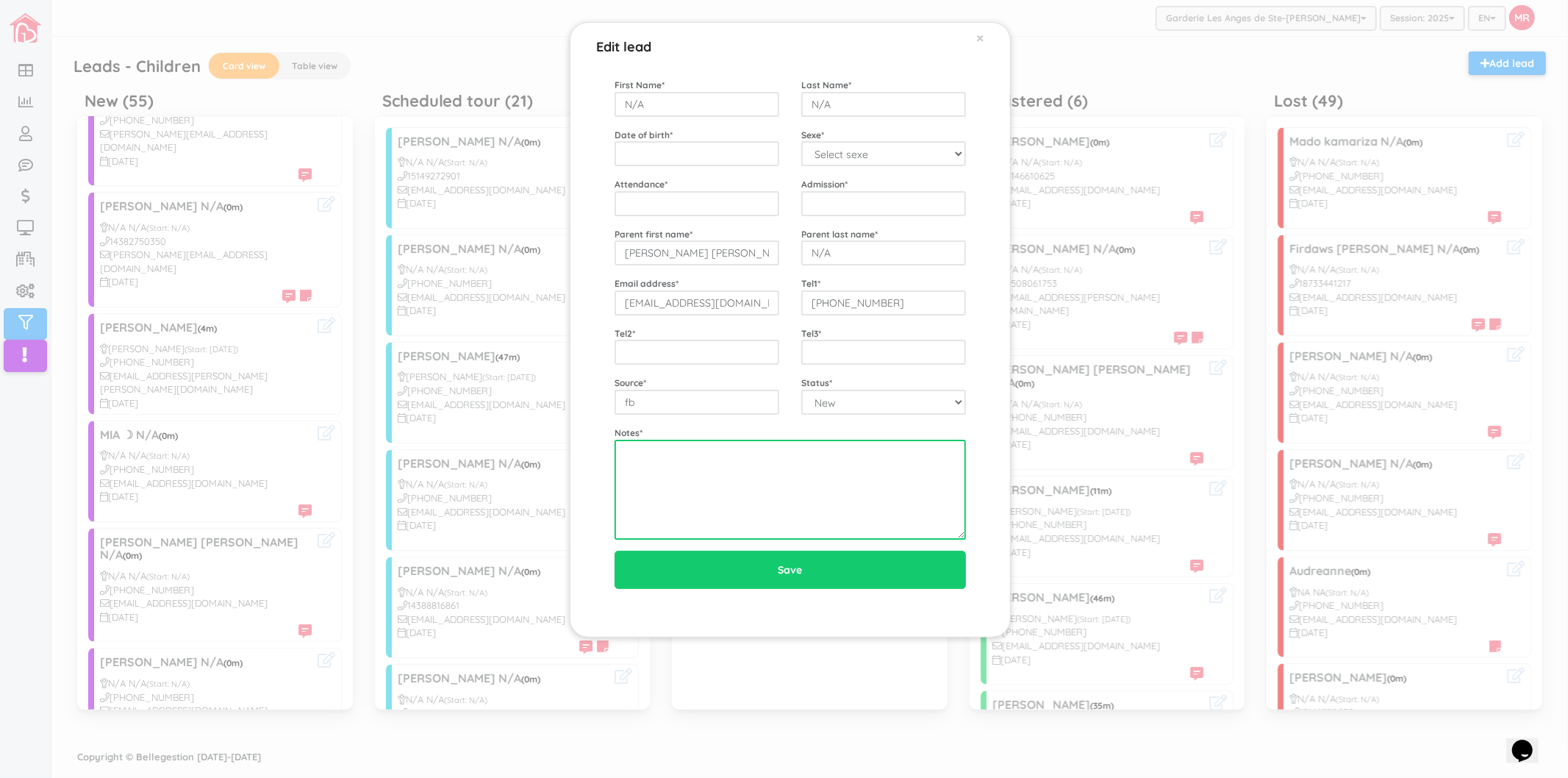
click at [671, 480] on textarea at bounding box center [789, 490] width 351 height 100
type textarea "8/12"
click at [269, 542] on div "Edit lead × First Name * N/A Last Name * N/A Date of birth * Sexe * Select sexe…" at bounding box center [784, 389] width 1568 height 778
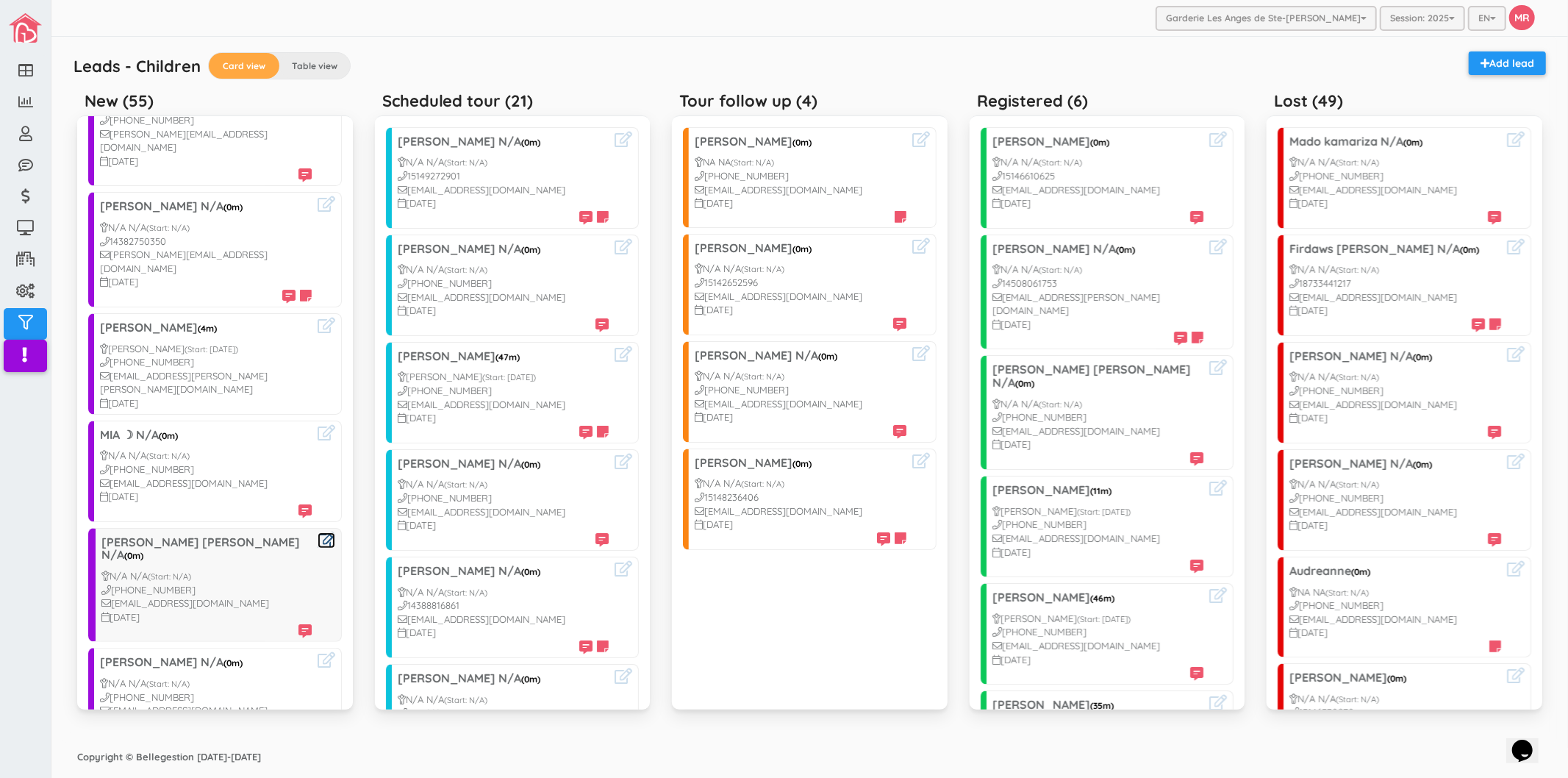
click at [317, 533] on icon at bounding box center [326, 540] width 18 height 15
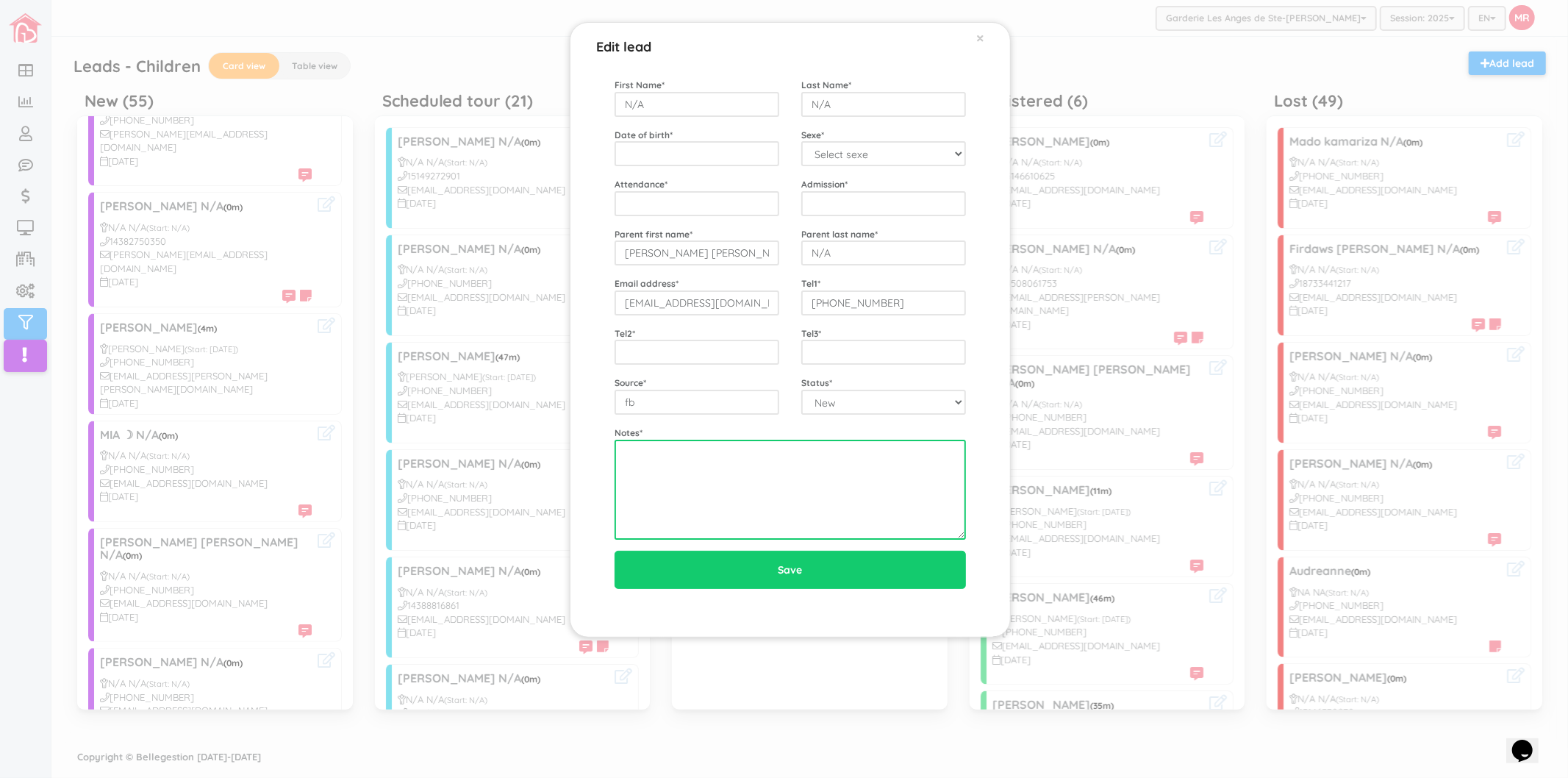
click at [649, 457] on textarea at bounding box center [789, 490] width 351 height 100
click at [298, 469] on div "Edit lead × First Name * N/A Last Name * N/A Date of birth * Sexe * Select sexe…" at bounding box center [784, 389] width 1568 height 778
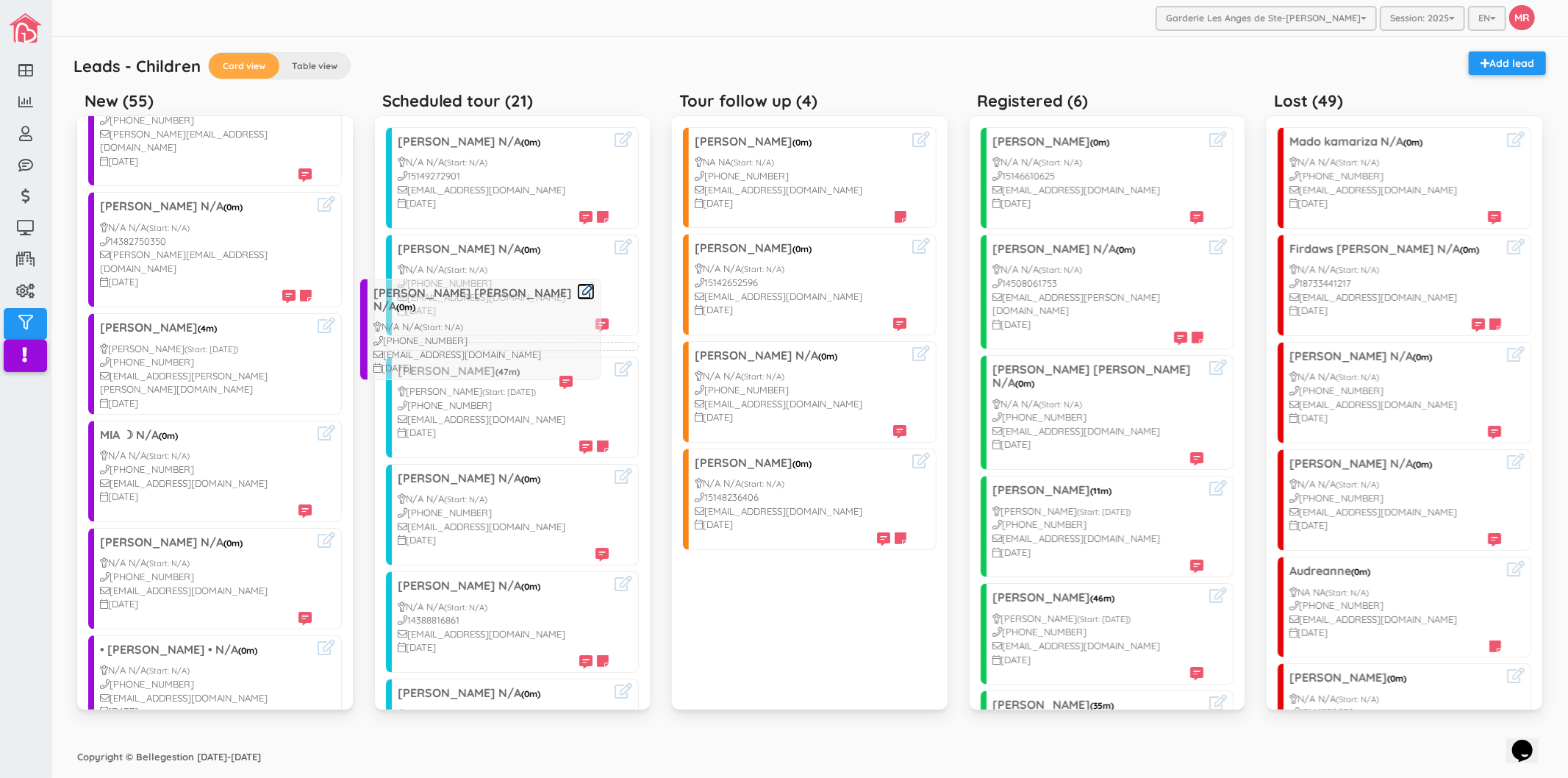
drag, startPoint x: 177, startPoint y: 516, endPoint x: 449, endPoint y: 308, distance: 342.4
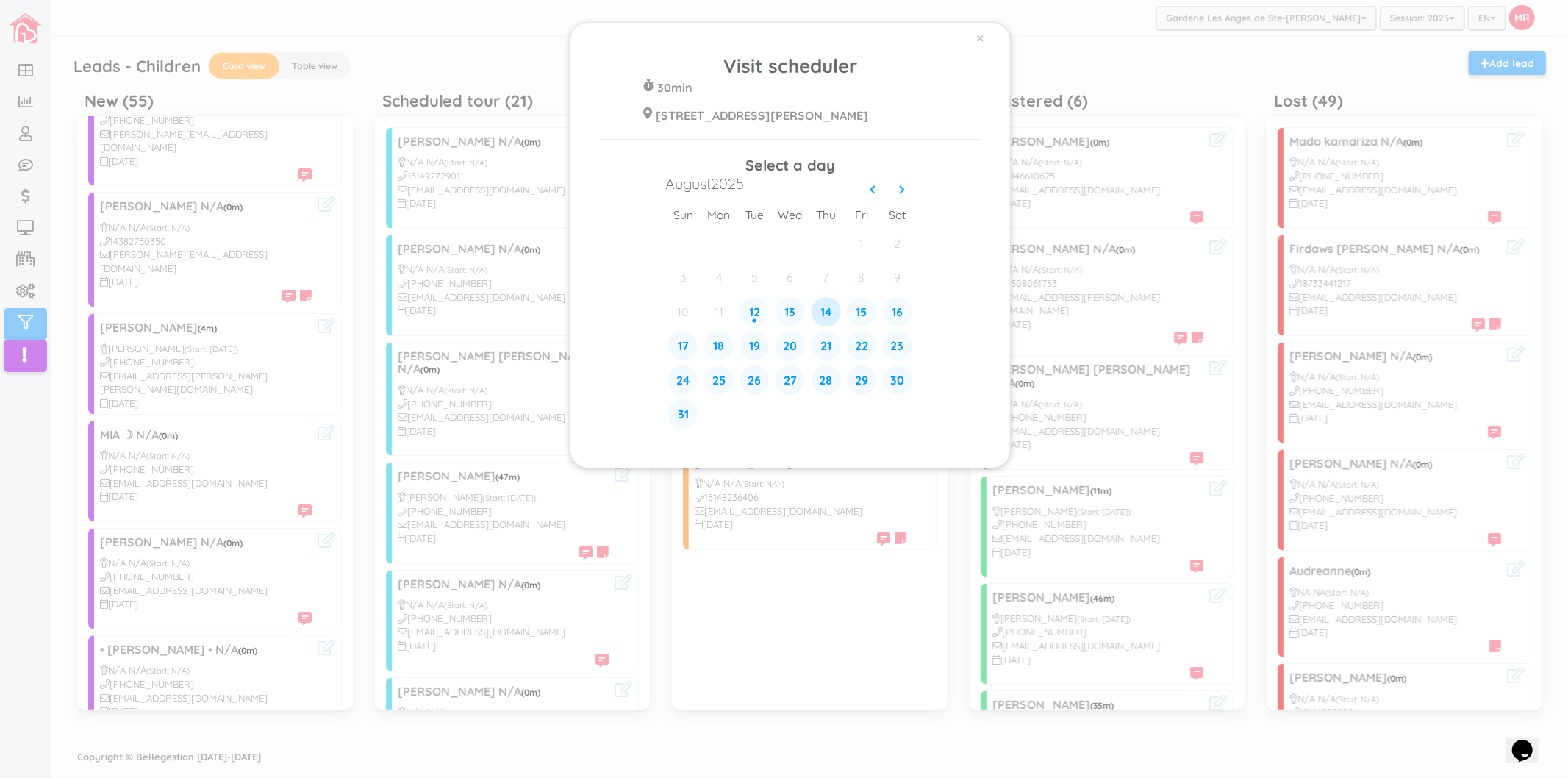
click at [821, 317] on div "14" at bounding box center [826, 311] width 29 height 29
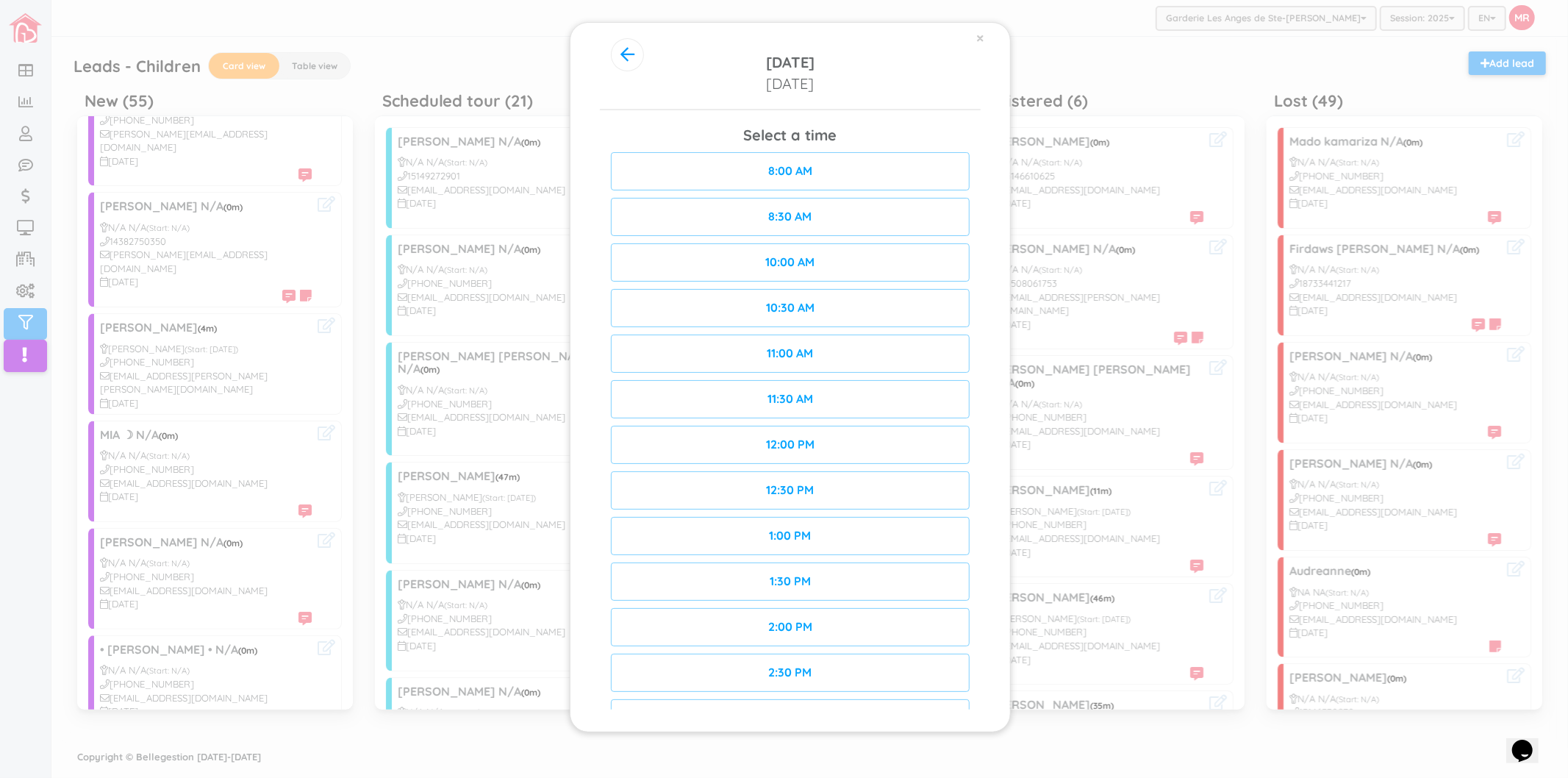
click at [844, 303] on div "10:30 AM" at bounding box center [790, 308] width 359 height 38
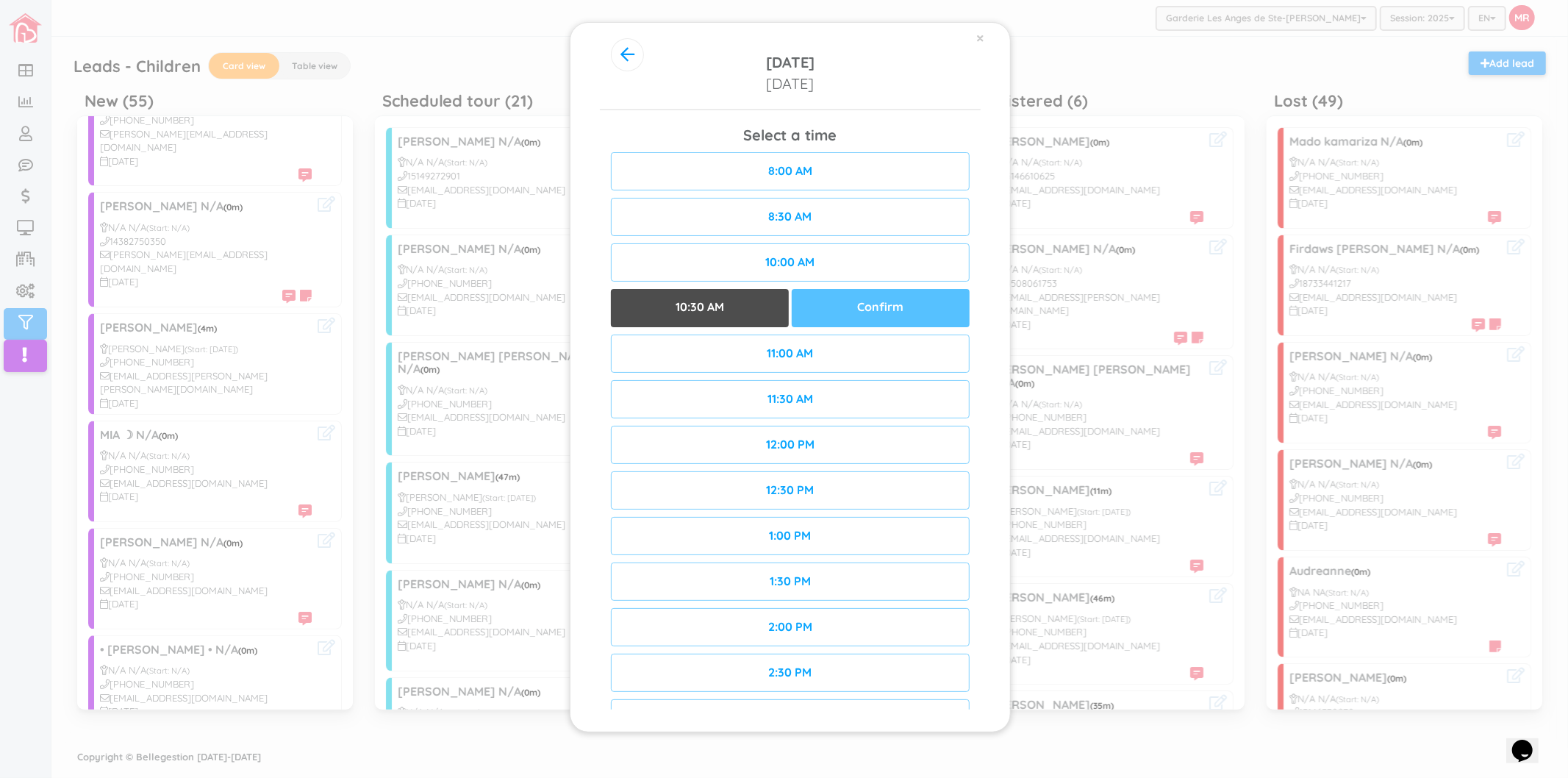
click at [888, 303] on div "Confirm" at bounding box center [881, 308] width 178 height 38
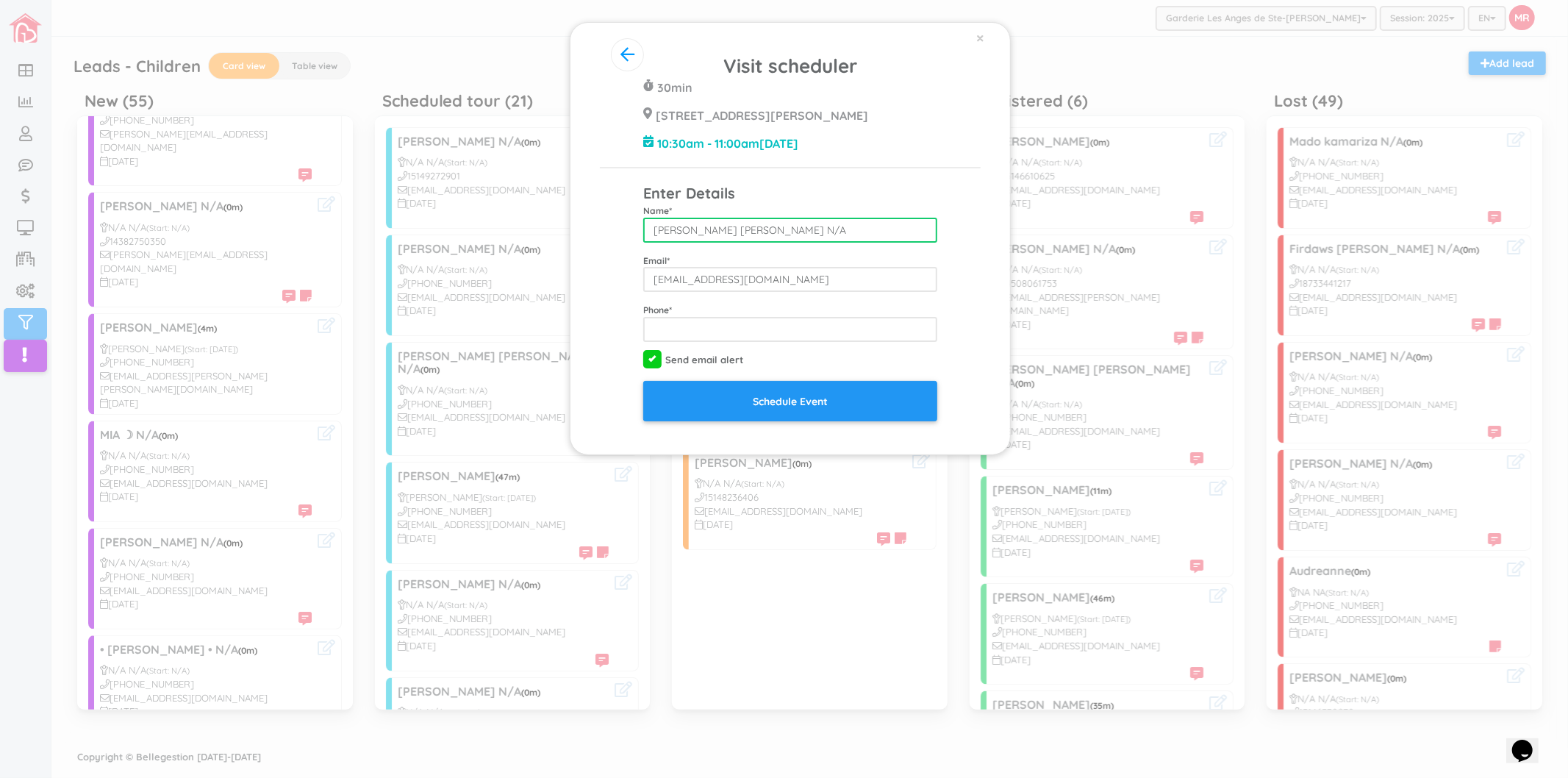
drag, startPoint x: 754, startPoint y: 234, endPoint x: 796, endPoint y: 232, distance: 42.0
click at [796, 232] on input "[PERSON_NAME] [PERSON_NAME] N/A" at bounding box center [790, 230] width 294 height 25
type input "Shara Jade Sabourin"
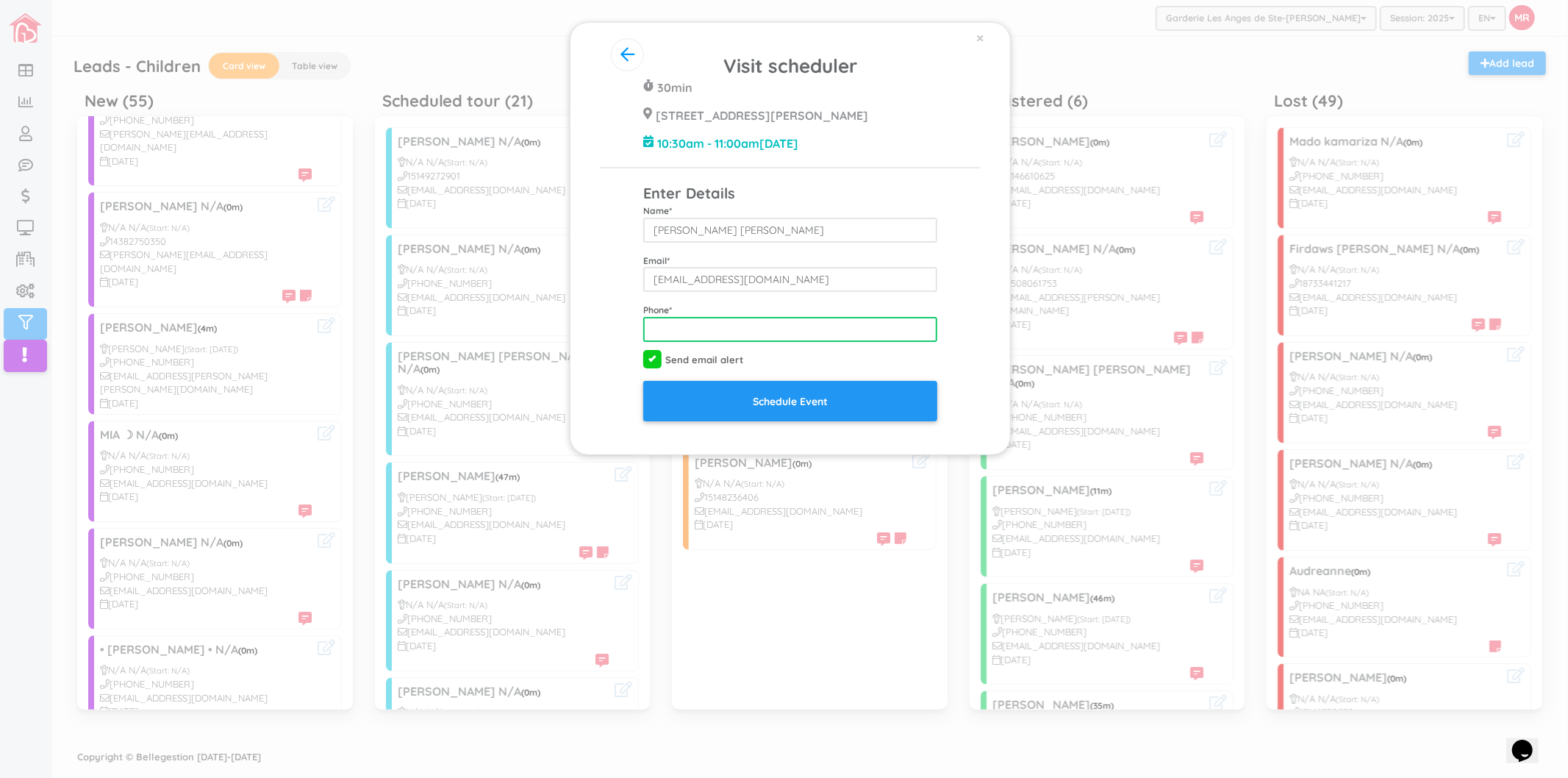
click at [780, 324] on input "tel" at bounding box center [790, 329] width 294 height 25
type input "5146612442"
click at [843, 361] on div "Send email alert" at bounding box center [790, 362] width 316 height 18
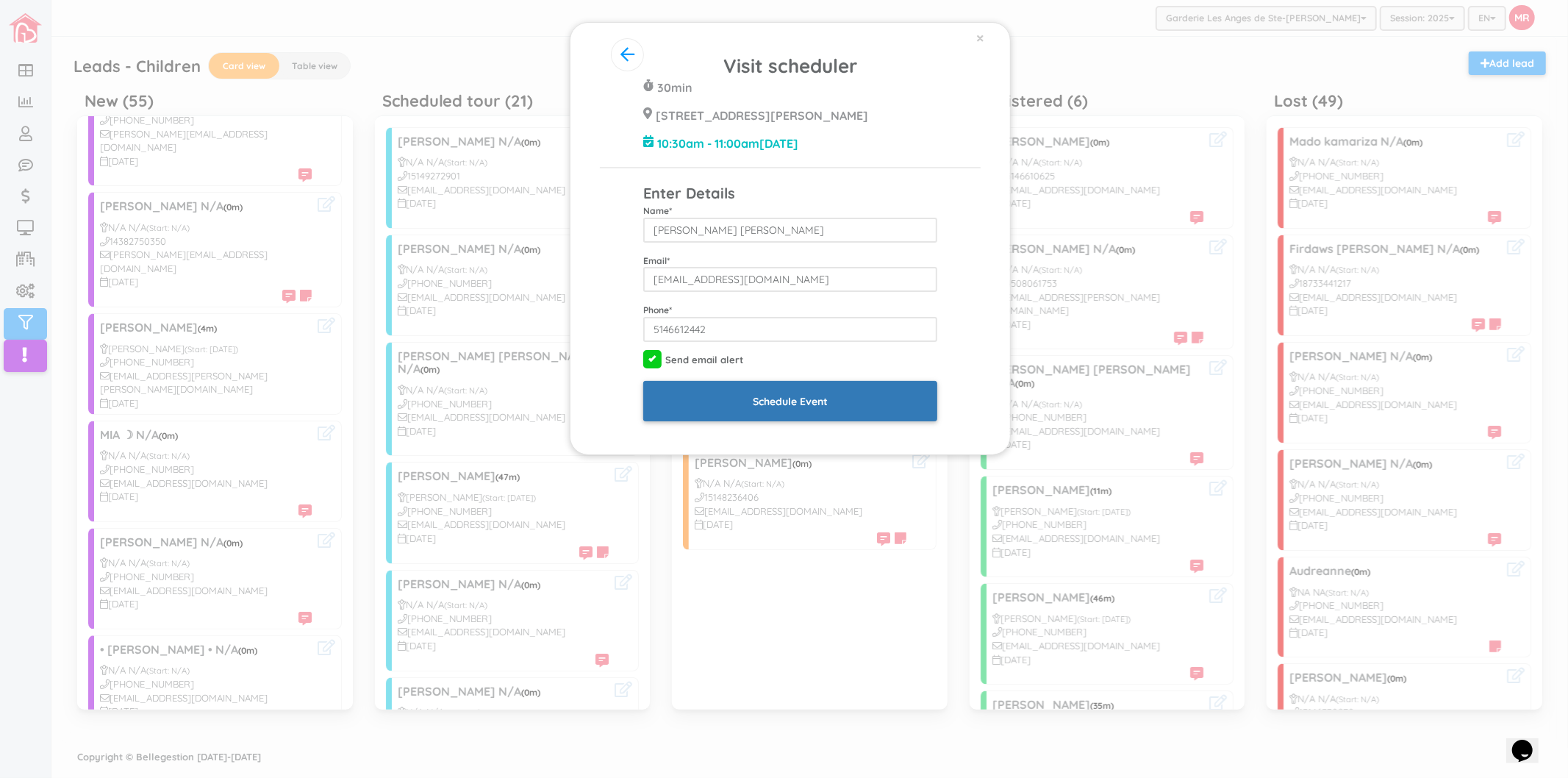
click at [823, 400] on input "Schedule Event" at bounding box center [790, 400] width 294 height 40
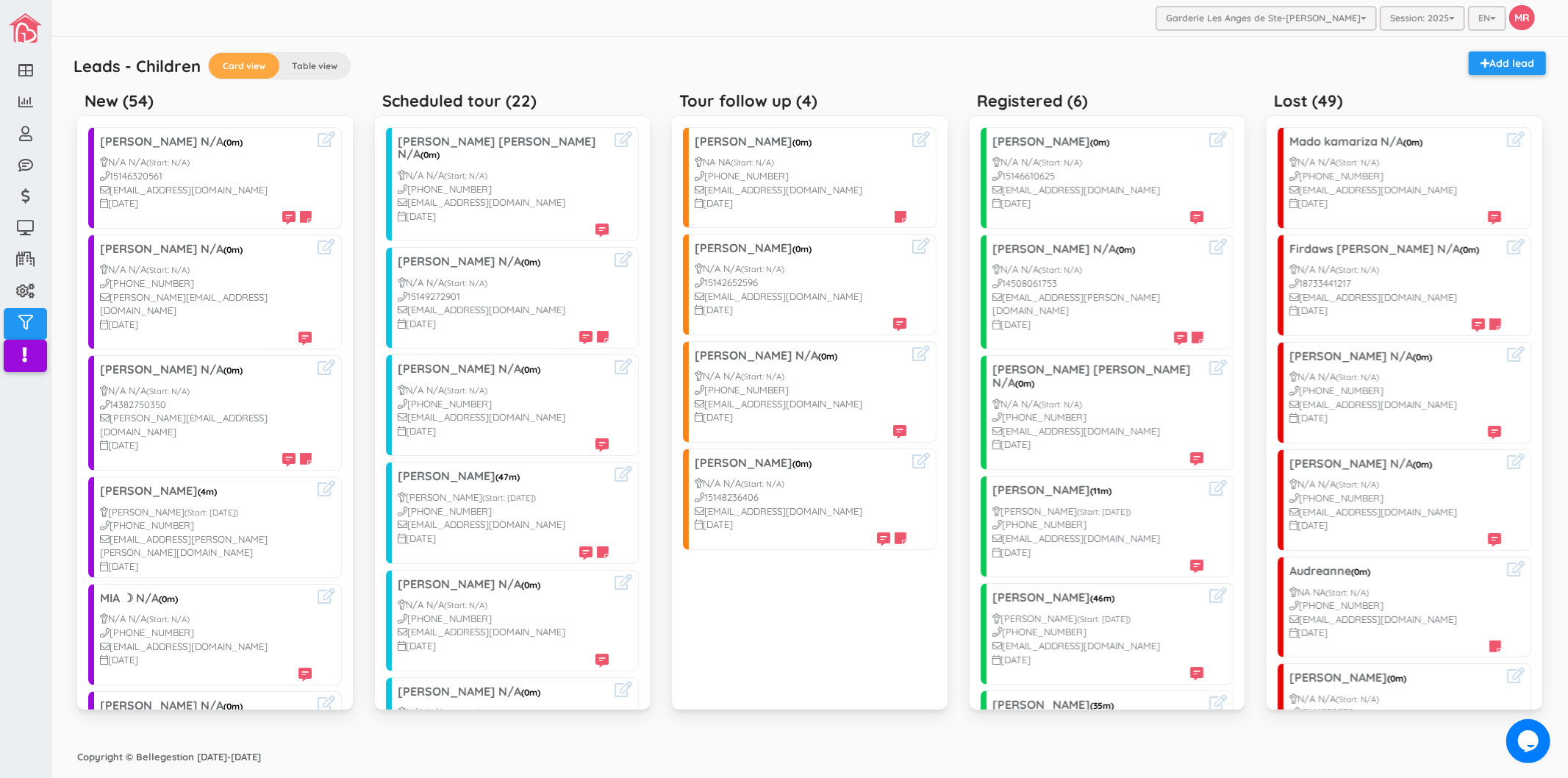
click at [722, 104] on h5 "Tour follow up (4)" at bounding box center [748, 100] width 138 height 18
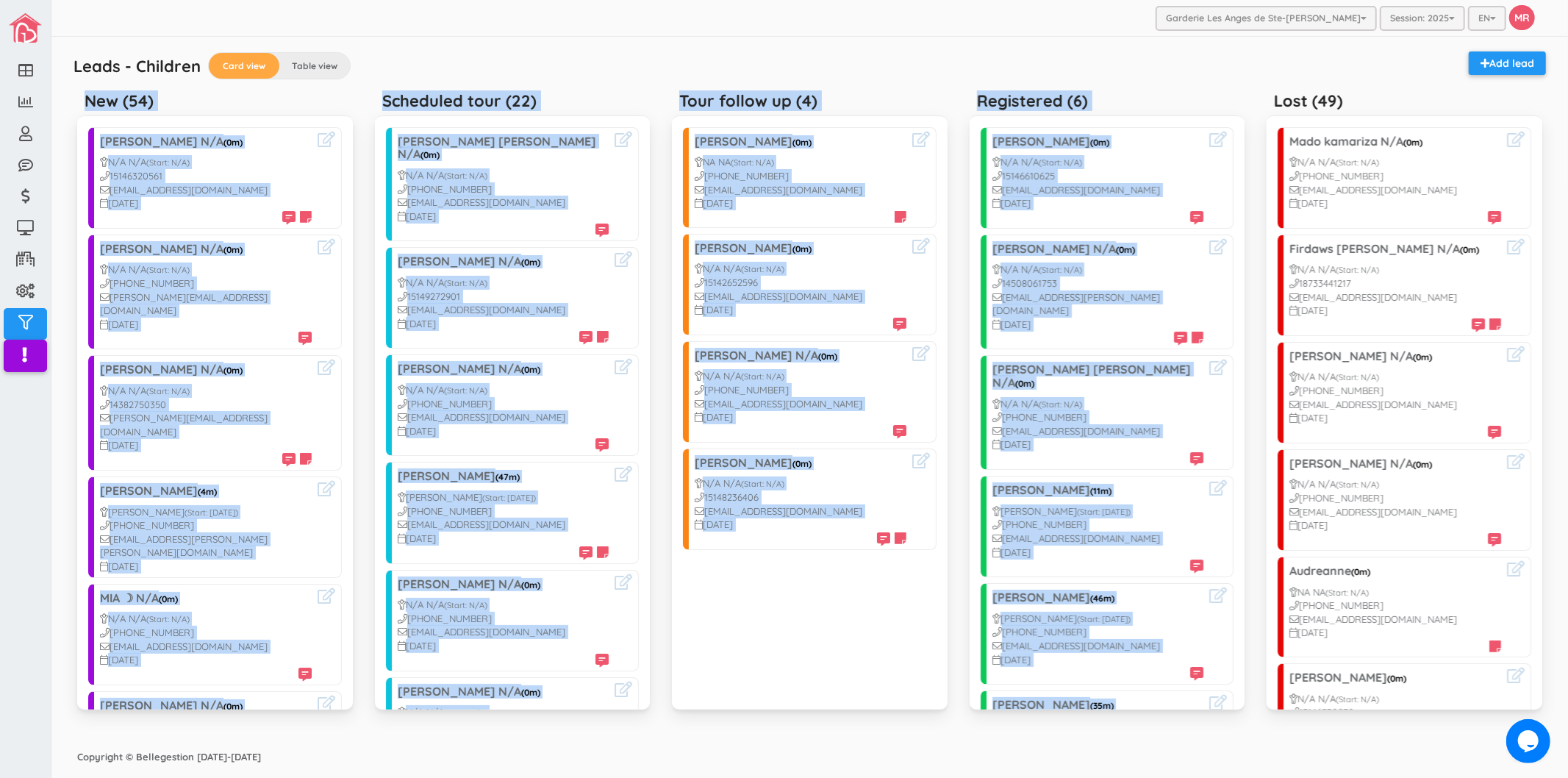
drag, startPoint x: 88, startPoint y: 104, endPoint x: 1343, endPoint y: 107, distance: 1255.0
click at [1343, 107] on div "New (54) [PERSON_NAME] N/A (0m) N/A N/A (Start: N/A) 15146320561 [EMAIL_ADDRESS…" at bounding box center [809, 405] width 1487 height 643
click at [1371, 100] on div "Lost (49)" at bounding box center [1404, 99] width 276 height 29
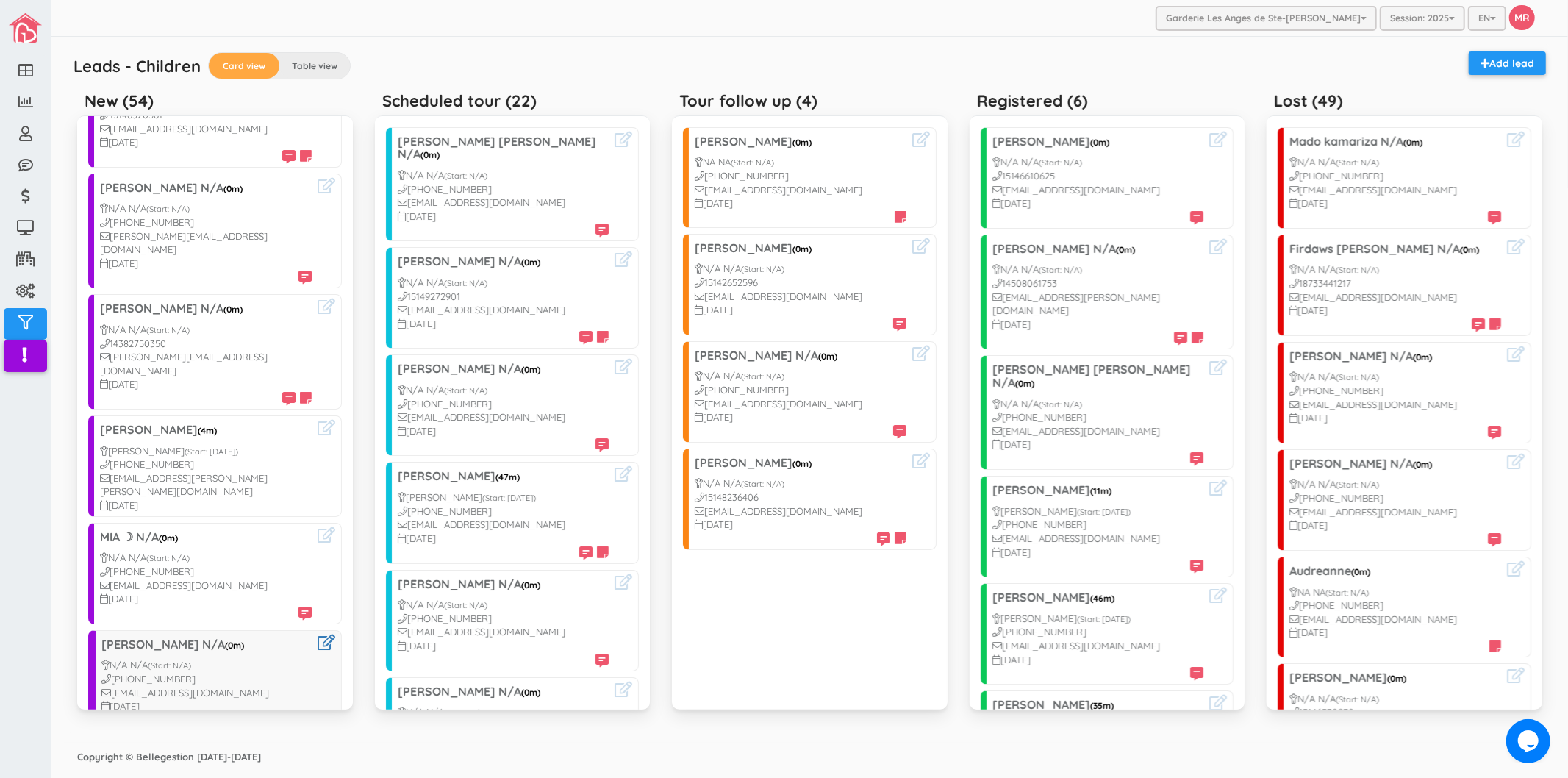
scroll to position [164, 0]
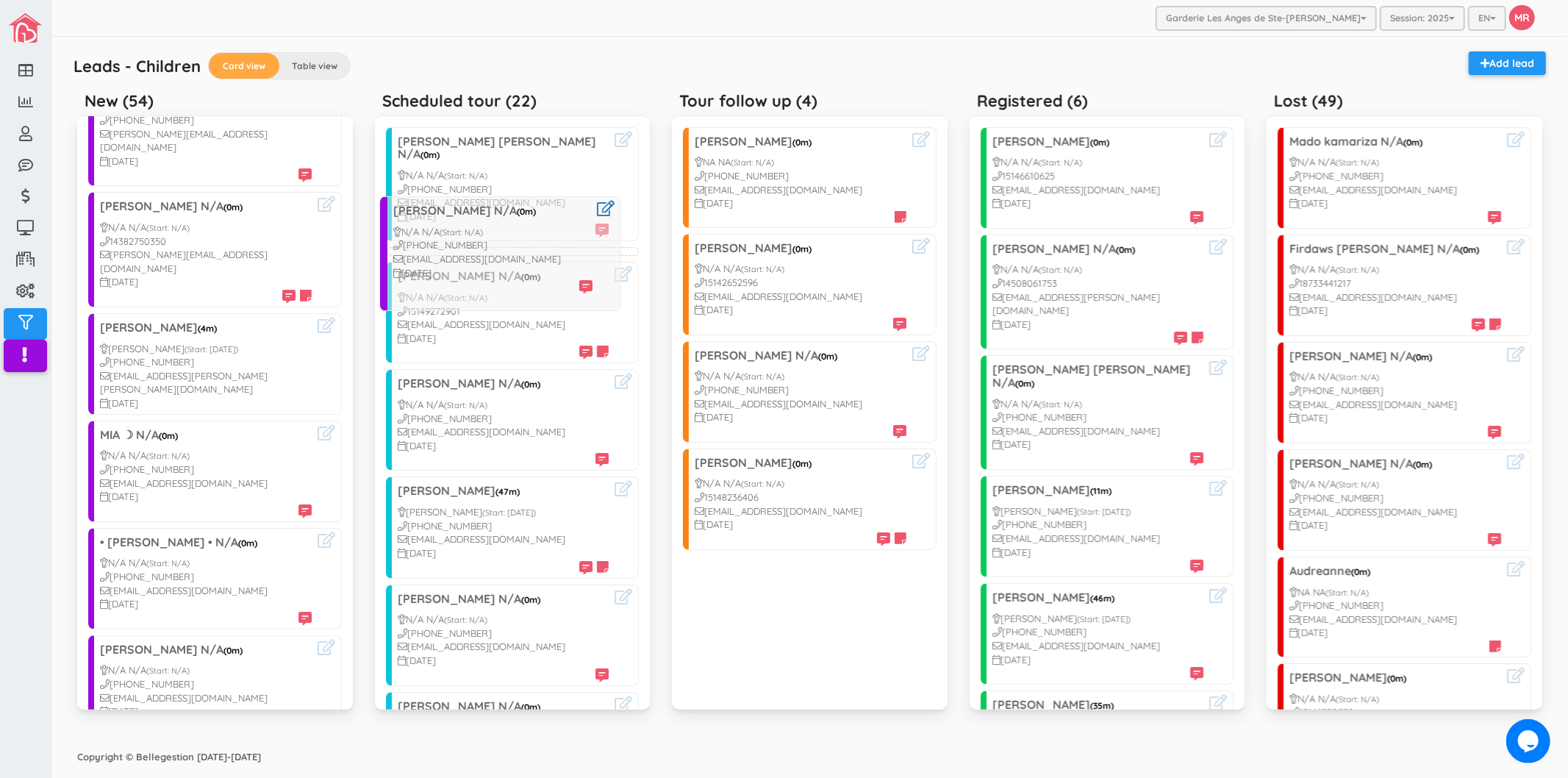
drag, startPoint x: 180, startPoint y: 552, endPoint x: 472, endPoint y: 261, distance: 412.2
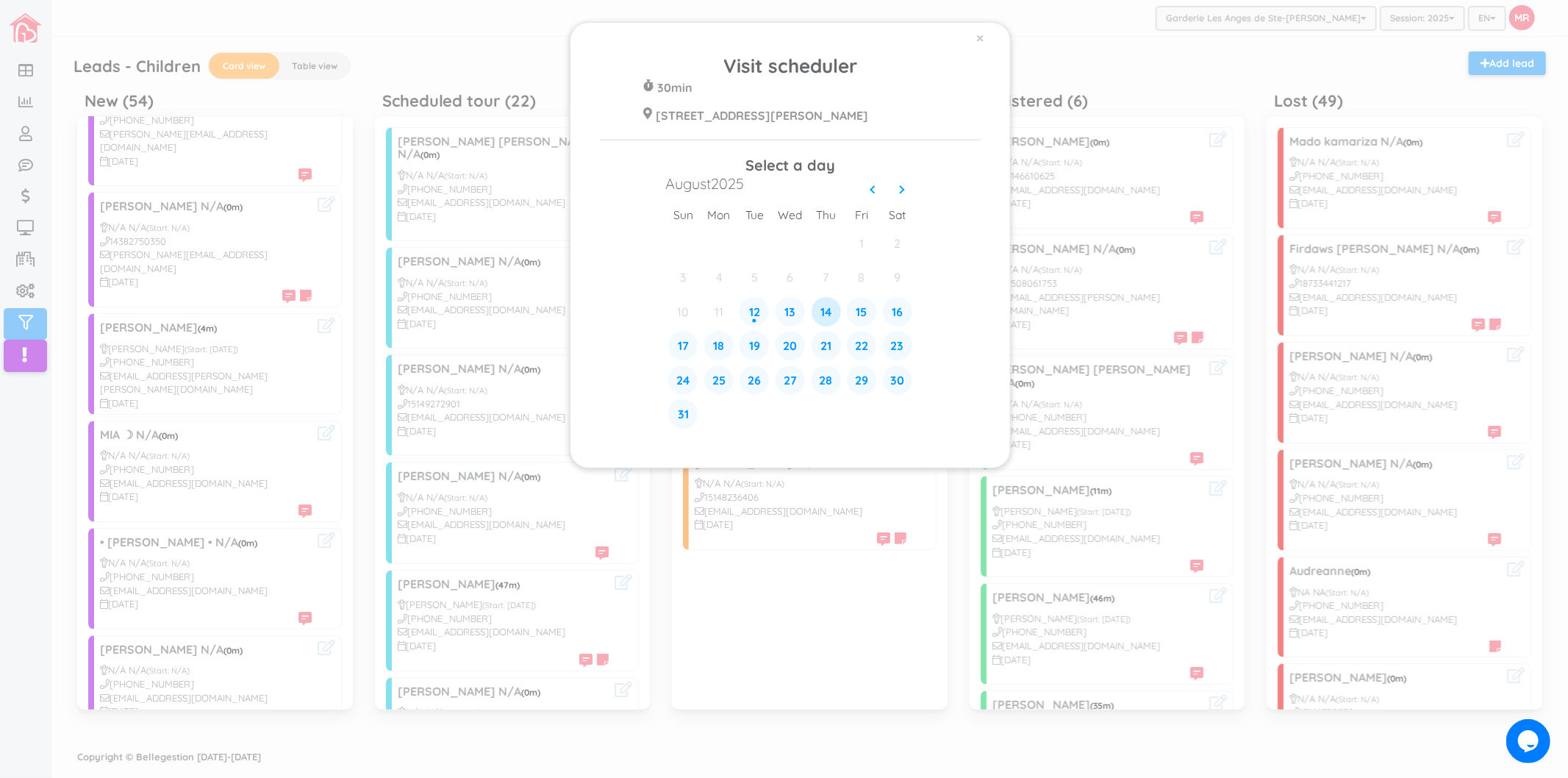
click at [828, 314] on div "14" at bounding box center [826, 311] width 29 height 29
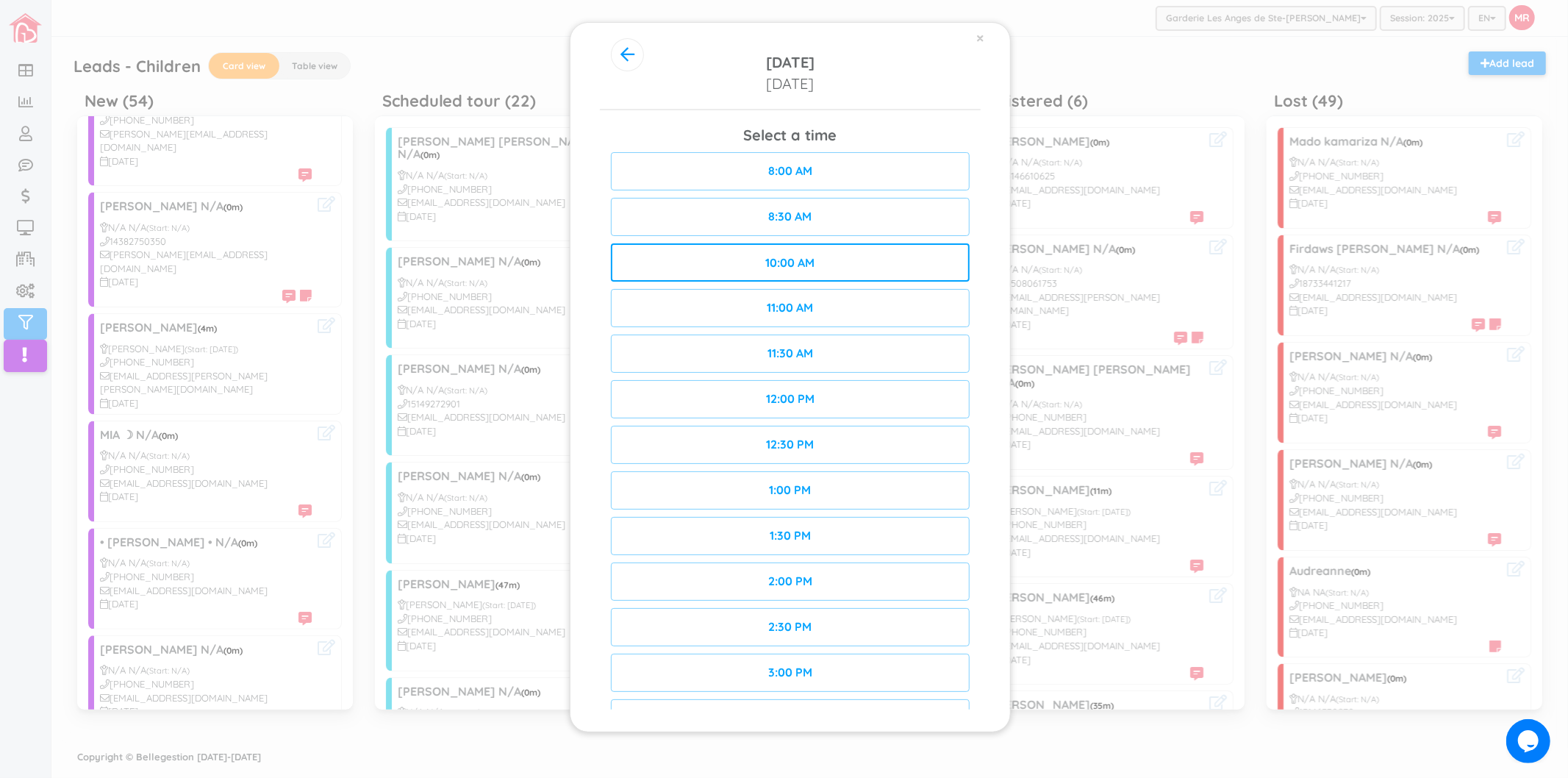
click at [877, 253] on div "10:00 AM" at bounding box center [790, 262] width 359 height 38
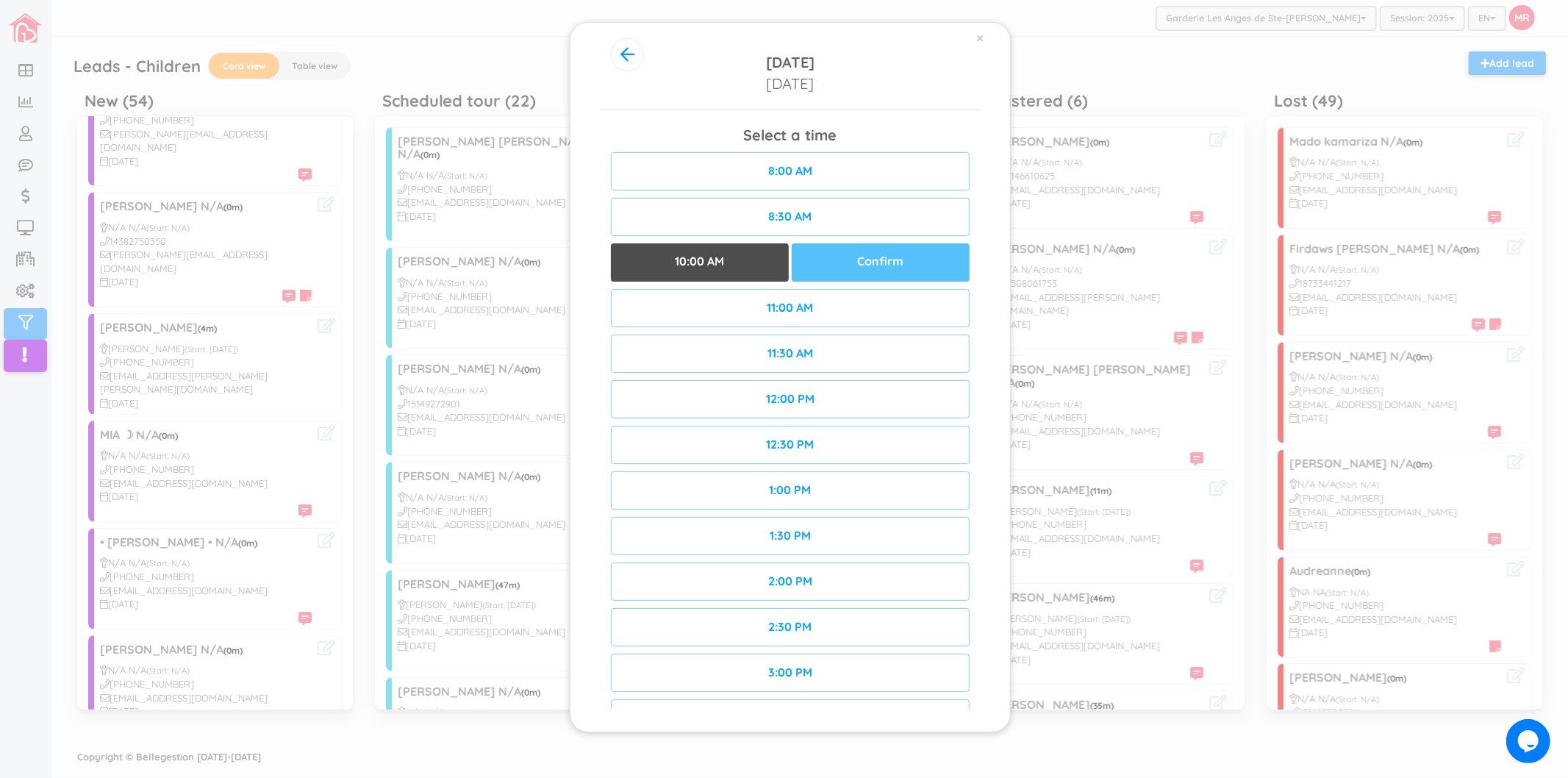
click at [851, 266] on div "Confirm" at bounding box center [881, 262] width 178 height 38
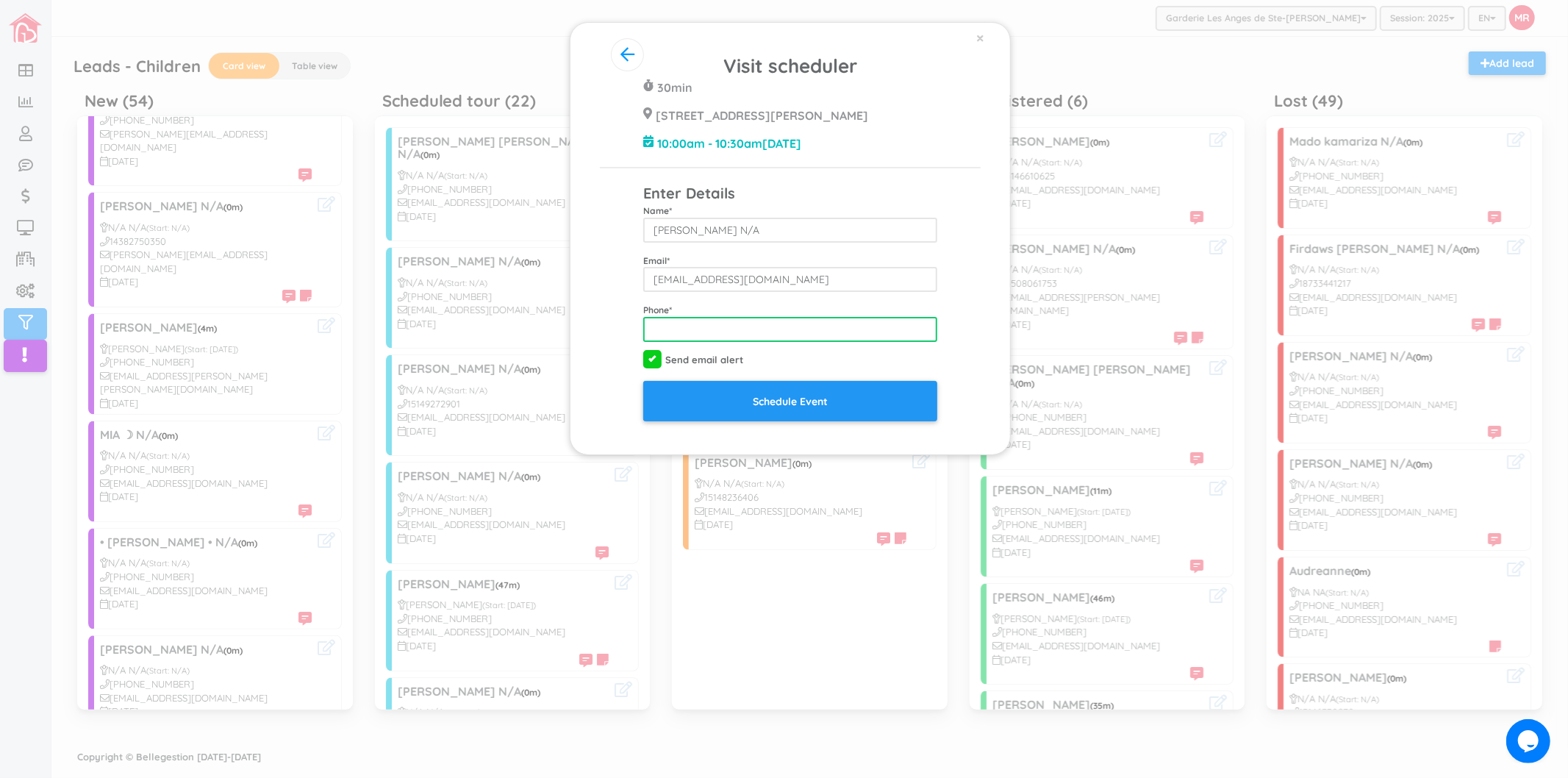
click at [769, 326] on input "tel" at bounding box center [790, 329] width 294 height 25
type input "5149750691"
click at [785, 310] on div "Phone * 5149750691" at bounding box center [790, 323] width 316 height 39
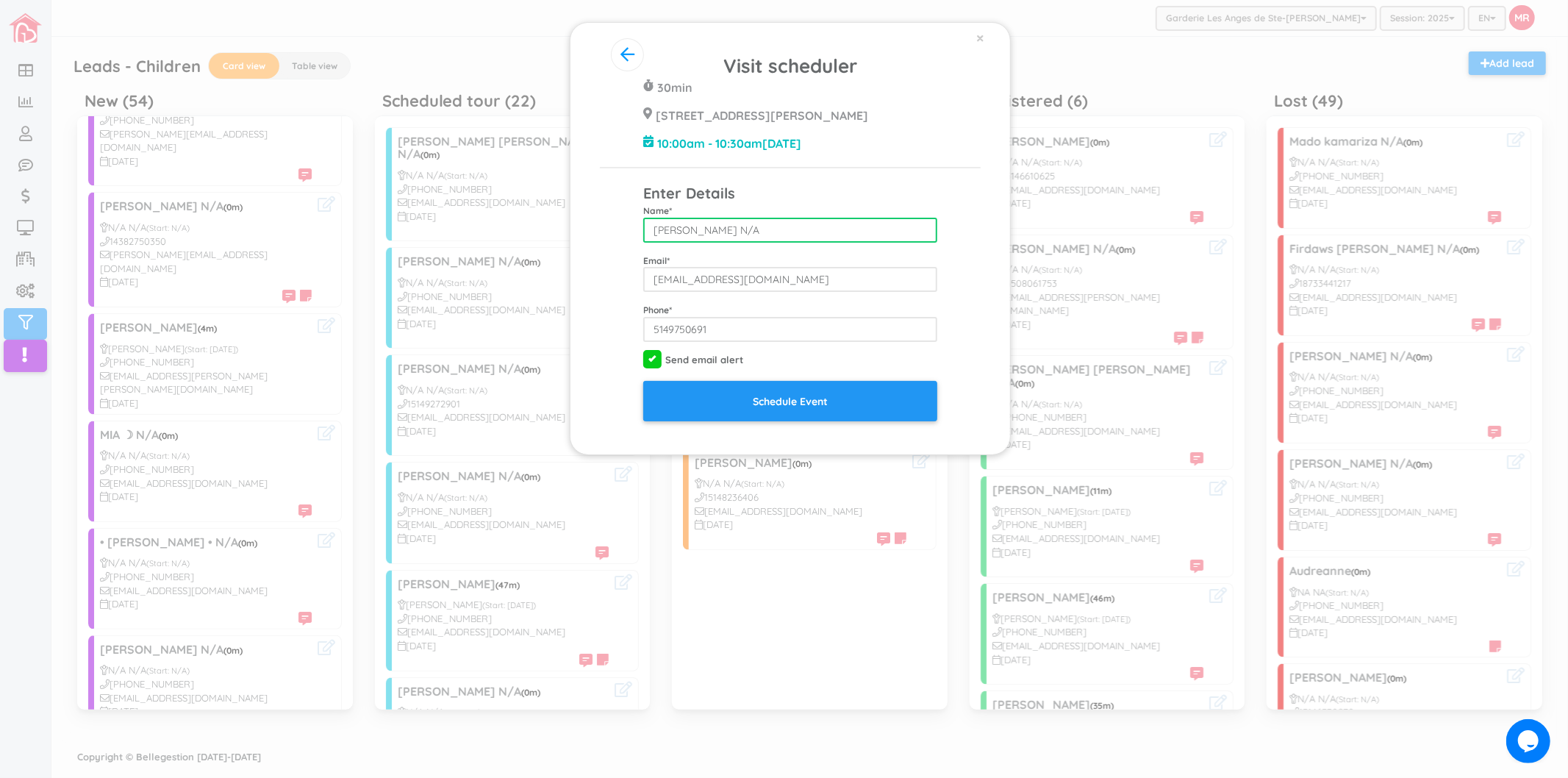
drag, startPoint x: 855, startPoint y: 237, endPoint x: 802, endPoint y: 231, distance: 53.3
click at [802, 231] on input "[PERSON_NAME] N/A" at bounding box center [790, 230] width 294 height 25
type input "Mylene Laperriere- Beauregard"
click at [976, 218] on div "Visit scheduler 30min 428 Rue Blainville Est Ste-Thérèse J7E 1N4 10:00am - 10:3…" at bounding box center [790, 237] width 380 height 369
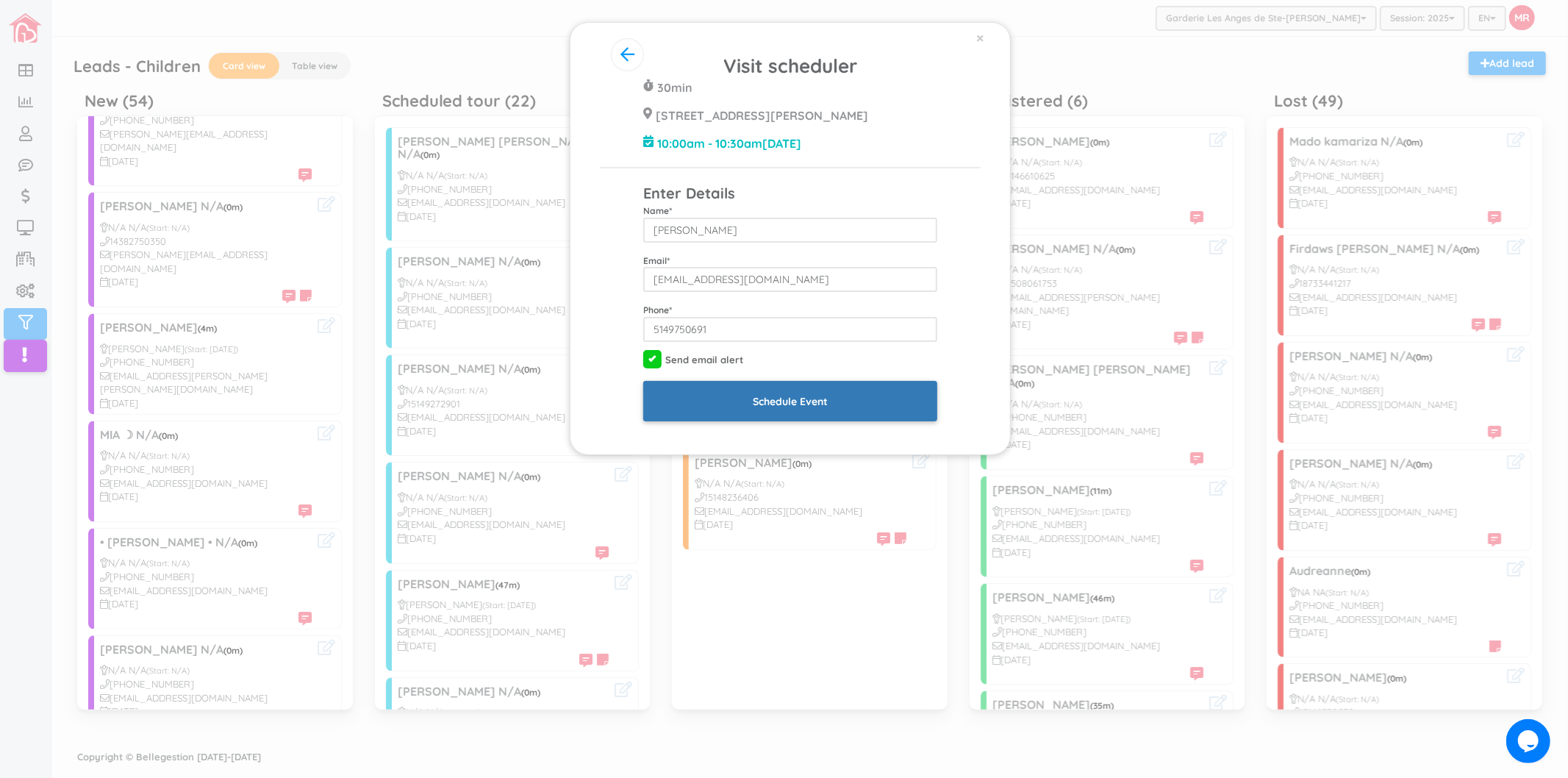
click at [820, 394] on input "Schedule Event" at bounding box center [790, 400] width 294 height 40
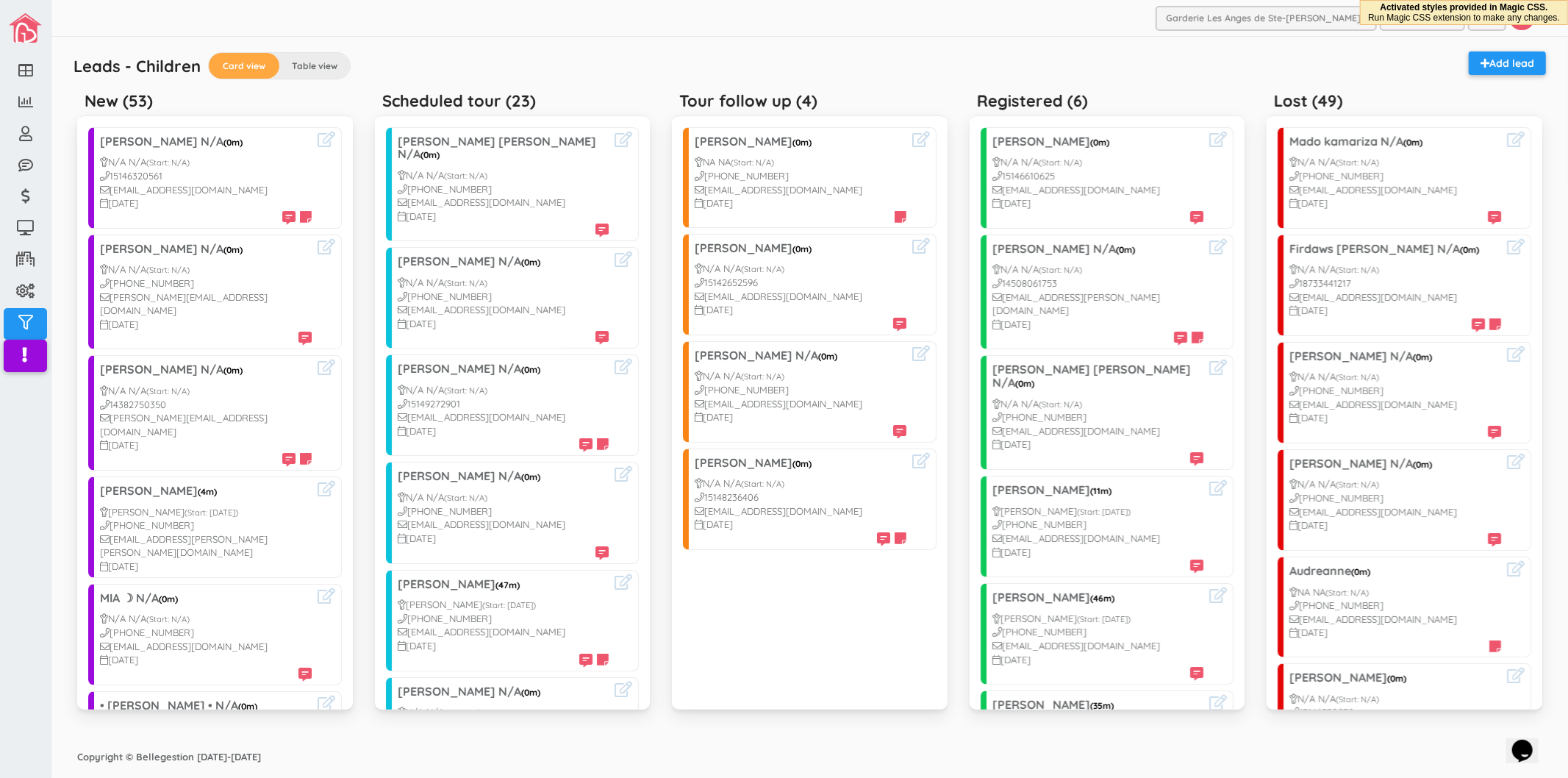
click at [371, 376] on div "Scheduled tour (23) [PERSON_NAME] [PERSON_NAME] N/A (0m) N/A N/A (Start: N/A) […" at bounding box center [512, 405] width 298 height 643
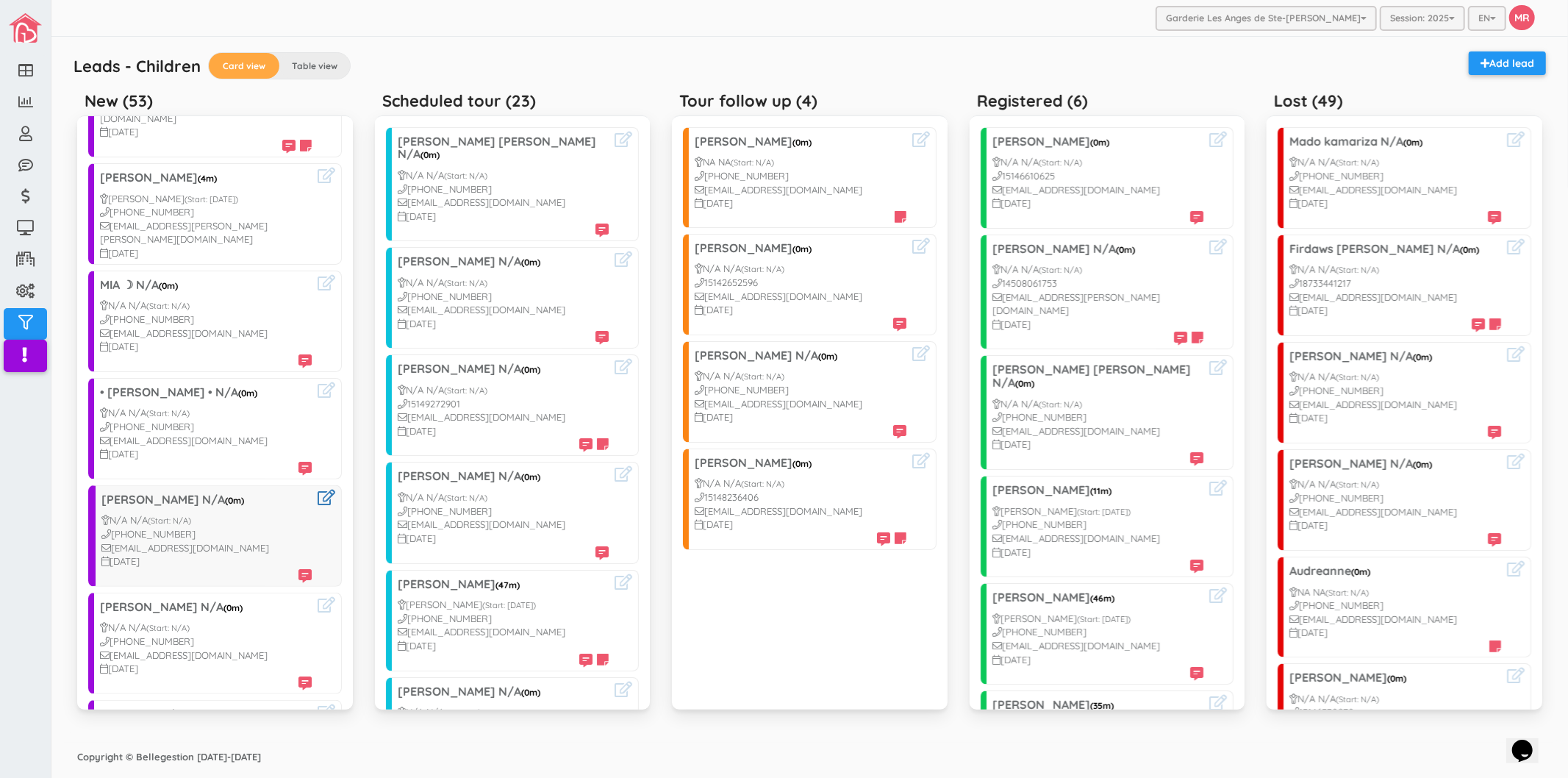
scroll to position [326, 0]
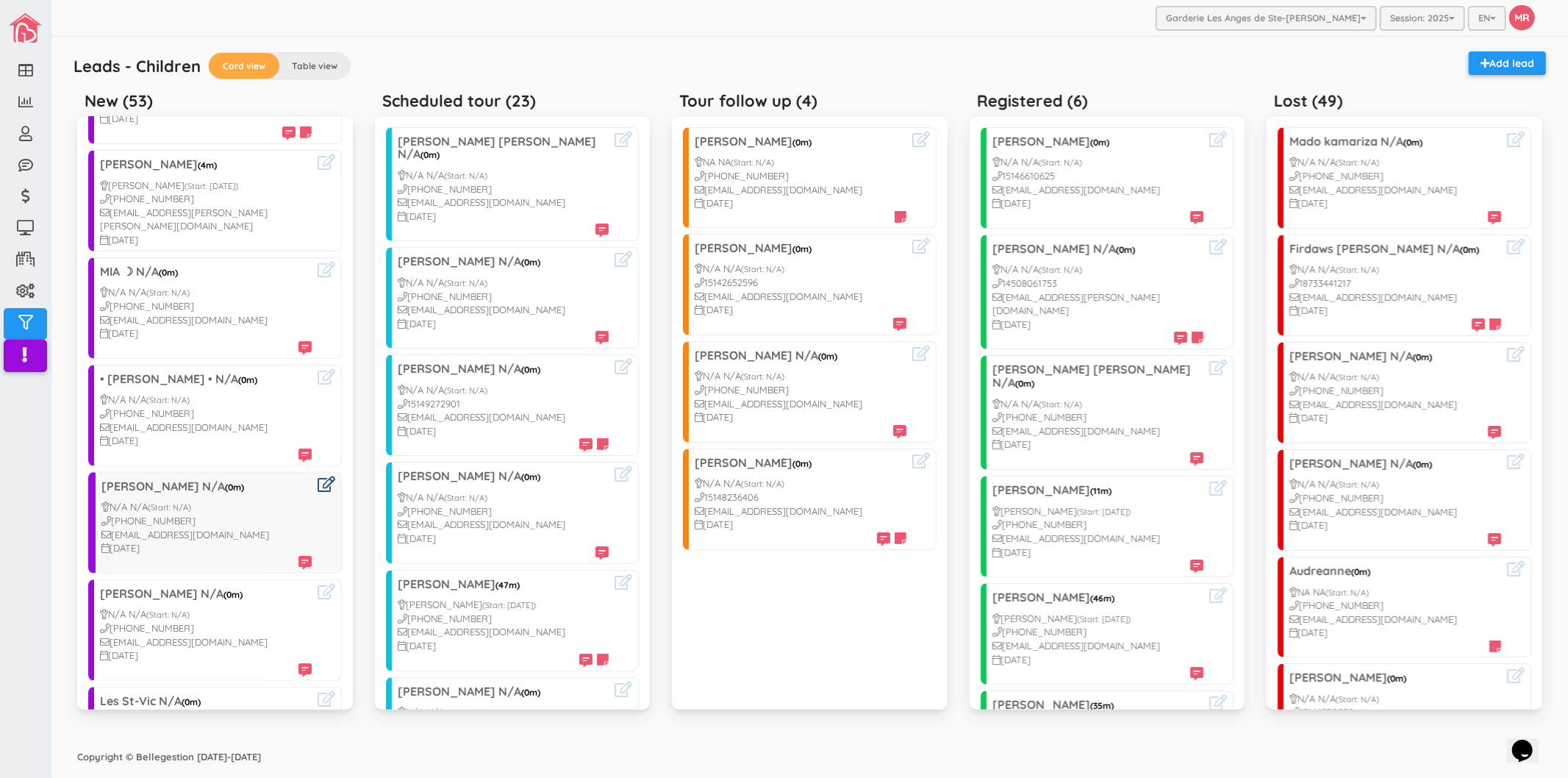
click at [317, 477] on icon at bounding box center [326, 484] width 18 height 15
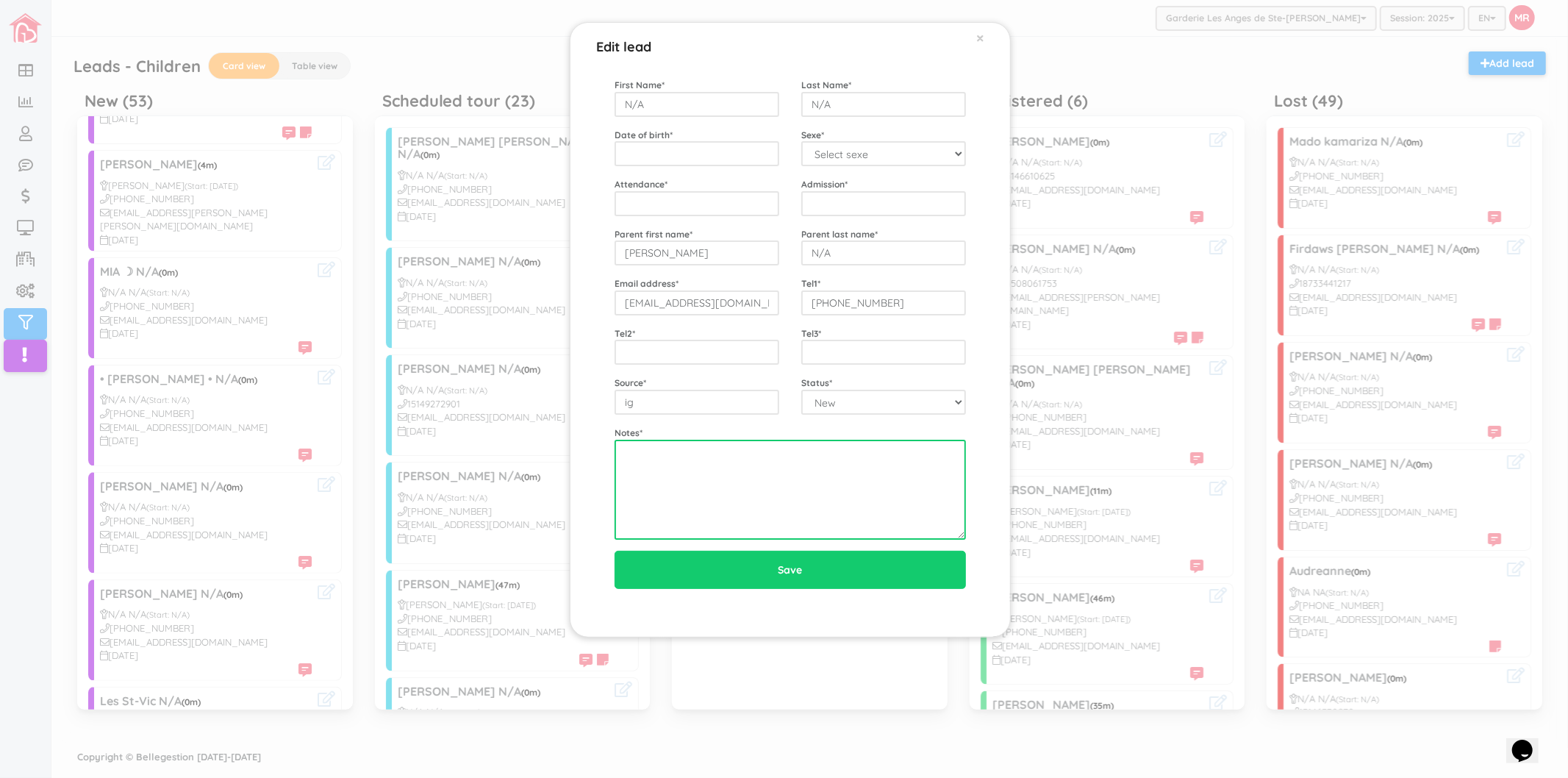
click at [686, 483] on textarea at bounding box center [789, 490] width 351 height 100
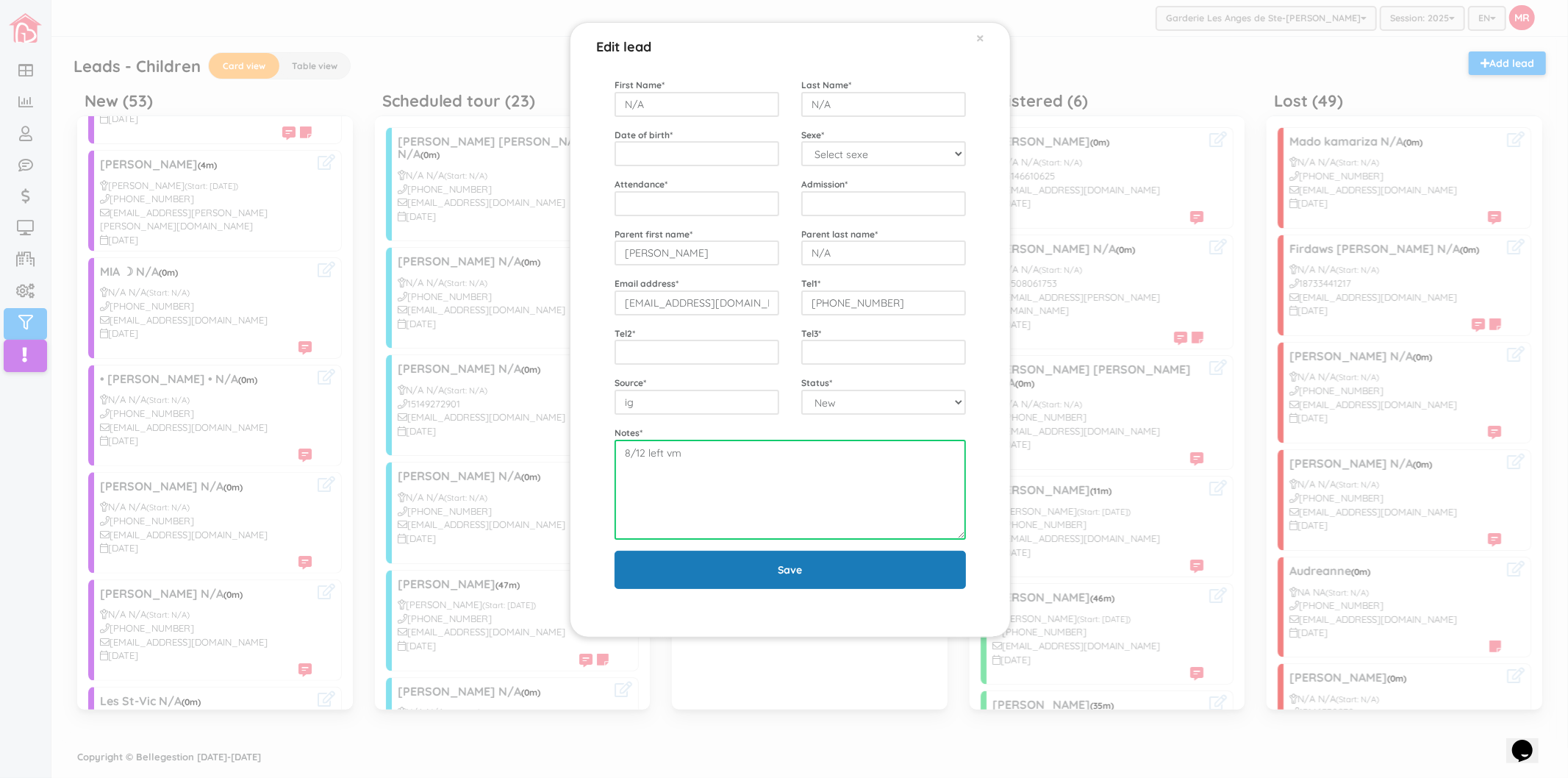
type textarea "8/12 left vm"
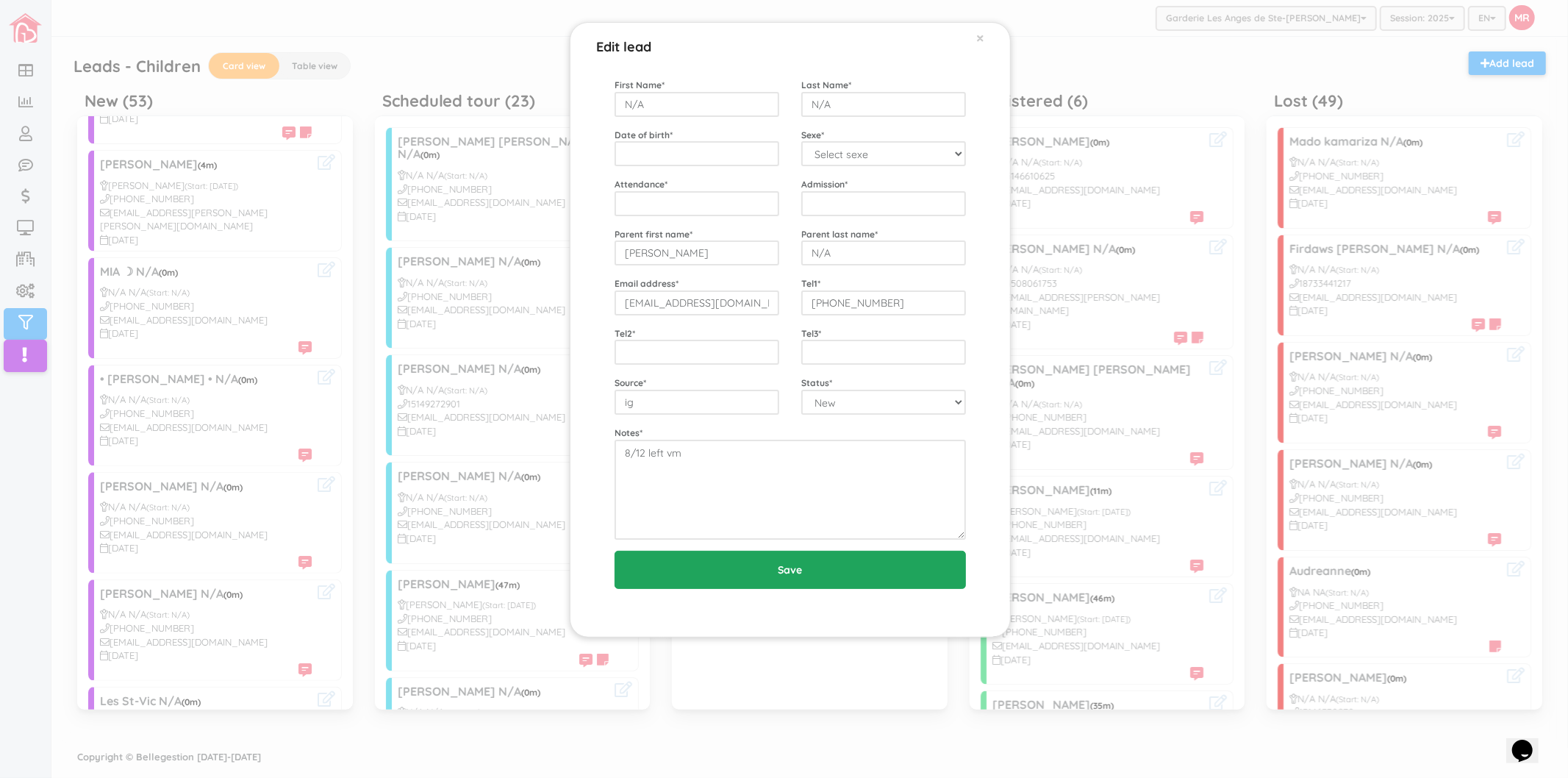
click at [688, 555] on input "Save" at bounding box center [789, 570] width 351 height 38
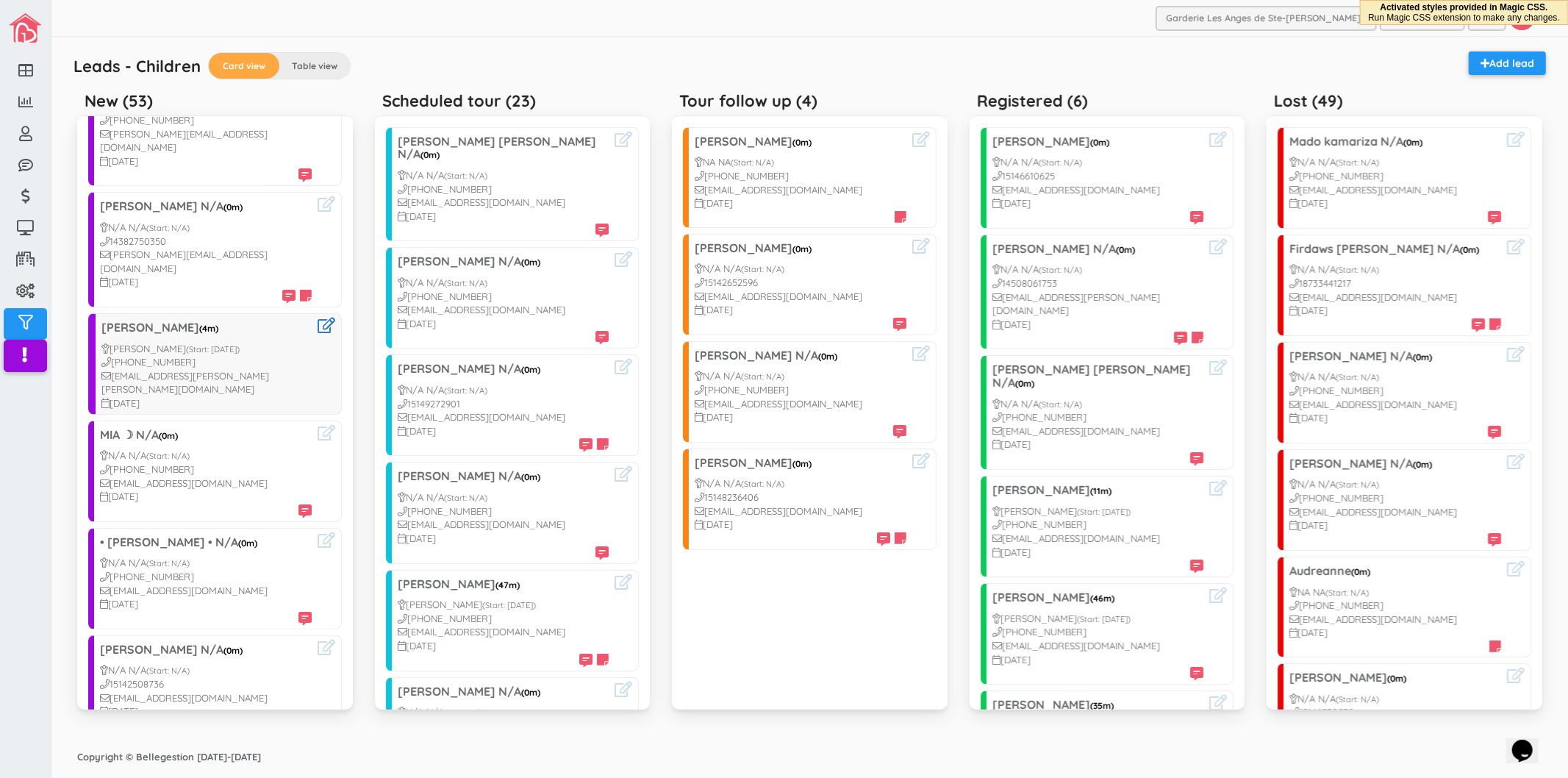
scroll to position [572, 0]
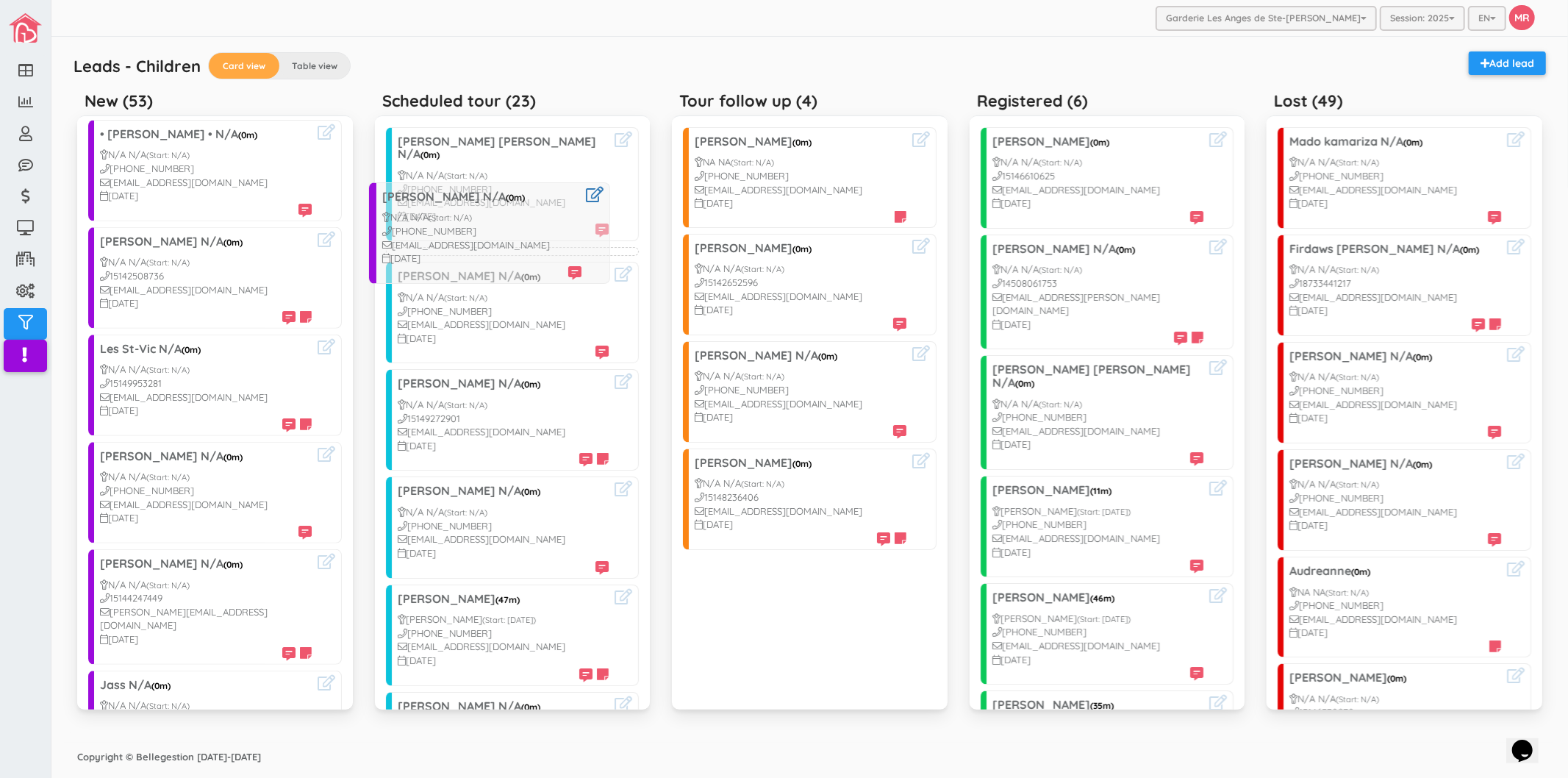
drag, startPoint x: 151, startPoint y: 325, endPoint x: 432, endPoint y: 214, distance: 302.1
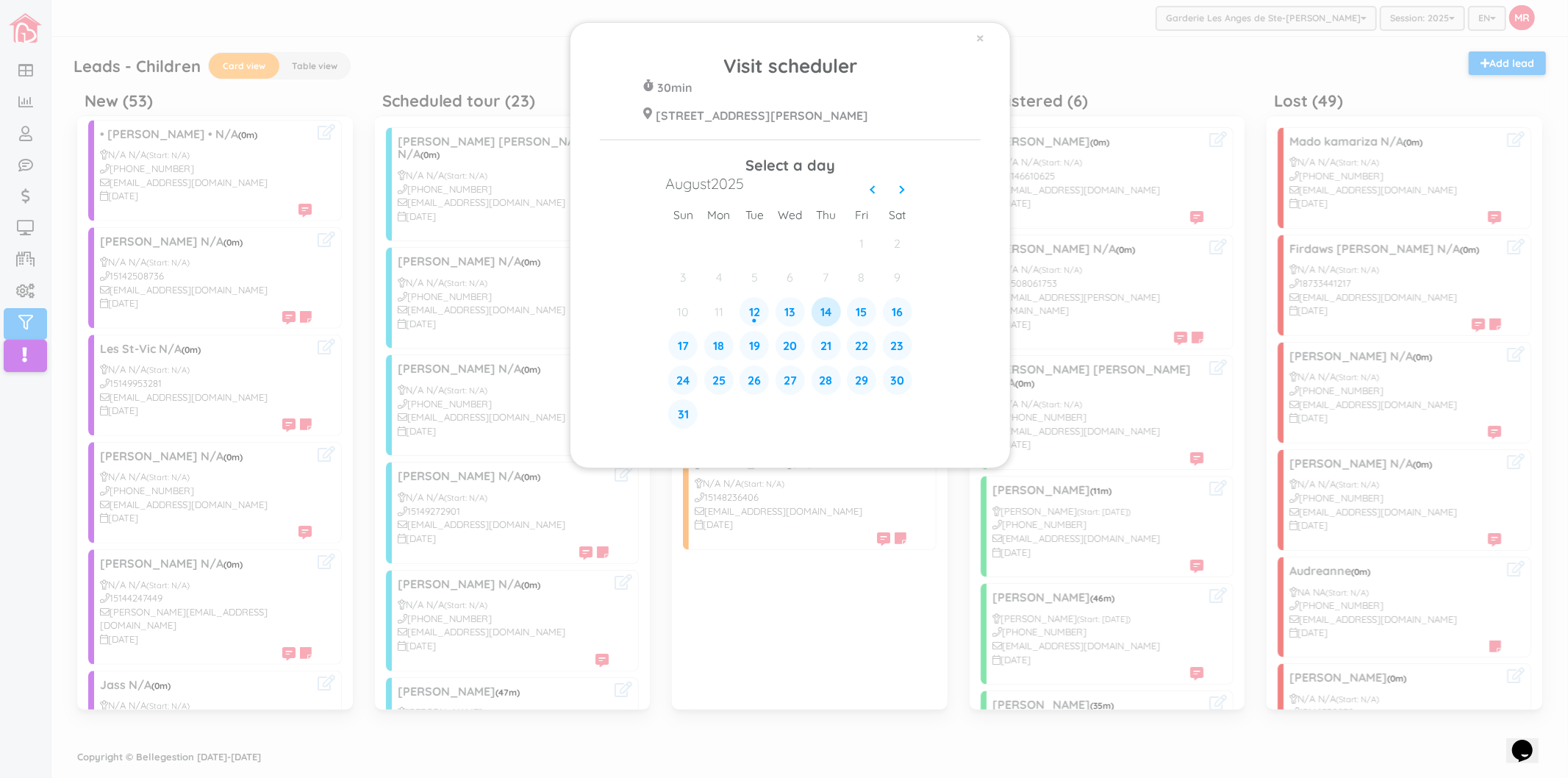
click at [829, 315] on div "14" at bounding box center [826, 311] width 29 height 29
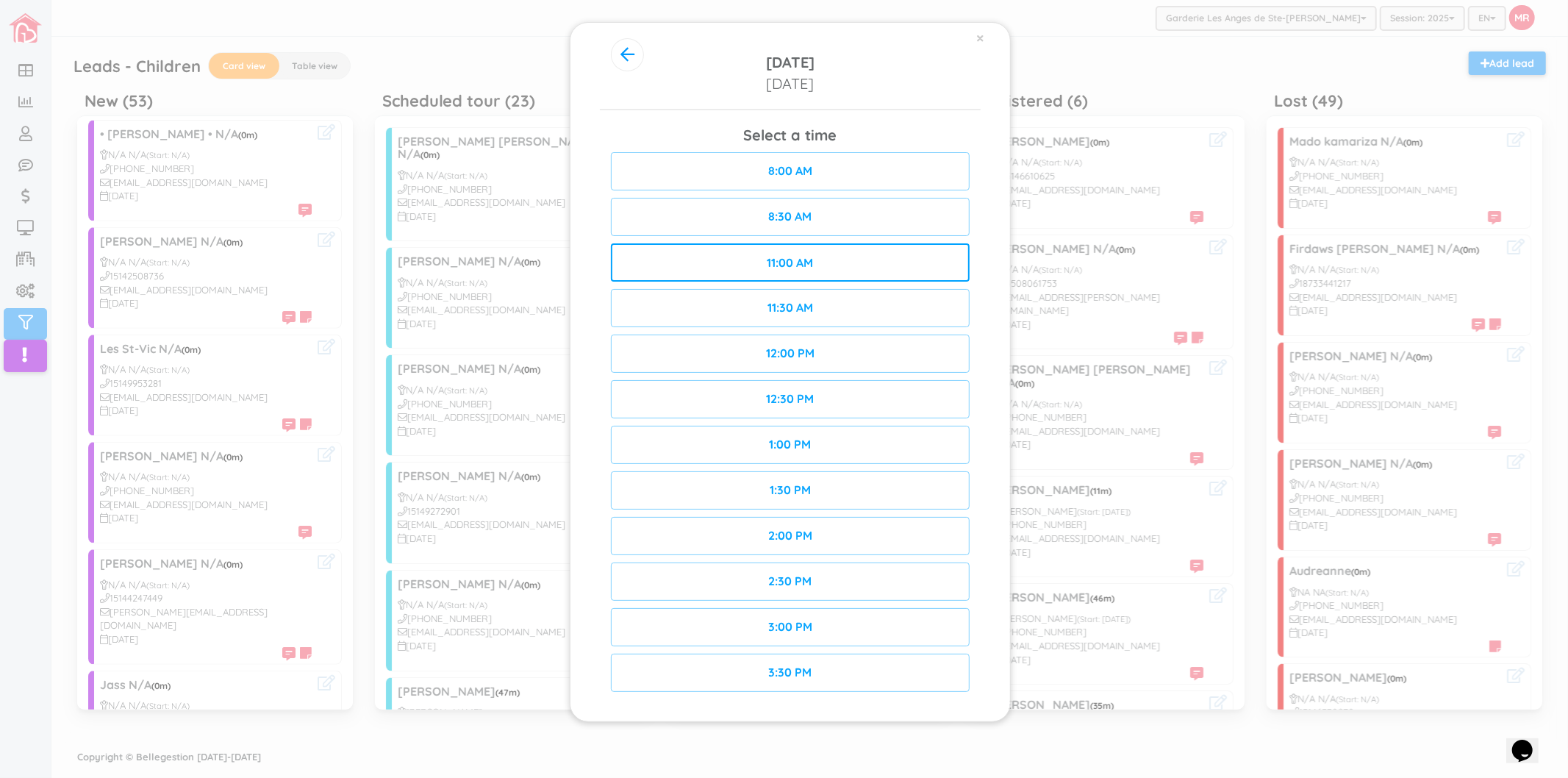
click at [840, 262] on div "11:00 AM" at bounding box center [790, 262] width 359 height 38
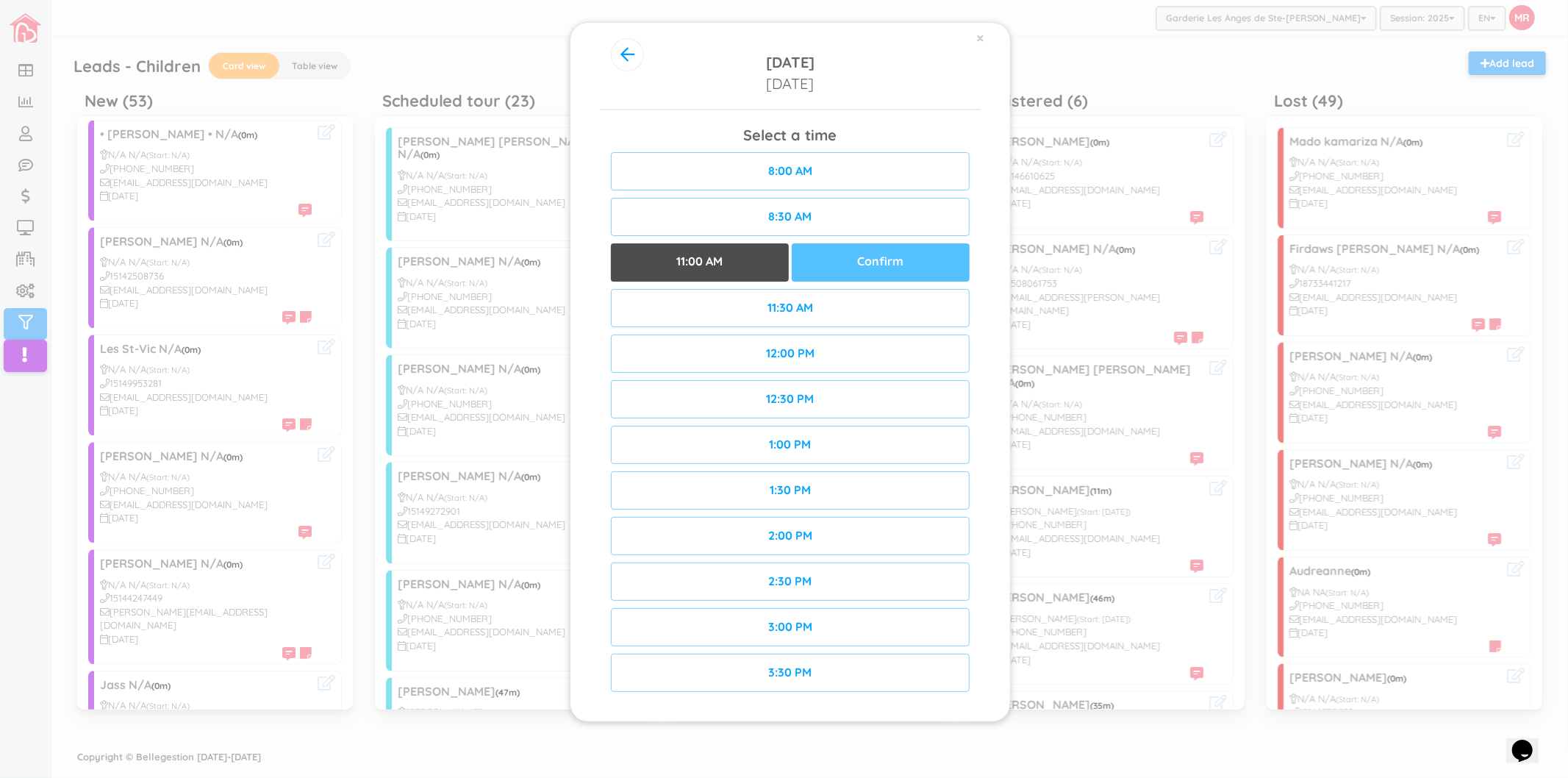
click at [847, 266] on div "Confirm" at bounding box center [881, 262] width 178 height 38
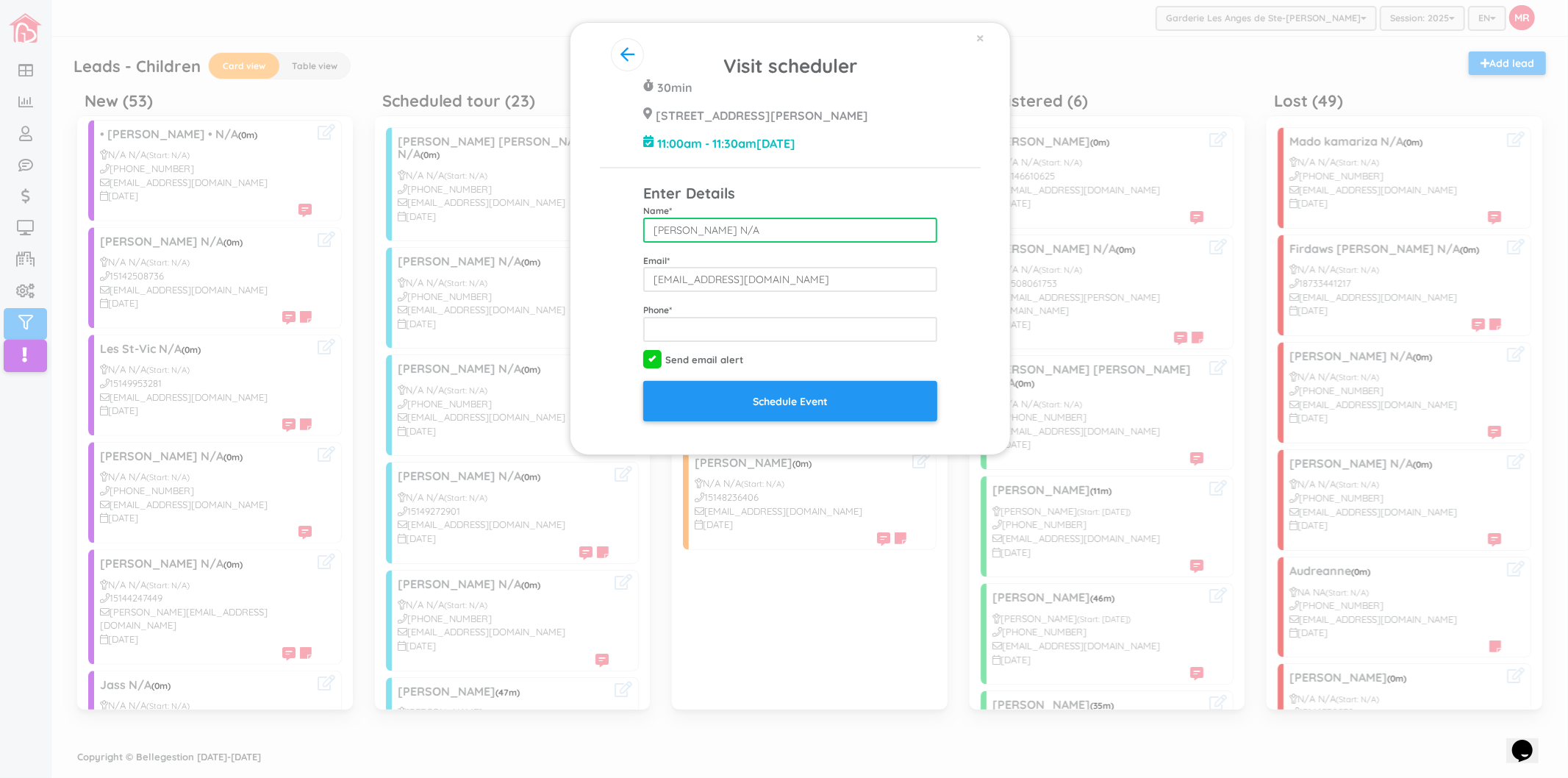
drag, startPoint x: 777, startPoint y: 239, endPoint x: 713, endPoint y: 228, distance: 64.9
click at [713, 228] on input "Cindy lauzon N/A" at bounding box center [790, 230] width 294 height 25
type input "Cindy lauzon"
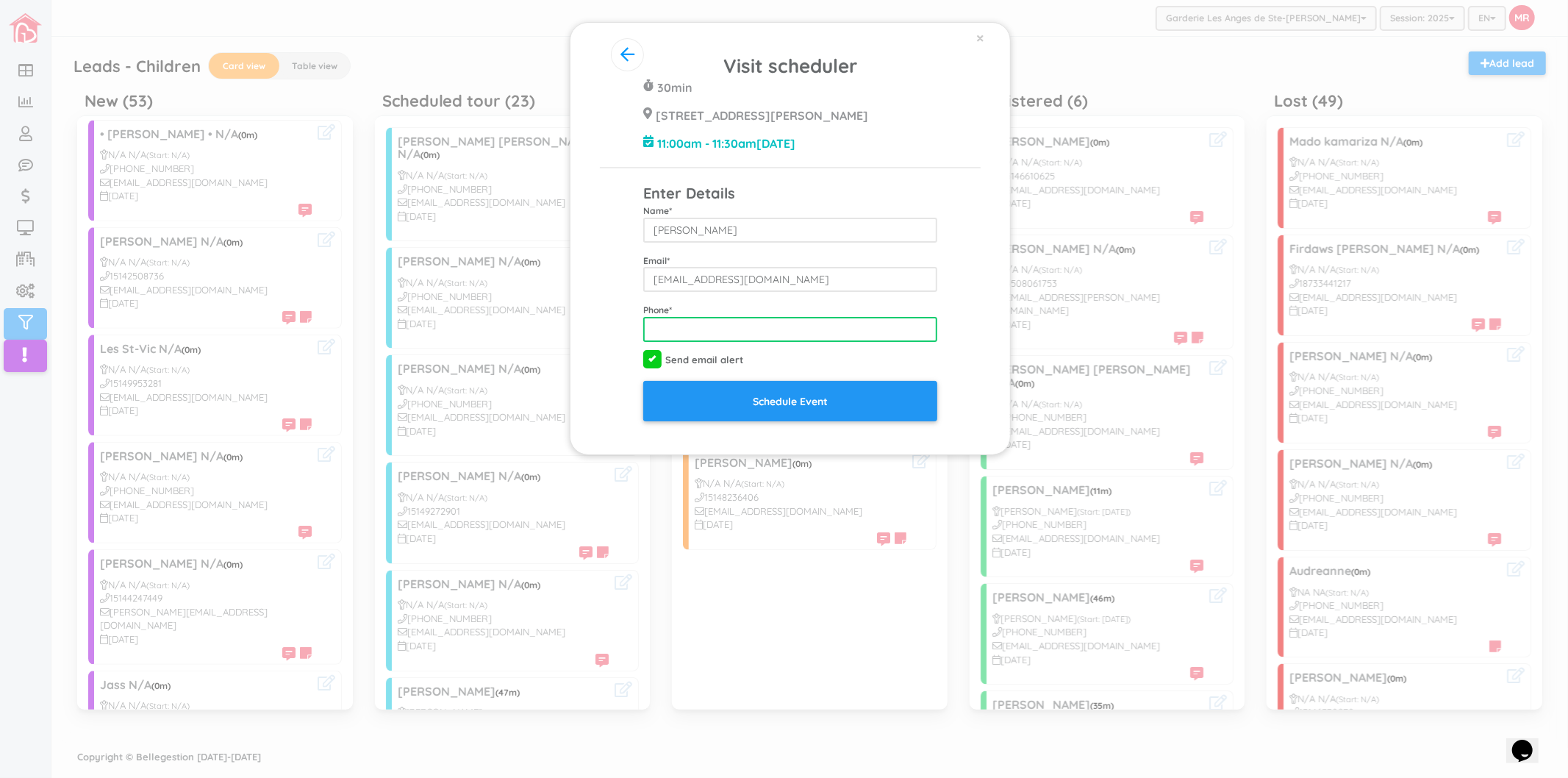
click at [828, 328] on input "tel" at bounding box center [790, 329] width 294 height 25
type input "4385232114"
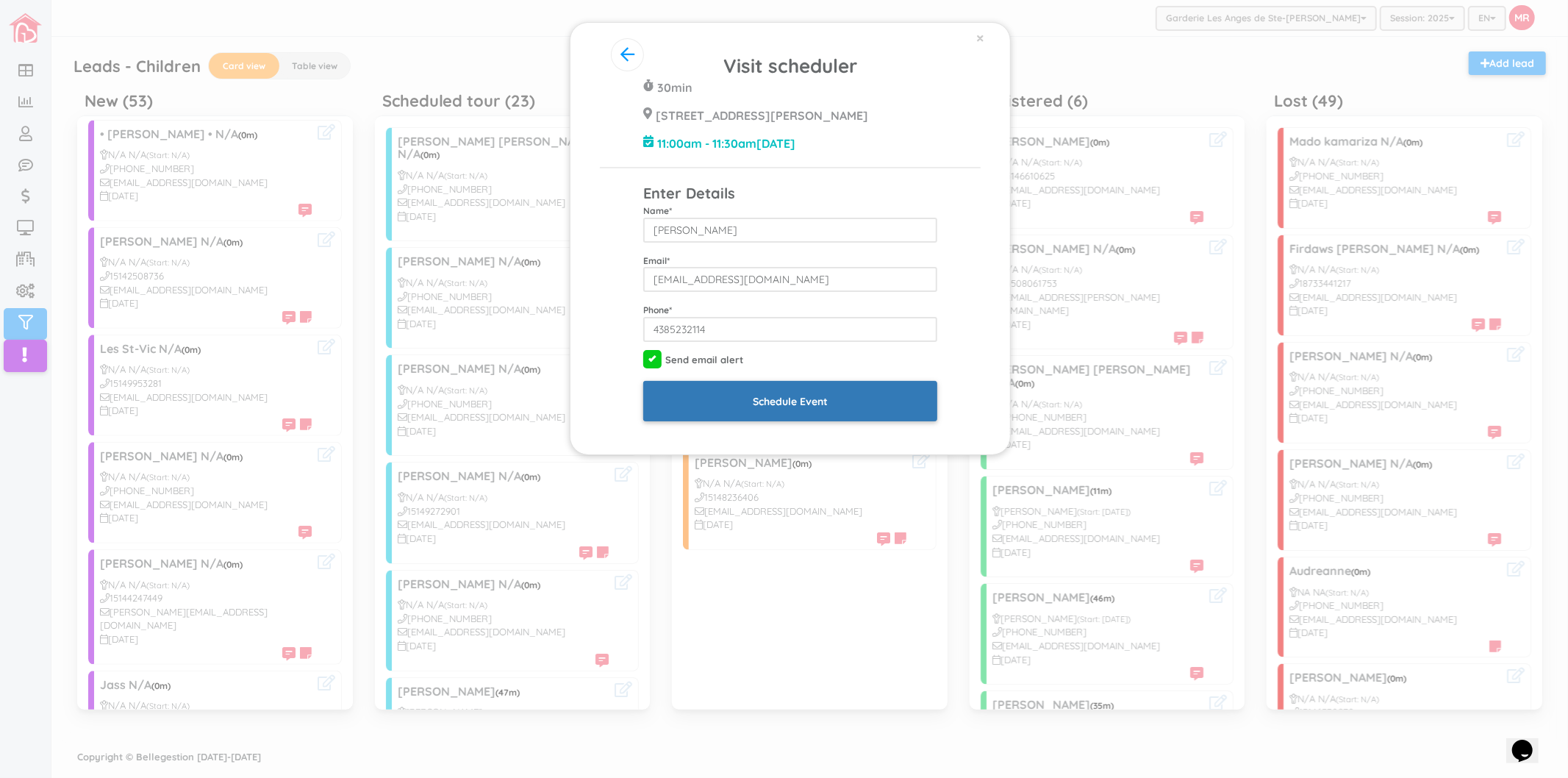
click at [827, 395] on input "Schedule Event" at bounding box center [790, 400] width 294 height 40
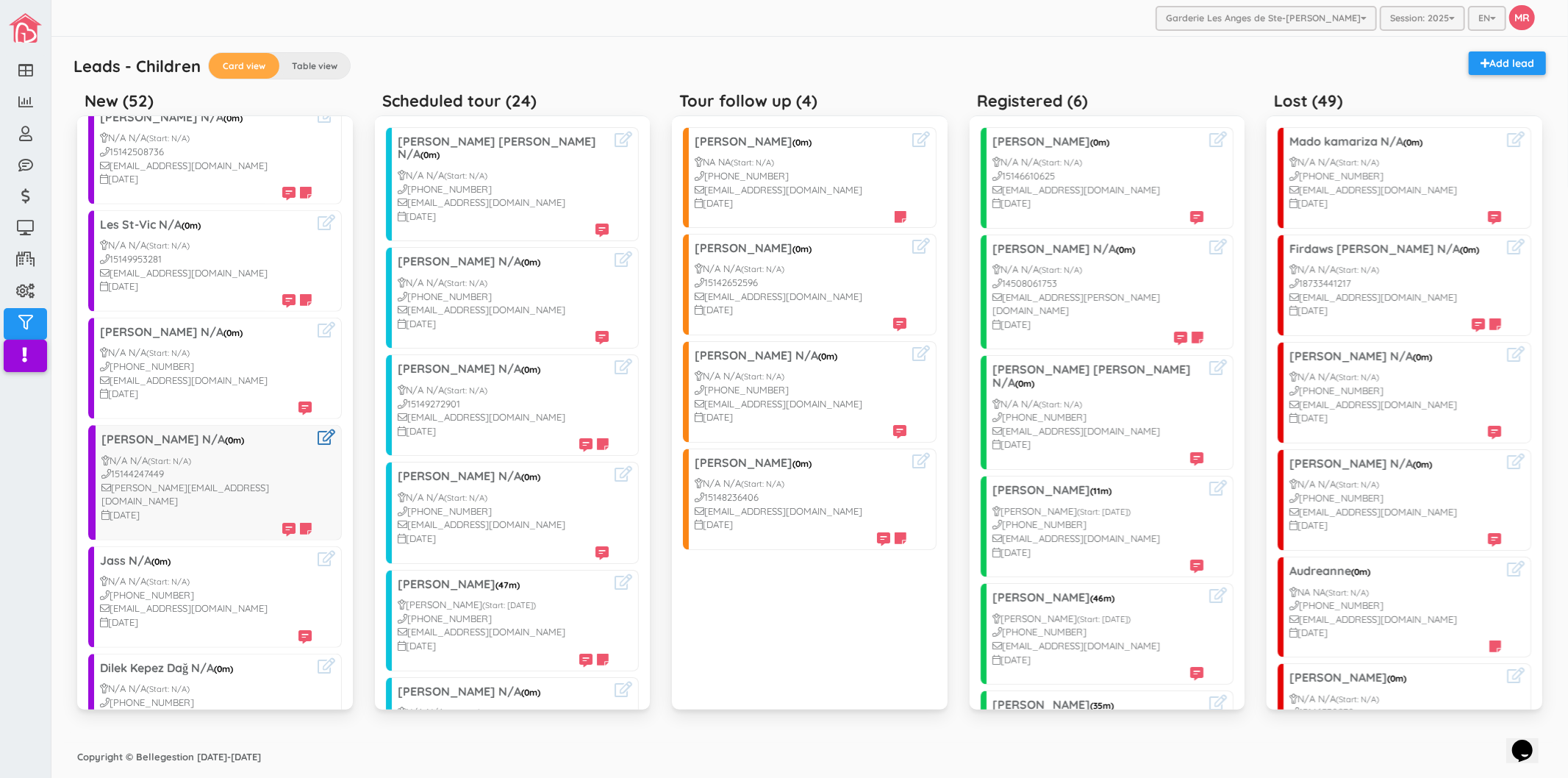
scroll to position [735, 0]
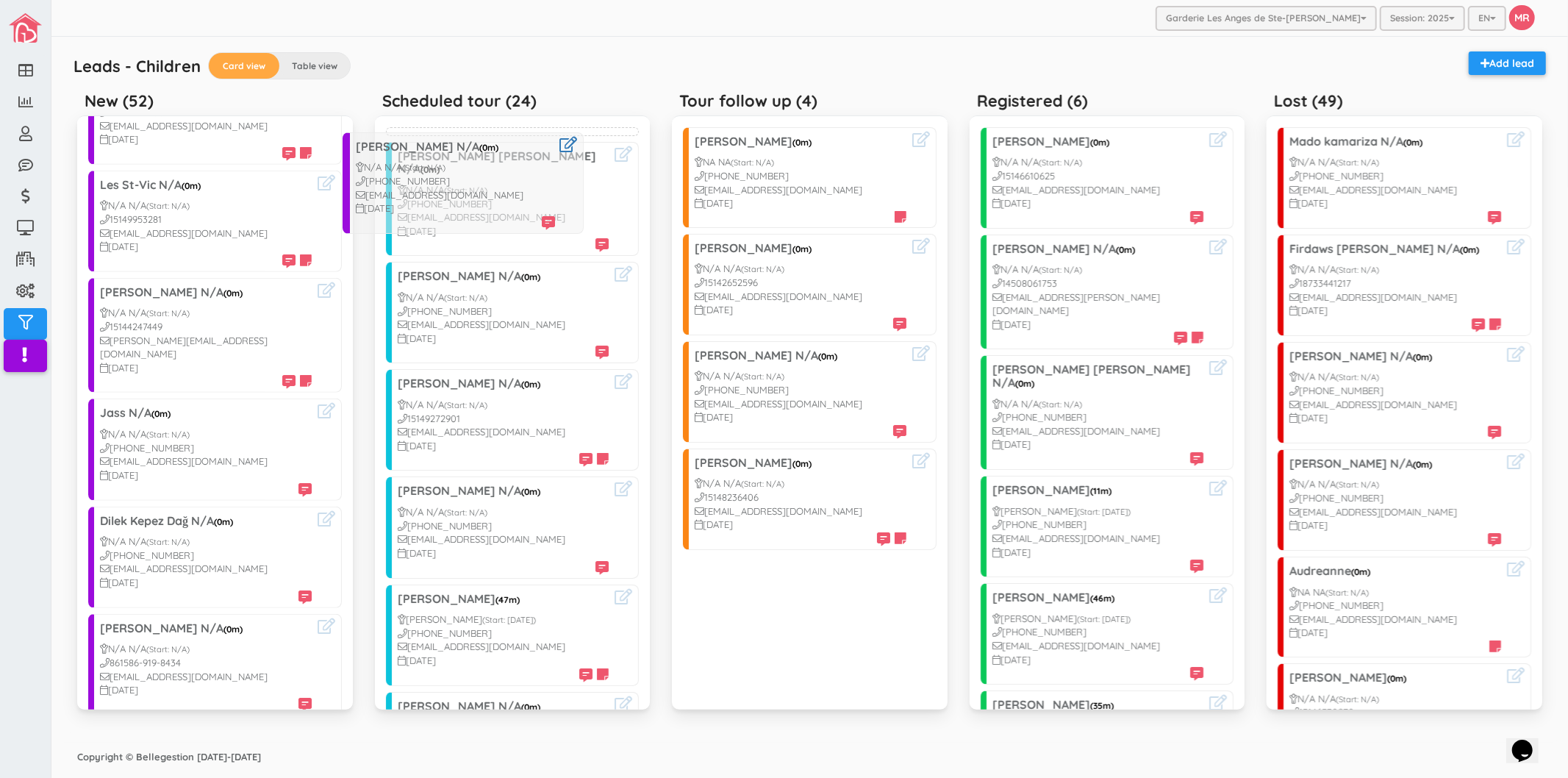
drag, startPoint x: 182, startPoint y: 278, endPoint x: 466, endPoint y: 172, distance: 303.1
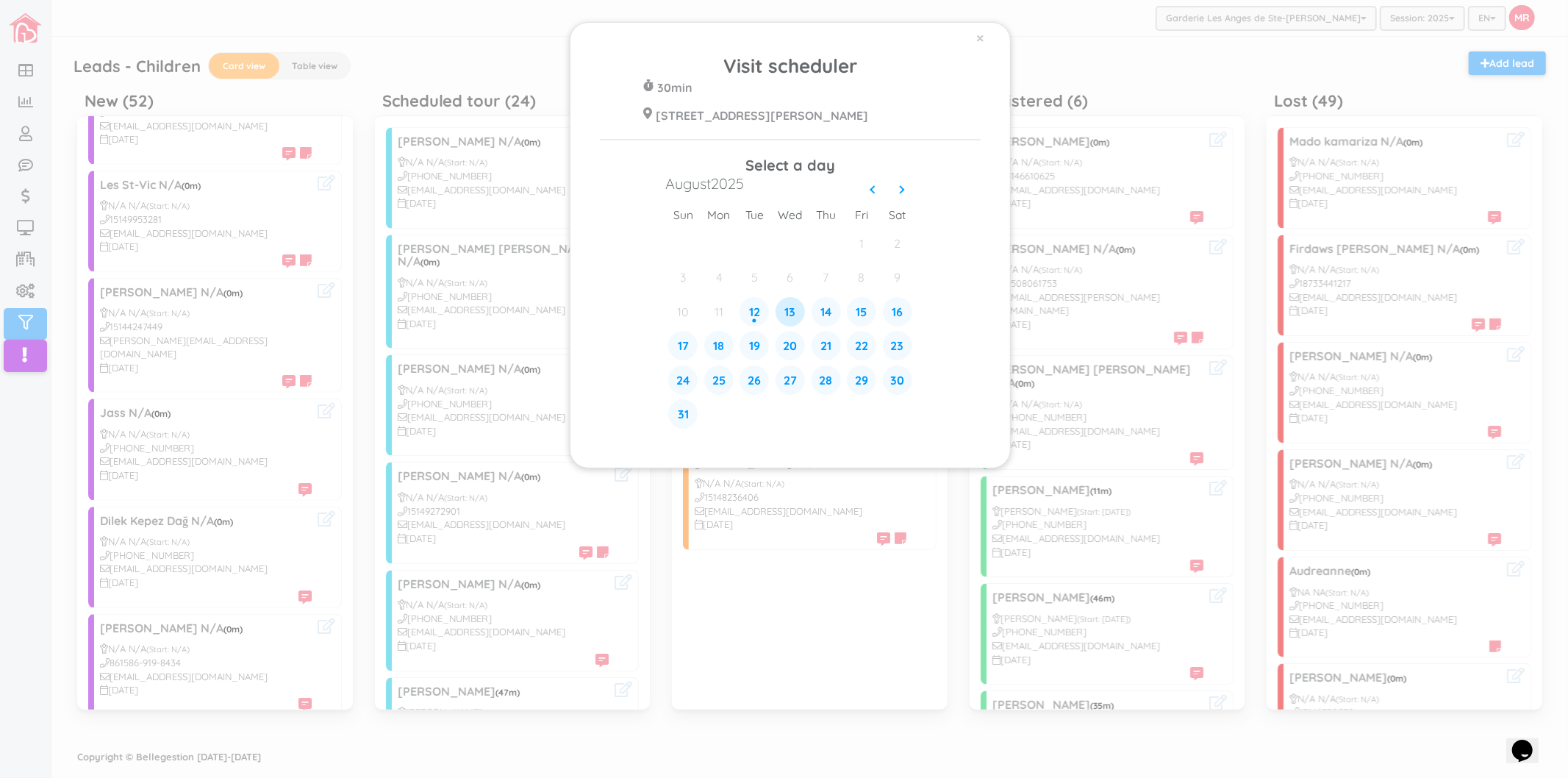
click at [784, 314] on div "13" at bounding box center [790, 311] width 29 height 29
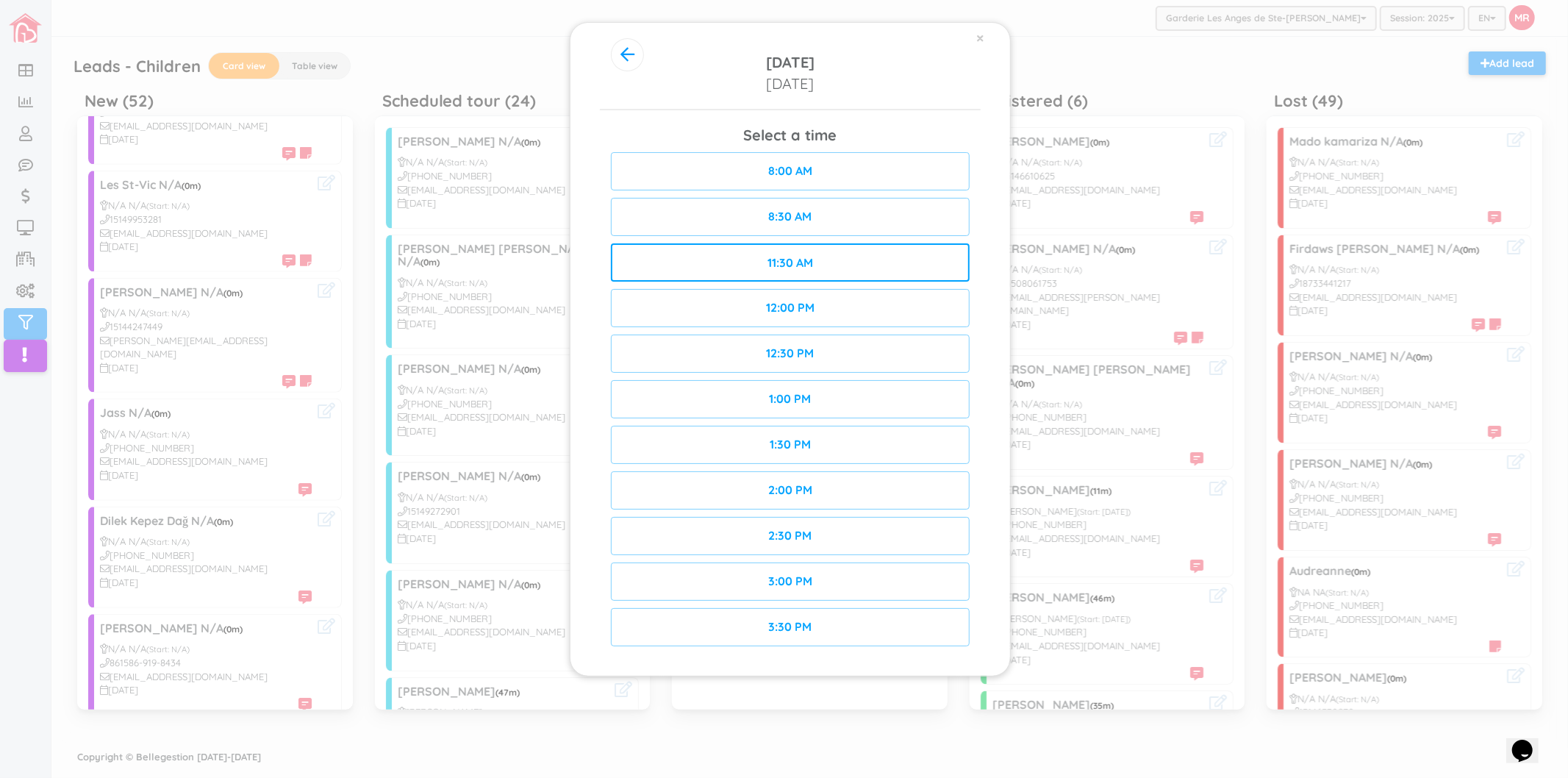
click at [831, 254] on div "11:30 AM" at bounding box center [790, 262] width 359 height 38
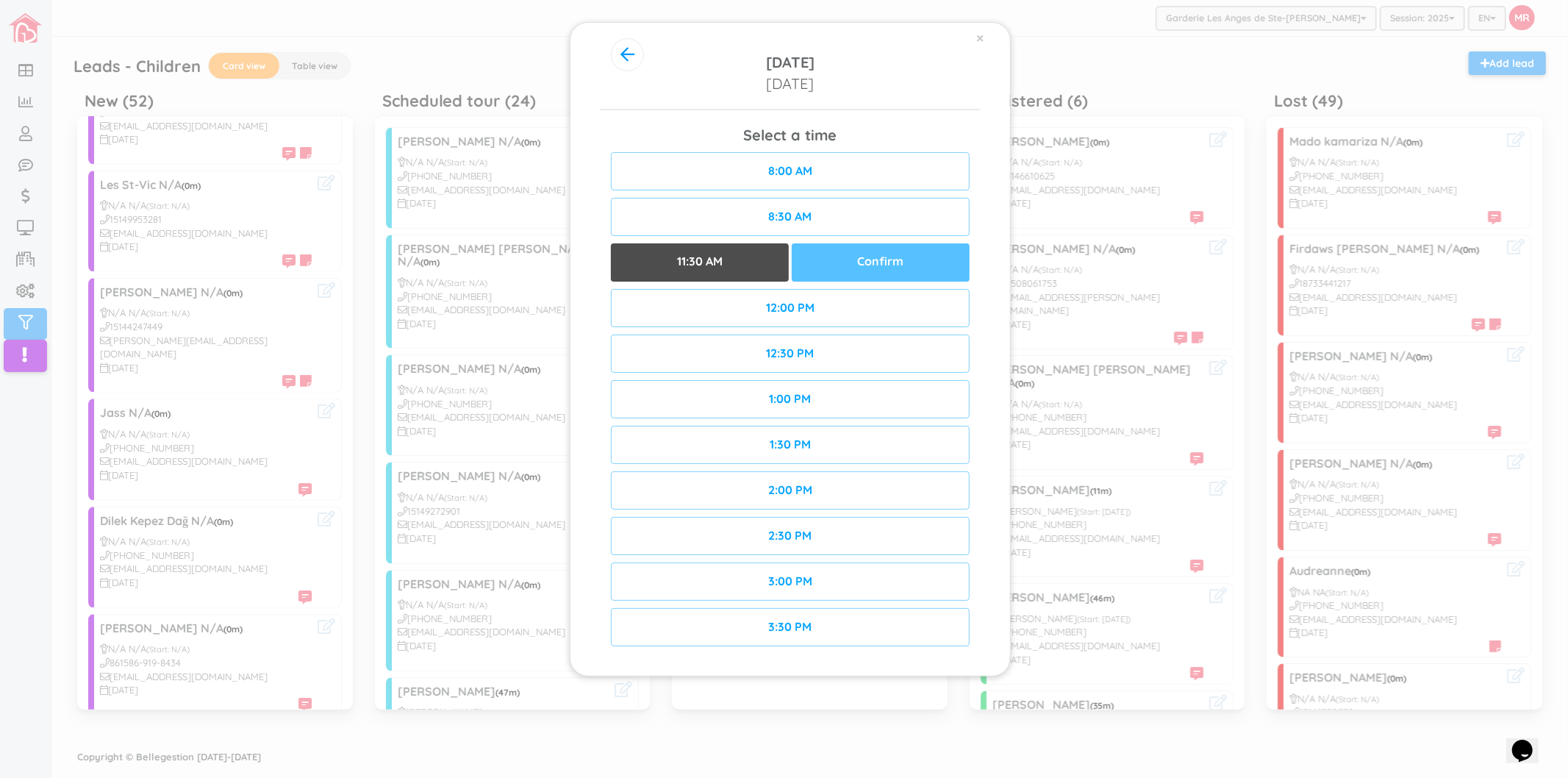
click at [862, 253] on div "Confirm" at bounding box center [881, 262] width 178 height 38
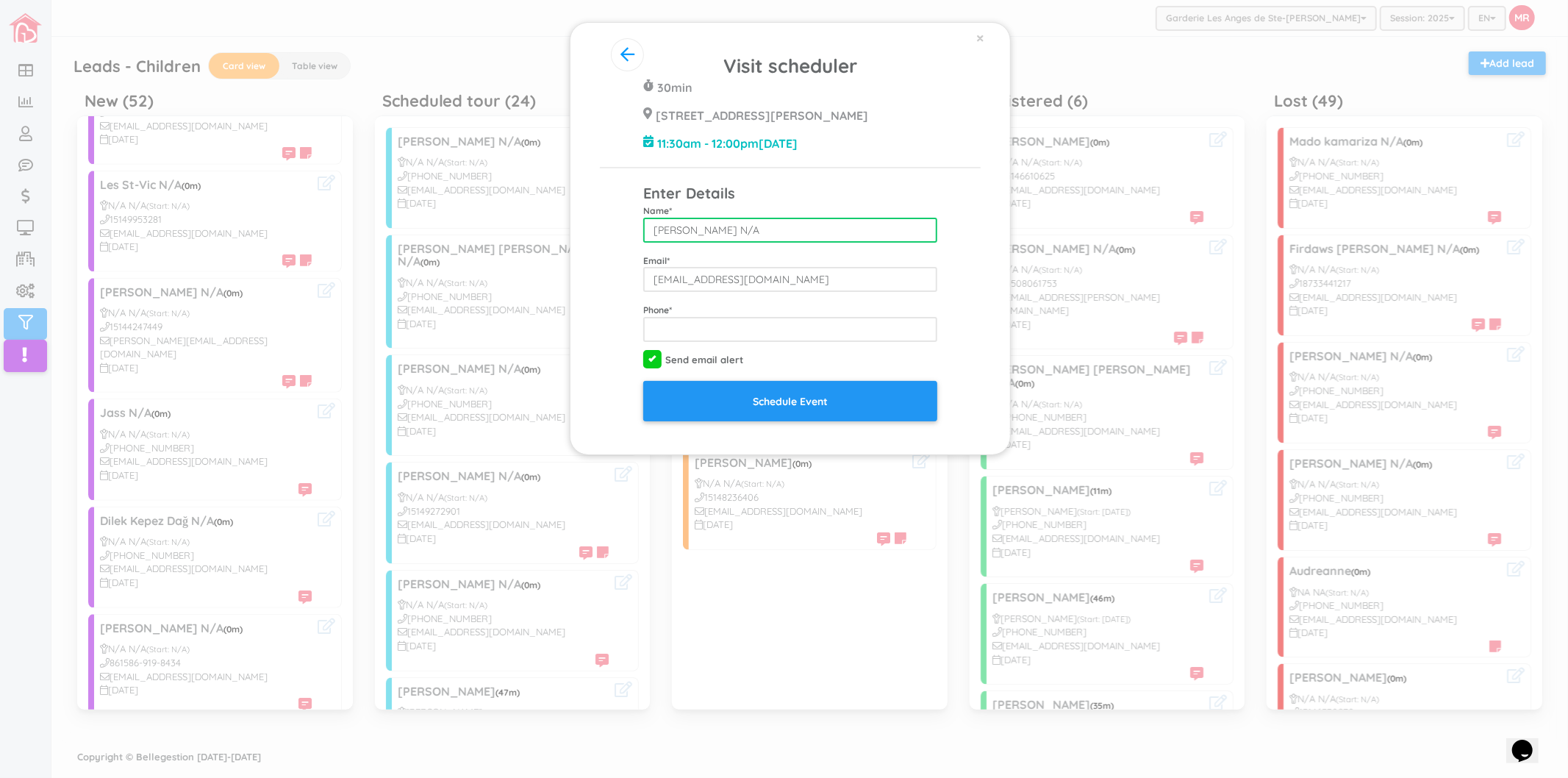
drag, startPoint x: 771, startPoint y: 238, endPoint x: 719, endPoint y: 231, distance: 52.5
click at [719, 231] on input "[PERSON_NAME] N/A" at bounding box center [790, 230] width 294 height 25
type input "[PERSON_NAME]"
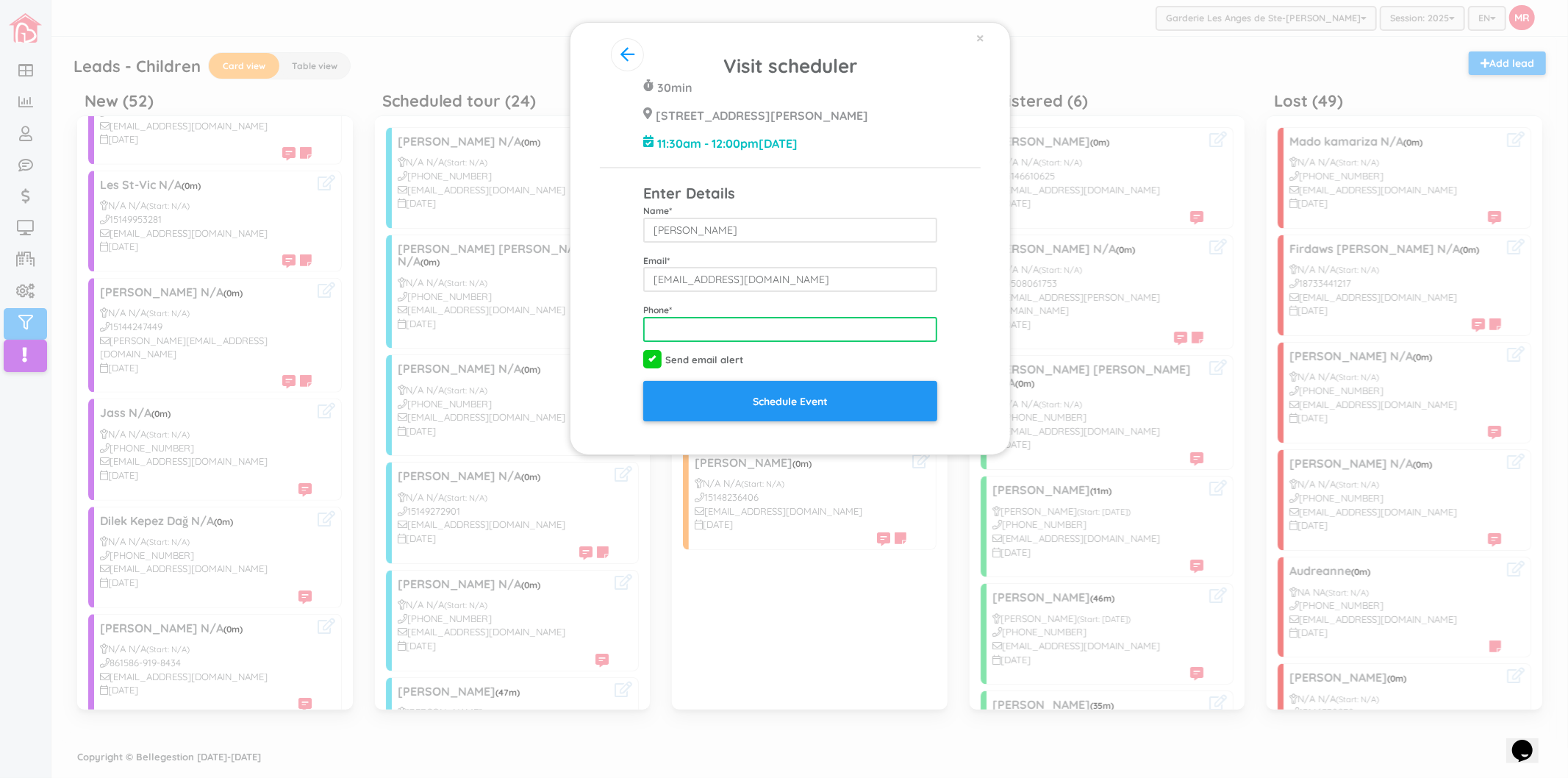
click at [848, 324] on input "tel" at bounding box center [790, 329] width 294 height 25
type input "4389234217"
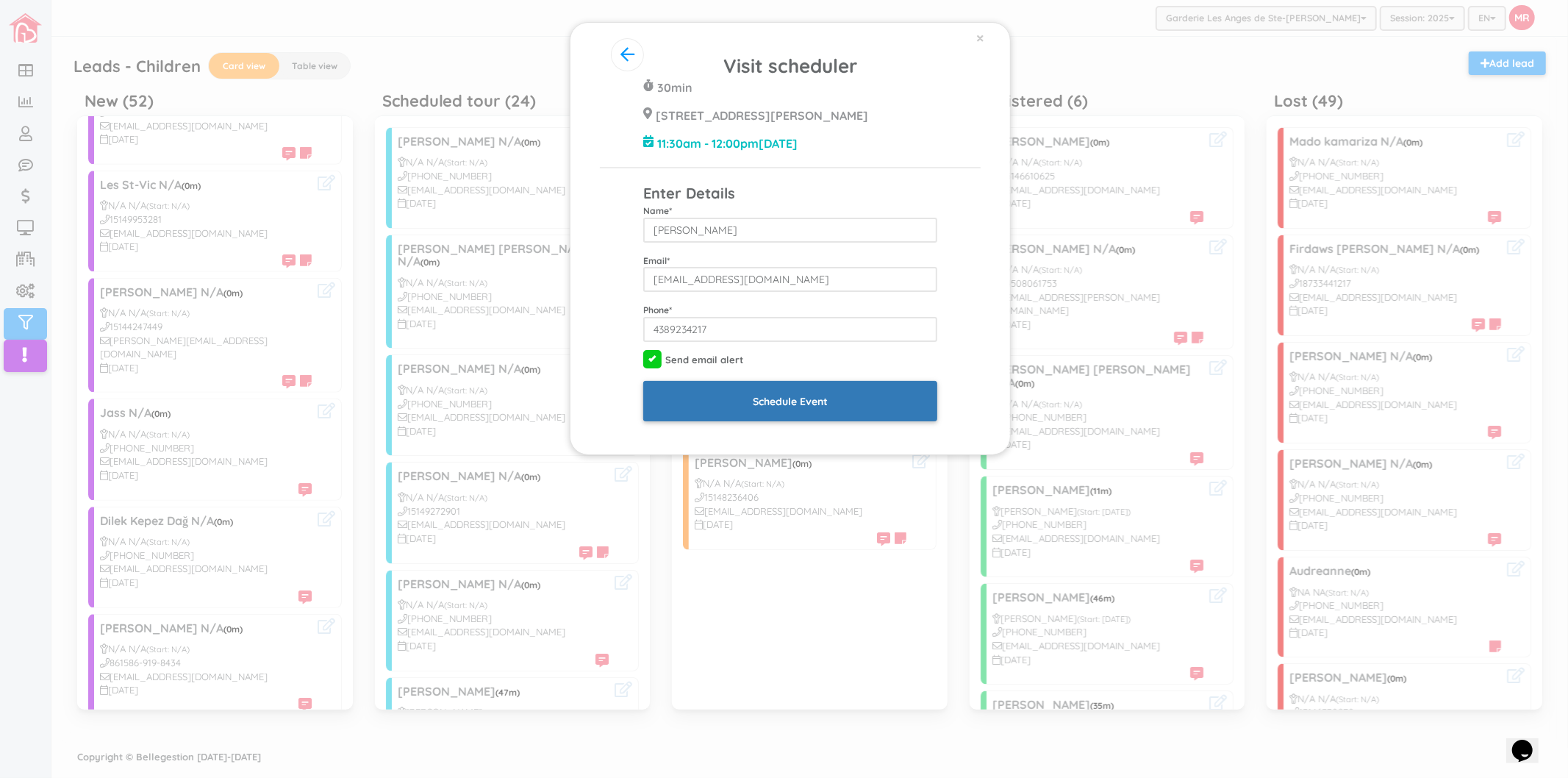
click at [840, 413] on input "Schedule Event" at bounding box center [790, 400] width 294 height 40
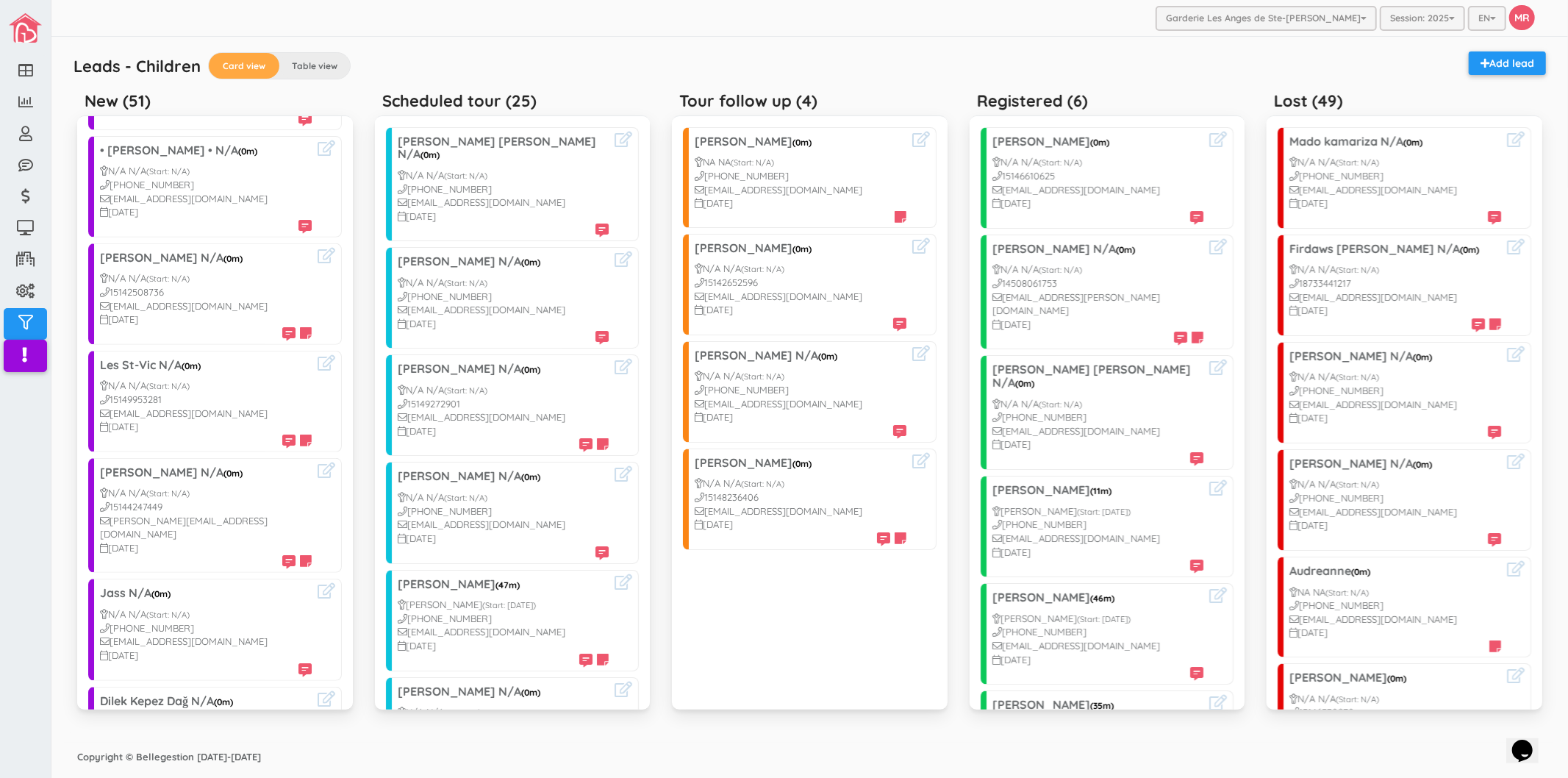
scroll to position [653, 0]
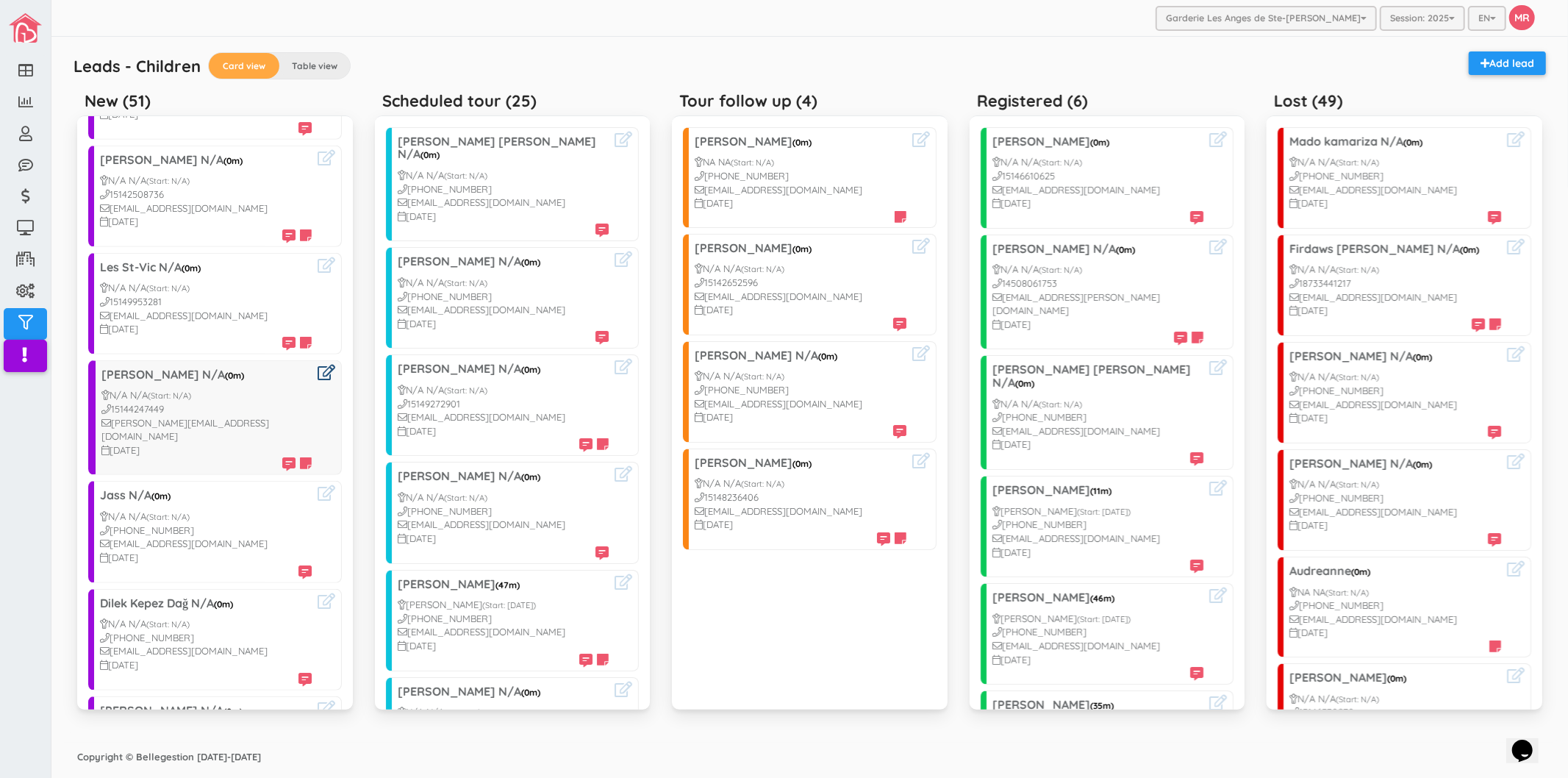
click at [317, 365] on icon at bounding box center [326, 372] width 18 height 15
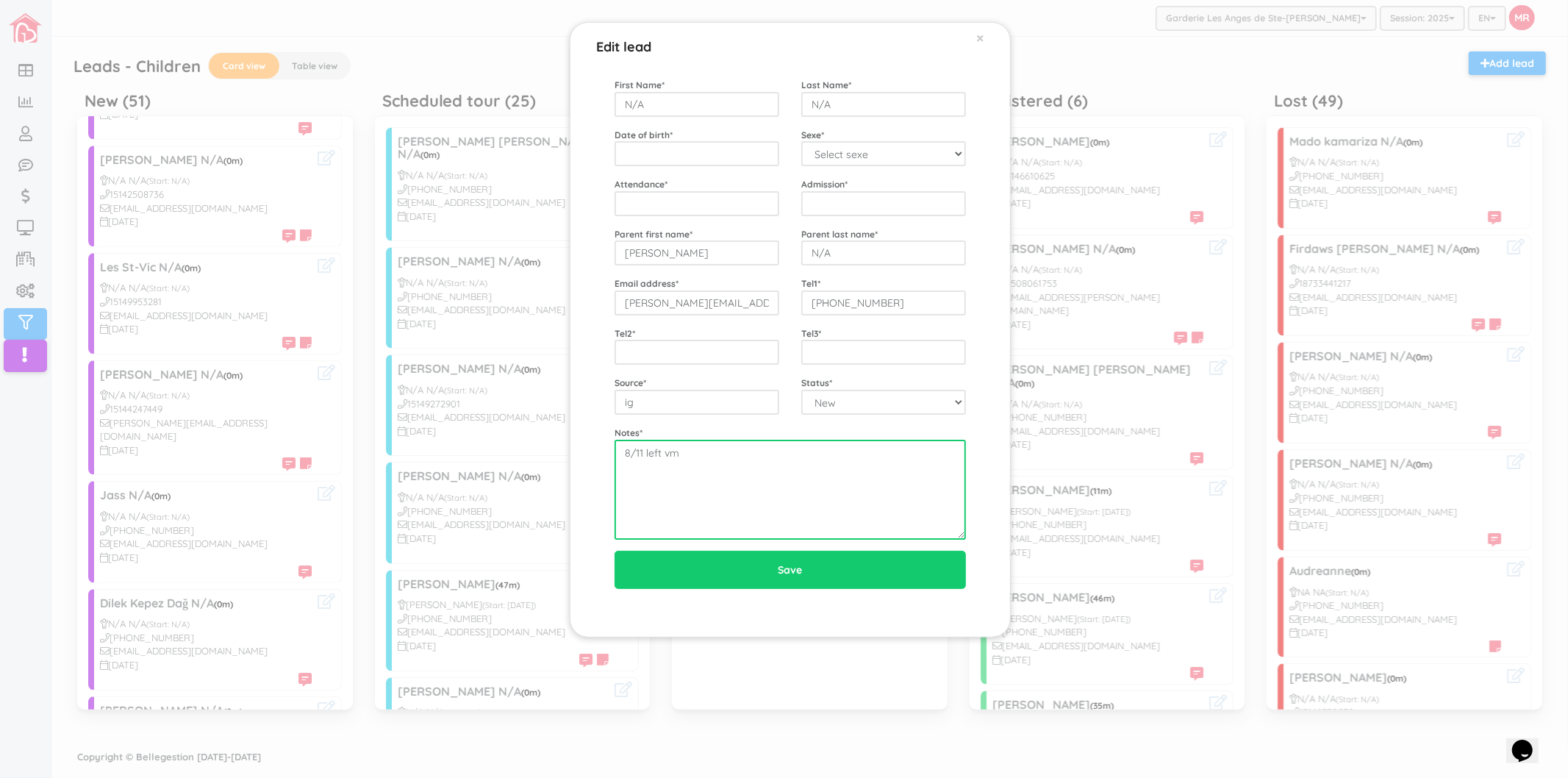
click at [764, 467] on textarea "8/11 left vm" at bounding box center [789, 490] width 351 height 100
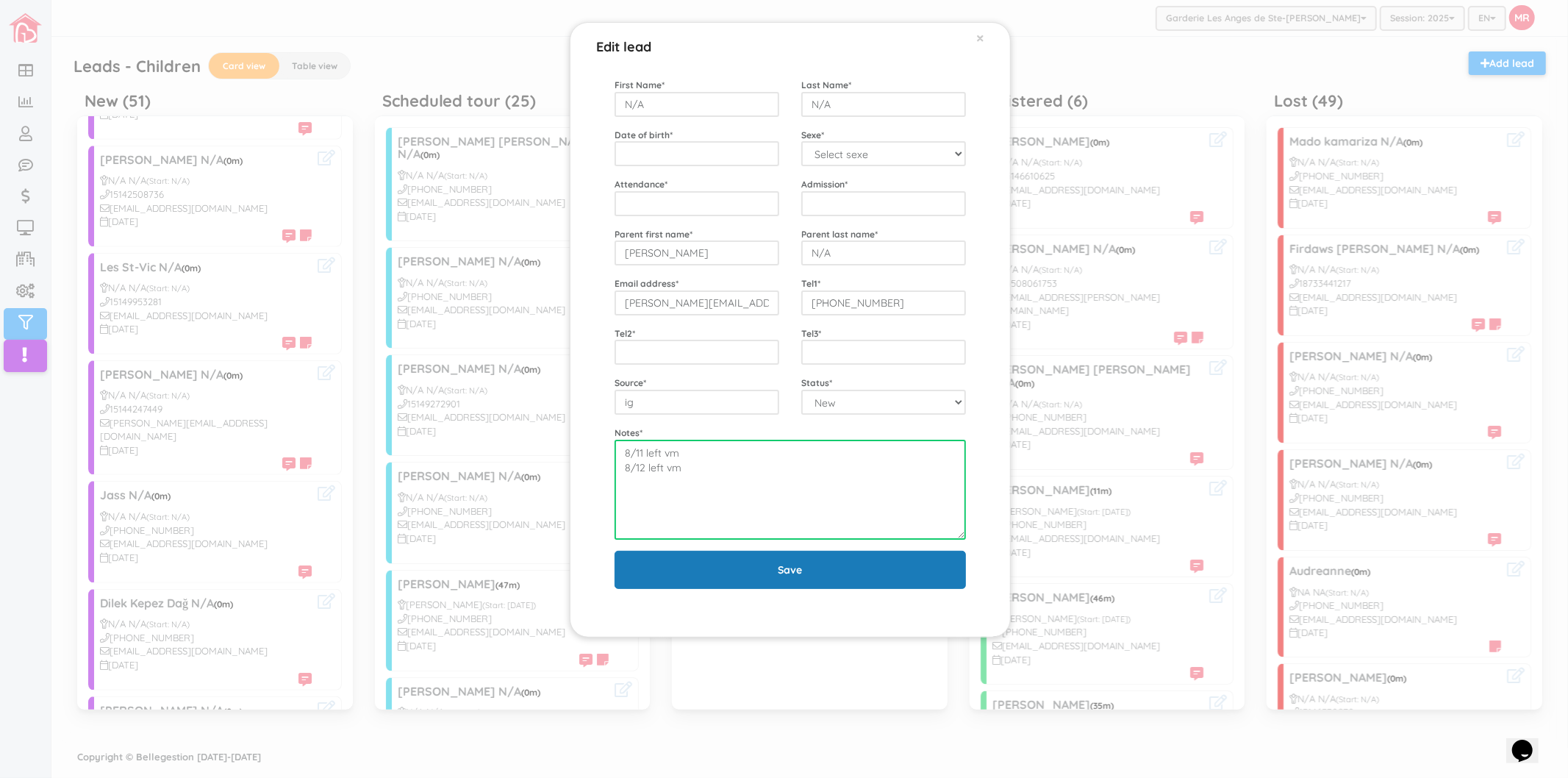
type textarea "8/11 left vm 8/12 left vm"
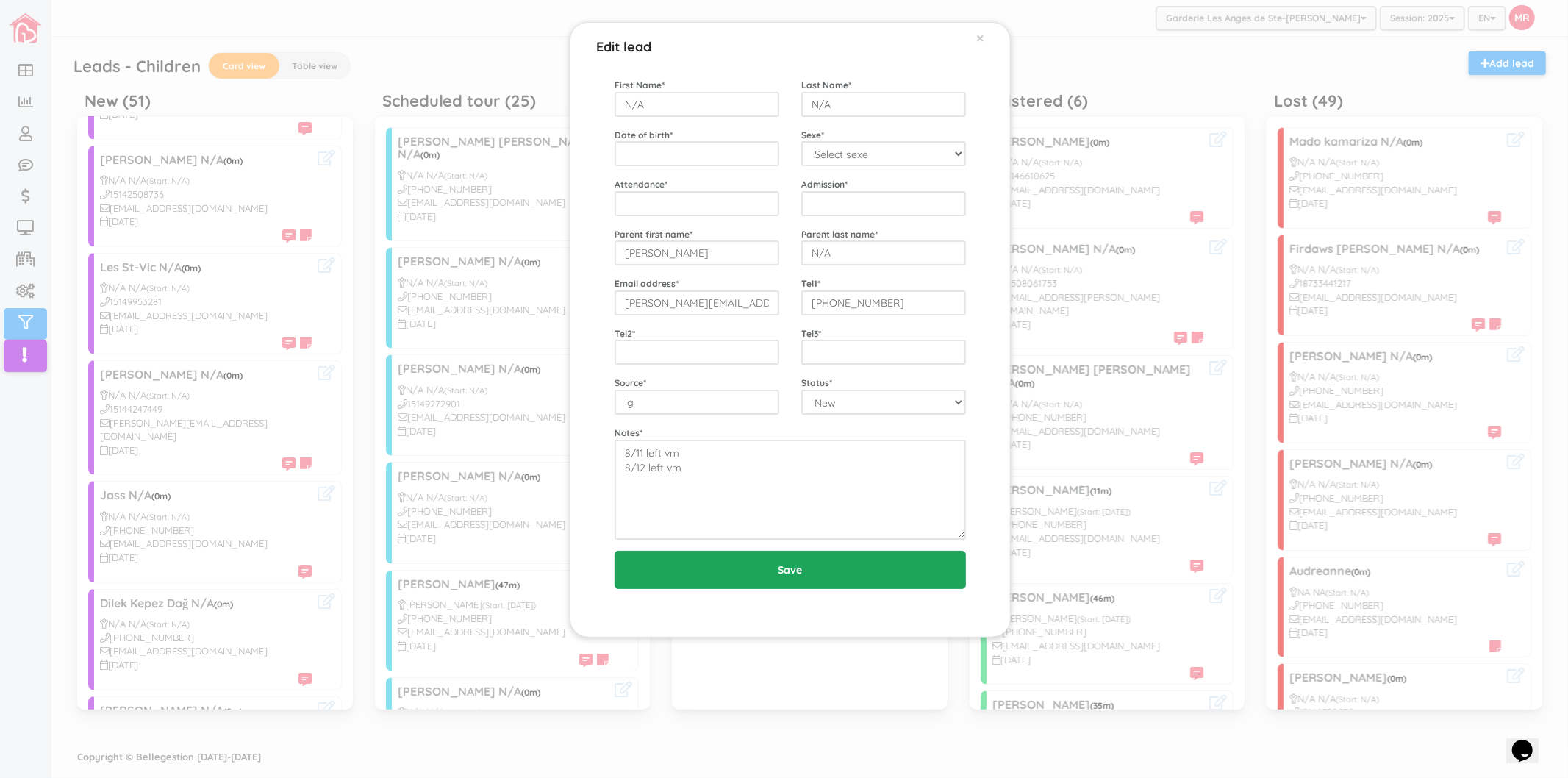
click at [755, 564] on input "Save" at bounding box center [789, 570] width 351 height 38
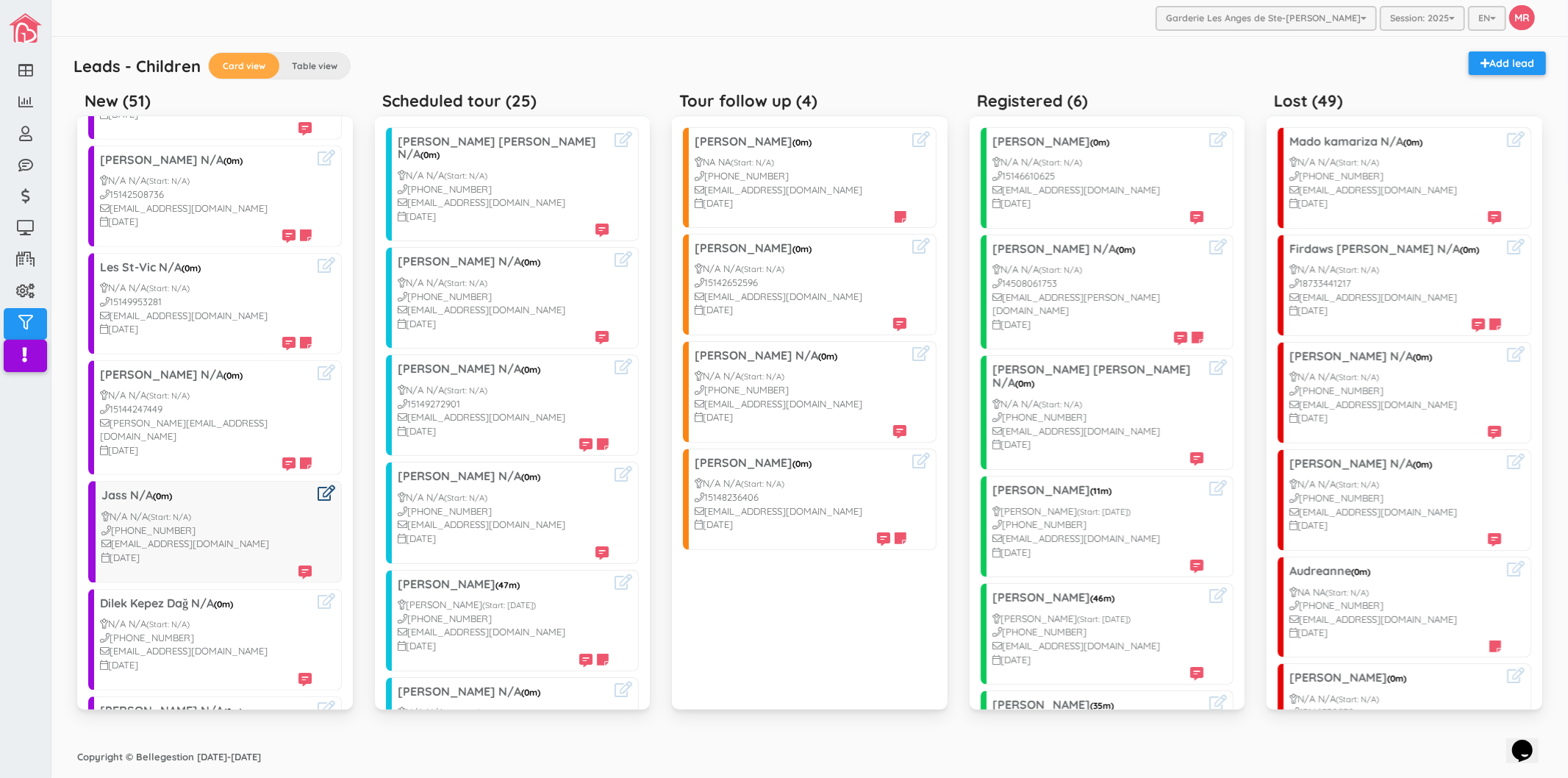
click at [317, 485] on icon at bounding box center [326, 493] width 18 height 15
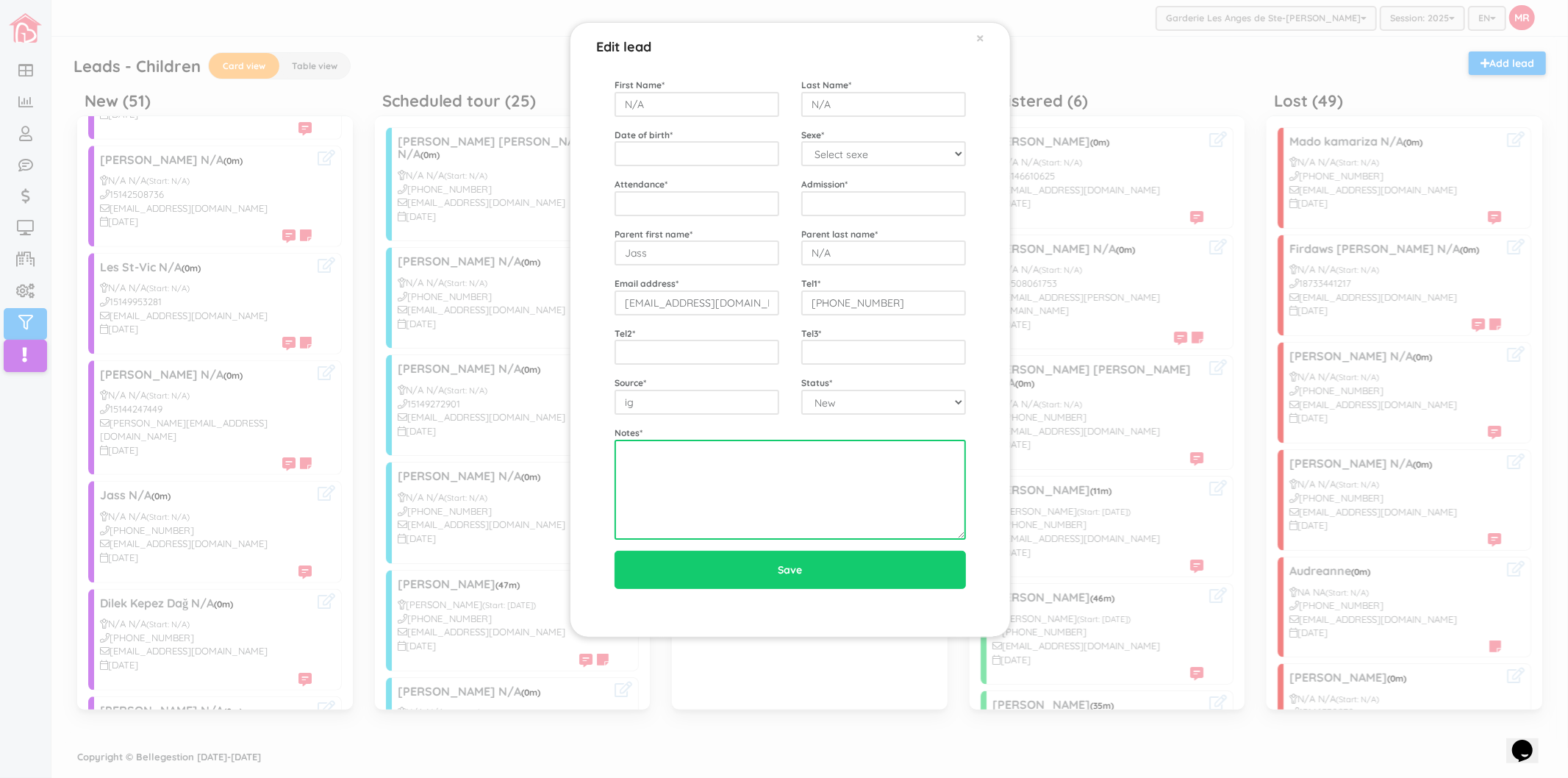
click at [736, 469] on textarea at bounding box center [789, 490] width 351 height 100
type textarea "8/12"
click at [301, 523] on div "Edit lead × First Name * N/A Last Name * N/A Date of birth * Sexe * Select sexe…" at bounding box center [784, 389] width 1568 height 778
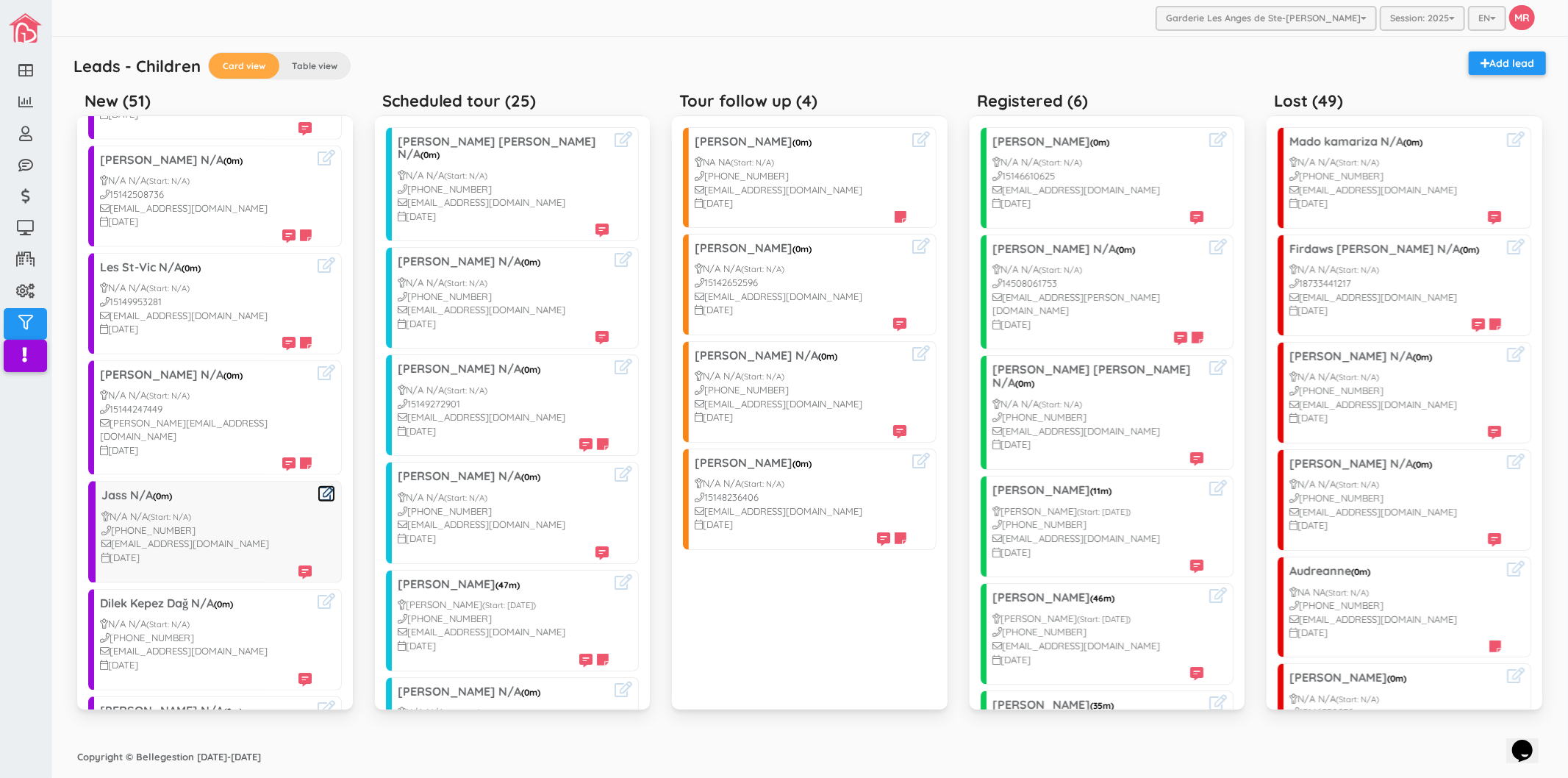
click at [317, 485] on icon at bounding box center [326, 493] width 18 height 15
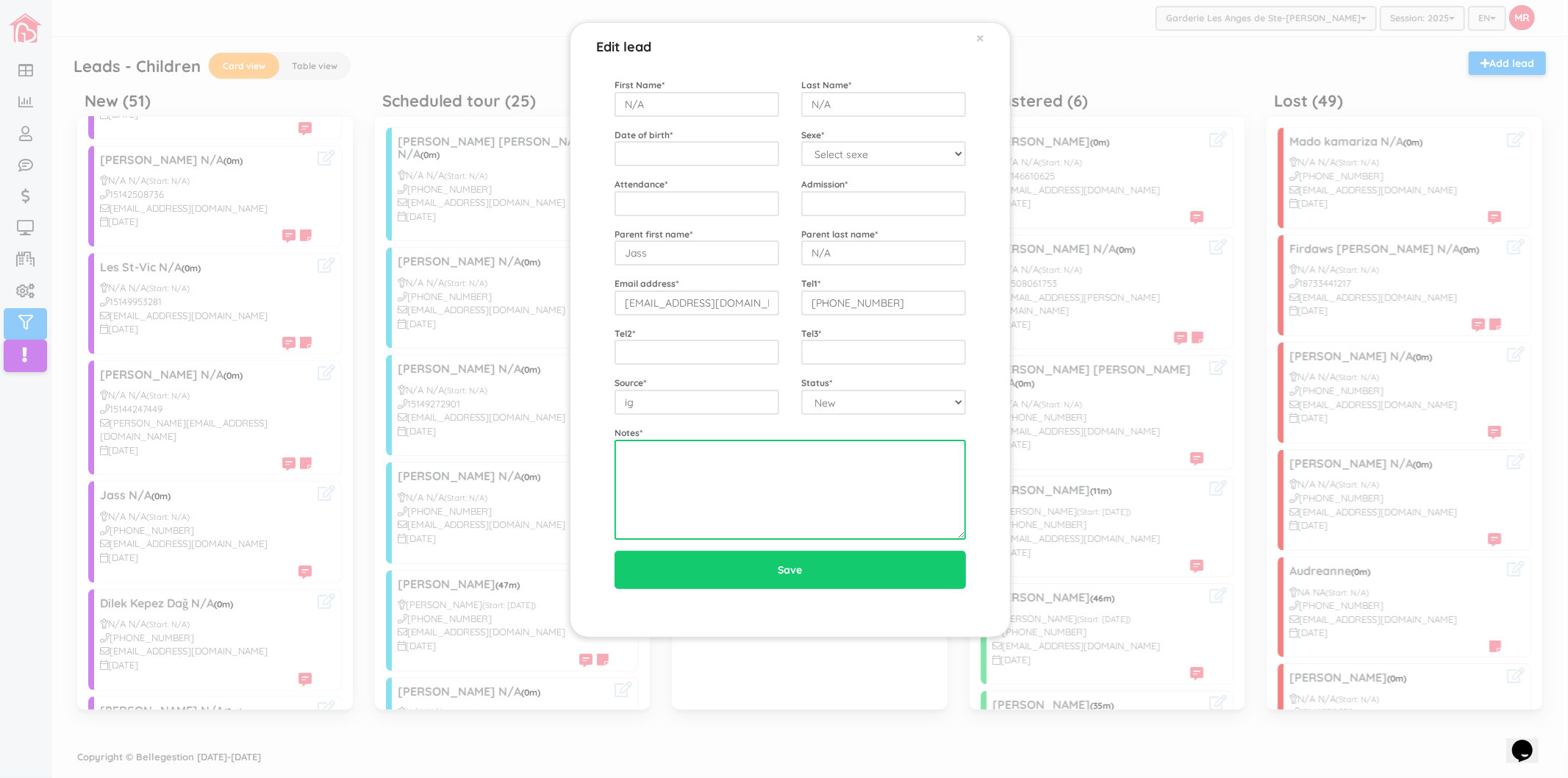
click at [706, 481] on textarea at bounding box center [789, 490] width 351 height 100
click at [716, 461] on textarea "8/[DATE]" at bounding box center [789, 490] width 351 height 100
type textarea "8/[DATE]"
click at [981, 36] on span "×" at bounding box center [980, 37] width 8 height 20
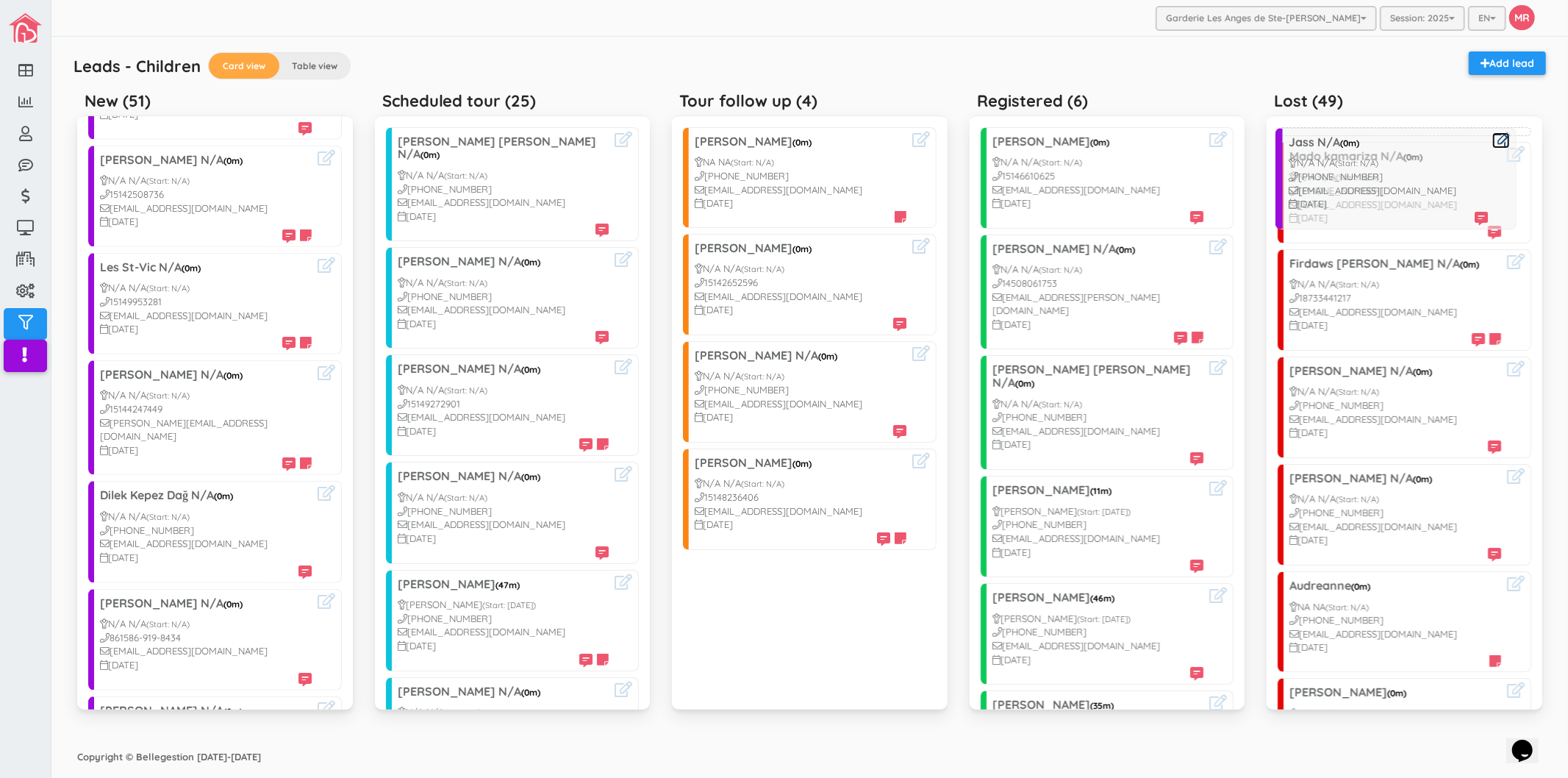
drag, startPoint x: 182, startPoint y: 461, endPoint x: 1370, endPoint y: 162, distance: 1225.0
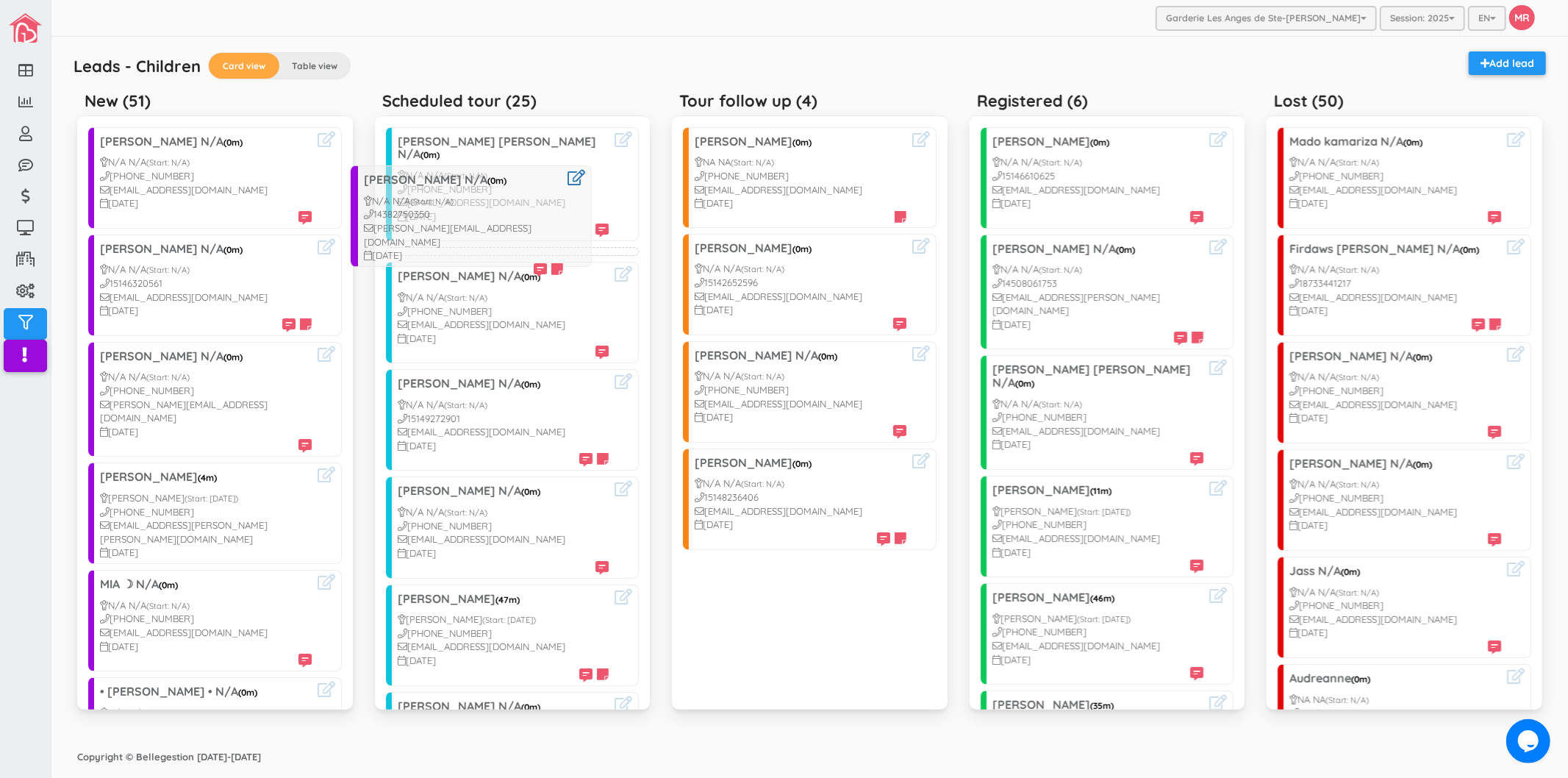
drag, startPoint x: 202, startPoint y: 474, endPoint x: 469, endPoint y: 185, distance: 393.5
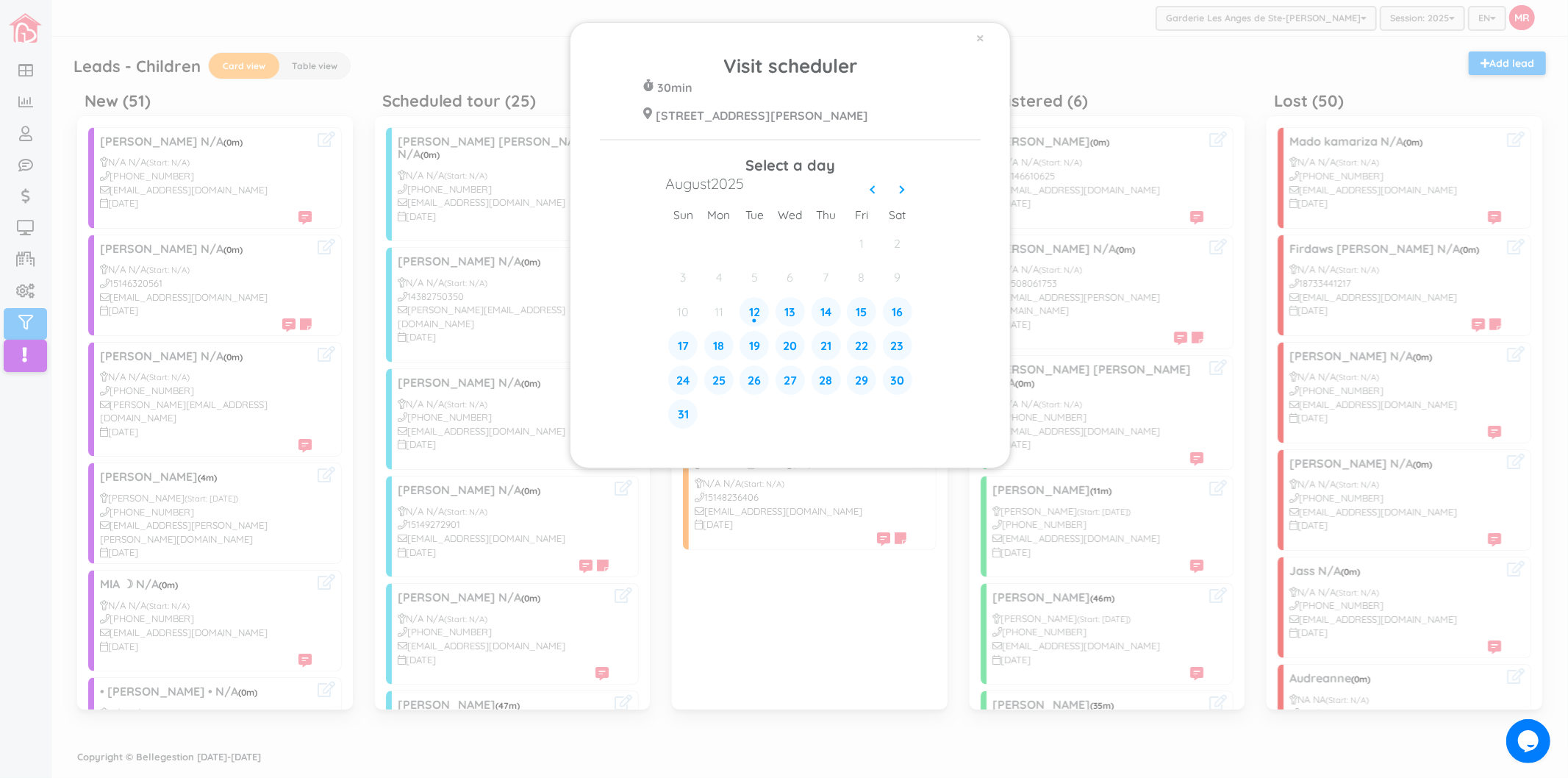
click at [430, 104] on div "× Visit scheduler 30min 428 Rue Blainville Est Ste-Thérèse J7E 1N4 Select a day…" at bounding box center [784, 389] width 1568 height 778
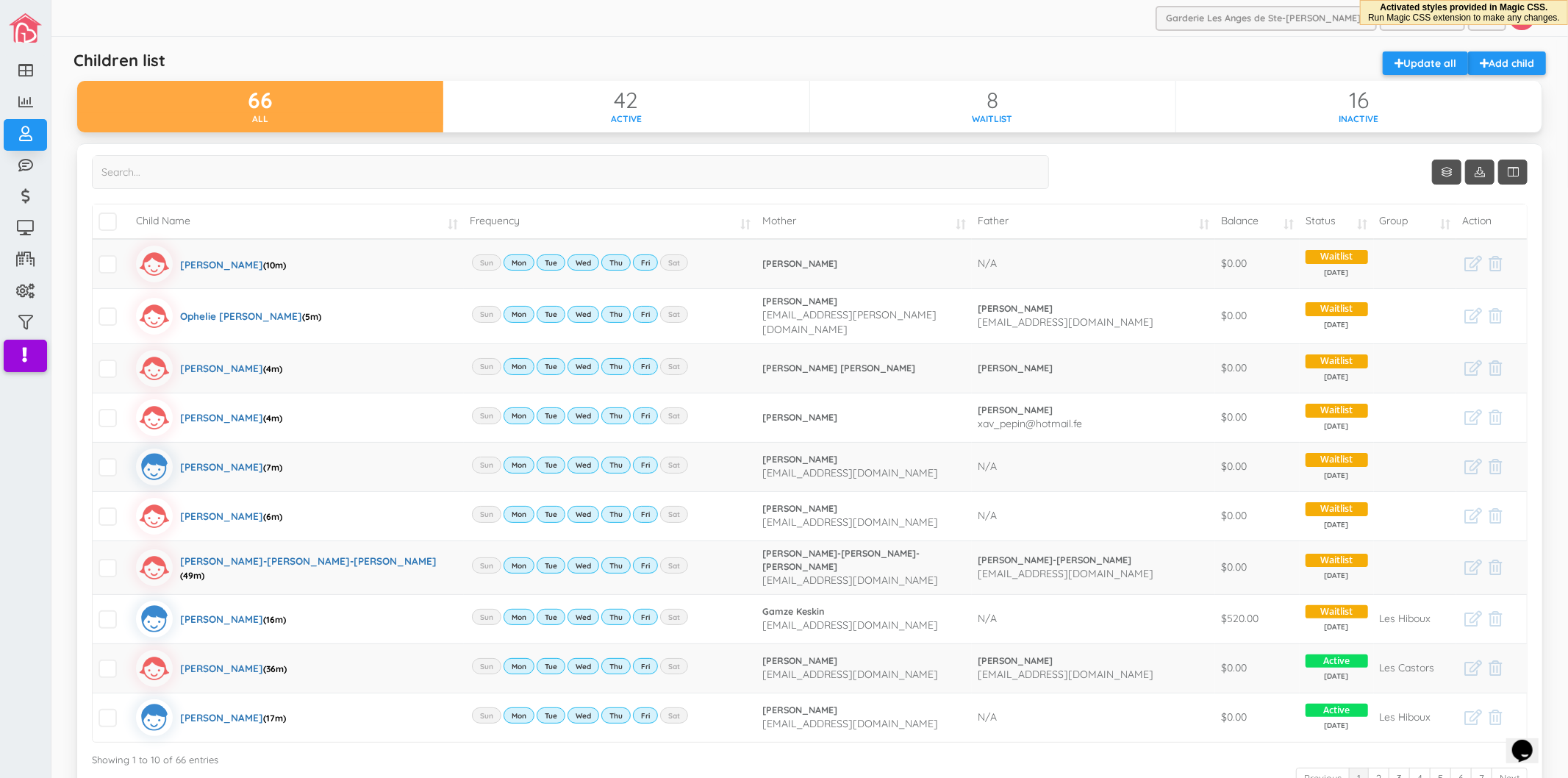
click at [723, 45] on div "Children list Add child Update all 66 All 42 Active 8 Waitlist 16 Inactive Show…" at bounding box center [810, 464] width 1480 height 840
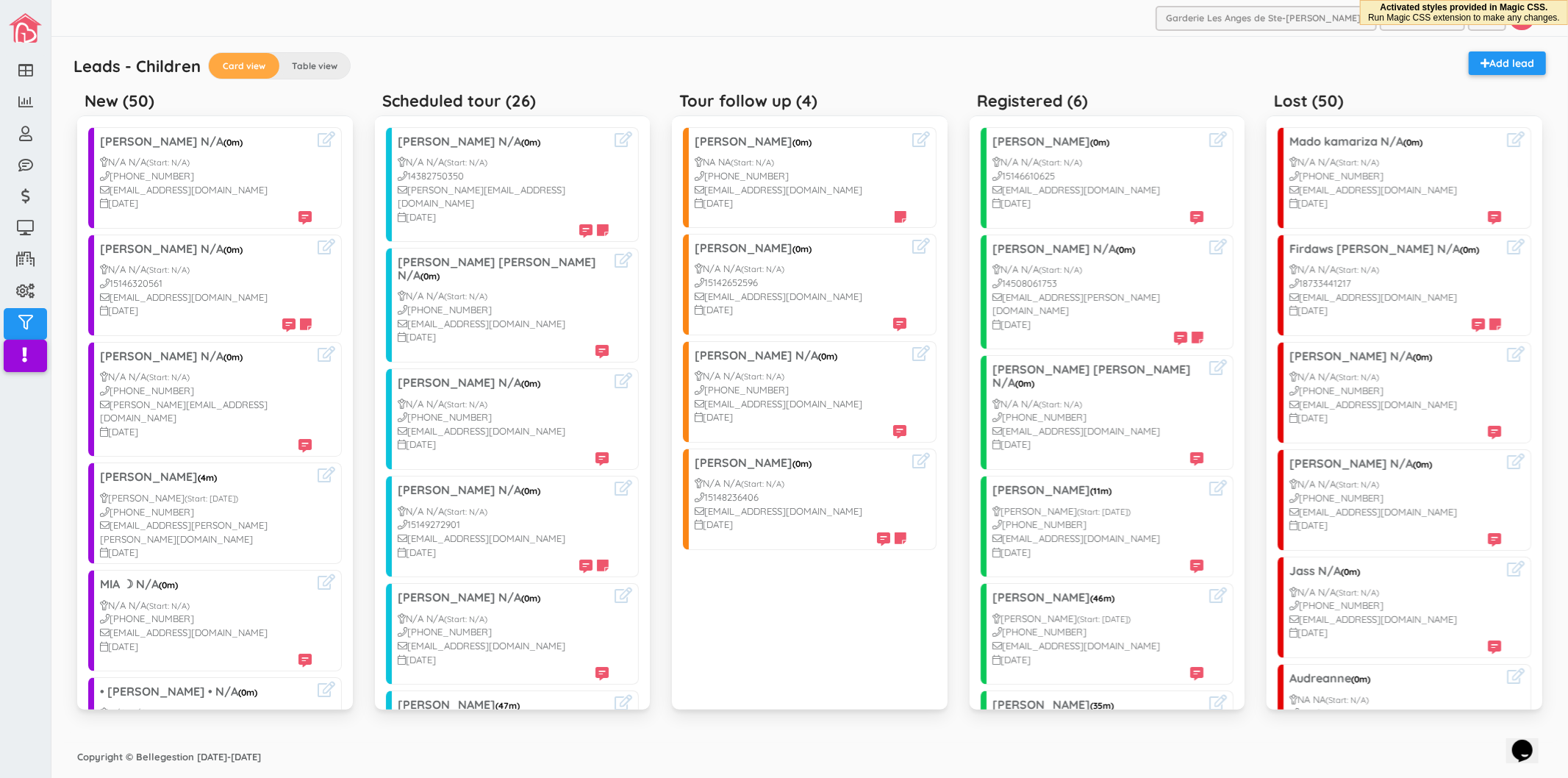
click at [471, 28] on div "Garderie Les Anges de Ste-Therese Garderie Les Anges de Ste-Therese Garderie Le…" at bounding box center [810, 18] width 1516 height 36
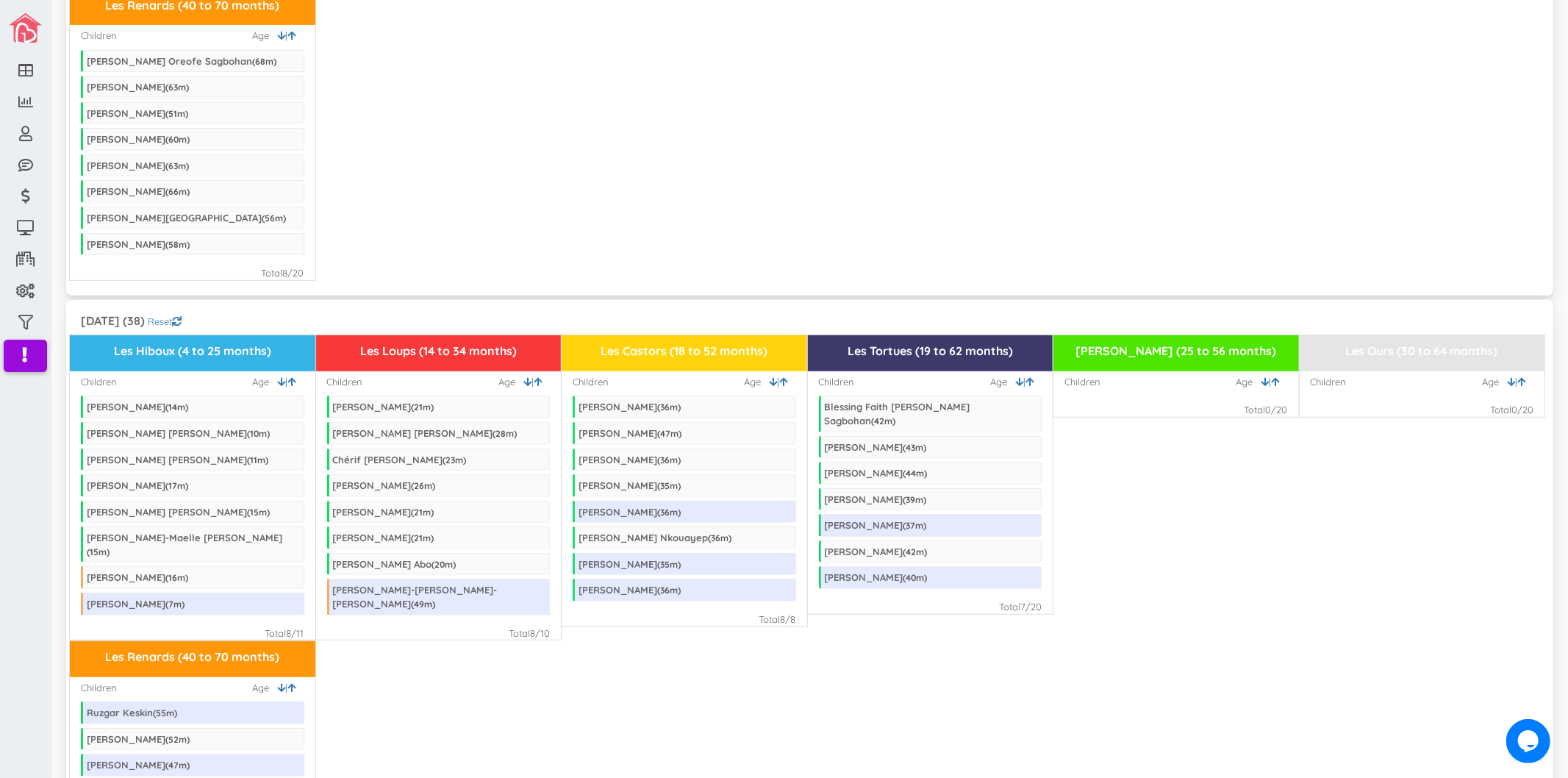
scroll to position [899, 0]
